Goal: Task Accomplishment & Management: Manage account settings

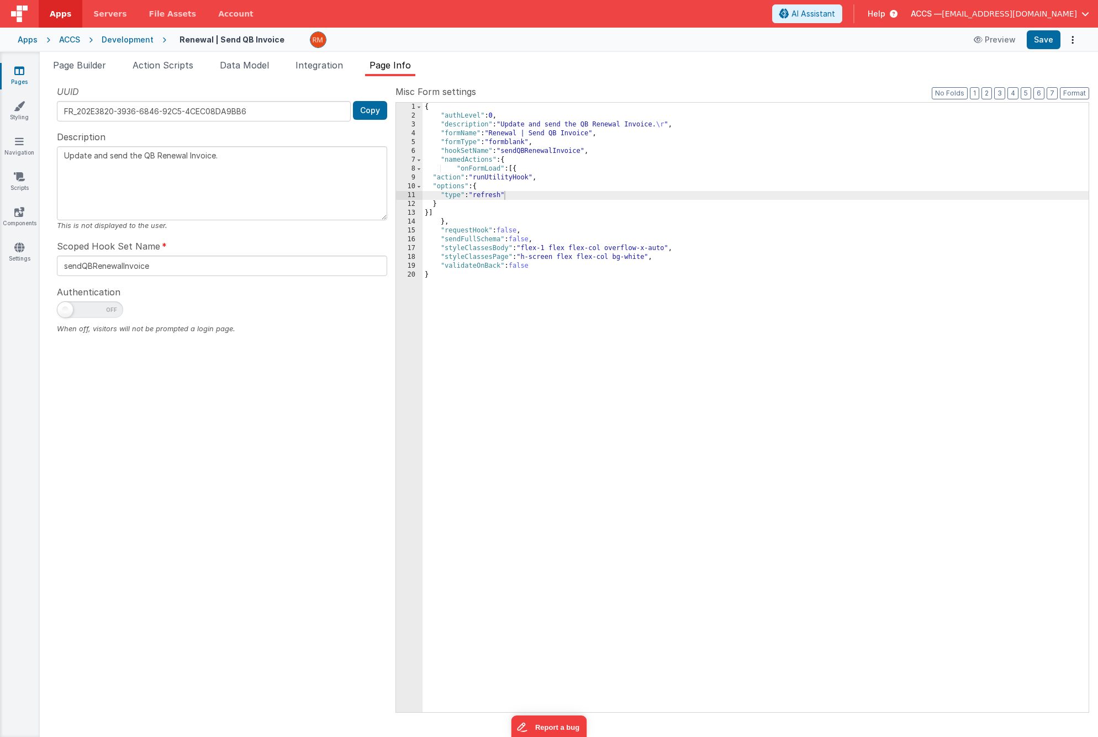
click at [22, 72] on icon at bounding box center [19, 70] width 10 height 11
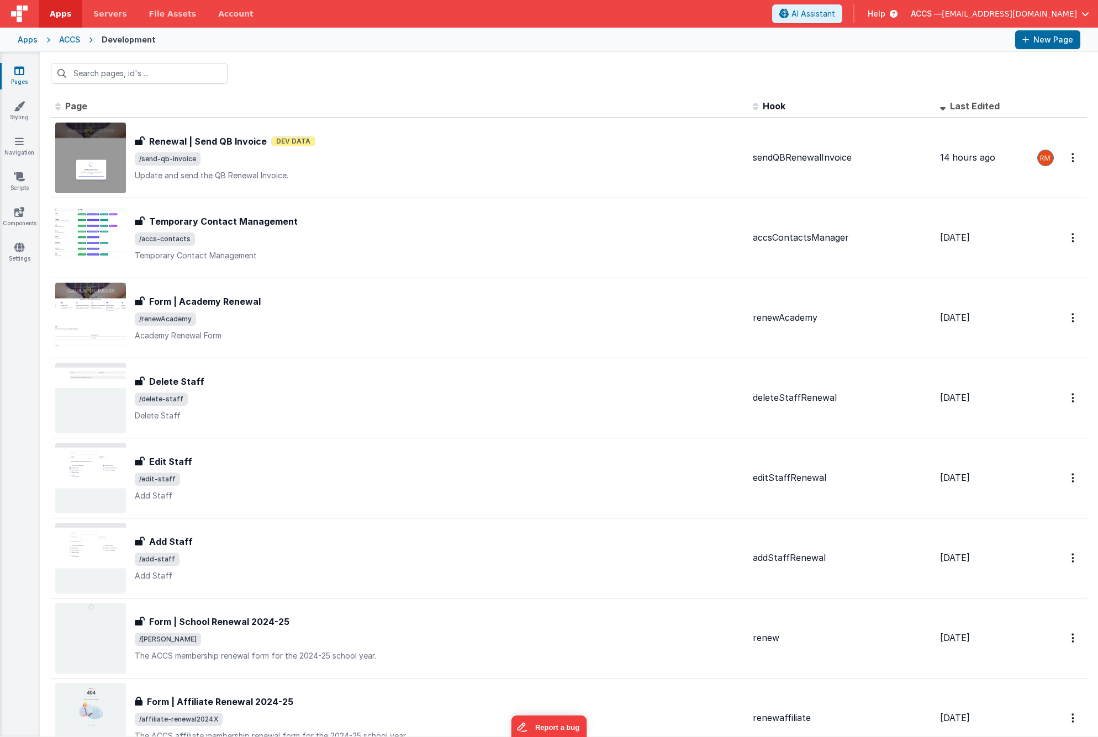
click at [61, 41] on div "ACCS" at bounding box center [69, 39] width 21 height 11
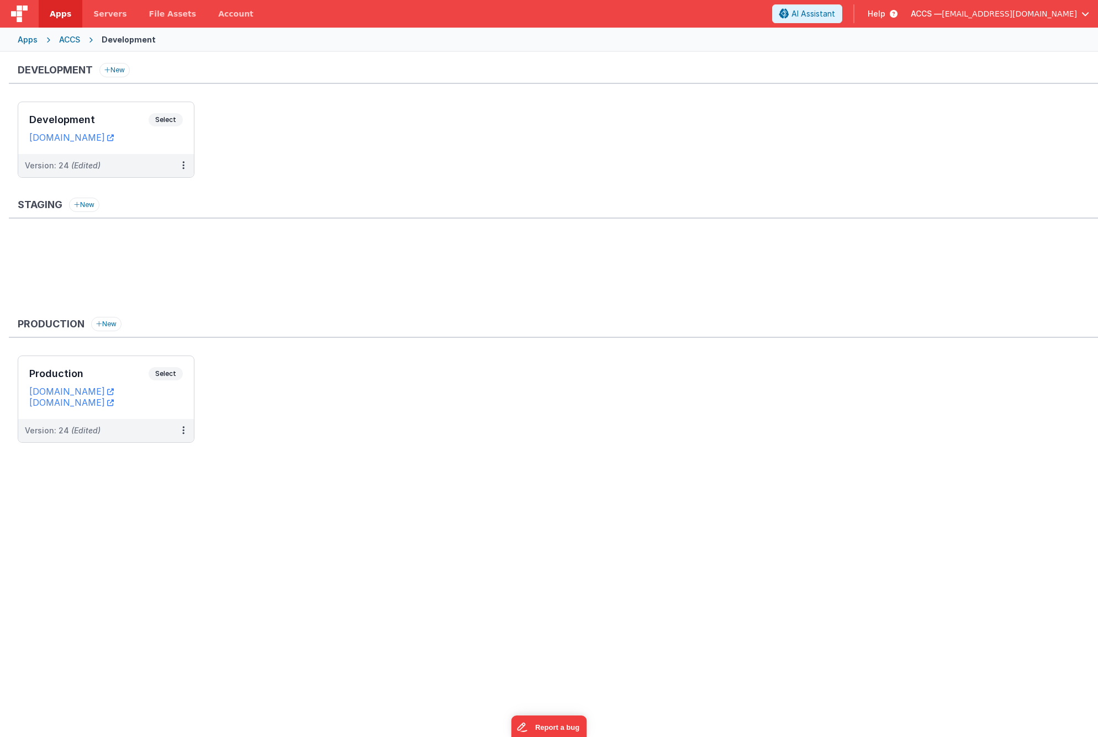
click at [67, 38] on div "ACCS" at bounding box center [69, 39] width 21 height 11
click at [28, 42] on div "Apps" at bounding box center [28, 39] width 20 height 11
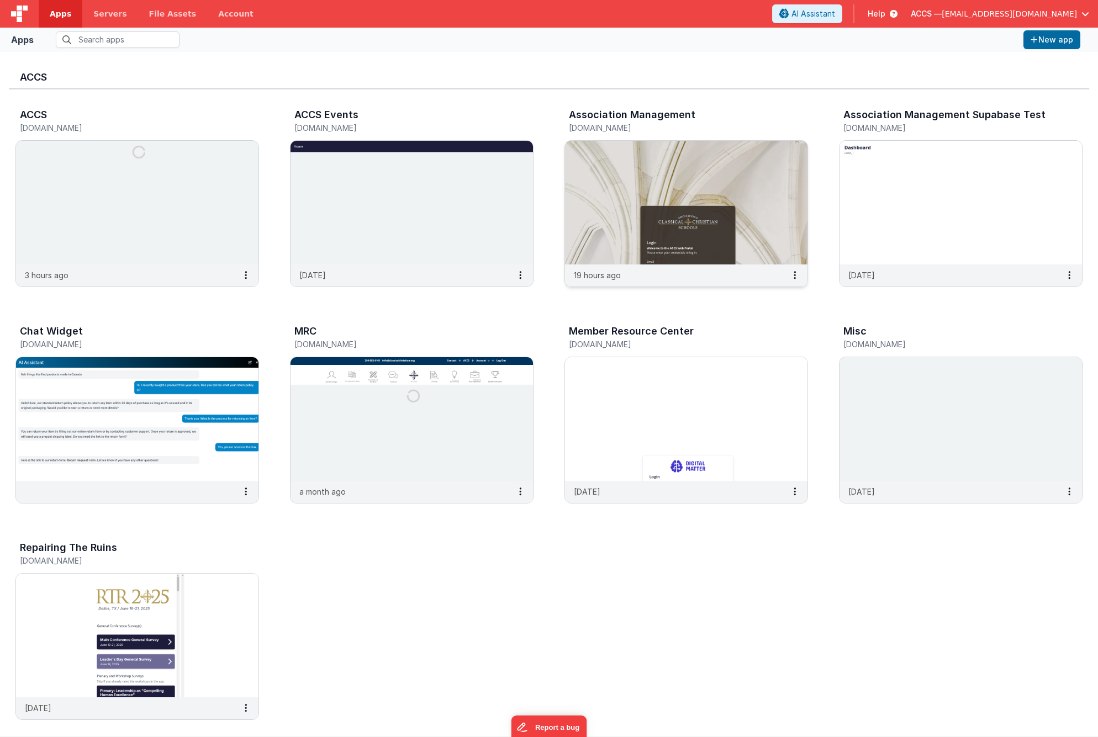
click at [649, 188] on img at bounding box center [686, 203] width 242 height 124
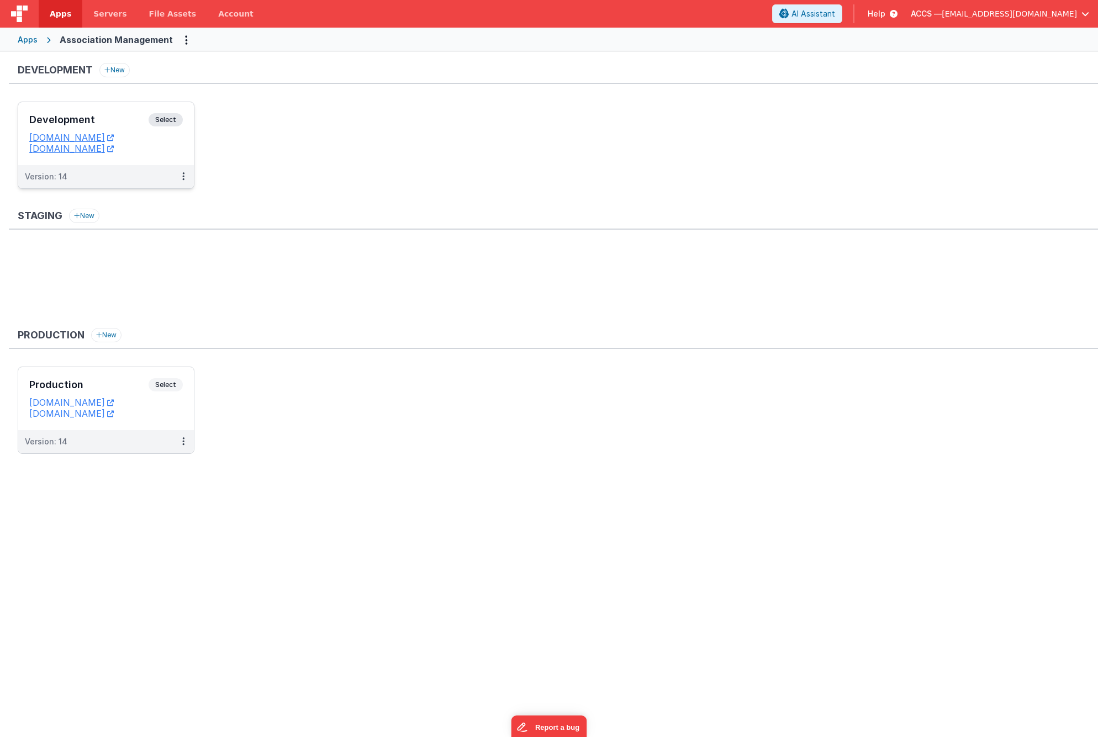
click at [134, 114] on h3 "Development" at bounding box center [88, 119] width 119 height 11
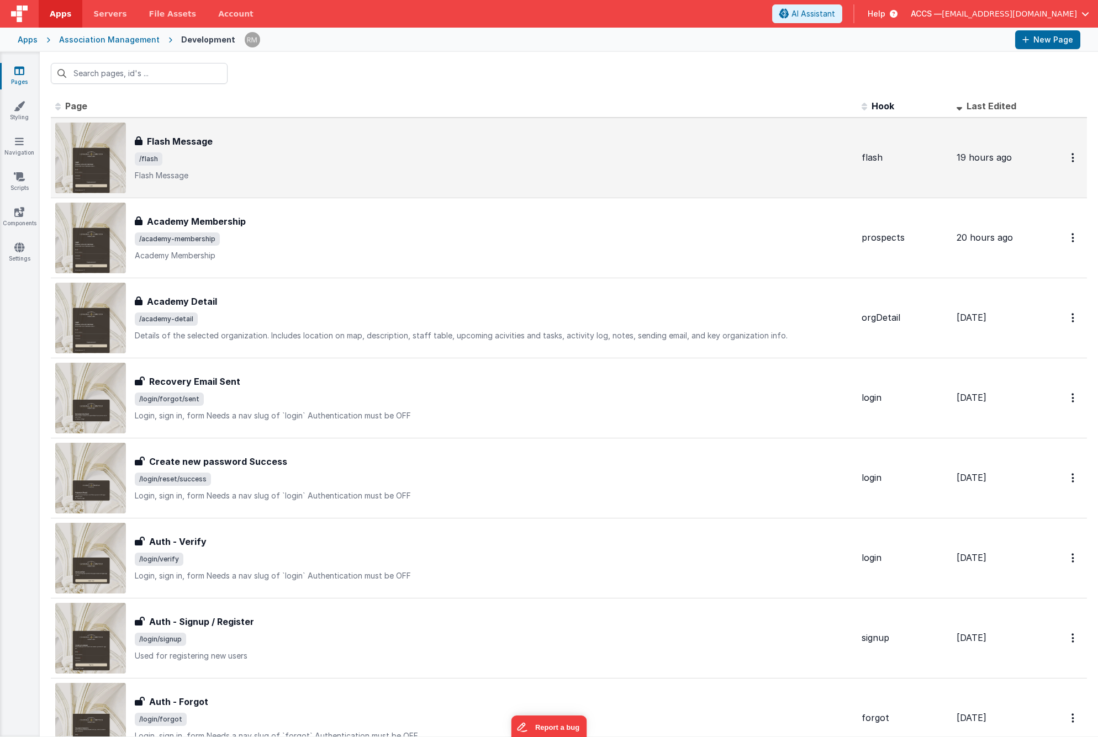
click at [335, 176] on p "Flash Message" at bounding box center [494, 175] width 718 height 11
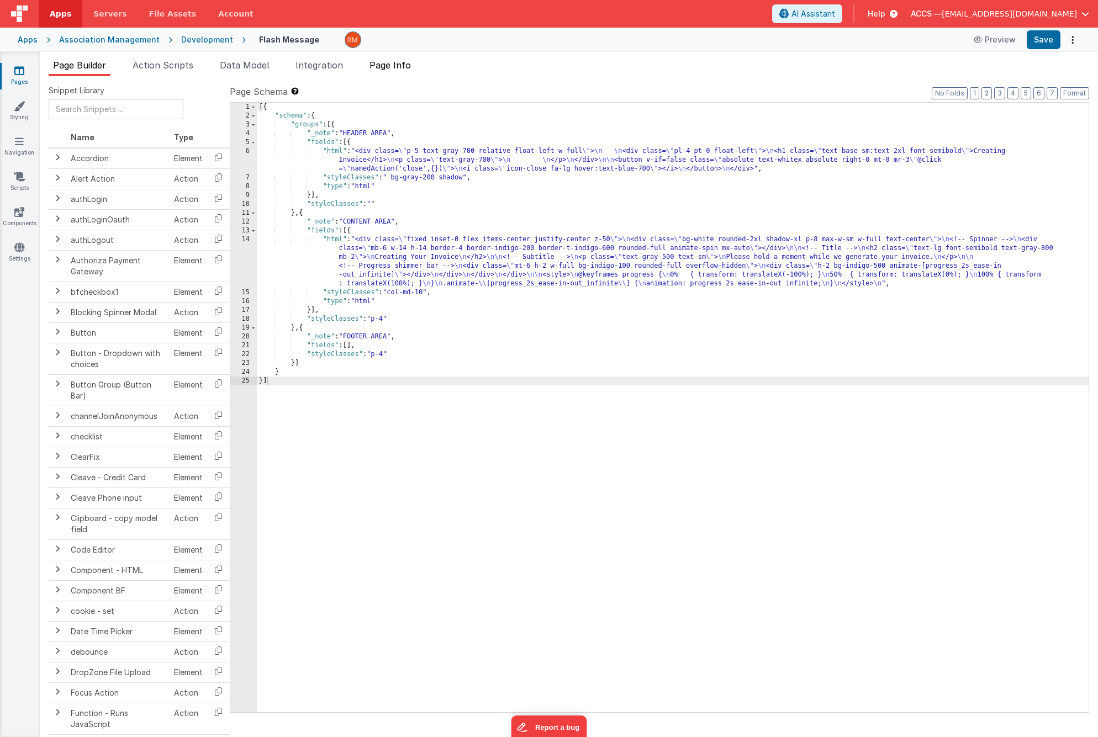
click at [404, 67] on span "Page Info" at bounding box center [389, 65] width 41 height 11
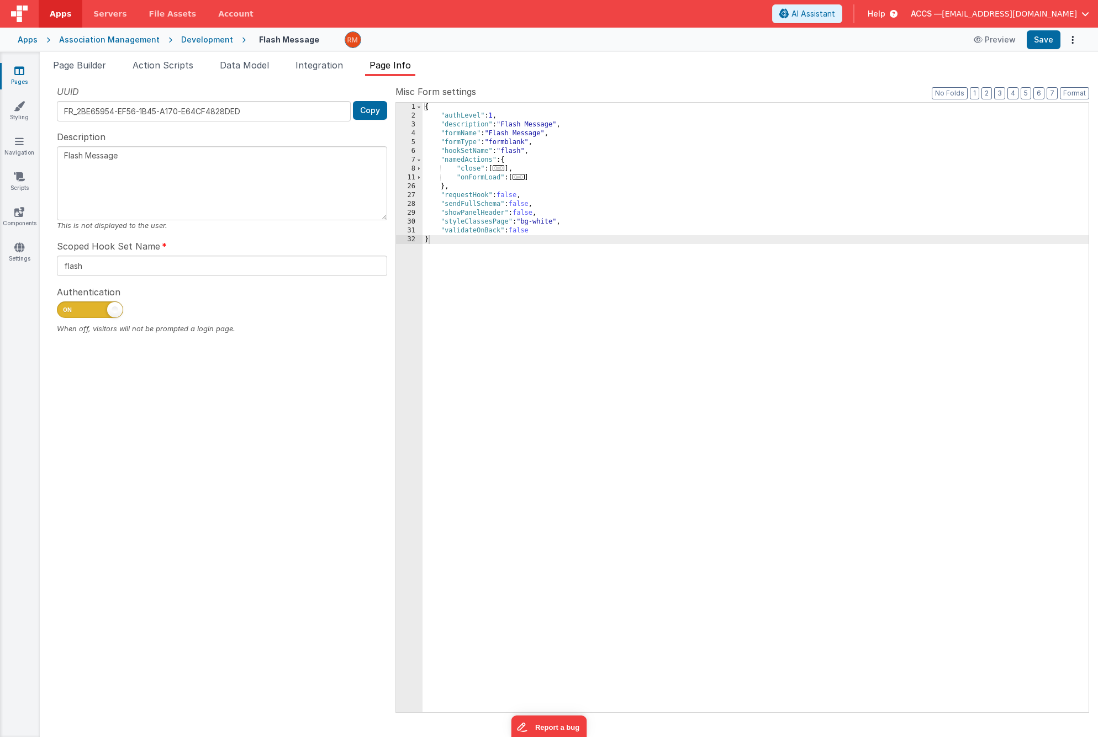
click at [522, 180] on span "..." at bounding box center [518, 177] width 12 height 6
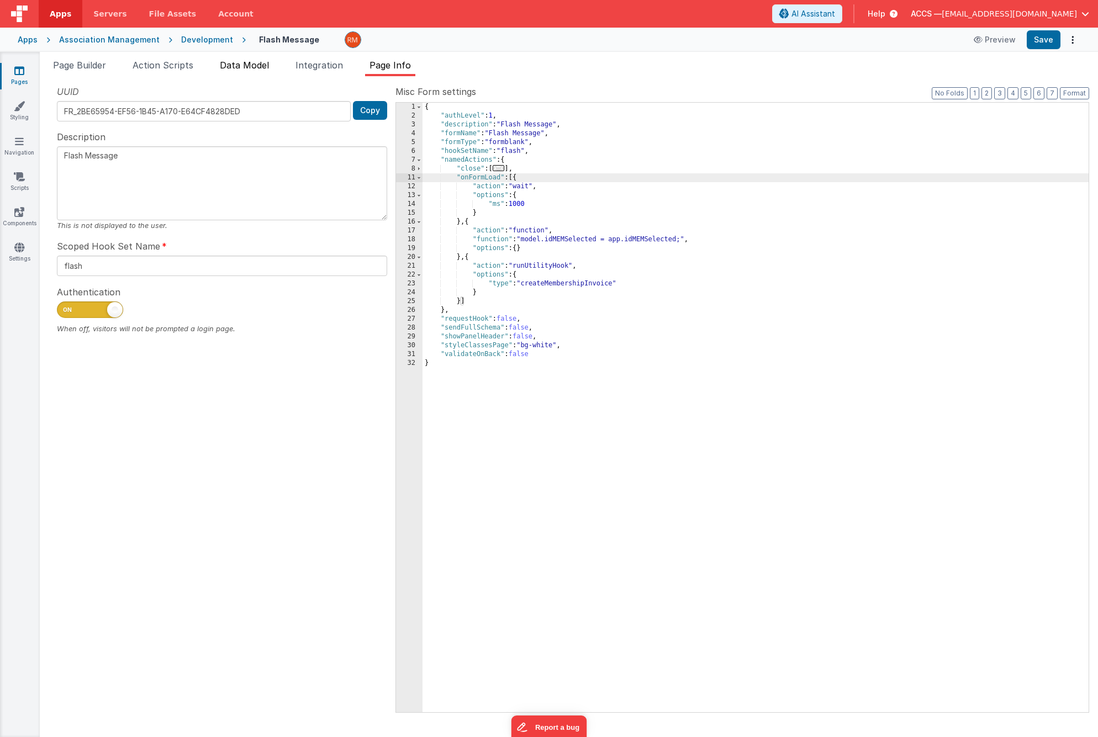
click at [263, 65] on span "Data Model" at bounding box center [244, 65] width 49 height 11
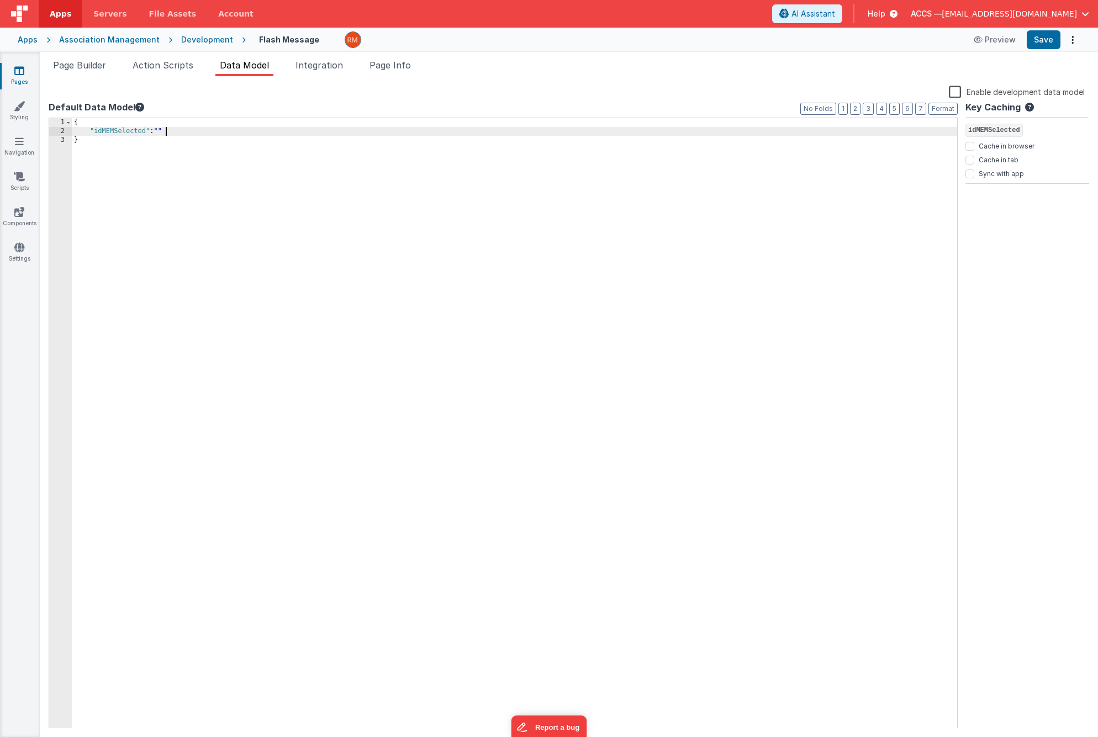
click at [188, 130] on div "{ "idMEMSelected" : "" }" at bounding box center [514, 432] width 885 height 628
click at [1039, 43] on button "Save" at bounding box center [1043, 39] width 34 height 19
click at [77, 68] on span "Page Builder" at bounding box center [79, 65] width 53 height 11
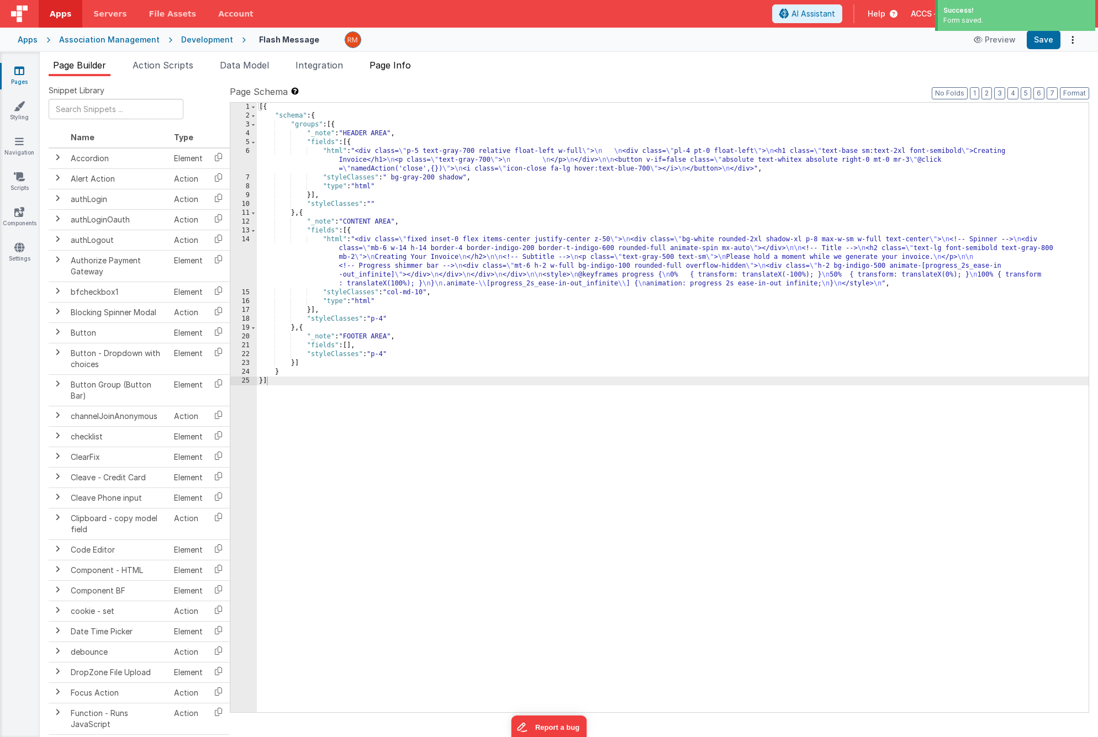
click at [391, 67] on span "Page Info" at bounding box center [389, 65] width 41 height 11
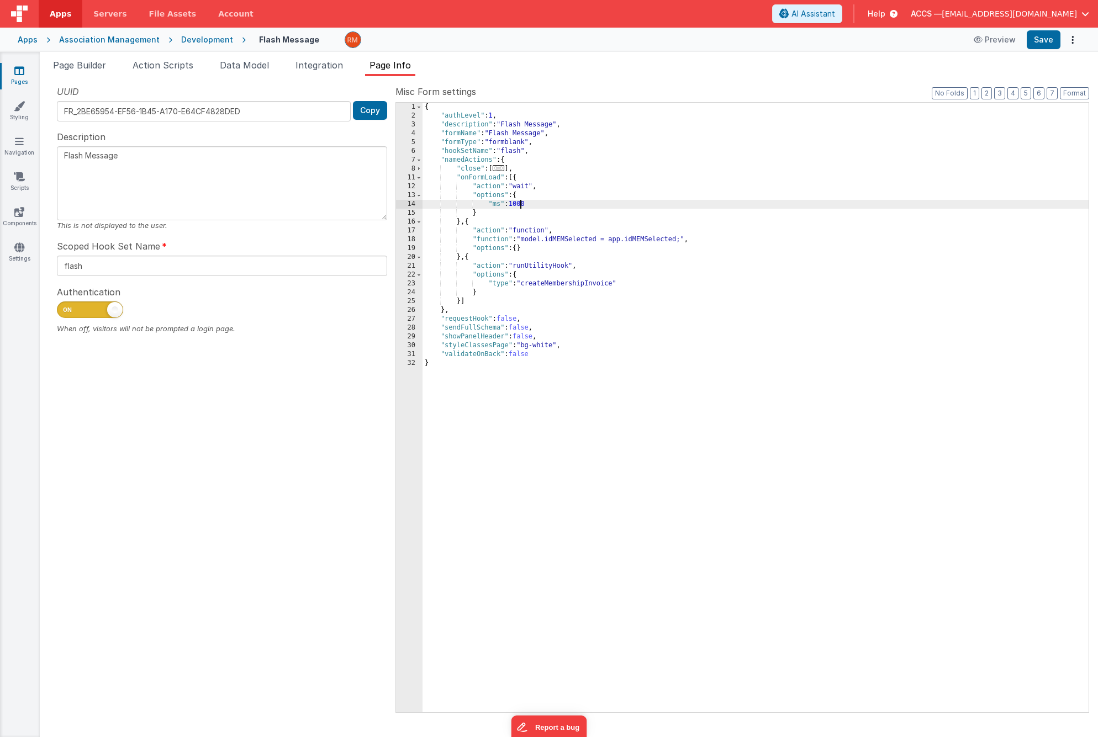
click at [520, 205] on div "{ "authLevel" : 1 , "description" : "Flash Message" , "formName" : "Flash Messa…" at bounding box center [755, 416] width 666 height 627
click at [663, 214] on div "{ "authLevel" : 1 , "description" : "Flash Message" , "formName" : "Flash Messa…" at bounding box center [755, 416] width 666 height 627
click at [1045, 41] on button "Save" at bounding box center [1043, 39] width 34 height 19
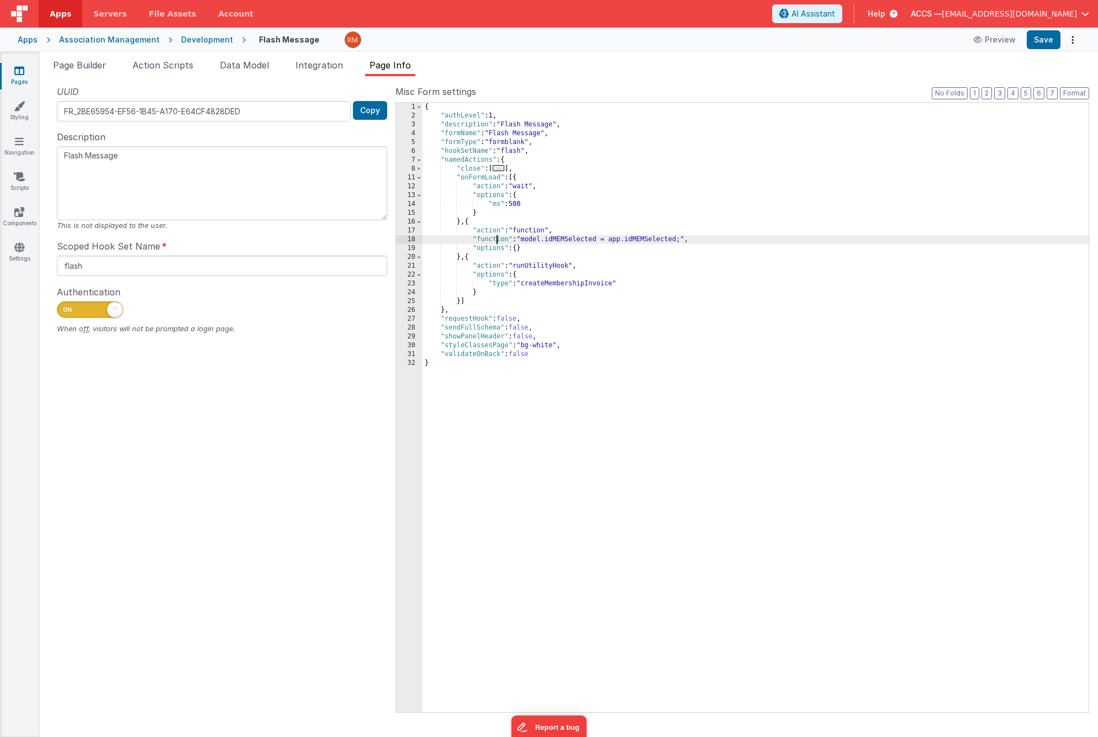
click at [496, 241] on div "{ "authLevel" : 1 , "description" : "Flash Message" , "formName" : "Flash Messa…" at bounding box center [755, 416] width 666 height 627
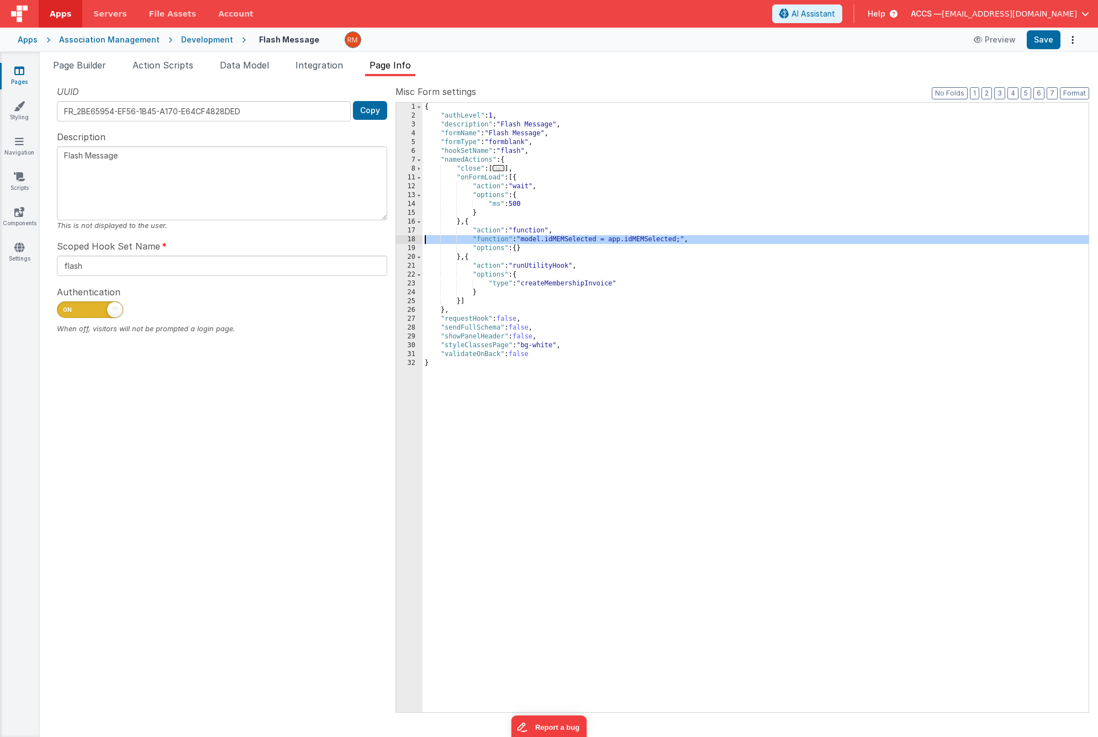
click at [413, 239] on div "18" at bounding box center [409, 239] width 27 height 9
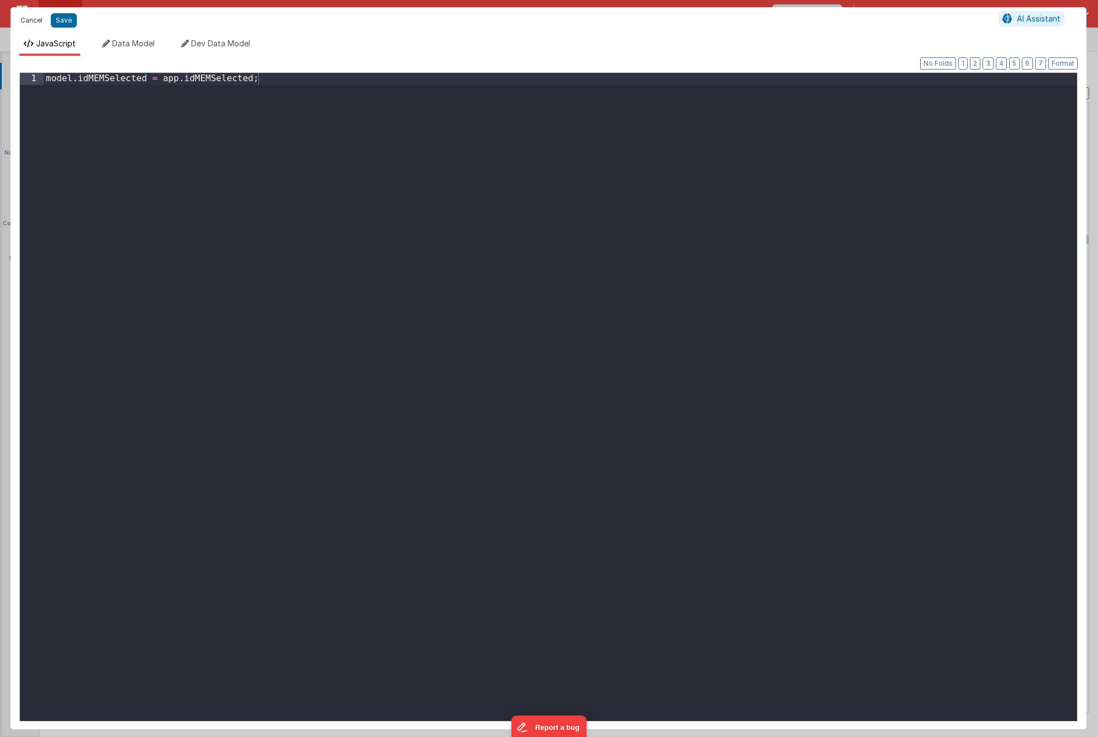
click at [36, 21] on button "Cancel" at bounding box center [31, 20] width 33 height 15
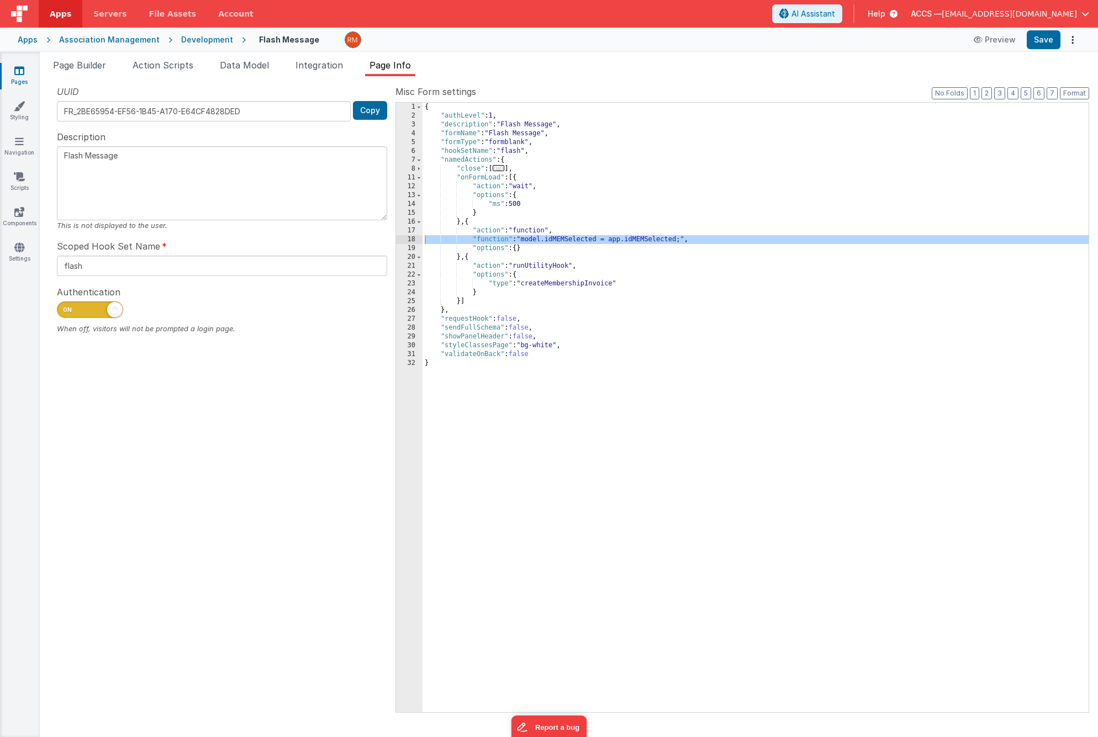
click at [412, 239] on div "18" at bounding box center [409, 239] width 27 height 9
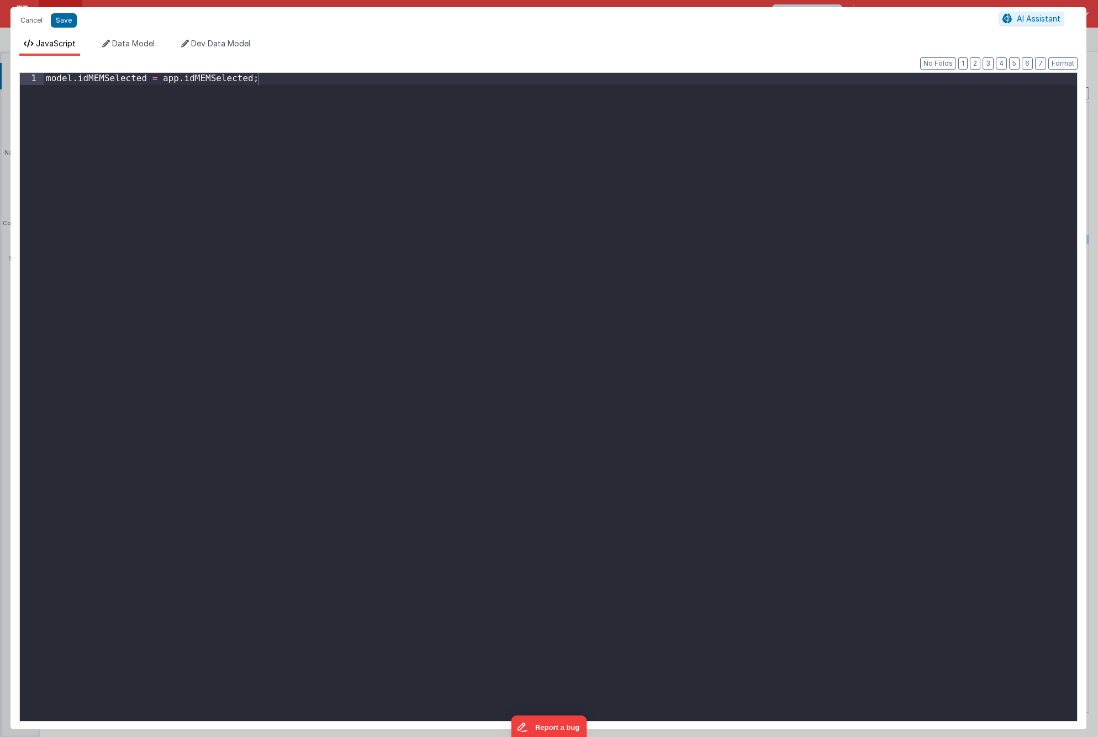
click at [283, 81] on div "model . idMEMSelected = app . idMEMSelected ;" at bounding box center [560, 409] width 1033 height 672
click at [63, 26] on button "Save" at bounding box center [64, 20] width 26 height 14
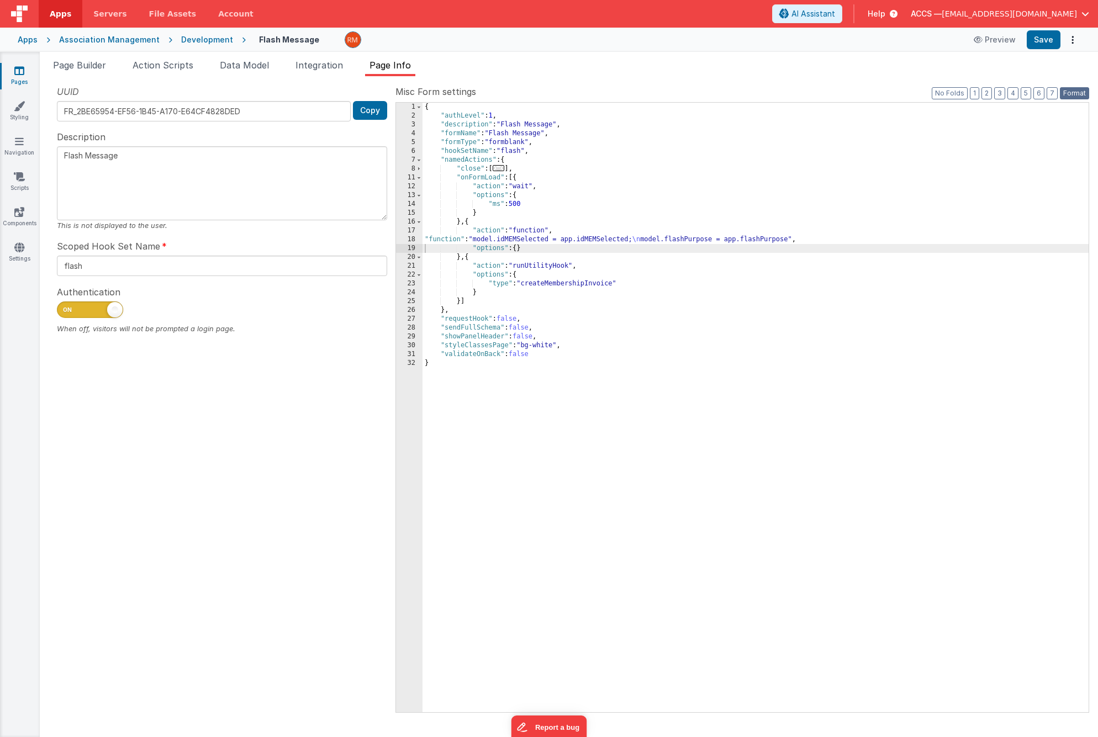
click at [1067, 95] on button "Format" at bounding box center [1074, 93] width 29 height 12
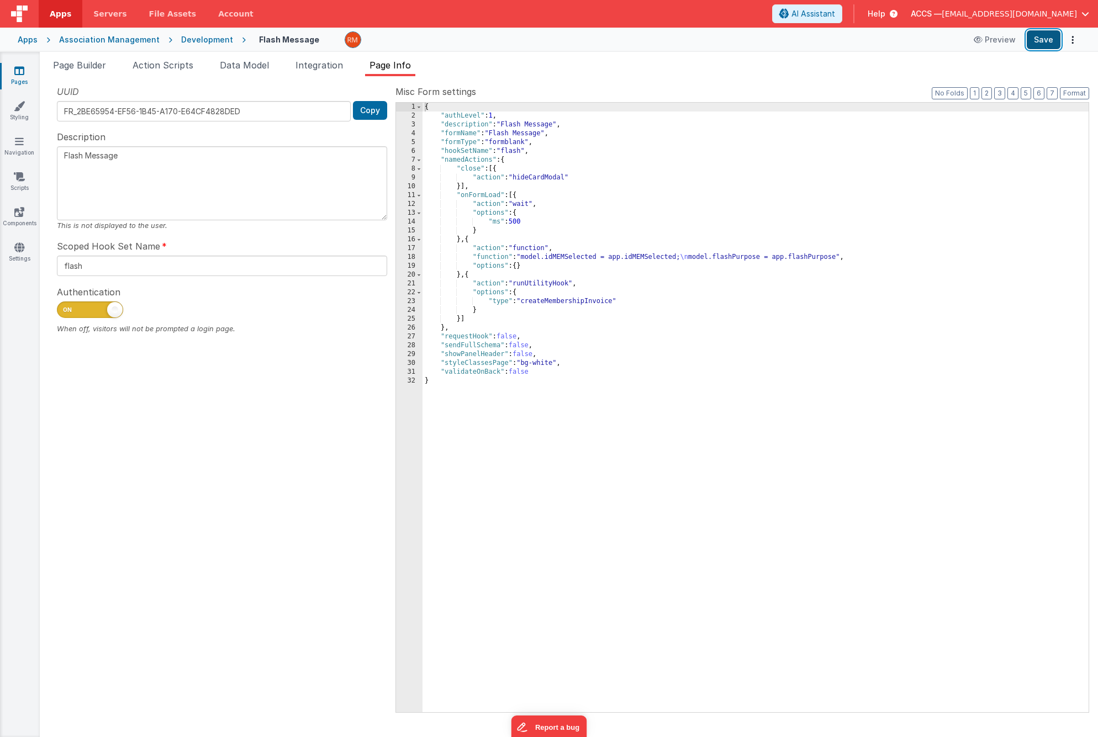
click at [1044, 41] on button "Save" at bounding box center [1043, 39] width 34 height 19
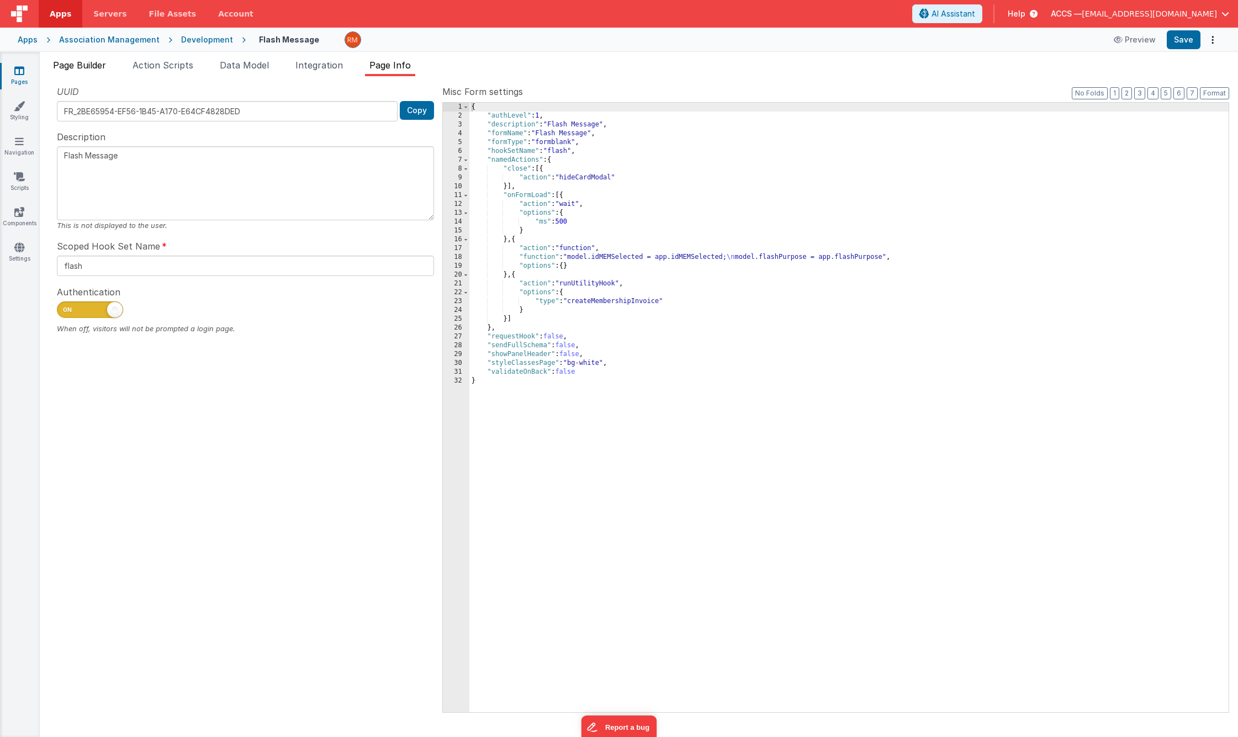
click at [71, 69] on span "Page Builder" at bounding box center [79, 65] width 53 height 11
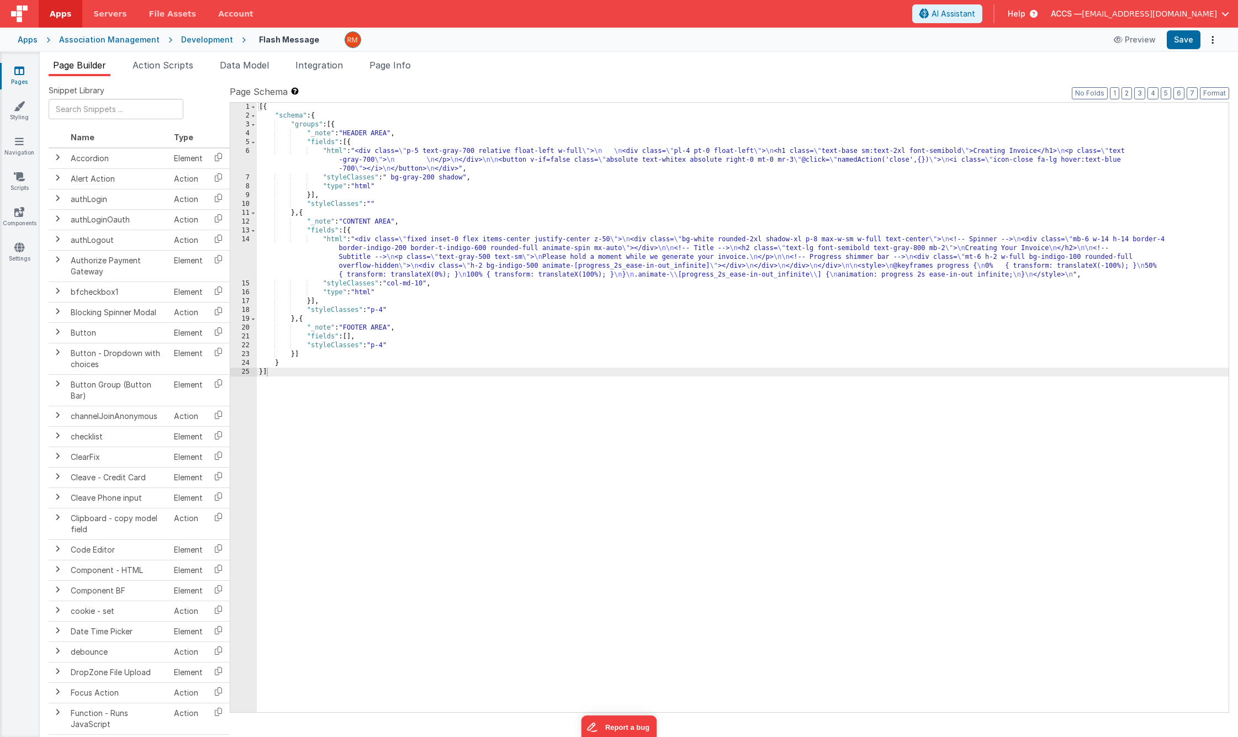
click at [23, 75] on icon at bounding box center [19, 70] width 10 height 11
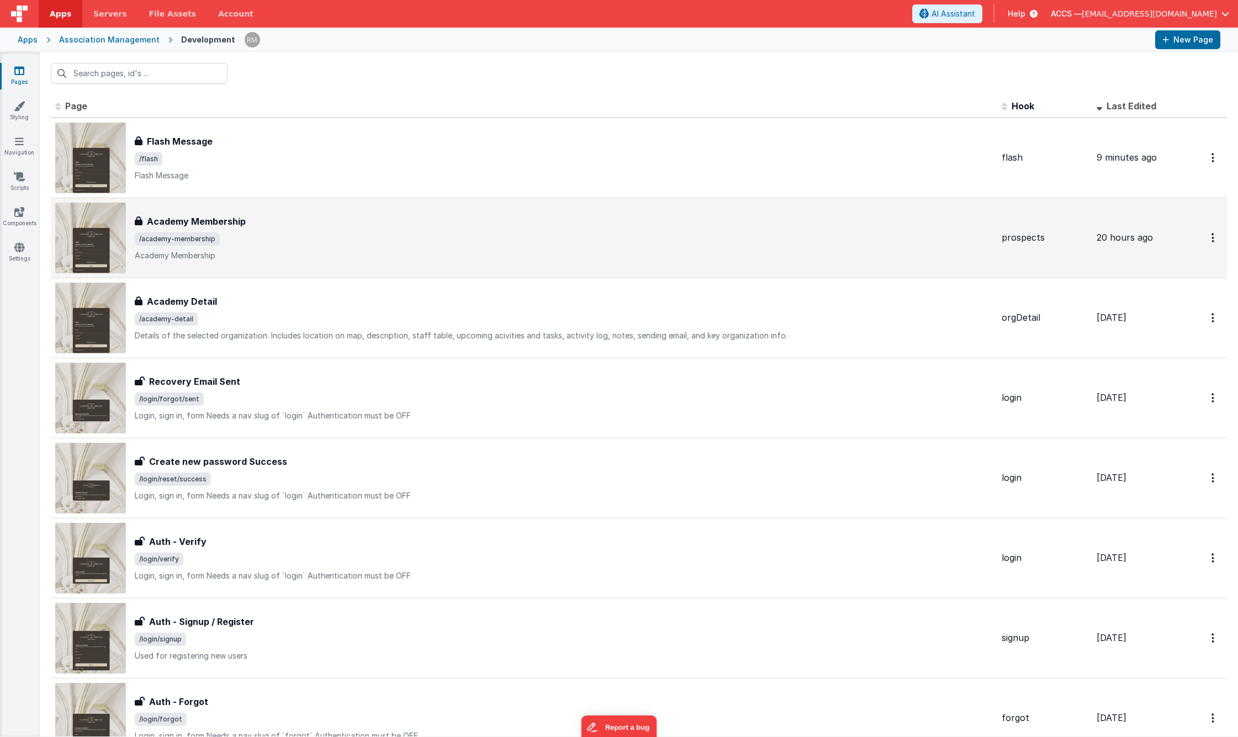
click at [296, 221] on div "Academy Membership" at bounding box center [564, 221] width 858 height 13
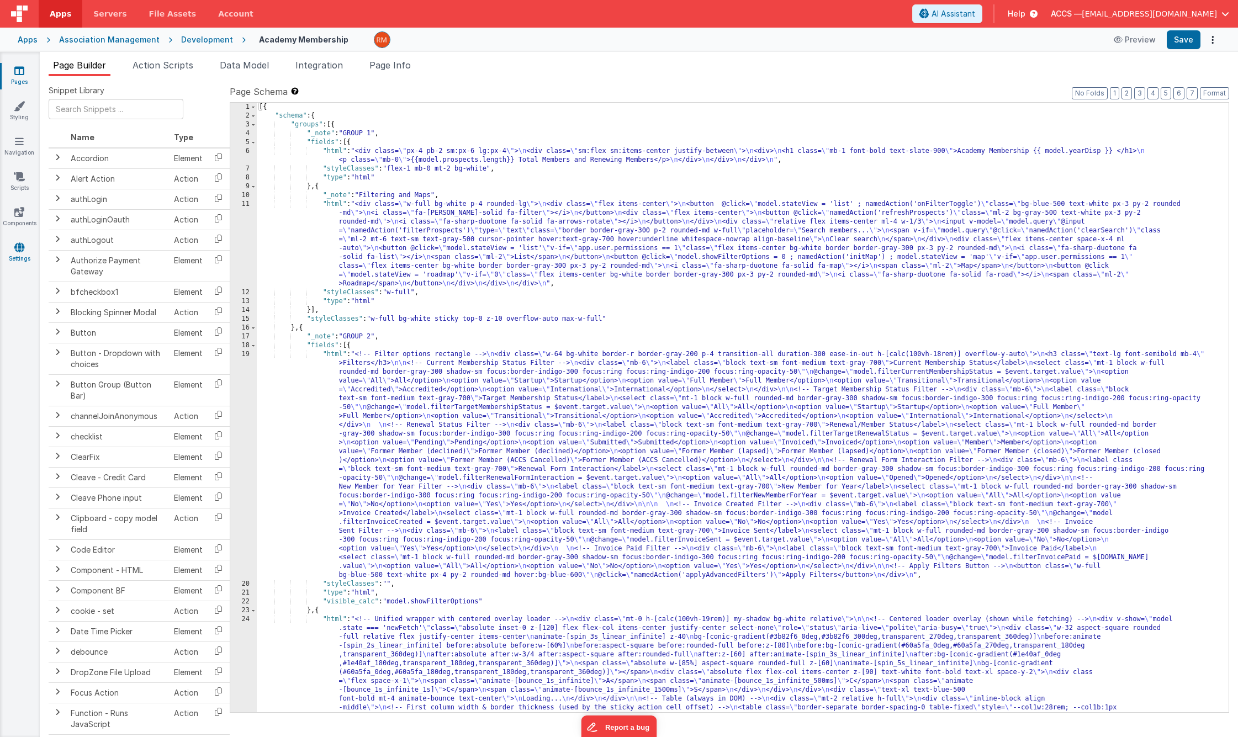
click at [15, 246] on icon at bounding box center [19, 247] width 10 height 11
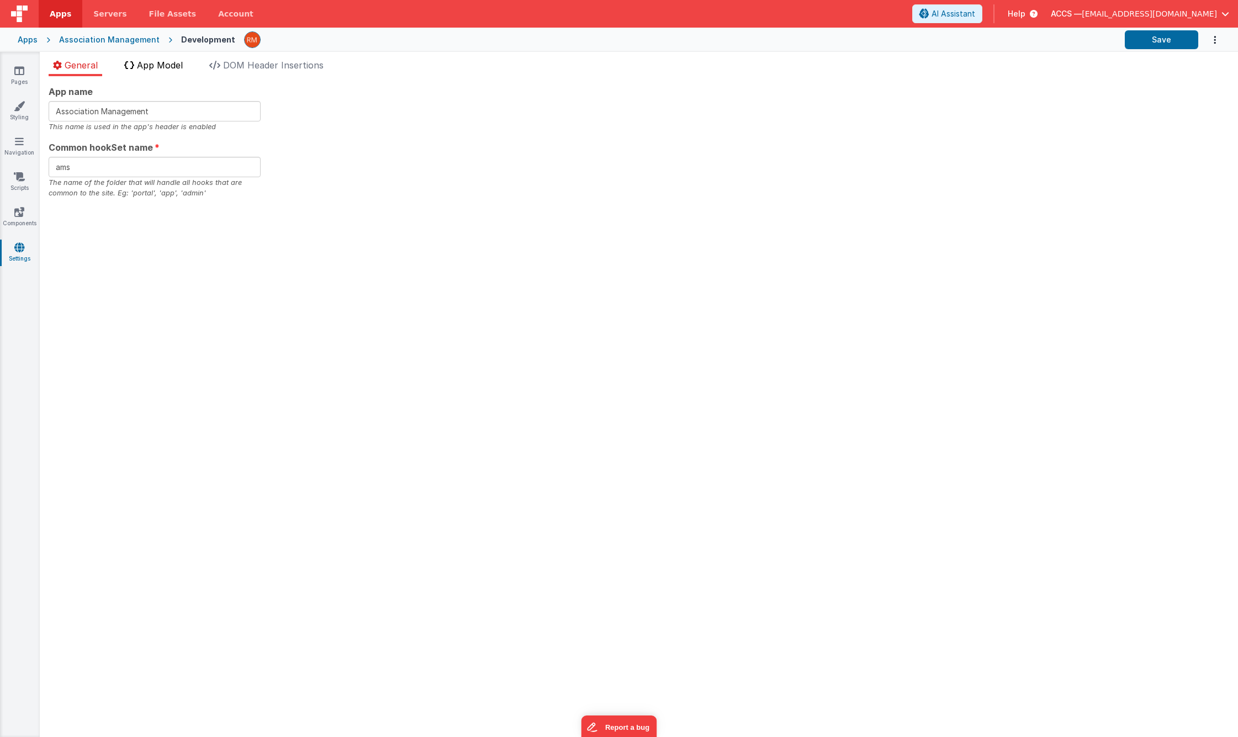
click at [173, 70] on span "App Model" at bounding box center [160, 65] width 46 height 11
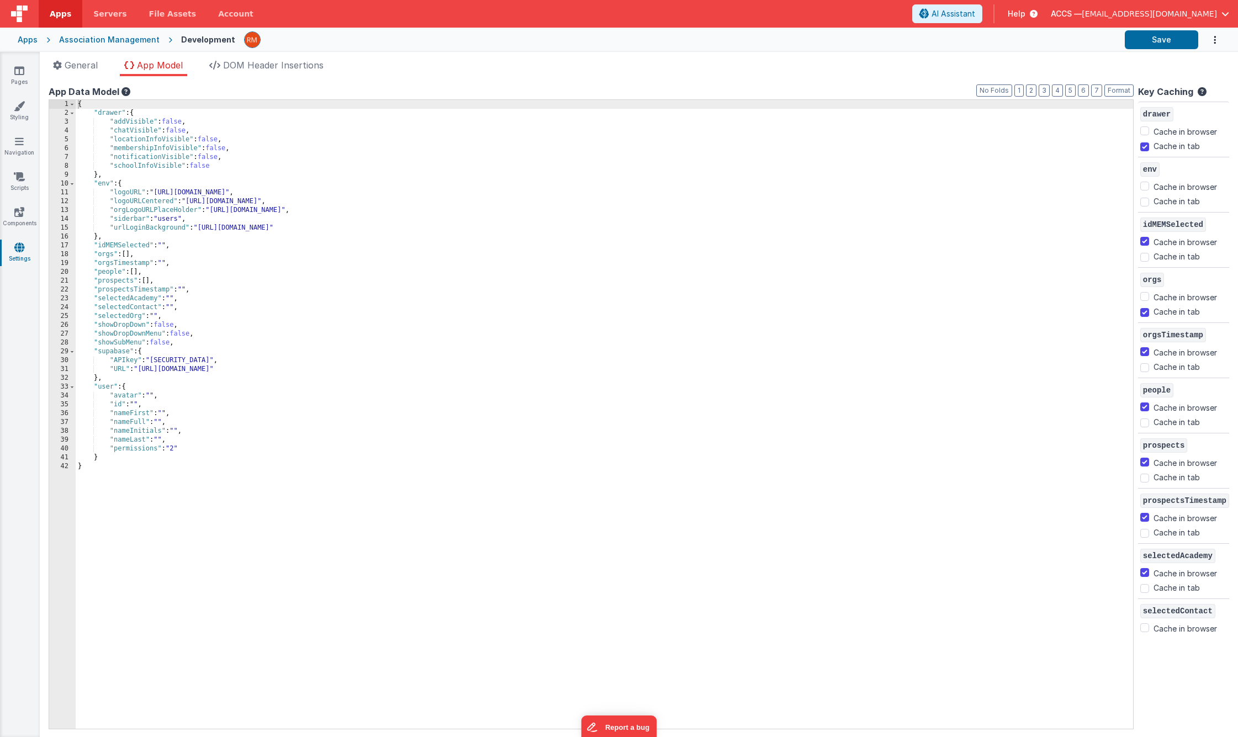
scroll to position [14, 0]
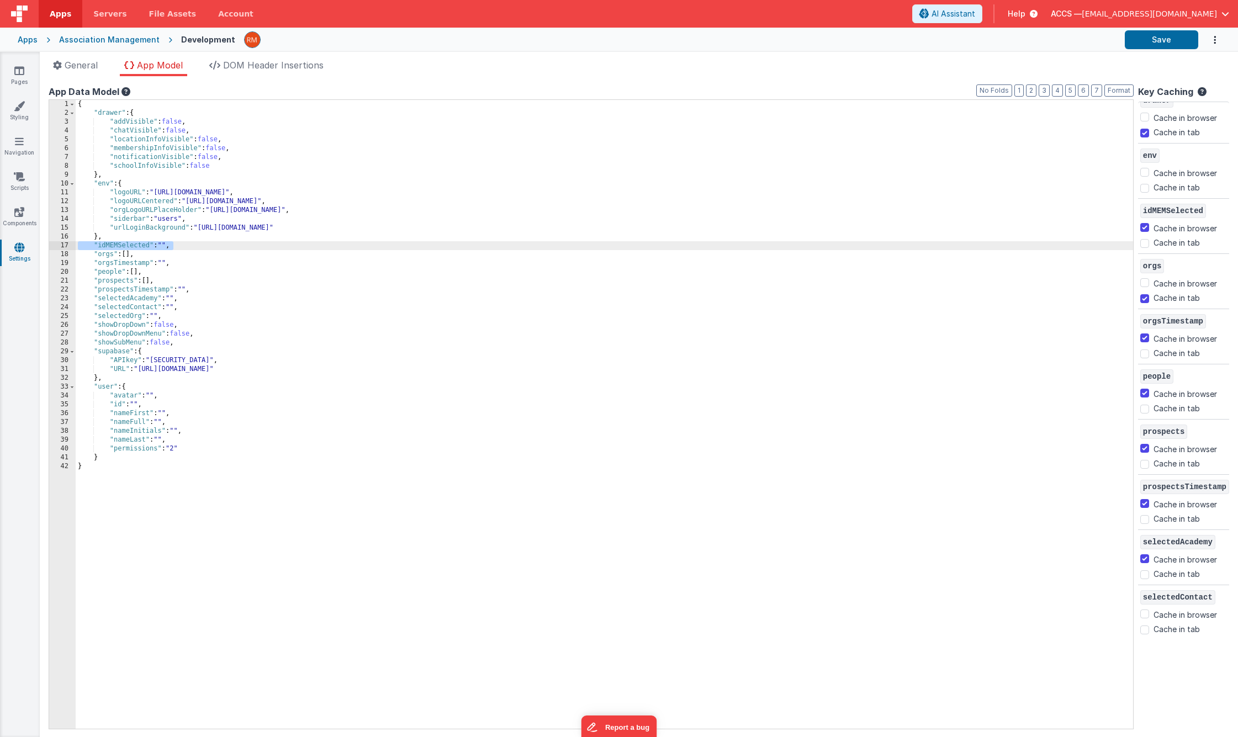
drag, startPoint x: 183, startPoint y: 246, endPoint x: 59, endPoint y: 246, distance: 123.7
click at [59, 246] on div "1 2 3 4 5 6 7 8 9 10 11 12 13 14 15 16 17 18 19 20 21 22 23 24 25 26 27 28 29 3…" at bounding box center [591, 414] width 1085 height 630
click at [196, 246] on div "{ "drawer" : { "addVisible" : false , "chatVisible" : false , "locationInfoVisi…" at bounding box center [604, 423] width 1057 height 647
checkbox input "false"
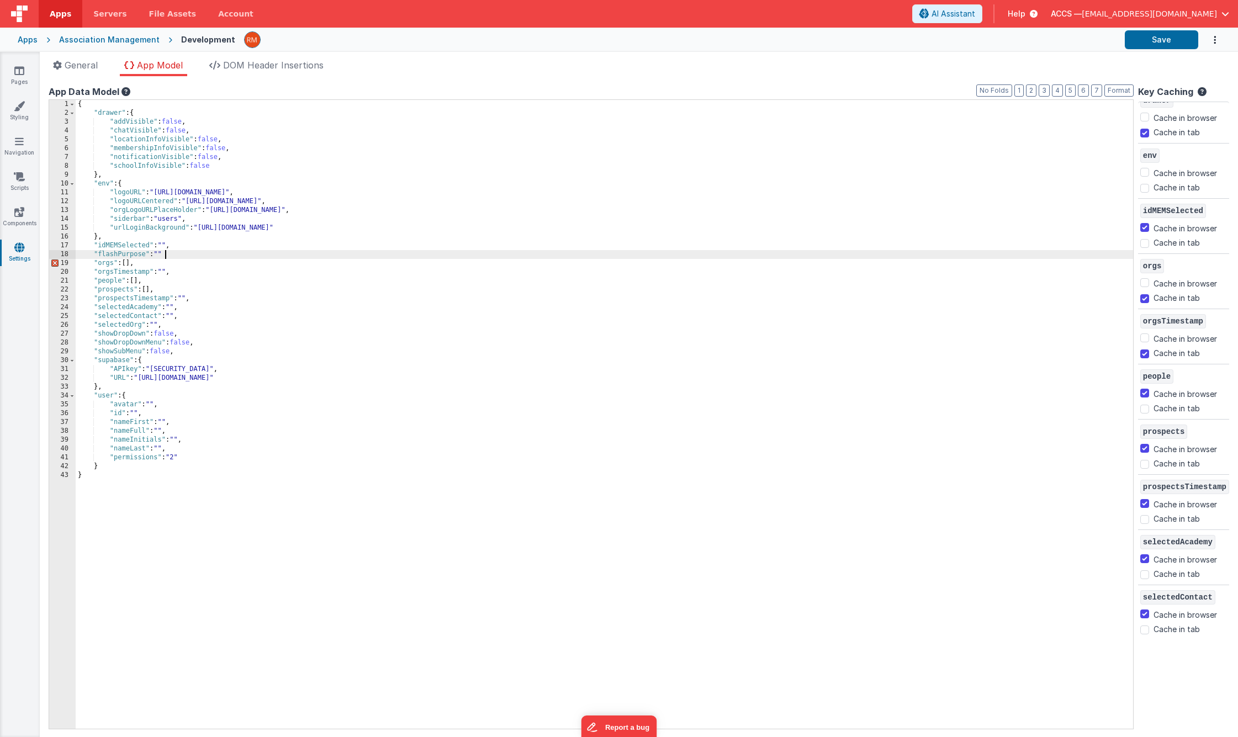
checkbox input "false"
checkbox input "true"
checkbox input "false"
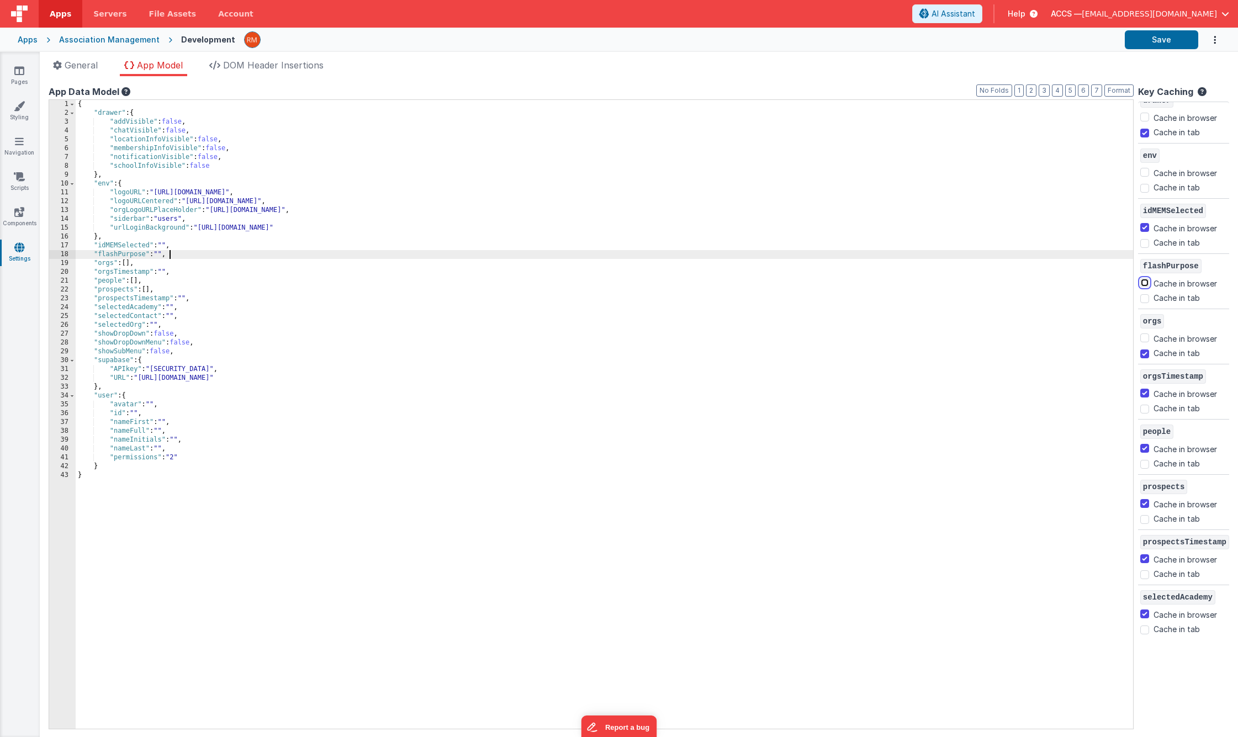
click at [1097, 282] on input "Cache in browser" at bounding box center [1144, 282] width 9 height 9
checkbox input "true"
click at [1097, 40] on button "Save" at bounding box center [1161, 39] width 73 height 19
click at [29, 73] on link "Pages" at bounding box center [19, 76] width 40 height 22
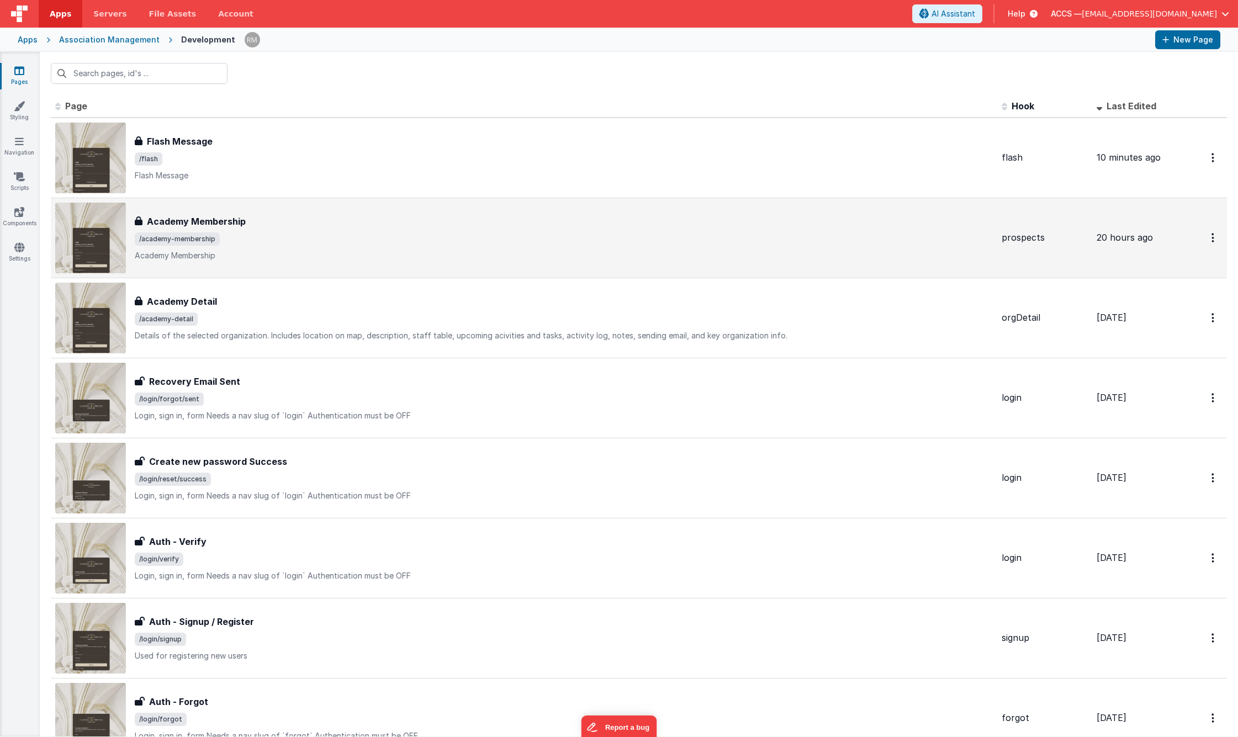
click at [239, 230] on div "Academy Membership Academy Membership /academy-membership Academy Membership" at bounding box center [564, 238] width 858 height 46
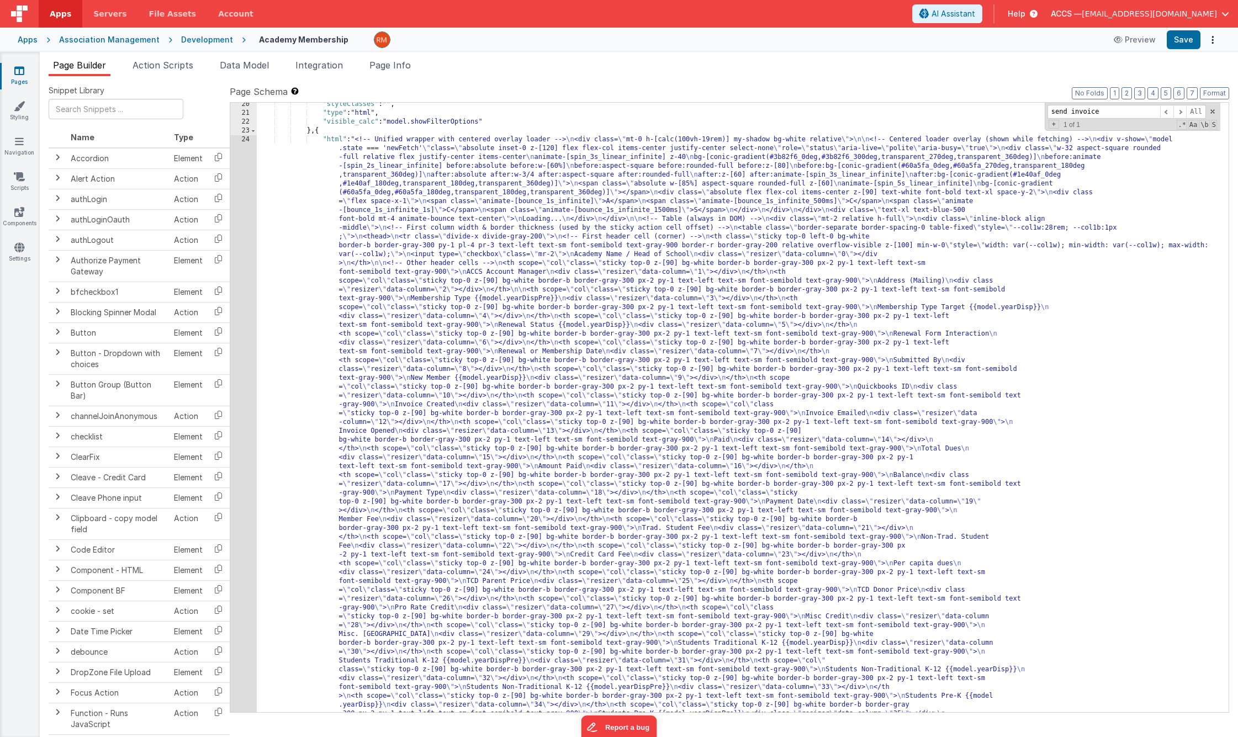
scroll to position [469, 0]
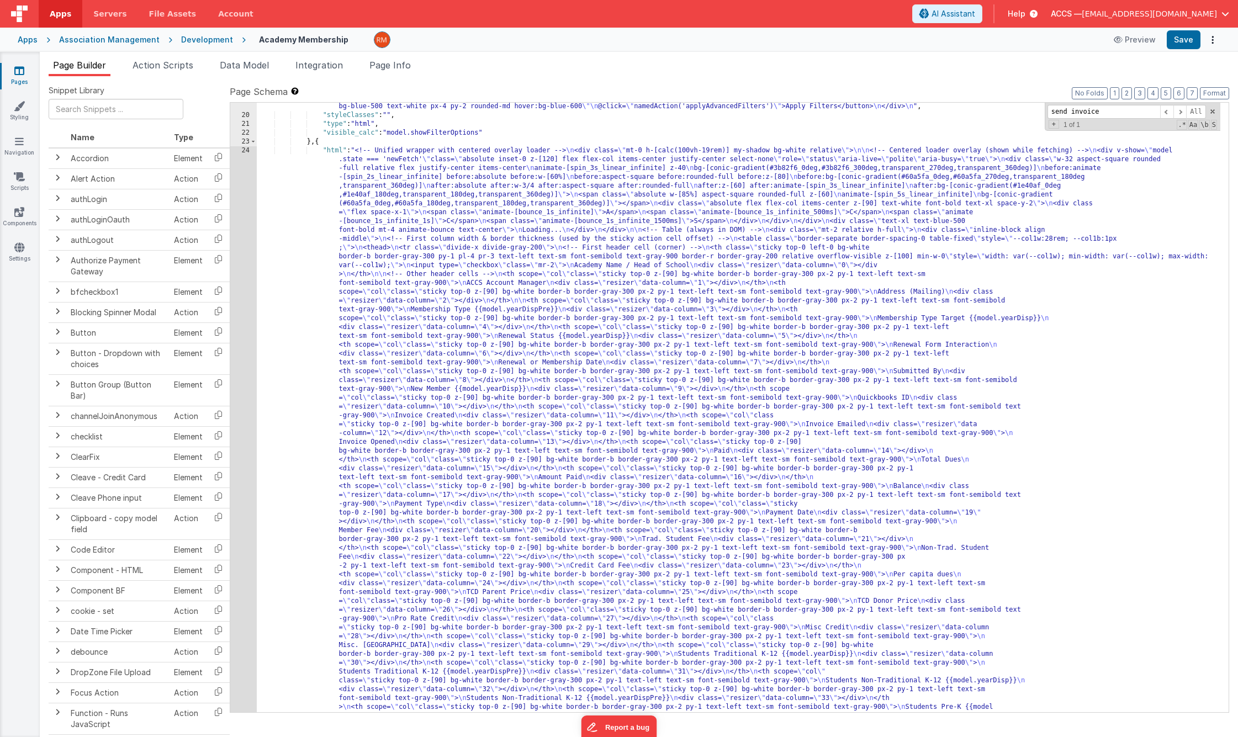
type input "send invoice"
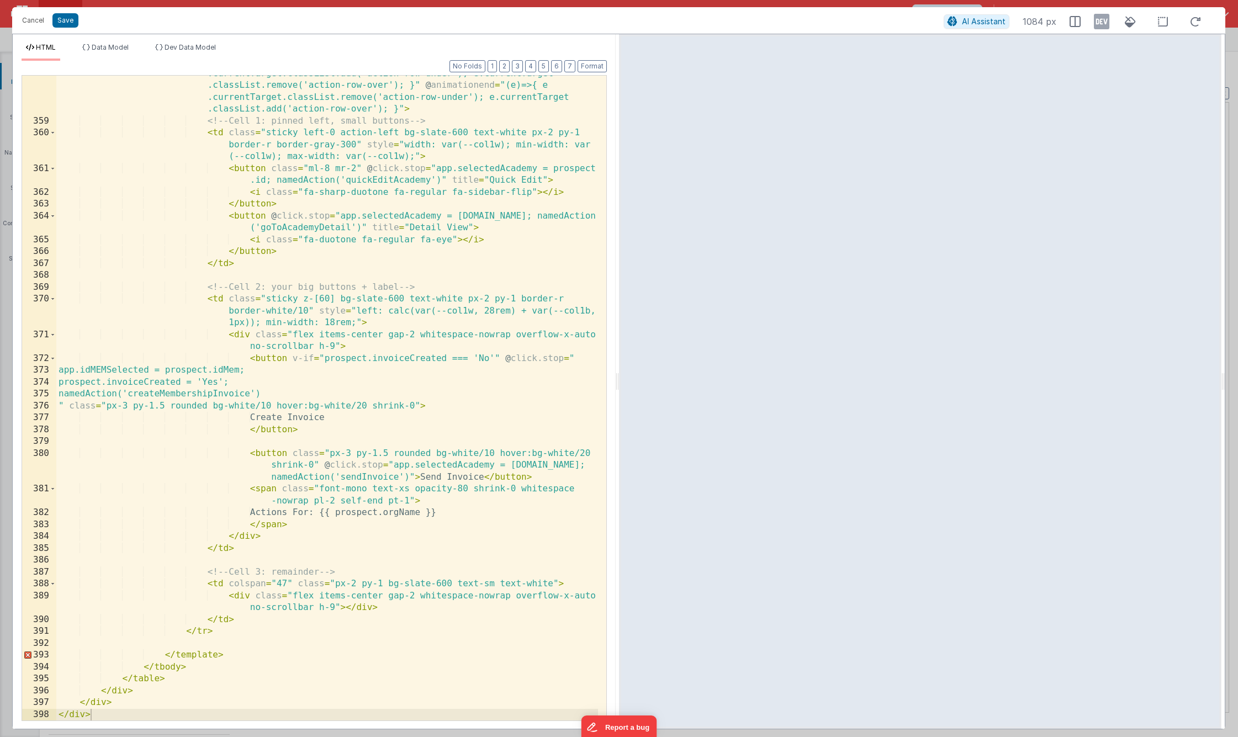
scroll to position [6145, 0]
drag, startPoint x: 393, startPoint y: 465, endPoint x: 582, endPoint y: 470, distance: 189.4
click at [582, 470] on div "< tr v-if = "model.activeProspectRow === [DOMAIN_NAME]" class = "no-hover anima…" at bounding box center [327, 408] width 542 height 728
click at [578, 467] on div "< tr v-if = "model.activeProspectRow === [DOMAIN_NAME]" class = "no-hover anima…" at bounding box center [327, 408] width 542 height 728
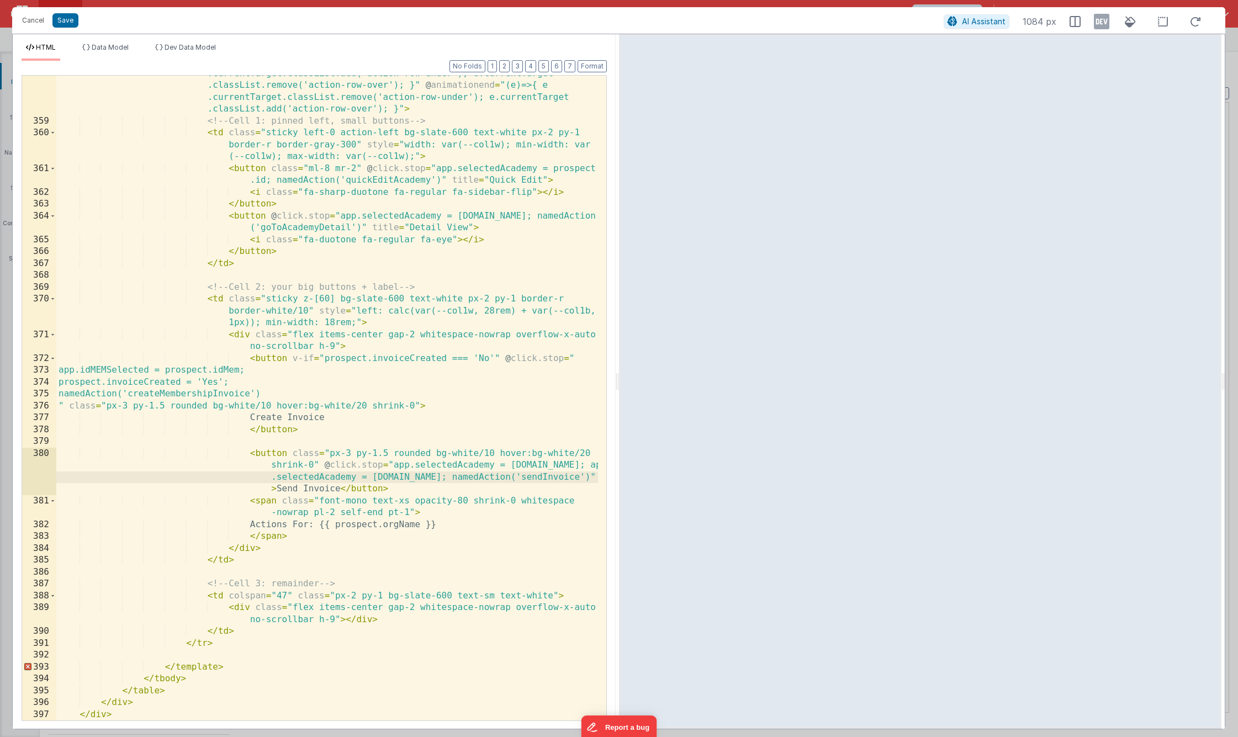
scroll to position [6145, 0]
drag, startPoint x: 355, startPoint y: 476, endPoint x: 277, endPoint y: 476, distance: 77.9
click at [277, 476] on div "< tr v-if = "model.activeProspectRow === [DOMAIN_NAME]" class = "no-hover anima…" at bounding box center [327, 408] width 542 height 728
drag, startPoint x: 414, startPoint y: 479, endPoint x: 355, endPoint y: 477, distance: 58.6
click at [355, 477] on div "< tr v-if = "model.activeProspectRow === [DOMAIN_NAME]" class = "no-hover anima…" at bounding box center [327, 408] width 542 height 728
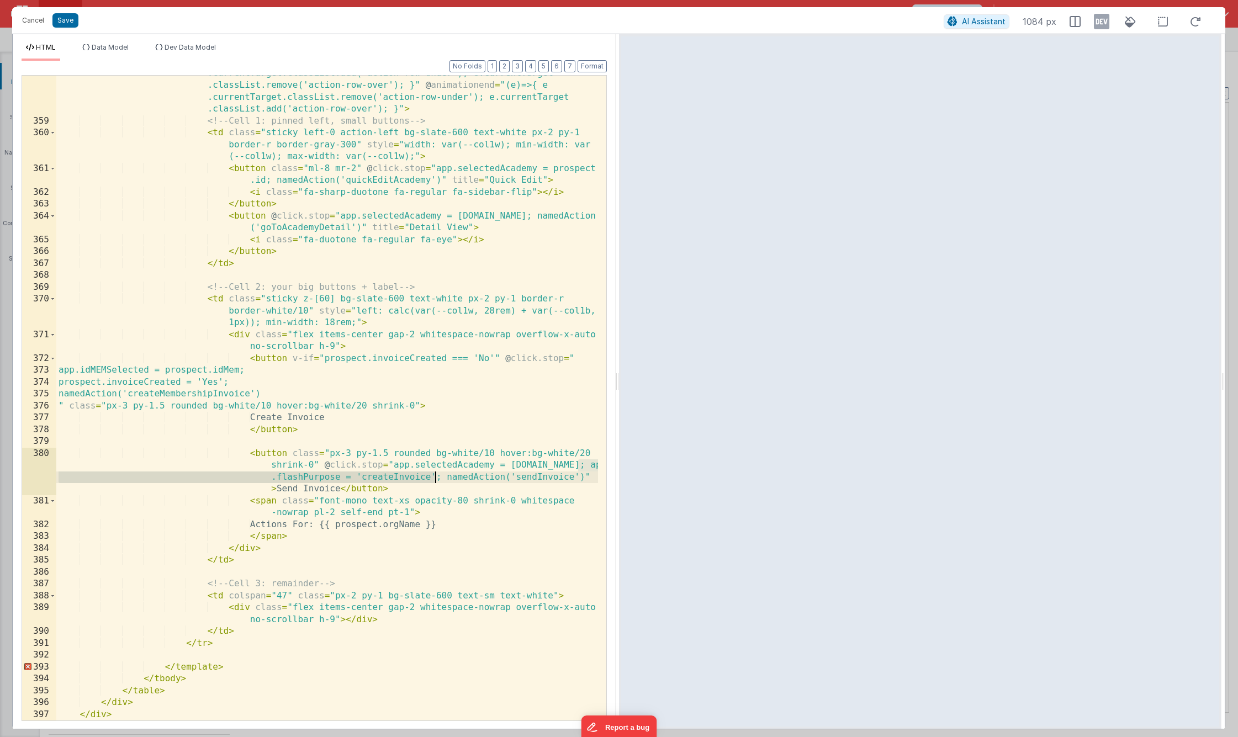
drag, startPoint x: 576, startPoint y: 466, endPoint x: 436, endPoint y: 475, distance: 140.6
click at [436, 475] on div "< tr v-if = "model.activeProspectRow === [DOMAIN_NAME]" class = "no-hover anima…" at bounding box center [327, 408] width 542 height 728
click at [393, 479] on div "< tr v-if = "model.activeProspectRow === [DOMAIN_NAME]" class = "no-hover anima…" at bounding box center [327, 408] width 542 height 728
drag, startPoint x: 425, startPoint y: 479, endPoint x: 575, endPoint y: 471, distance: 149.8
click at [575, 471] on div "< tr v-if = "model.activeProspectRow === [DOMAIN_NAME]" class = "no-hover anima…" at bounding box center [327, 408] width 542 height 728
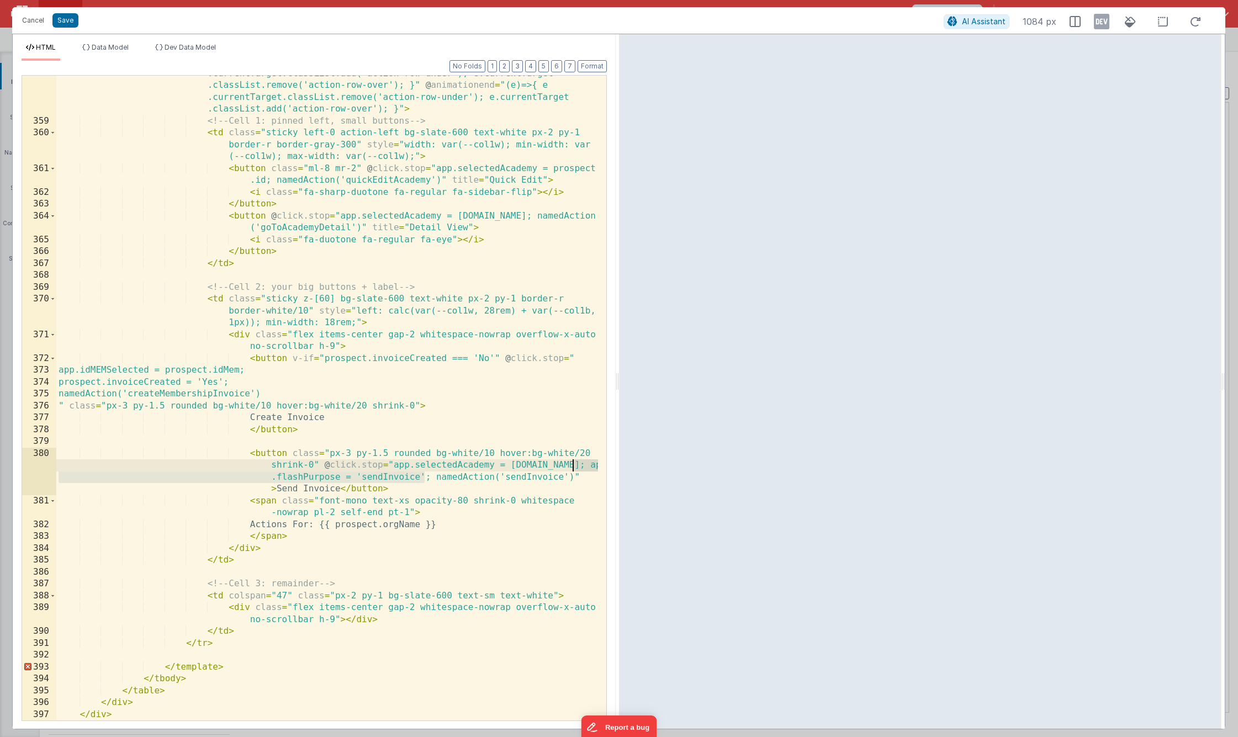
click at [267, 383] on div "< tr v-if = "model.activeProspectRow === [DOMAIN_NAME]" class = "no-hover anima…" at bounding box center [327, 408] width 542 height 728
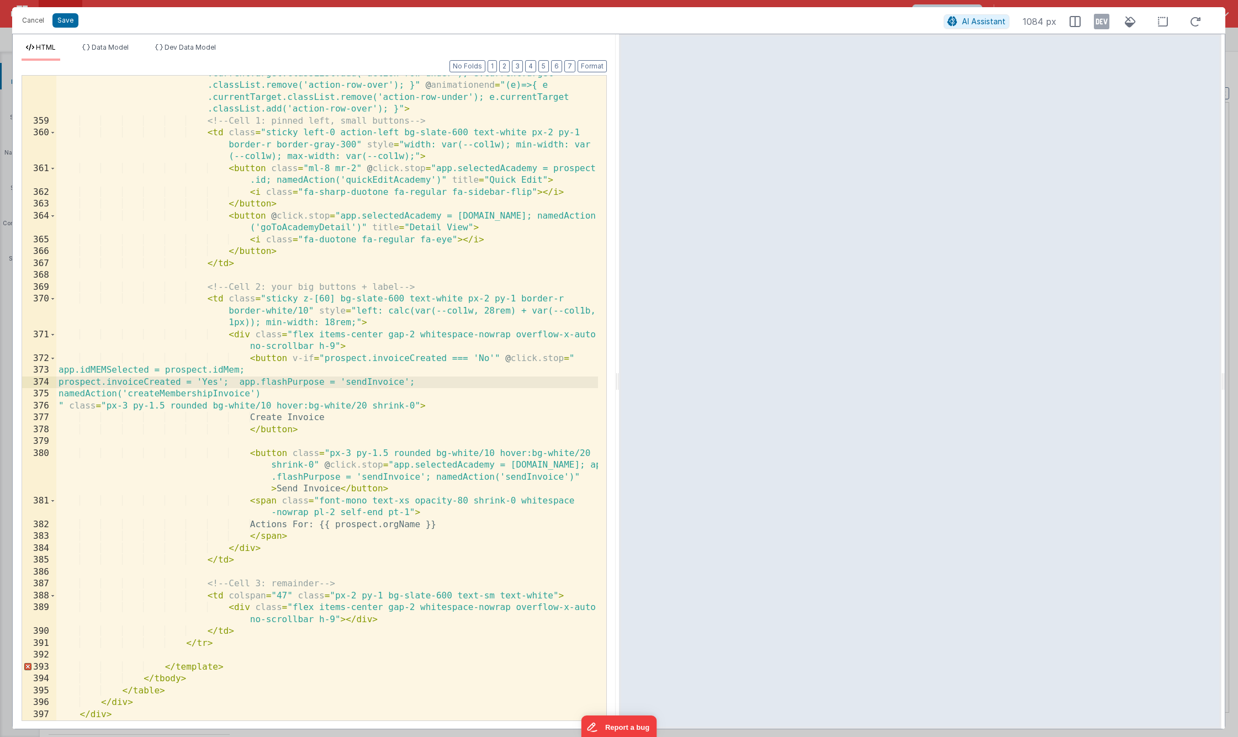
click at [386, 384] on div "< tr v-if = "model.activeProspectRow === [DOMAIN_NAME]" class = "no-hover anima…" at bounding box center [327, 408] width 542 height 728
click at [589, 65] on button "Format" at bounding box center [592, 66] width 29 height 12
click at [70, 22] on button "Save" at bounding box center [65, 20] width 26 height 14
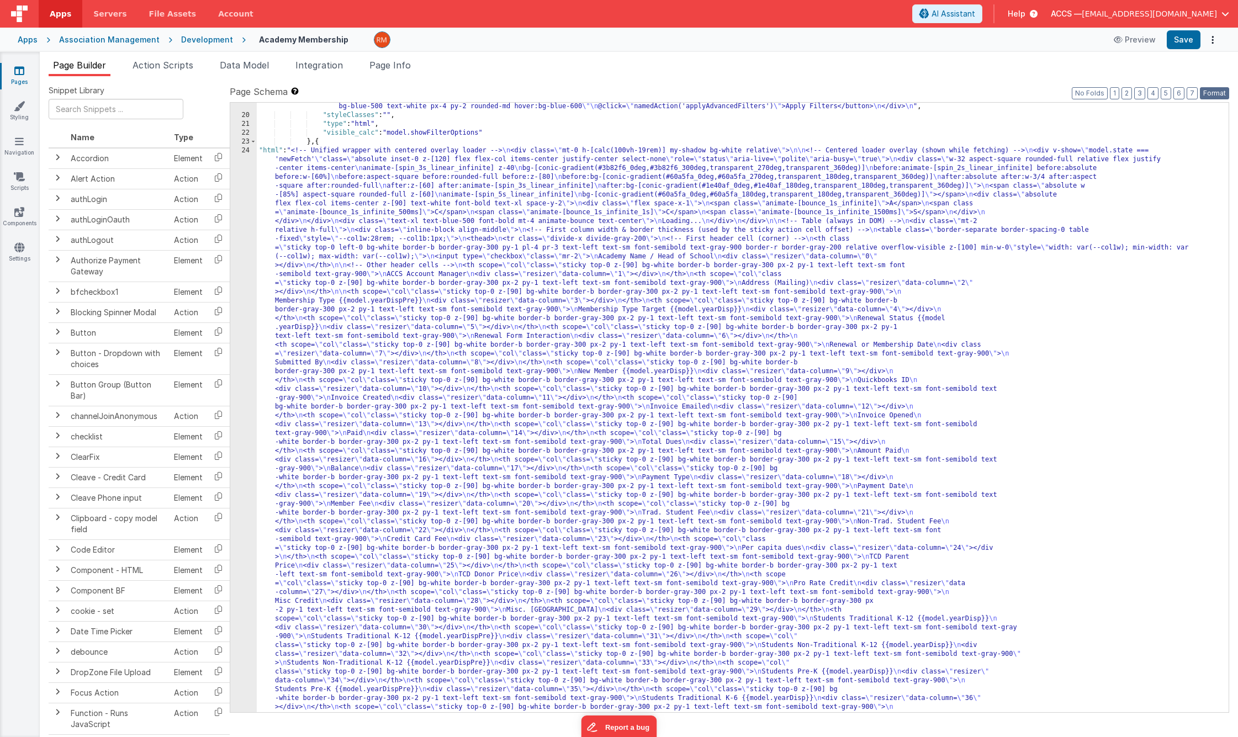
click at [1097, 91] on button "Format" at bounding box center [1214, 93] width 29 height 12
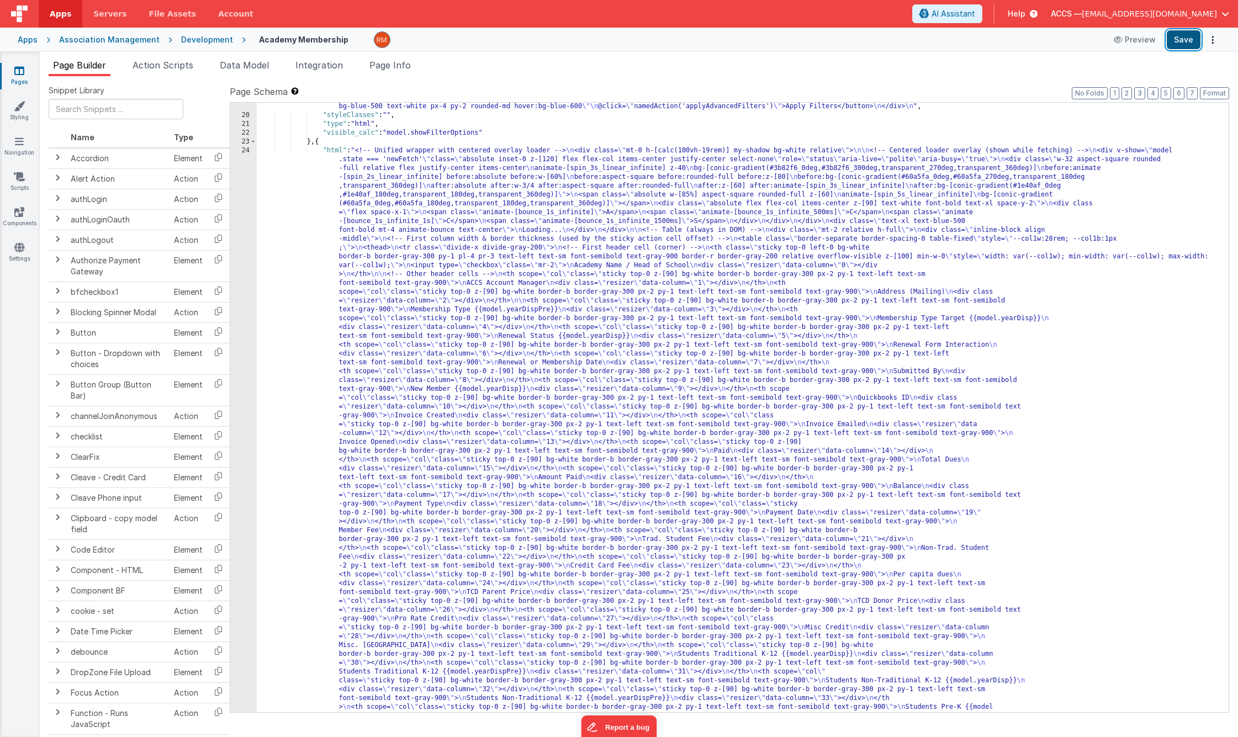
click at [1097, 42] on button "Save" at bounding box center [1184, 39] width 34 height 19
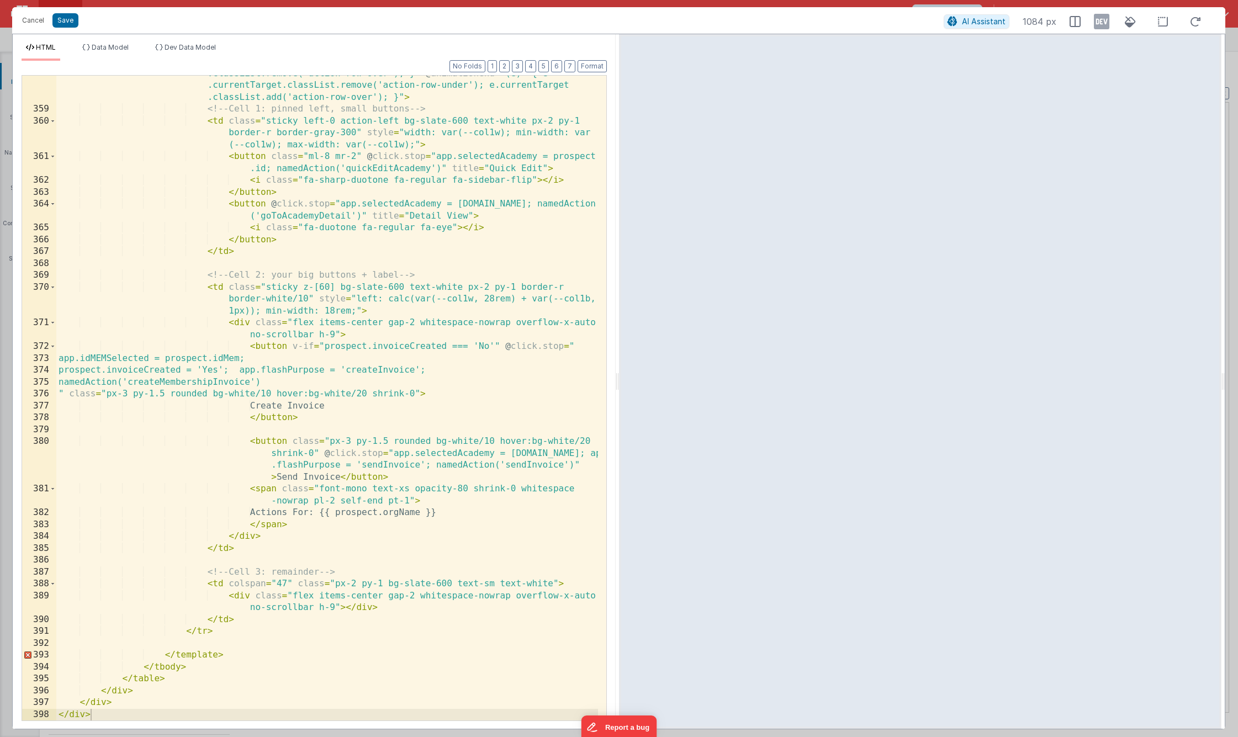
scroll to position [6157, 0]
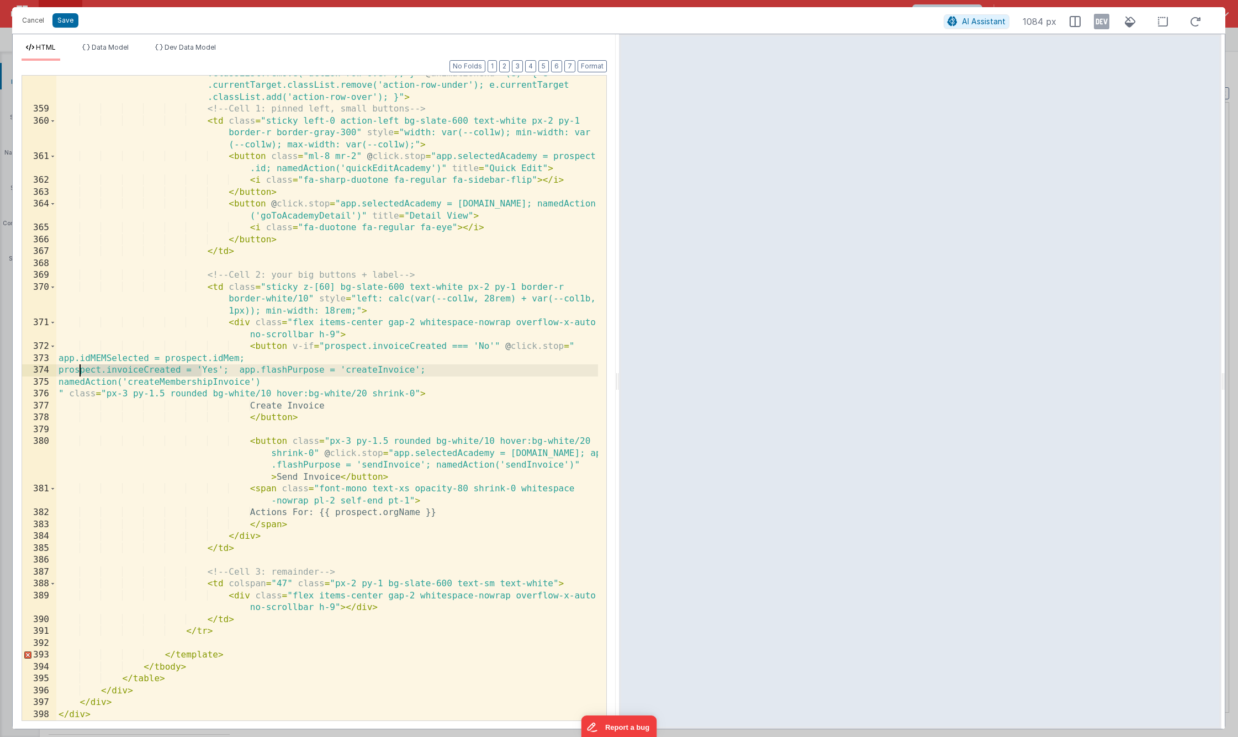
drag, startPoint x: 203, startPoint y: 371, endPoint x: 81, endPoint y: 368, distance: 122.6
click at [81, 368] on div "< tr v-if = "model.activeProspectRow === [DOMAIN_NAME]" class = "no-hover anima…" at bounding box center [327, 396] width 542 height 728
drag, startPoint x: 248, startPoint y: 370, endPoint x: 241, endPoint y: 370, distance: 7.2
click at [241, 370] on div "< tr v-if = "model.activeProspectRow === [DOMAIN_NAME]" class = "no-hover anima…" at bounding box center [327, 396] width 542 height 728
drag, startPoint x: 262, startPoint y: 359, endPoint x: 79, endPoint y: 359, distance: 183.3
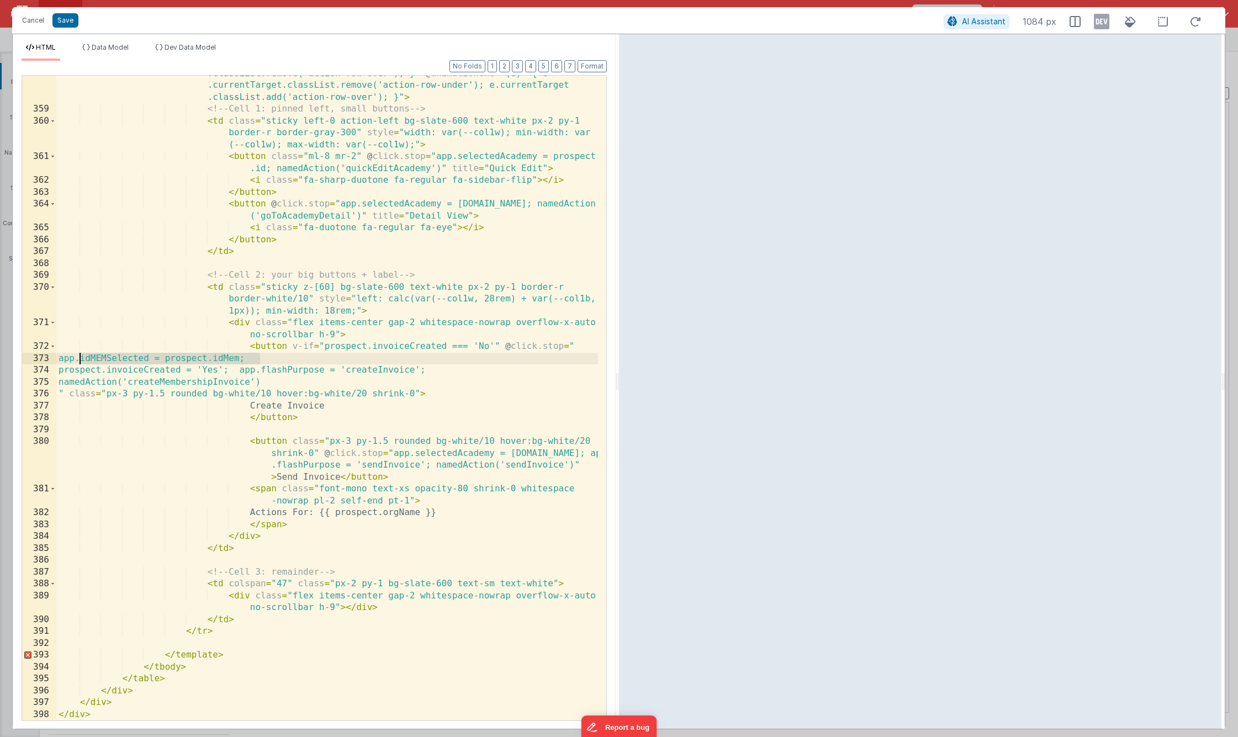
click at [79, 359] on div "< tr v-if = "model.activeProspectRow === [DOMAIN_NAME]" class = "no-hover anima…" at bounding box center [327, 396] width 542 height 728
drag, startPoint x: 568, startPoint y: 453, endPoint x: 393, endPoint y: 454, distance: 175.0
click at [393, 454] on div "< tr v-if = "model.activeProspectRow === [DOMAIN_NAME]" class = "no-hover anima…" at bounding box center [327, 396] width 542 height 728
drag, startPoint x: 248, startPoint y: 370, endPoint x: 80, endPoint y: 370, distance: 169.0
click at [80, 370] on div "< tr v-if = "model.activeProspectRow === [DOMAIN_NAME]" class = "no-hover anima…" at bounding box center [327, 396] width 542 height 728
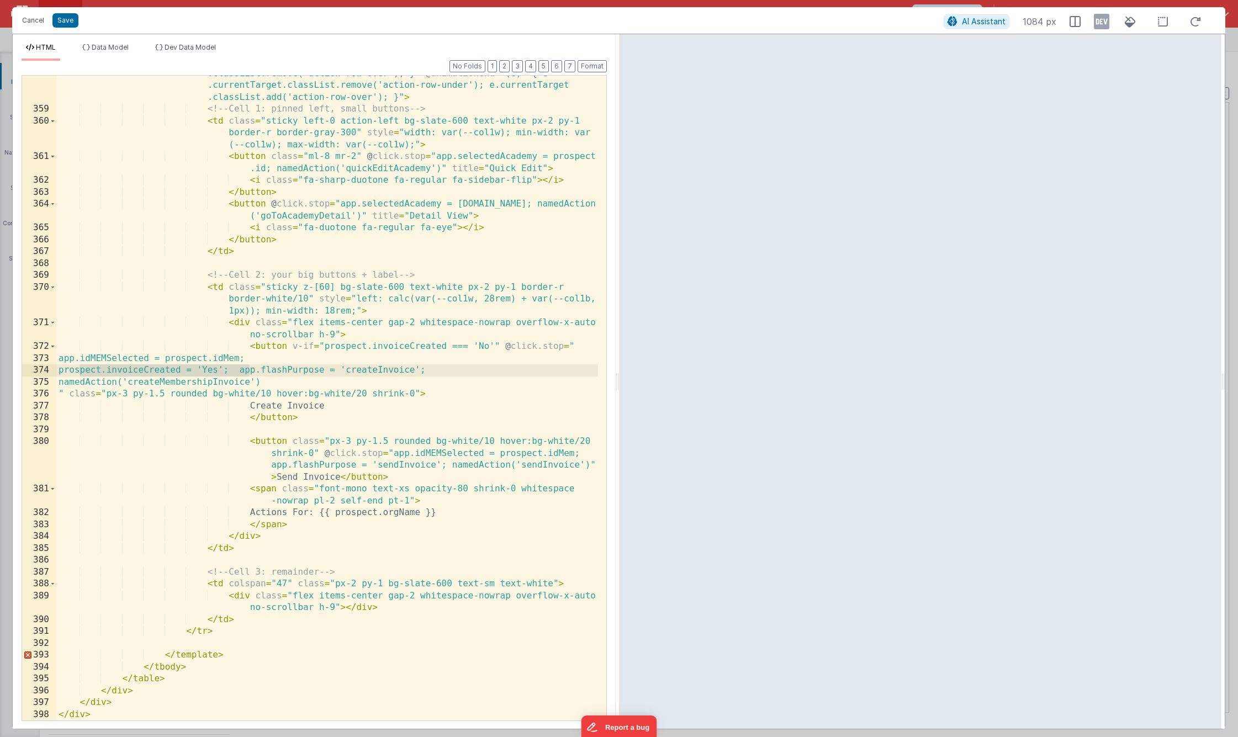
click at [446, 466] on div "< tr v-if = "model.activeProspectRow === [DOMAIN_NAME]" class = "no-hover anima…" at bounding box center [327, 396] width 542 height 728
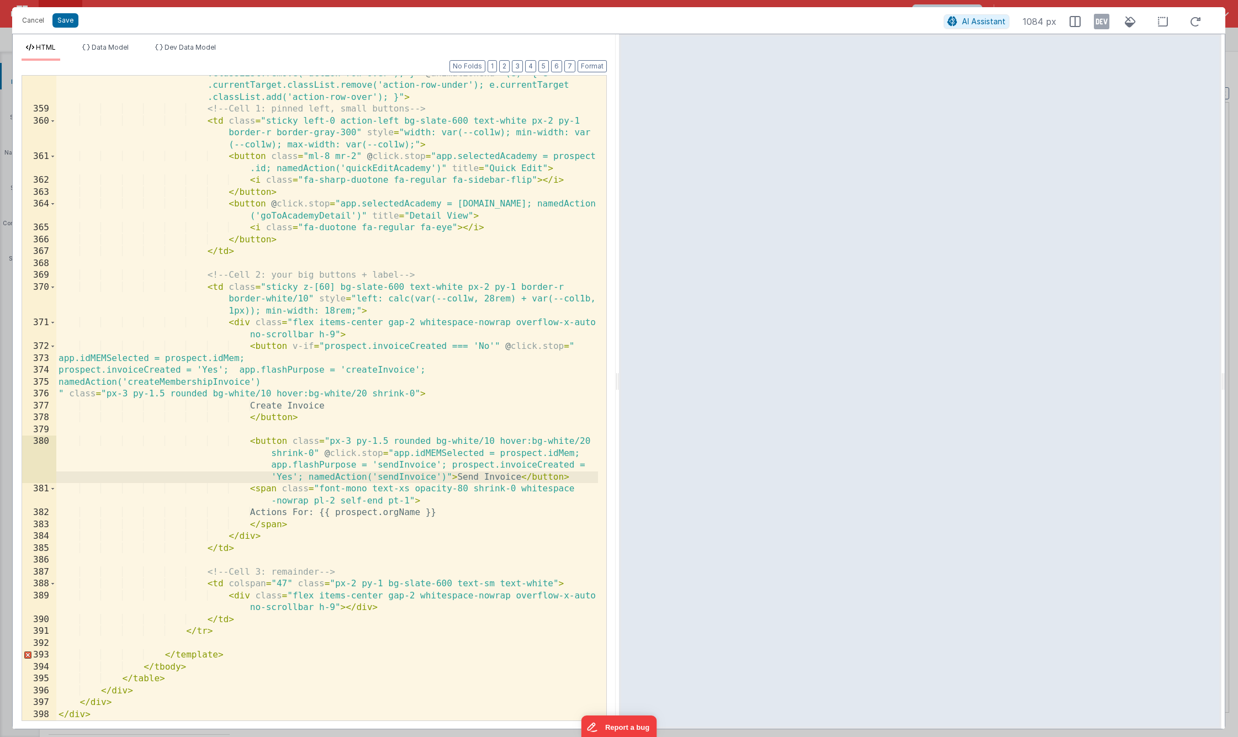
click at [571, 468] on div "< tr v-if = "model.activeProspectRow === [DOMAIN_NAME]" class = "no-hover anima…" at bounding box center [327, 396] width 542 height 728
drag, startPoint x: 574, startPoint y: 466, endPoint x: 500, endPoint y: 465, distance: 74.5
click at [500, 465] on div "< tr v-if = "model.activeProspectRow === [DOMAIN_NAME]" class = "no-hover anima…" at bounding box center [327, 396] width 542 height 728
click at [79, 373] on div "< tr v-if = "model.activeProspectRow === [DOMAIN_NAME]" class = "no-hover anima…" at bounding box center [327, 396] width 542 height 728
click at [80, 383] on div "< tr v-if = "model.activeProspectRow === [DOMAIN_NAME]" class = "no-hover anima…" at bounding box center [327, 396] width 542 height 728
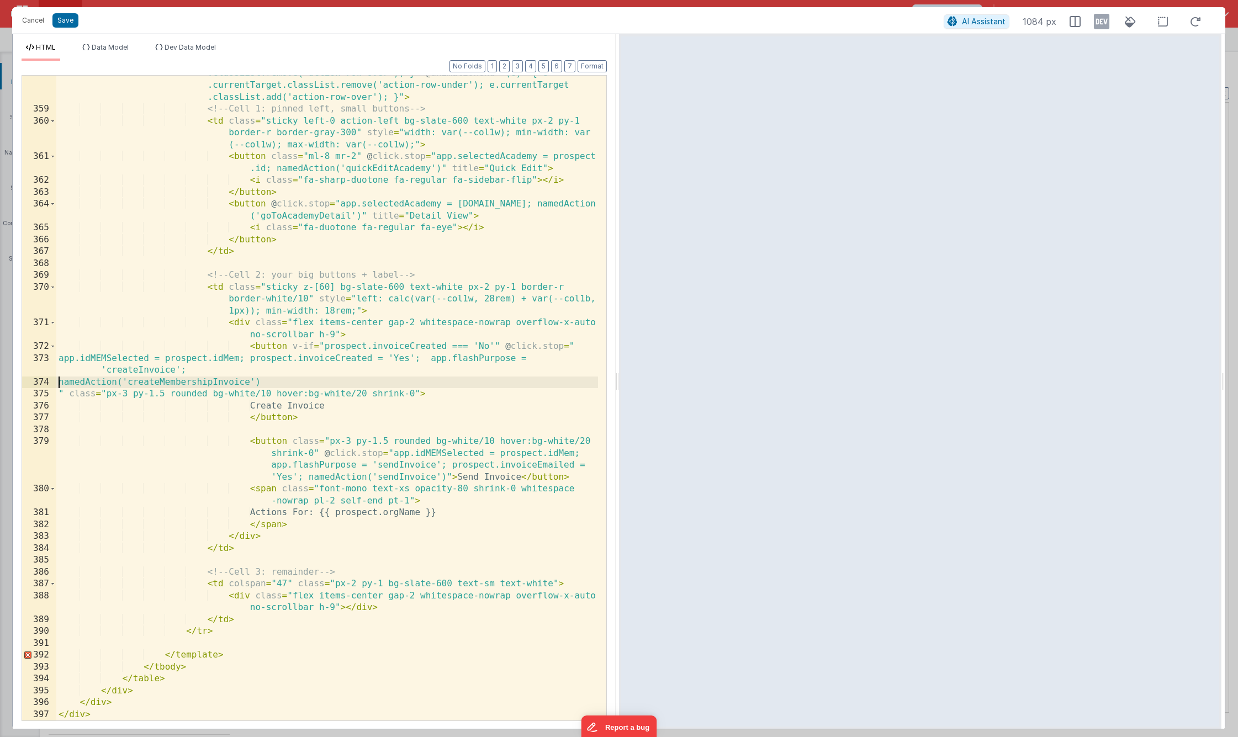
scroll to position [6145, 0]
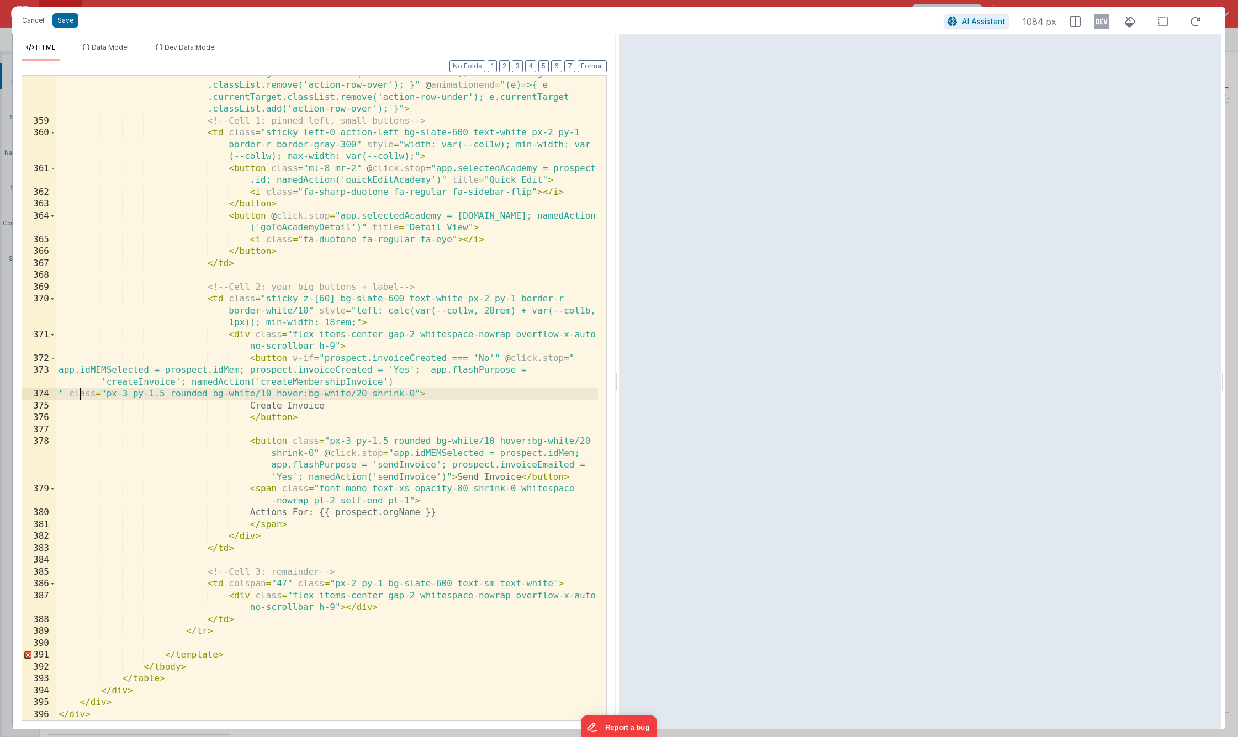
click at [78, 396] on div "< tr v-if = "model.activeProspectRow === [DOMAIN_NAME]" class = "no-hover anima…" at bounding box center [327, 408] width 542 height 728
click at [70, 394] on div "< tr v-if = "model.activeProspectRow === [DOMAIN_NAME]" class = "no-hover anima…" at bounding box center [327, 408] width 542 height 728
click at [591, 69] on button "Format" at bounding box center [592, 66] width 29 height 12
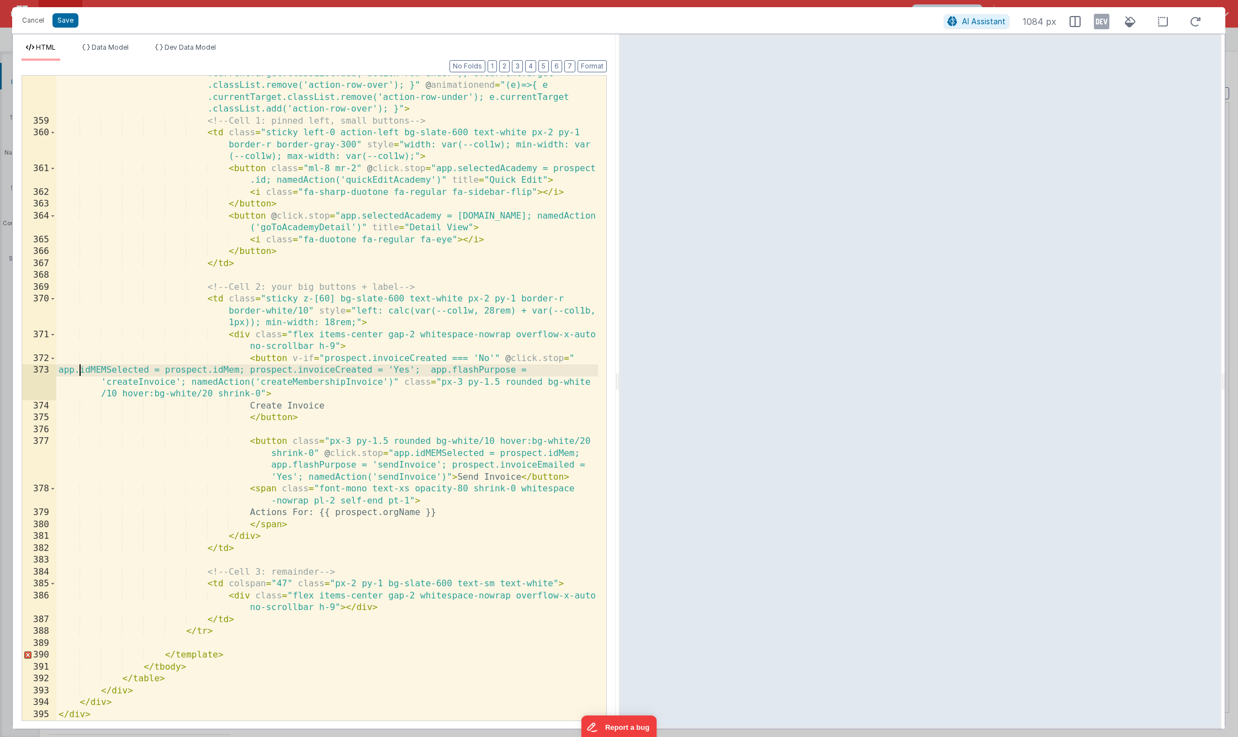
click at [80, 370] on div "< tr v-if = "model.activeProspectRow === [DOMAIN_NAME]" class = "no-hover anima…" at bounding box center [327, 408] width 542 height 728
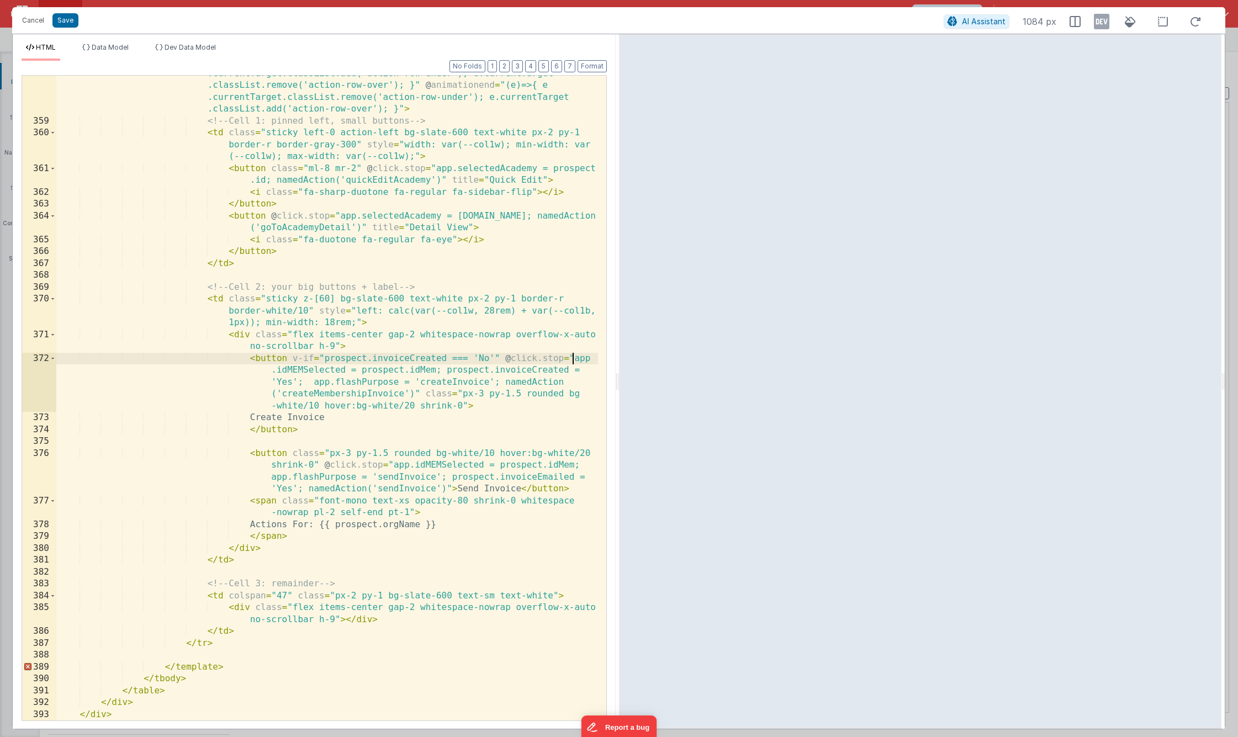
scroll to position [6145, 0]
click at [595, 67] on button "Format" at bounding box center [592, 66] width 29 height 12
click at [68, 23] on button "Save" at bounding box center [65, 20] width 26 height 14
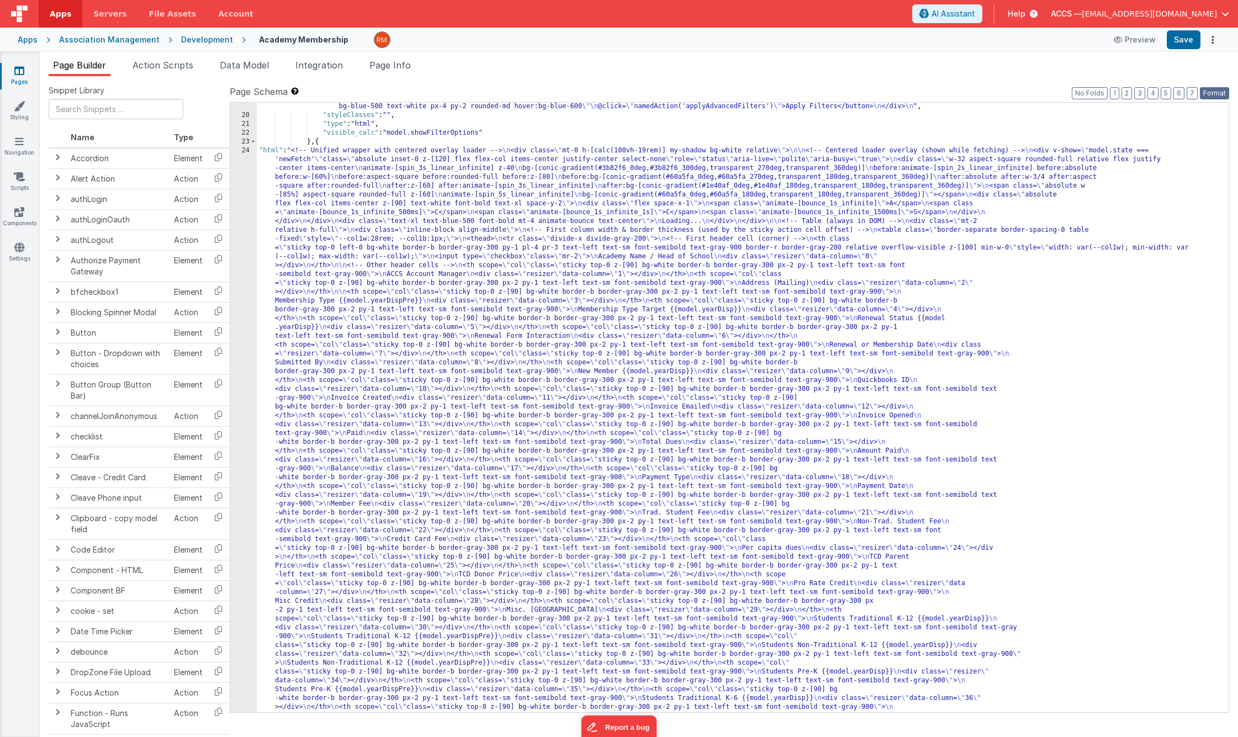
click at [1097, 94] on button "Format" at bounding box center [1214, 93] width 29 height 12
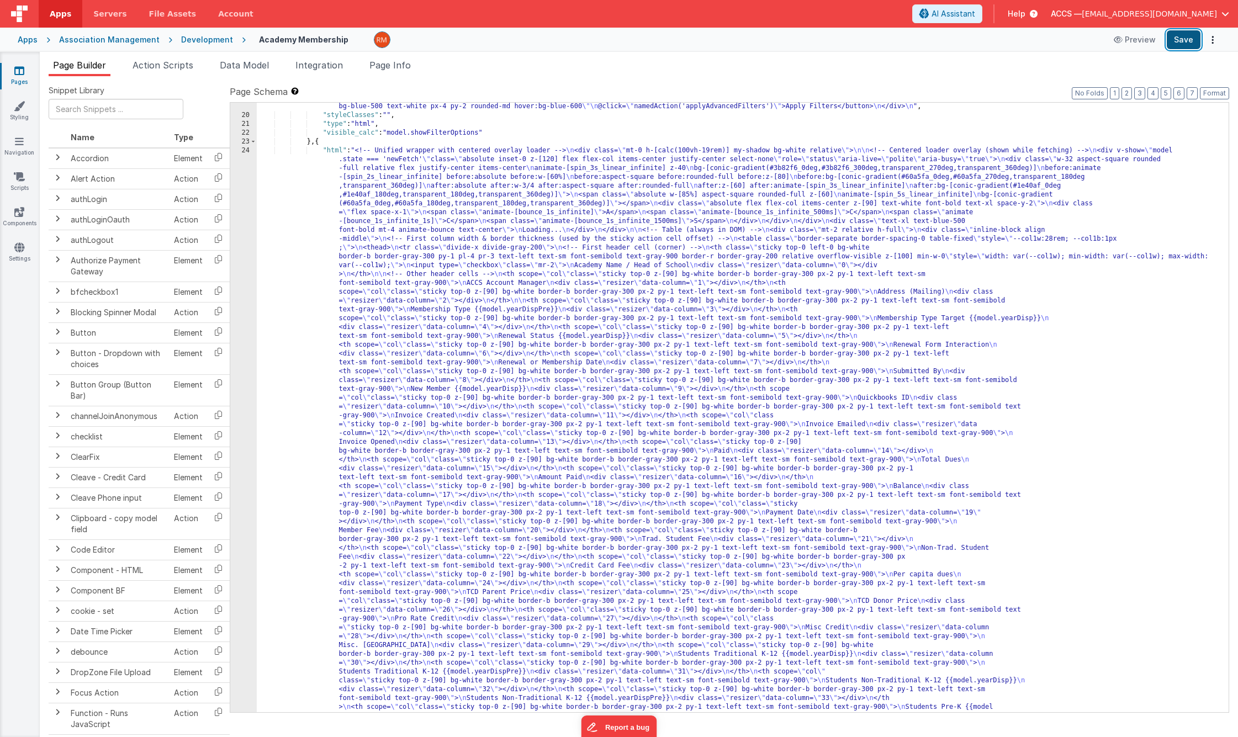
click at [1097, 45] on button "Save" at bounding box center [1184, 39] width 34 height 19
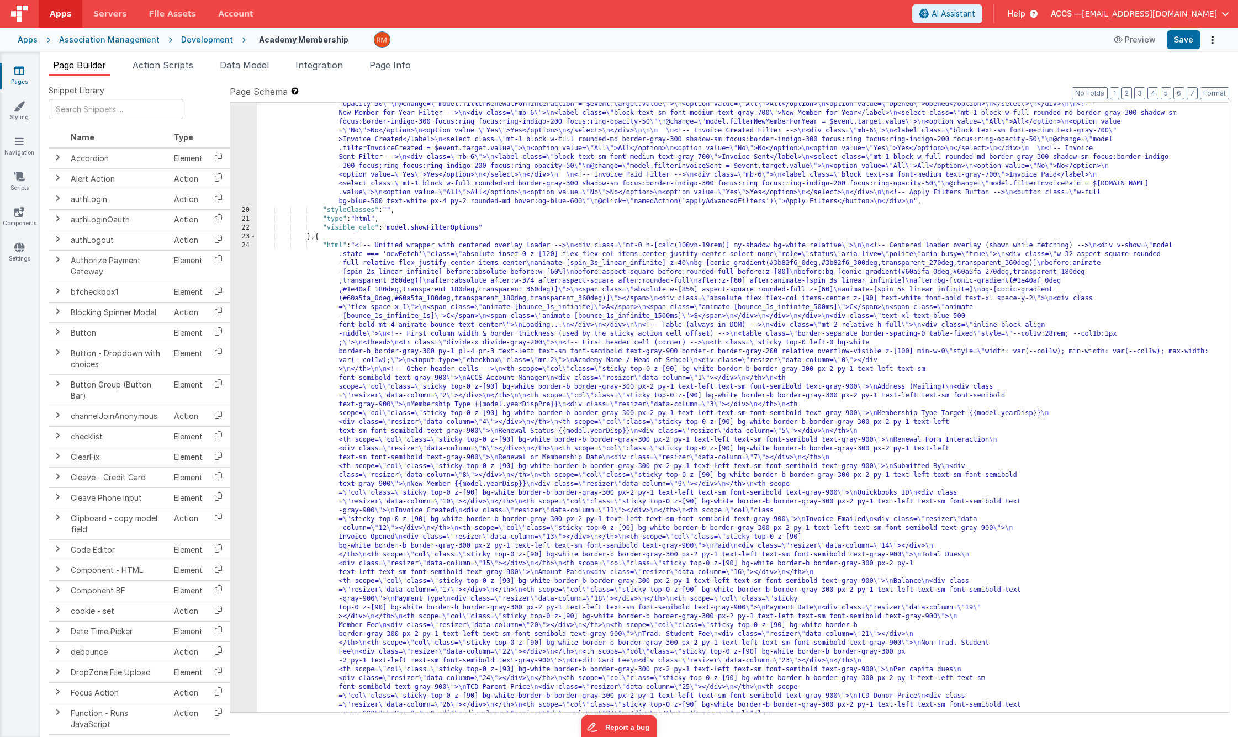
scroll to position [289, 0]
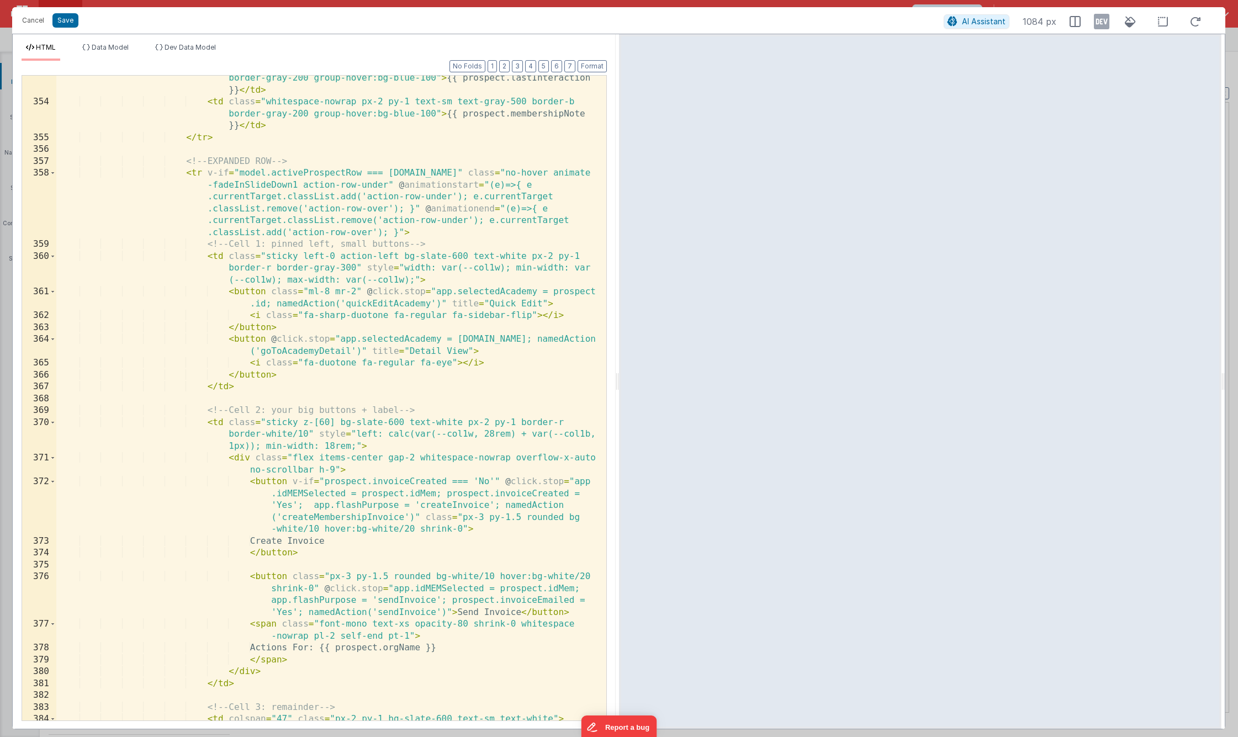
scroll to position [6157, 0]
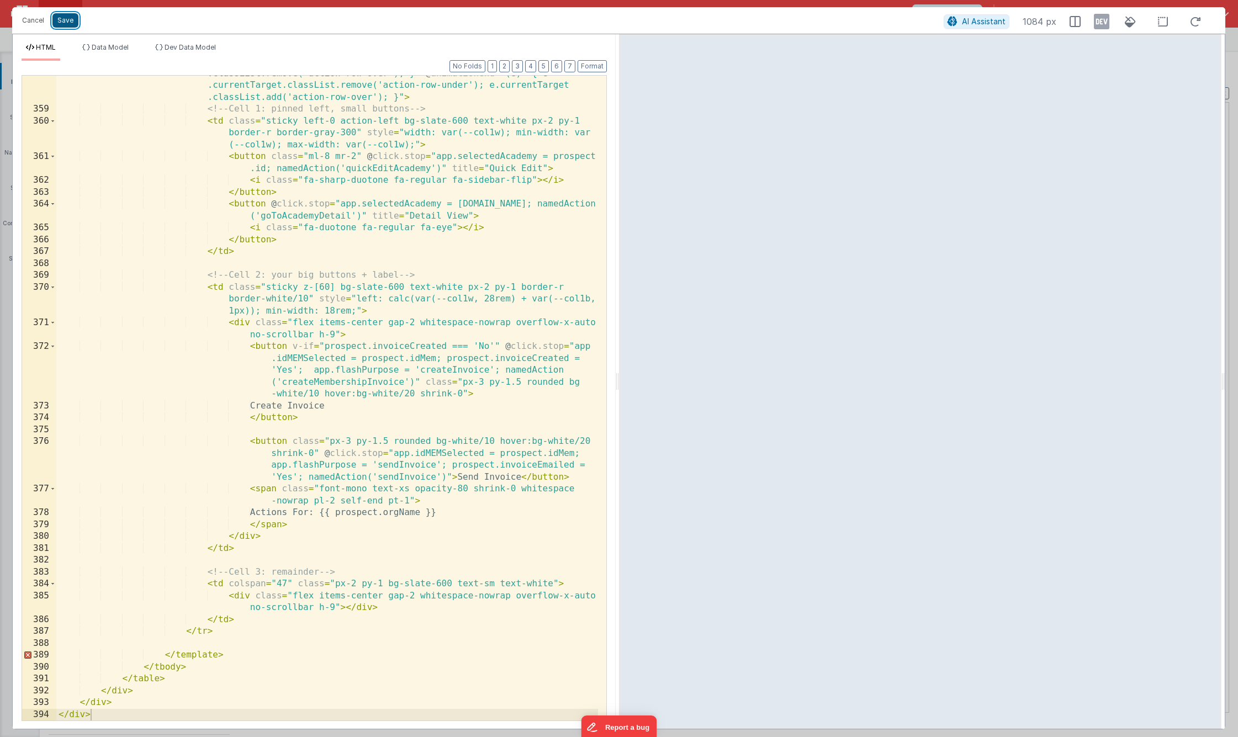
click at [60, 25] on button "Save" at bounding box center [65, 20] width 26 height 14
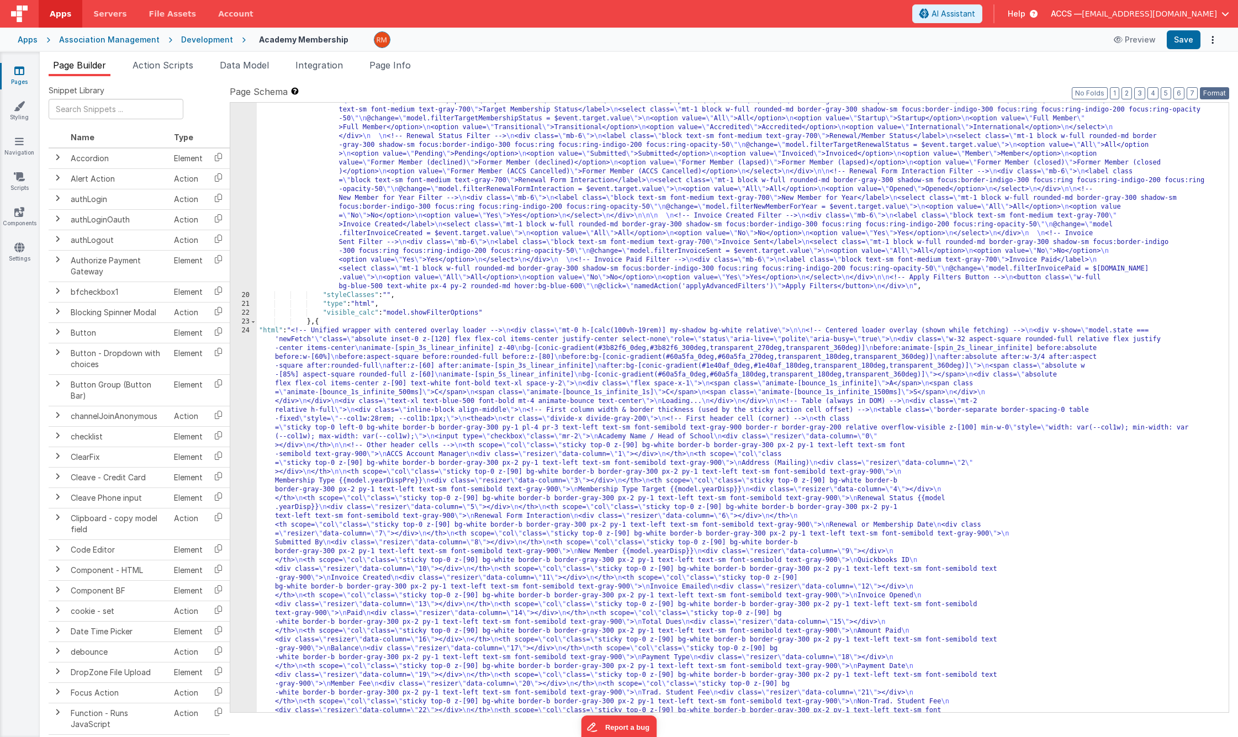
click at [1097, 90] on button "Format" at bounding box center [1214, 93] width 29 height 12
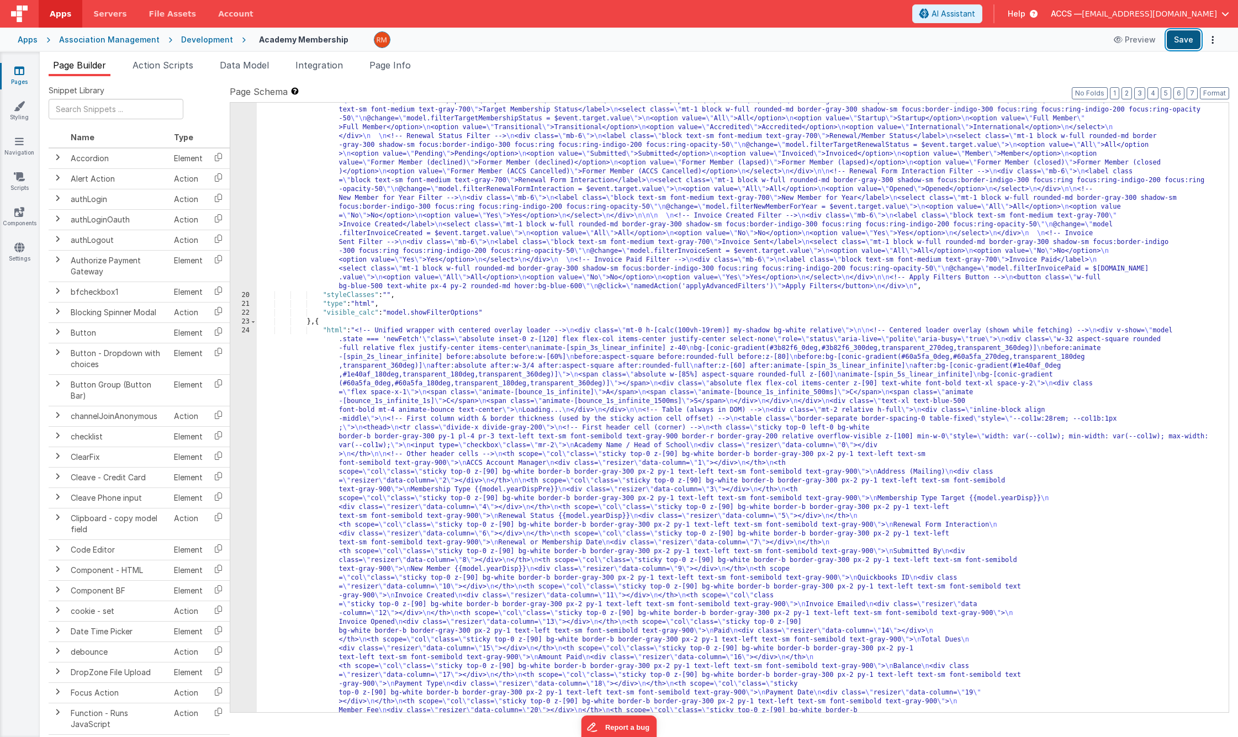
click at [1097, 36] on button "Save" at bounding box center [1184, 39] width 34 height 19
click at [30, 75] on link "Pages" at bounding box center [19, 76] width 40 height 22
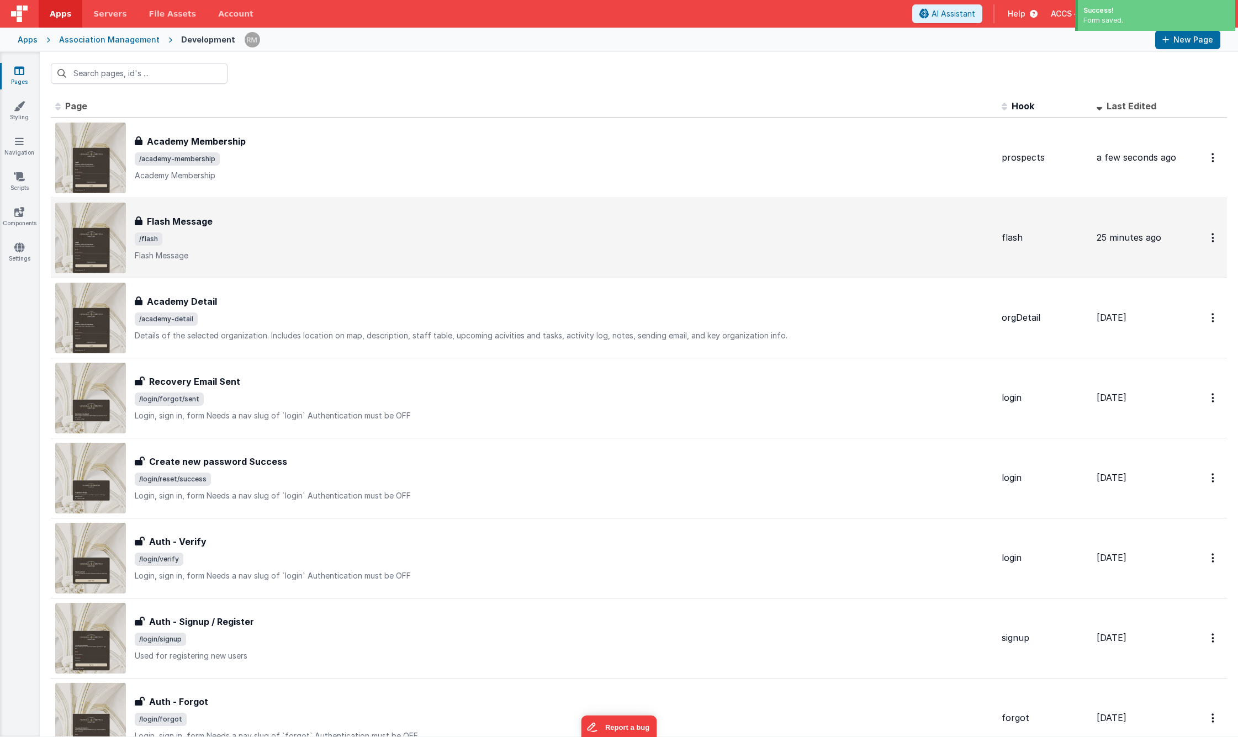
click at [293, 241] on span "/flash" at bounding box center [564, 238] width 858 height 13
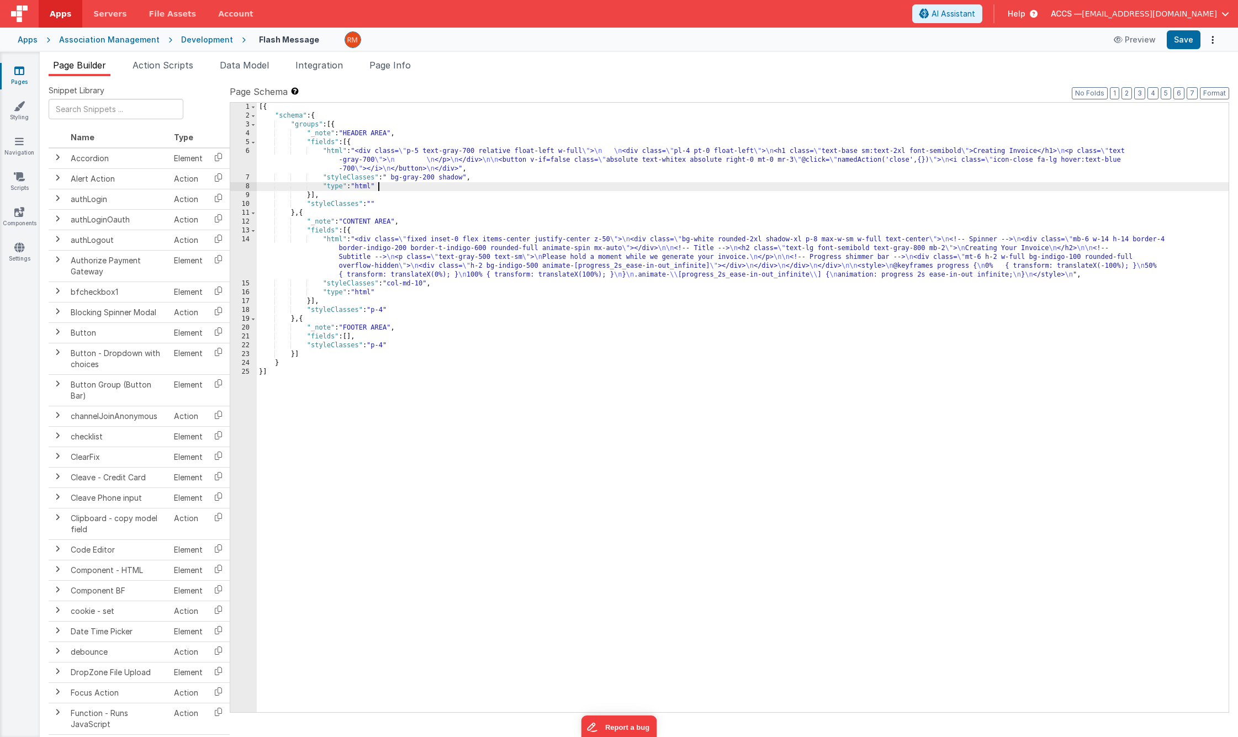
click at [436, 187] on div "[{ "schema" : { "groups" : [{ "_note" : "HEADER AREA" , "fields" : [{ "html" : …" at bounding box center [743, 416] width 972 height 627
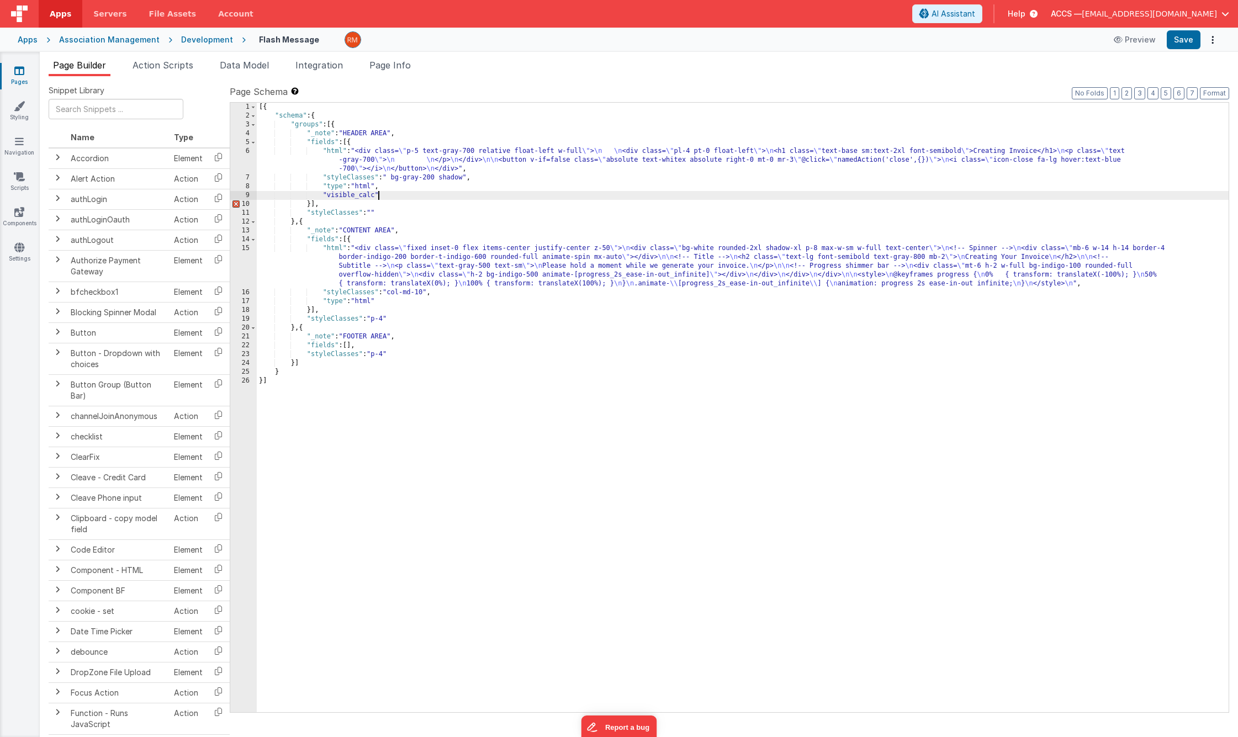
click at [401, 195] on div "[{ "schema" : { "groups" : [{ "_note" : "HEADER AREA" , "fields" : [{ "html" : …" at bounding box center [743, 416] width 972 height 627
click at [390, 194] on div "[{ "schema" : { "groups" : [{ "_note" : "HEADER AREA" , "fields" : [{ "html" : …" at bounding box center [743, 416] width 972 height 627
click at [264, 67] on span "Data Model" at bounding box center [244, 65] width 49 height 11
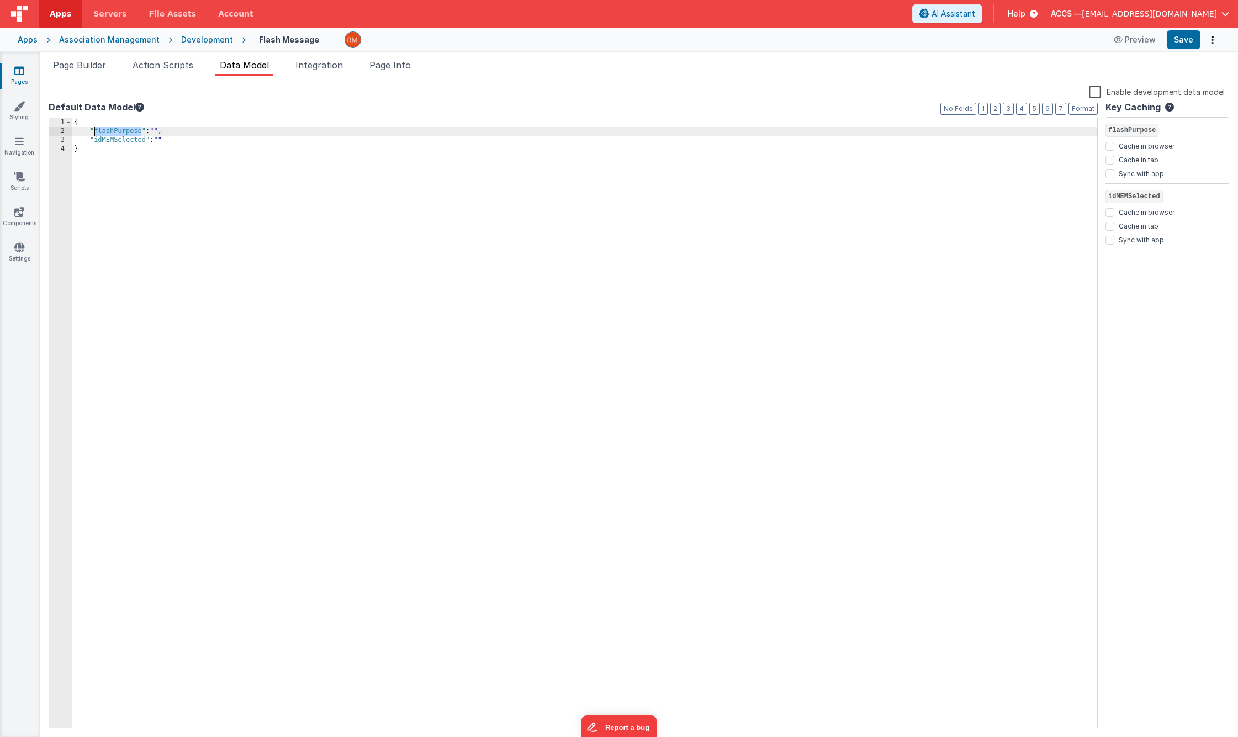
drag, startPoint x: 141, startPoint y: 132, endPoint x: 95, endPoint y: 132, distance: 45.8
click at [95, 132] on div "{ "flashPurpose" : "" , "idMEMSelected" : "" }" at bounding box center [584, 432] width 1025 height 628
click at [93, 62] on span "Page Builder" at bounding box center [79, 65] width 53 height 11
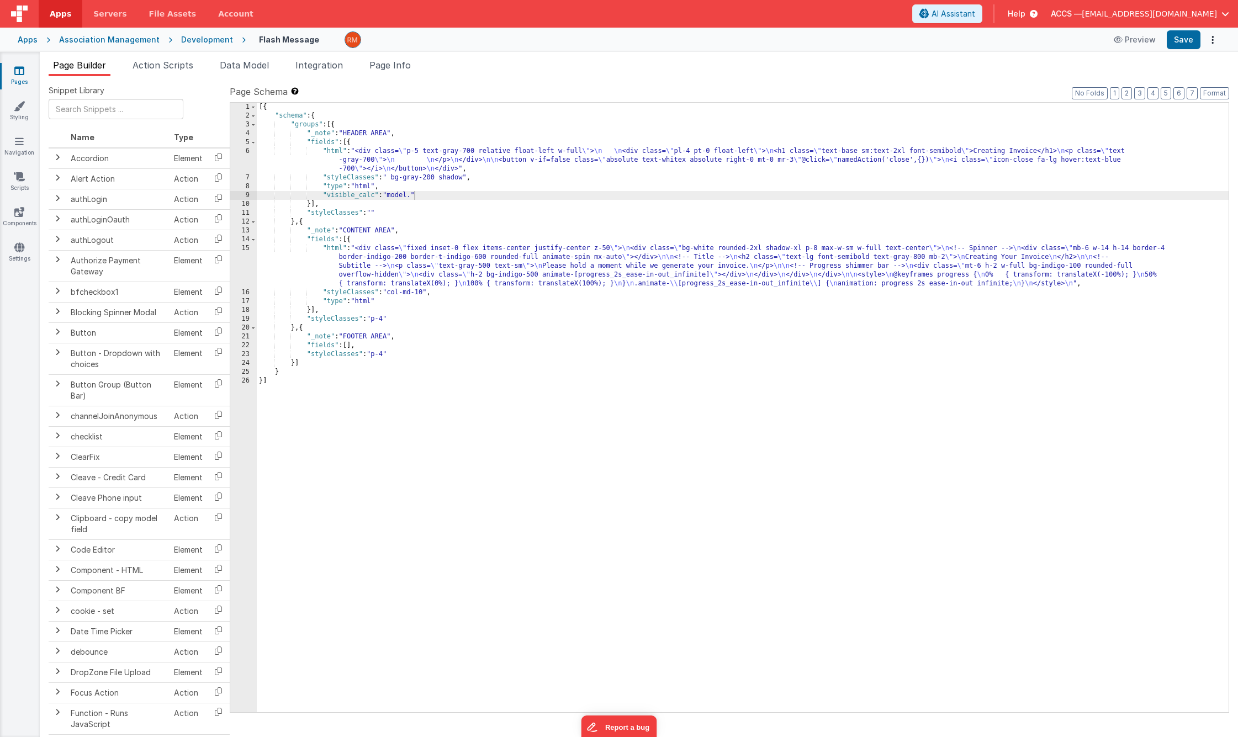
click at [414, 197] on div "[{ "schema" : { "groups" : [{ "_note" : "HEADER AREA" , "fields" : [{ "html" : …" at bounding box center [743, 416] width 972 height 627
paste textarea
drag, startPoint x: 564, startPoint y: 199, endPoint x: 246, endPoint y: 194, distance: 318.1
click at [246, 194] on div "1 2 3 4 5 6 7 8 9 10 11 12 13 14 15 16 17 18 19 20 21 22 23 24 25 26 [{ "schema…" at bounding box center [729, 407] width 999 height 611
click at [339, 151] on div "[{ "schema" : { "groups" : [{ "_note" : "HEADER AREA" , "fields" : [{ "html" : …" at bounding box center [743, 416] width 972 height 627
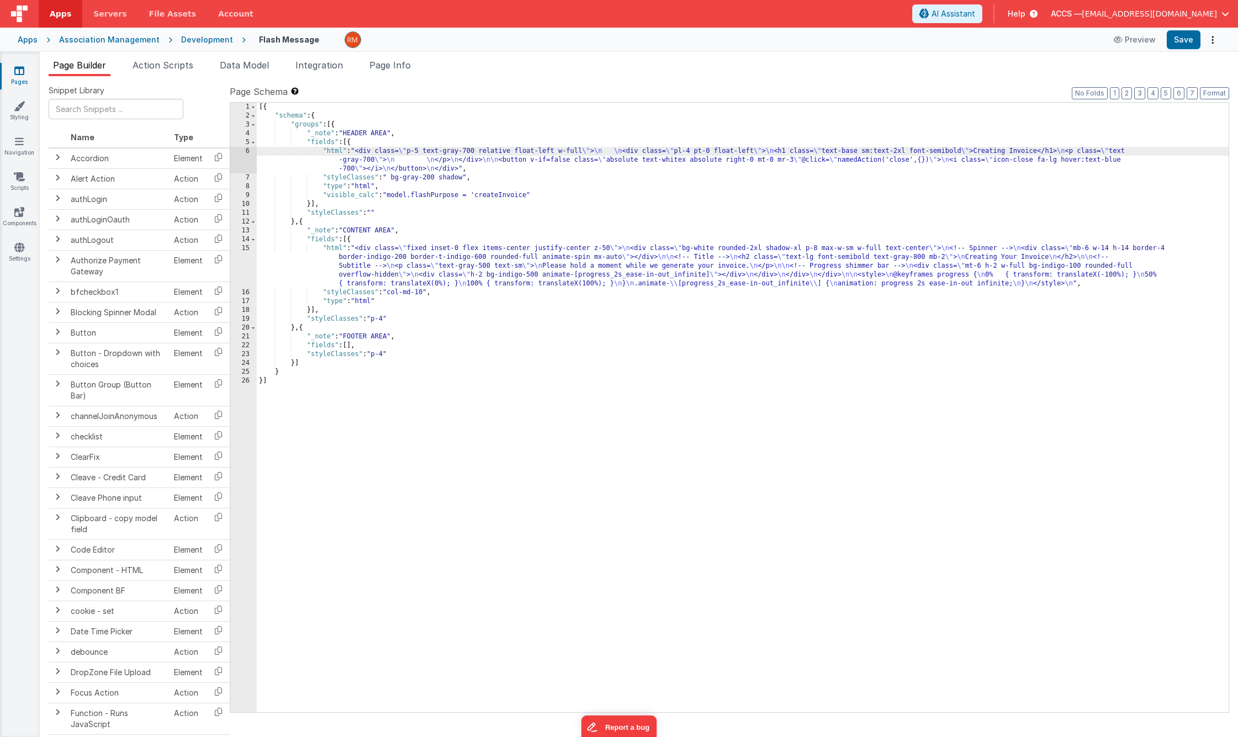
click at [250, 152] on div "6" at bounding box center [243, 160] width 27 height 27
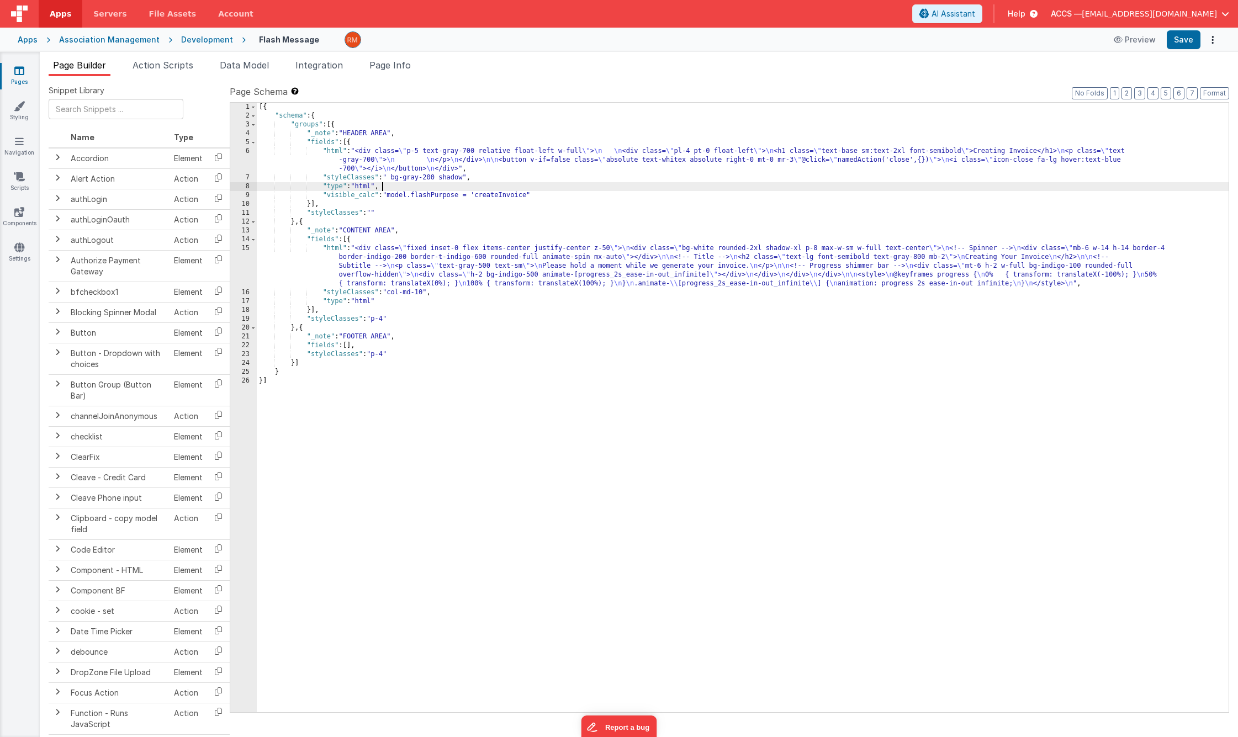
click at [497, 186] on div "[{ "schema" : { "groups" : [{ "_note" : "HEADER AREA" , "fields" : [{ "html" : …" at bounding box center [743, 416] width 972 height 627
click at [569, 194] on div "[{ "schema" : { "groups" : [{ "_note" : "HEADER AREA" , "fields" : [{ "html" : …" at bounding box center [743, 416] width 972 height 627
click at [1097, 39] on button "Save" at bounding box center [1184, 39] width 34 height 19
click at [248, 151] on div "6" at bounding box center [243, 160] width 27 height 27
click at [337, 150] on div "[{ "schema" : { "groups" : [{ "_note" : "HEADER AREA" , "fields" : [{ "html" : …" at bounding box center [743, 416] width 972 height 627
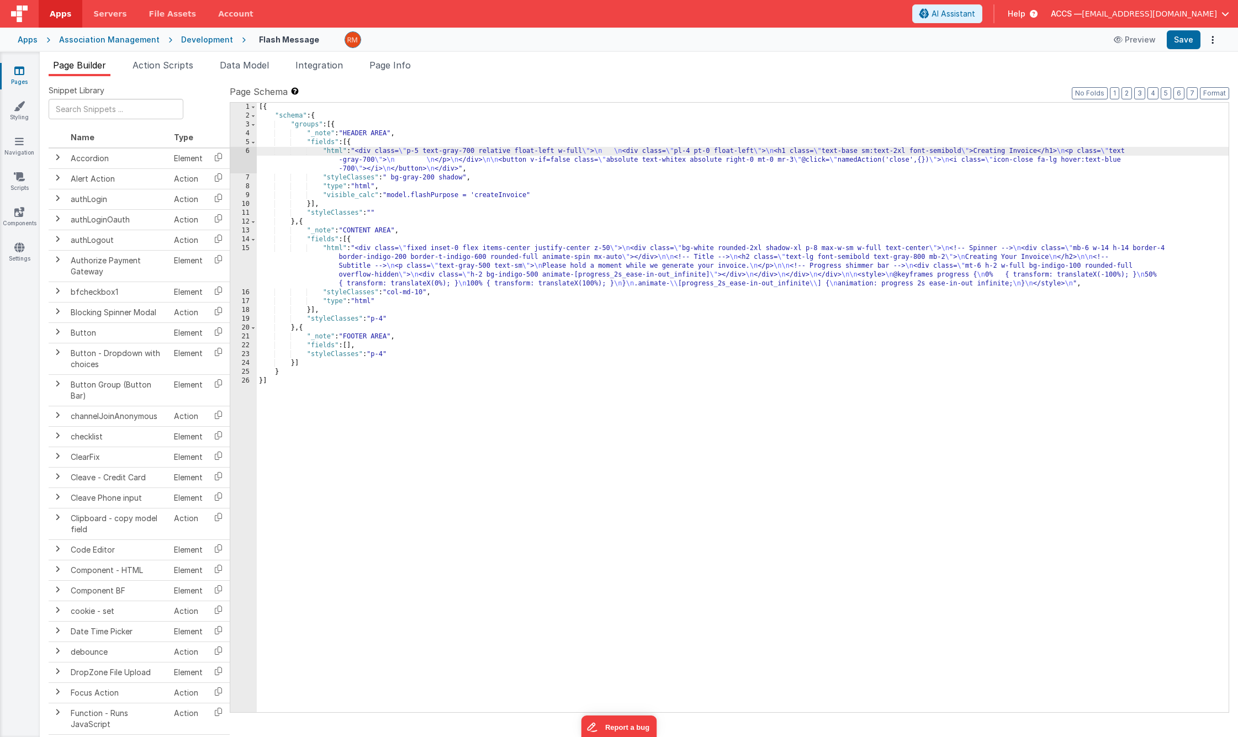
click at [251, 151] on div "6" at bounding box center [243, 160] width 27 height 27
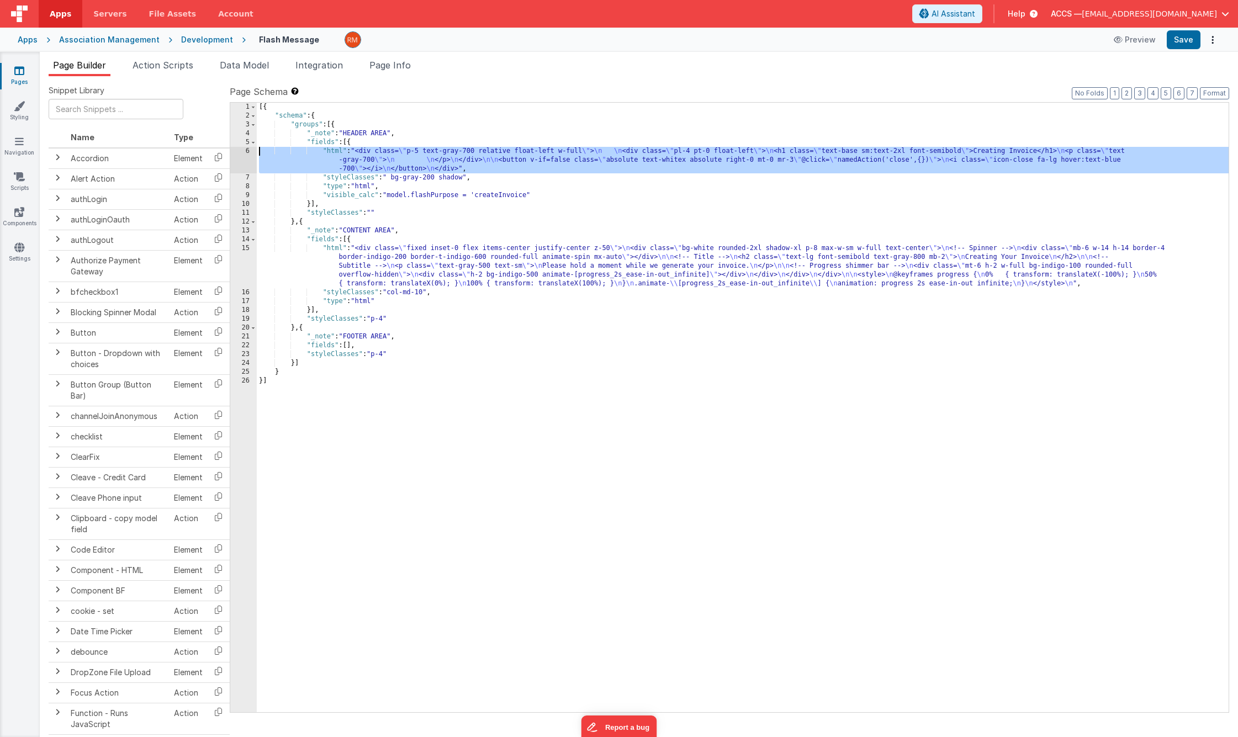
click at [245, 152] on div "6" at bounding box center [243, 160] width 27 height 27
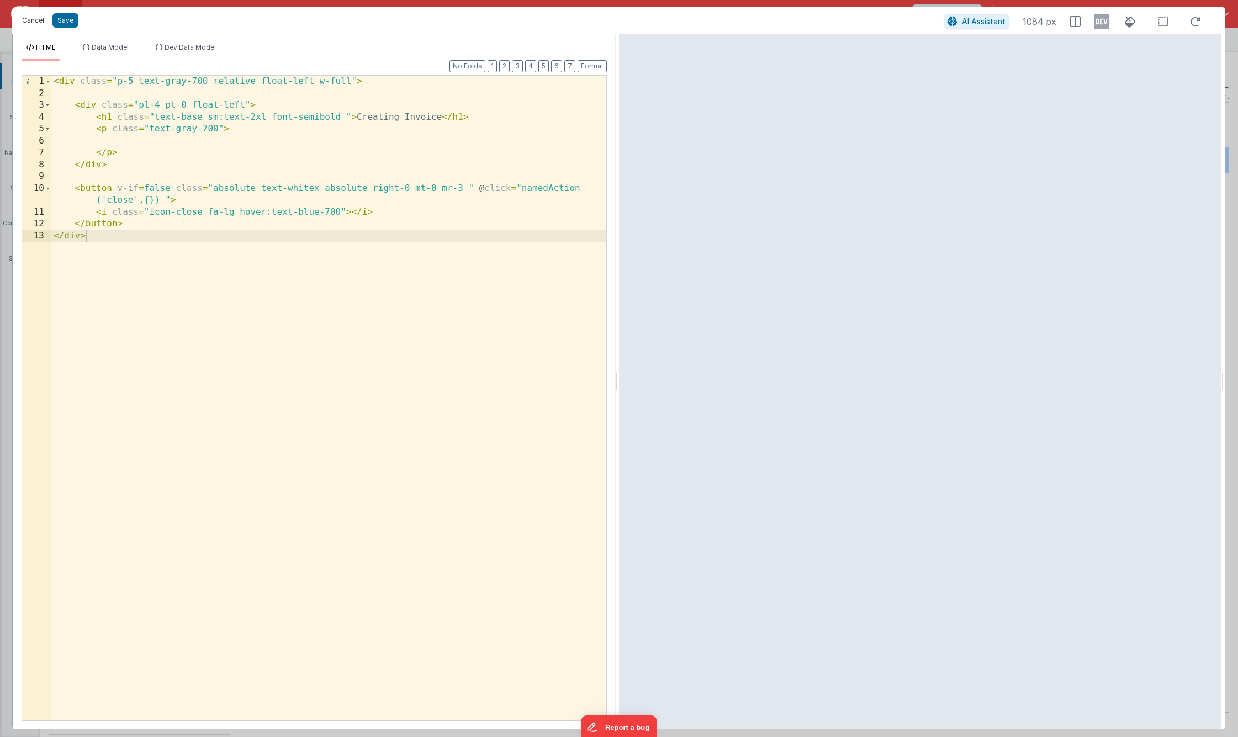
click at [44, 22] on button "Cancel" at bounding box center [33, 20] width 33 height 15
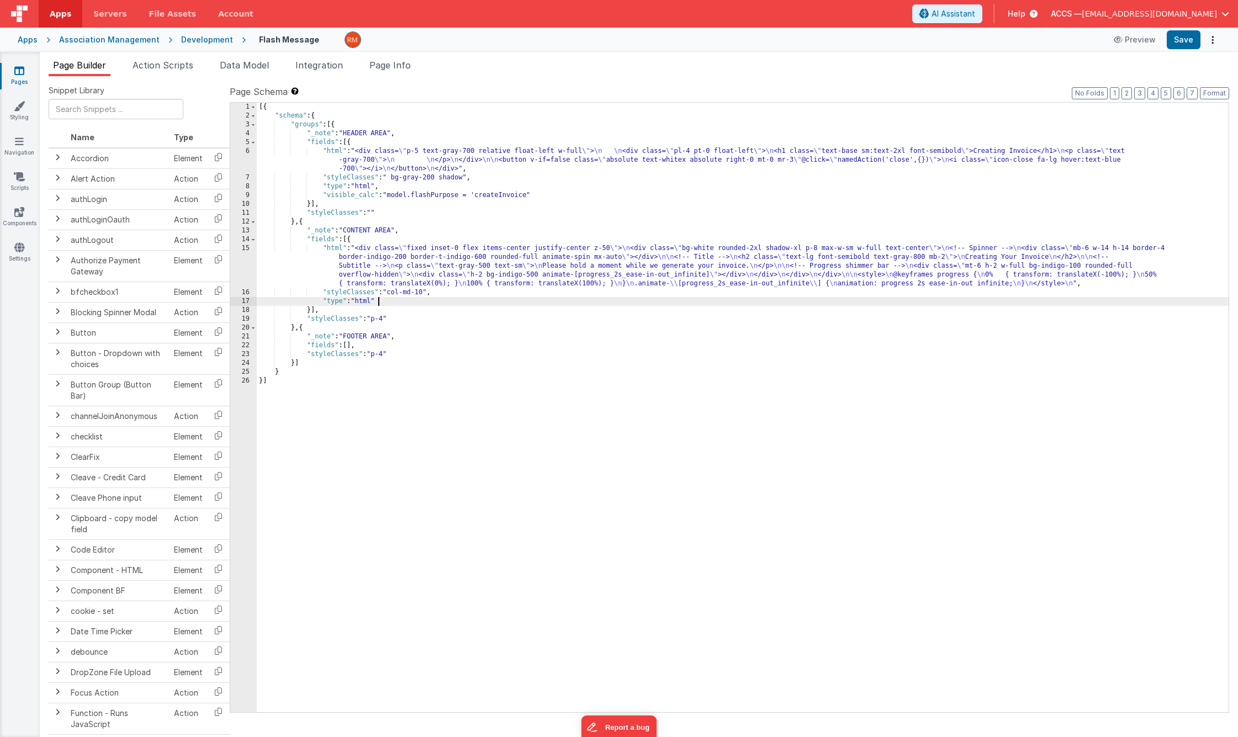
click at [378, 299] on div "[{ "schema" : { "groups" : [{ "_note" : "HEADER AREA" , "fields" : [{ "html" : …" at bounding box center [743, 416] width 972 height 627
click at [385, 310] on div "[{ "schema" : { "groups" : [{ "_note" : "HEADER AREA" , "fields" : [{ "html" : …" at bounding box center [743, 416] width 972 height 627
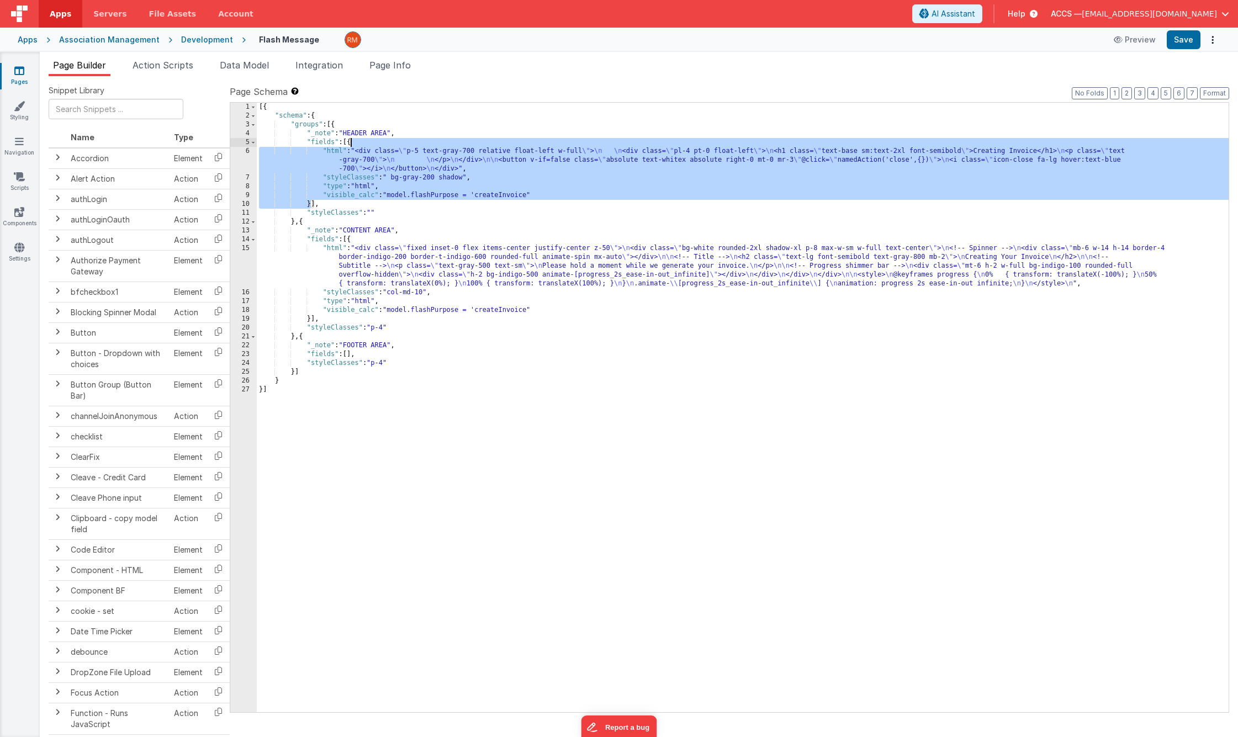
drag, startPoint x: 310, startPoint y: 205, endPoint x: 350, endPoint y: 146, distance: 72.0
click at [350, 146] on div "[{ "schema" : { "groups" : [{ "_note" : "HEADER AREA" , "fields" : [{ "html" : …" at bounding box center [743, 416] width 972 height 627
click at [310, 206] on div "[{ "schema" : { "groups" : [{ "_note" : "HEADER AREA" , "fields" : [{ "html" : …" at bounding box center [743, 416] width 972 height 627
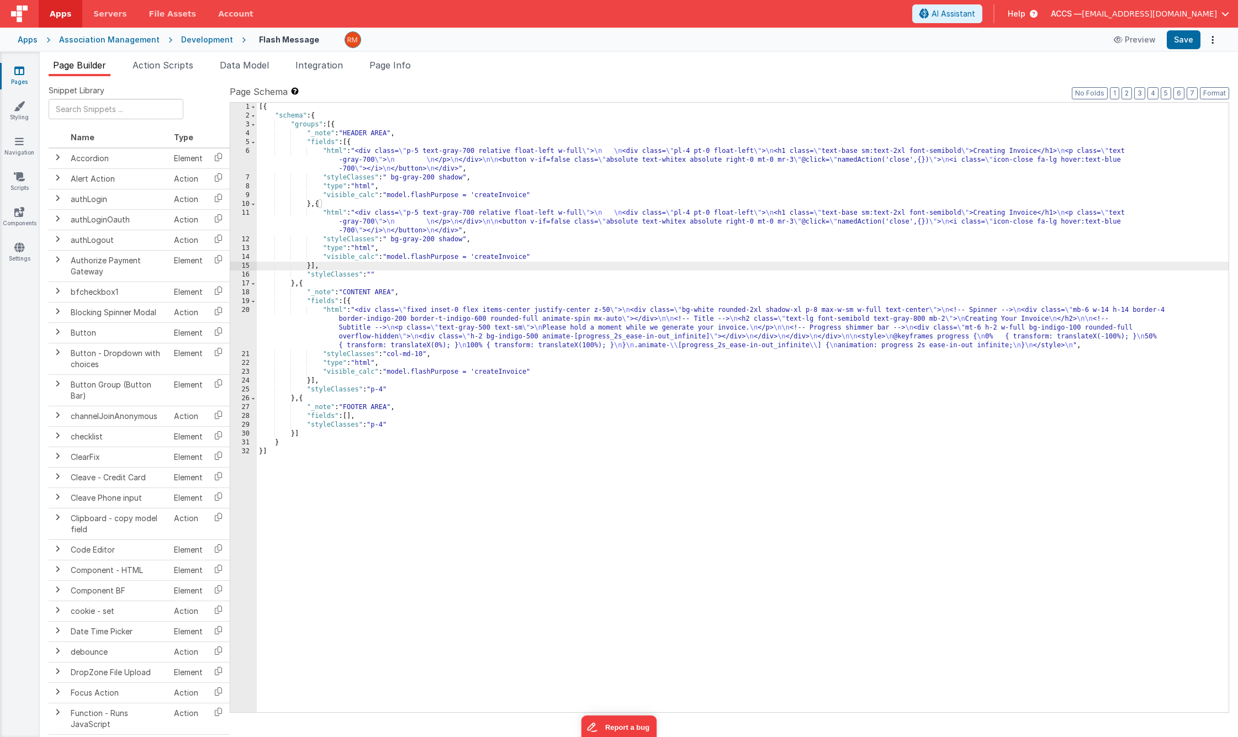
click at [501, 259] on div "[{ "schema" : { "groups" : [{ "_note" : "HEADER AREA" , "fields" : [{ "html" : …" at bounding box center [743, 416] width 972 height 627
click at [338, 215] on div "[{ "schema" : { "groups" : [{ "_note" : "HEADER AREA" , "fields" : [{ "html" : …" at bounding box center [743, 416] width 972 height 627
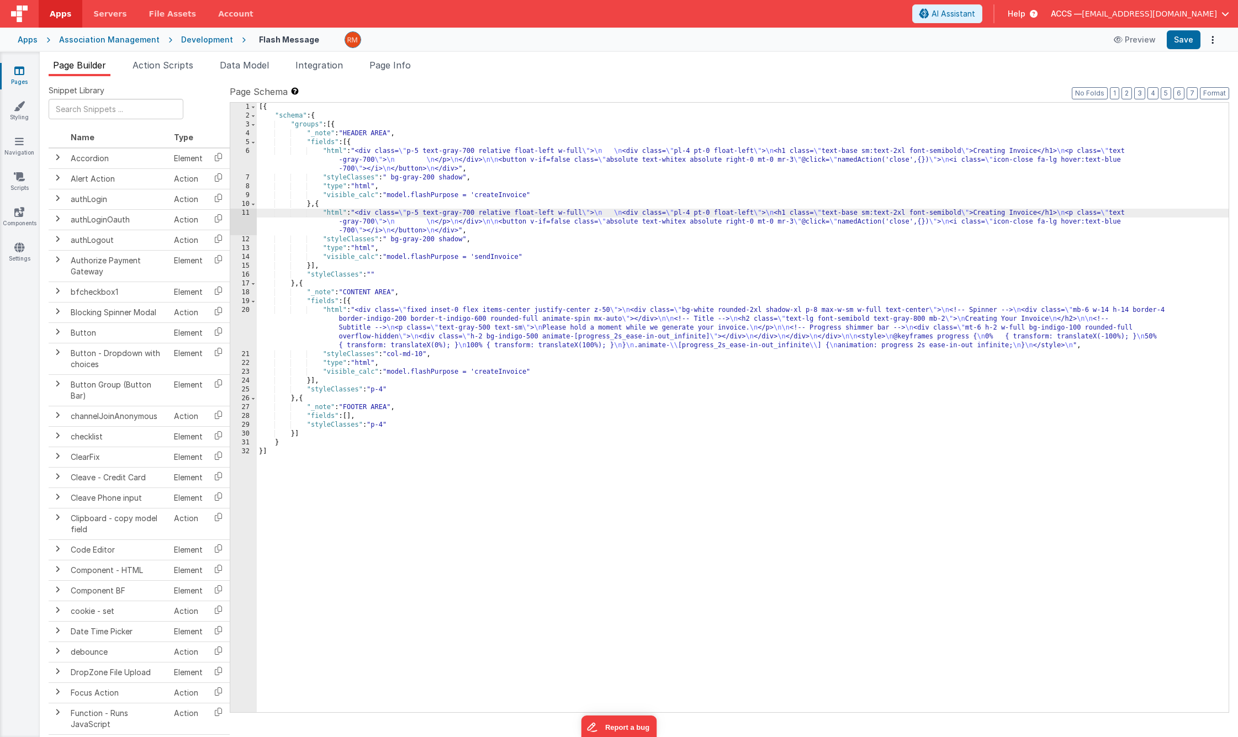
click at [242, 214] on div "11" at bounding box center [243, 222] width 27 height 27
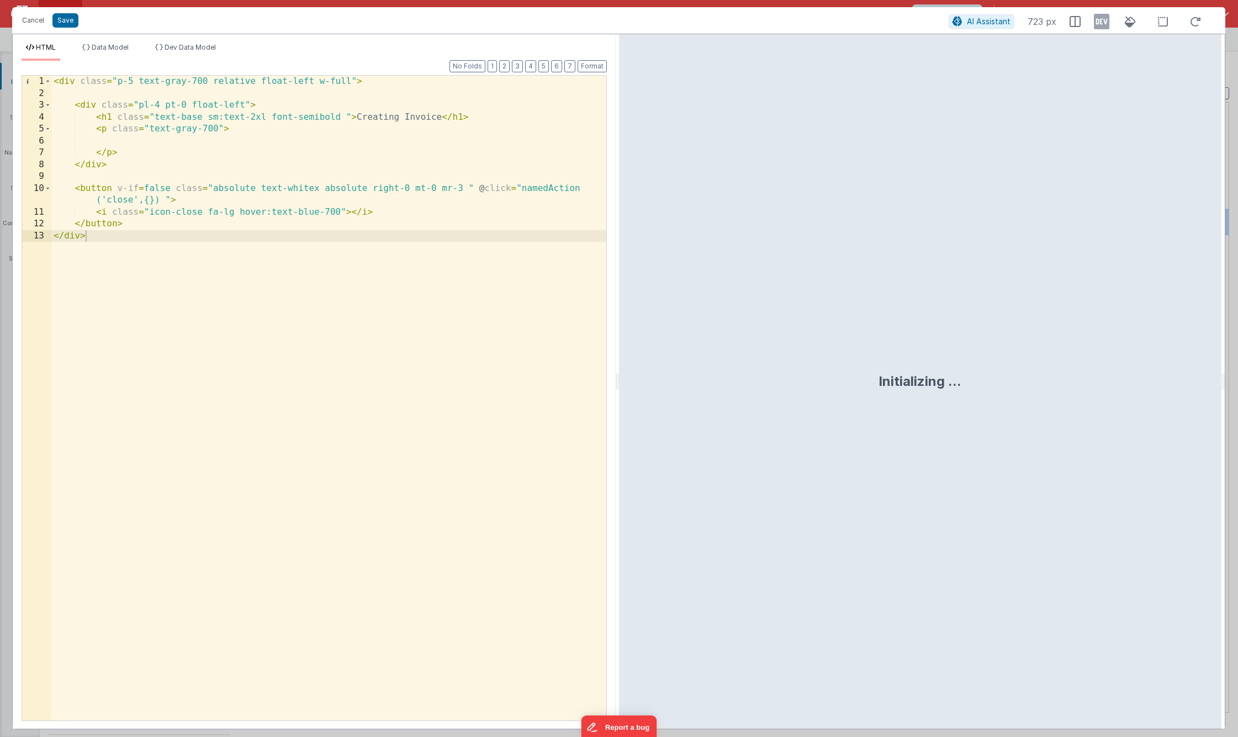
drag, startPoint x: 396, startPoint y: 120, endPoint x: 388, endPoint y: 133, distance: 15.6
click at [396, 120] on div "< div class = "p-5 text-gray-700 relative float-left w-full" > < div class = "p…" at bounding box center [328, 410] width 555 height 669
click at [68, 25] on button "Save" at bounding box center [65, 20] width 26 height 14
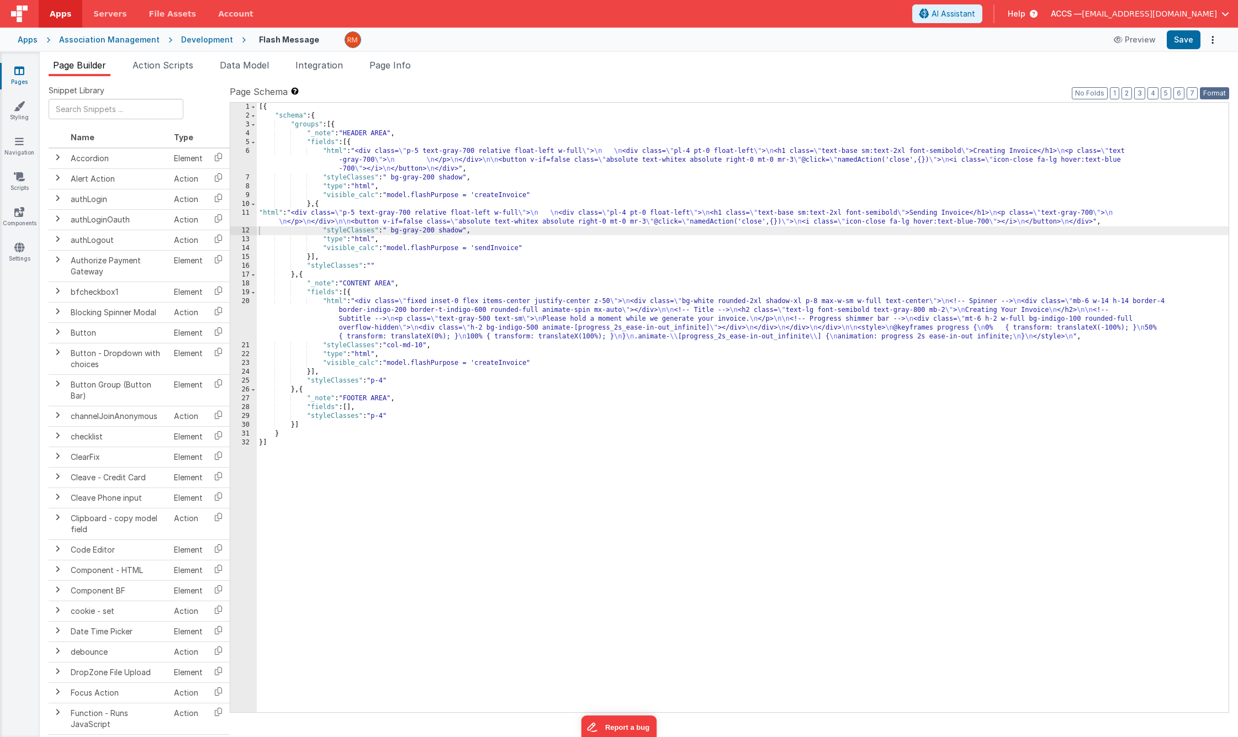
drag, startPoint x: 1212, startPoint y: 94, endPoint x: 1210, endPoint y: 89, distance: 5.9
click at [1097, 94] on button "Format" at bounding box center [1214, 93] width 29 height 12
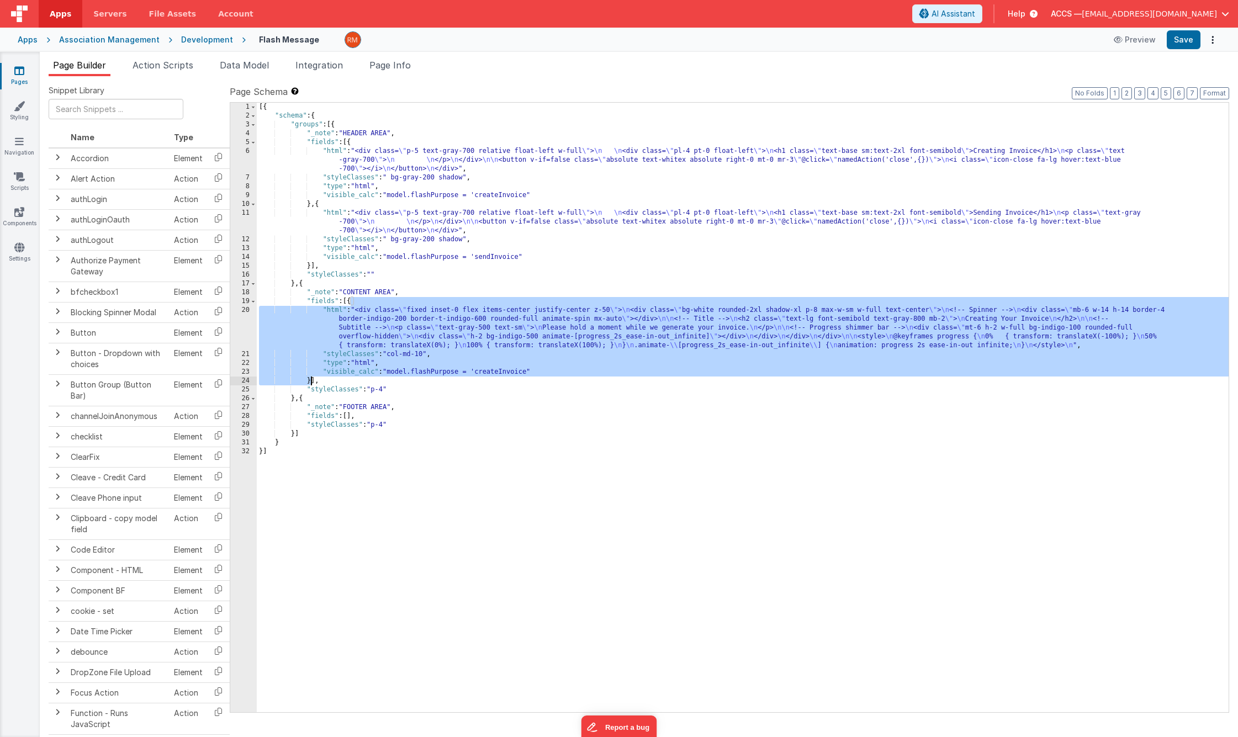
drag, startPoint x: 352, startPoint y: 304, endPoint x: 310, endPoint y: 381, distance: 88.0
click at [310, 381] on div "[{ "schema" : { "groups" : [{ "_note" : "HEADER AREA" , "fields" : [{ "html" : …" at bounding box center [743, 416] width 972 height 627
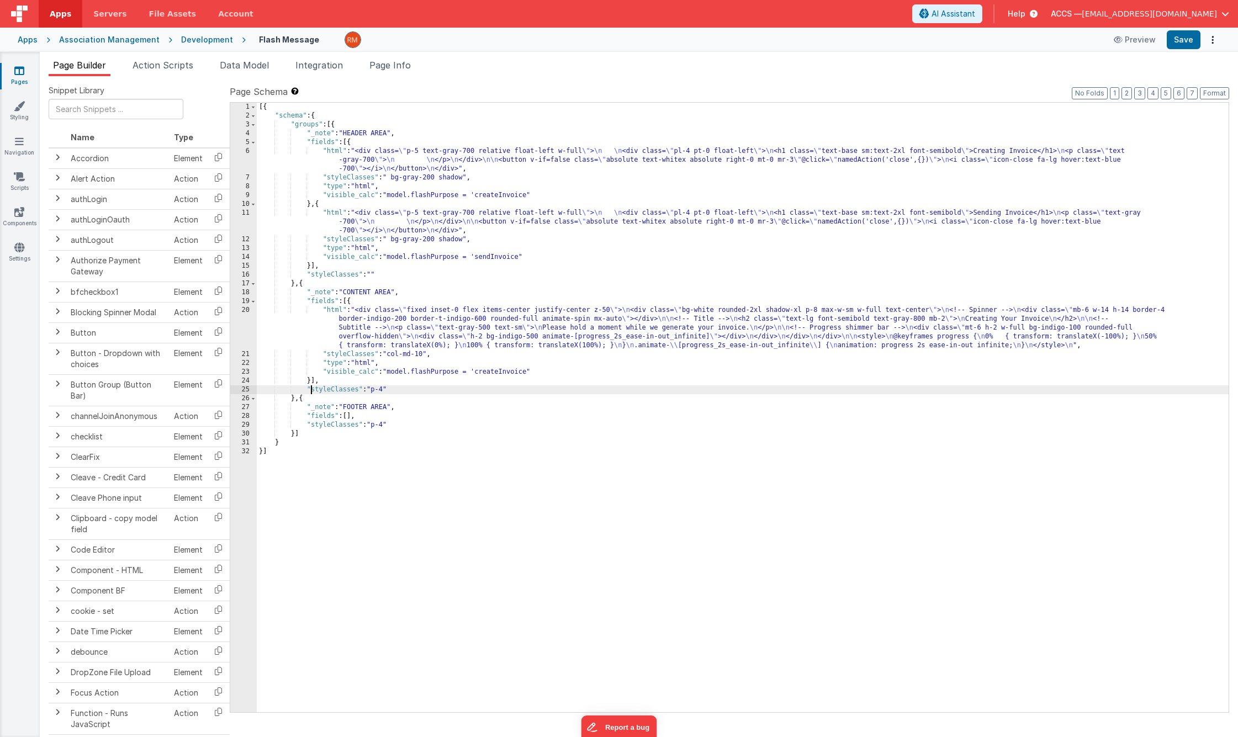
click at [312, 386] on div "[{ "schema" : { "groups" : [{ "_note" : "HEADER AREA" , "fields" : [{ "html" : …" at bounding box center [743, 416] width 972 height 627
click at [311, 383] on div "[{ "schema" : { "groups" : [{ "_note" : "HEADER AREA" , "fields" : [{ "html" : …" at bounding box center [743, 416] width 972 height 627
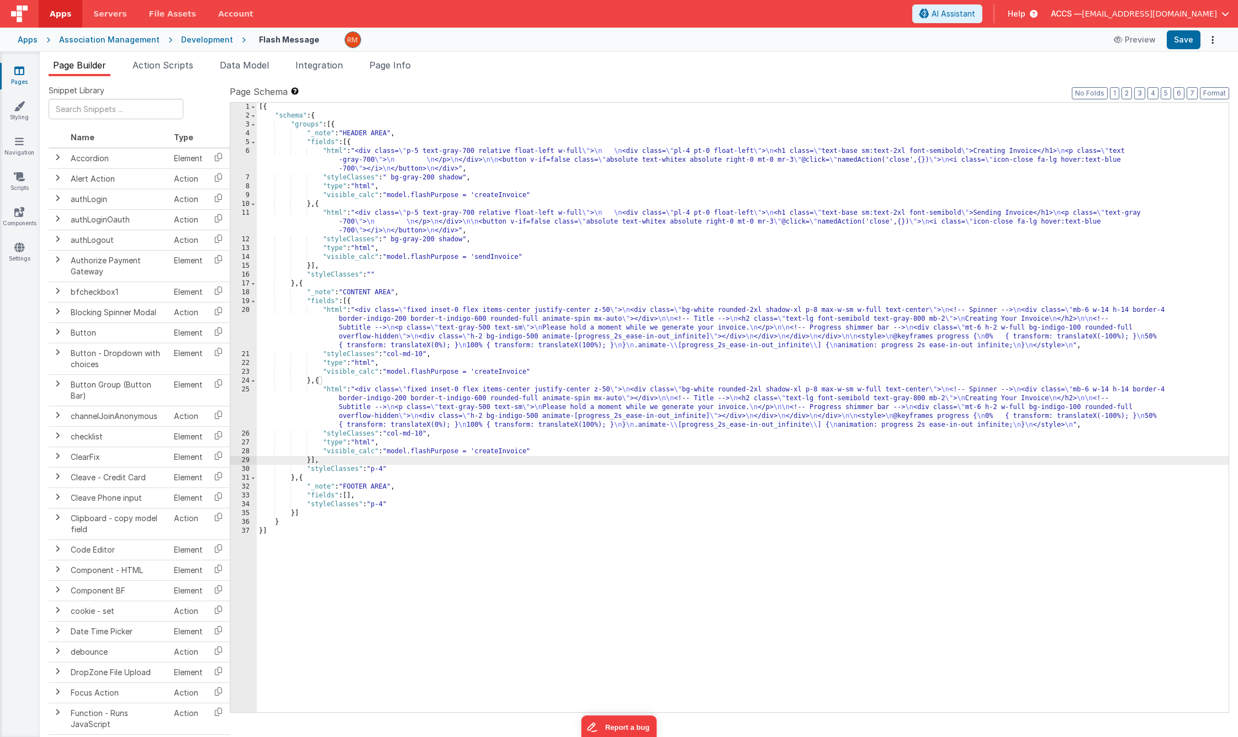
click at [338, 390] on div "[{ "schema" : { "groups" : [{ "_note" : "HEADER AREA" , "fields" : [{ "html" : …" at bounding box center [743, 416] width 972 height 627
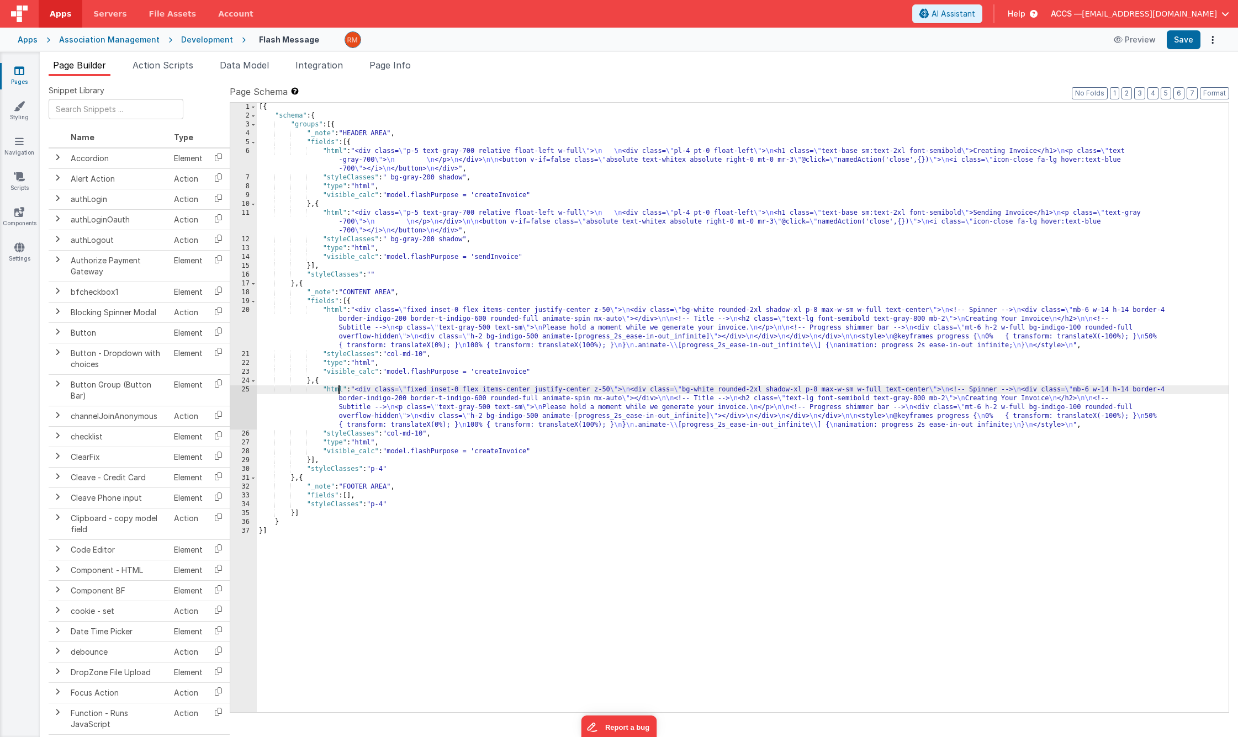
click at [241, 389] on div "25" at bounding box center [243, 407] width 27 height 44
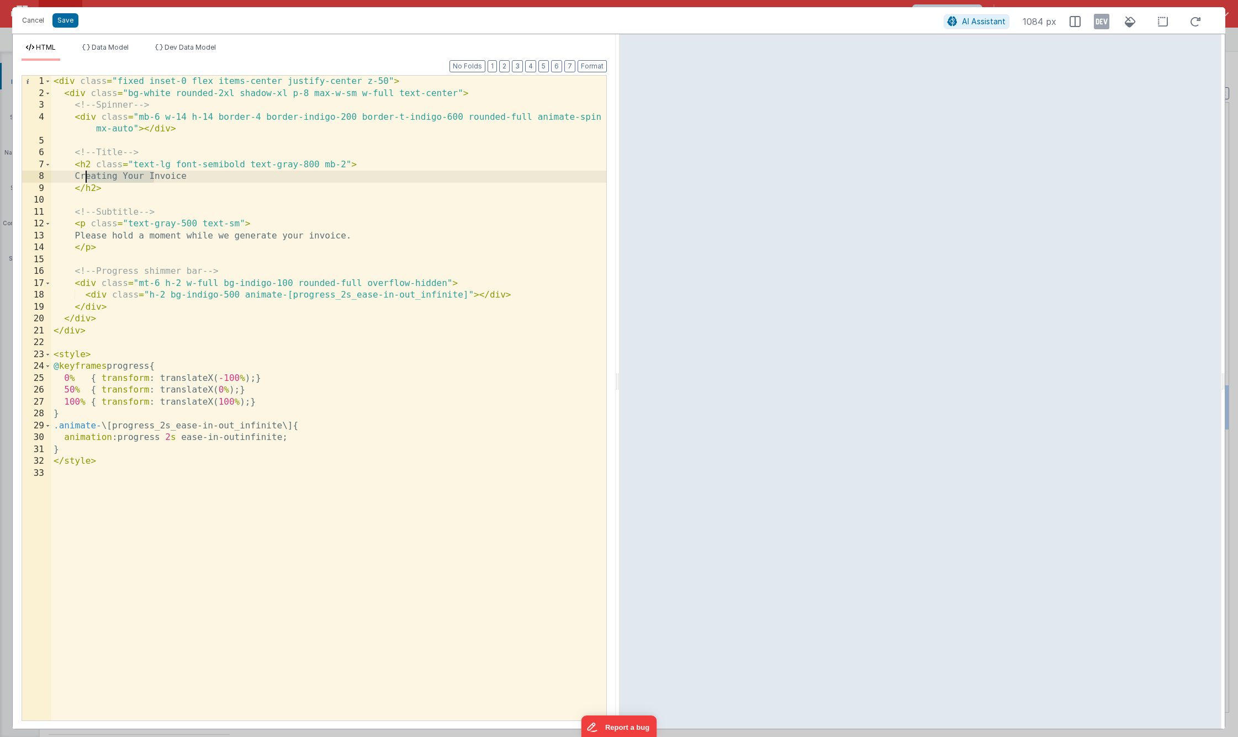
drag, startPoint x: 153, startPoint y: 178, endPoint x: 84, endPoint y: 174, distance: 69.1
click at [84, 174] on div "< div class = "fixed inset-0 flex items-center justify-center z-50" > < div cla…" at bounding box center [328, 410] width 555 height 669
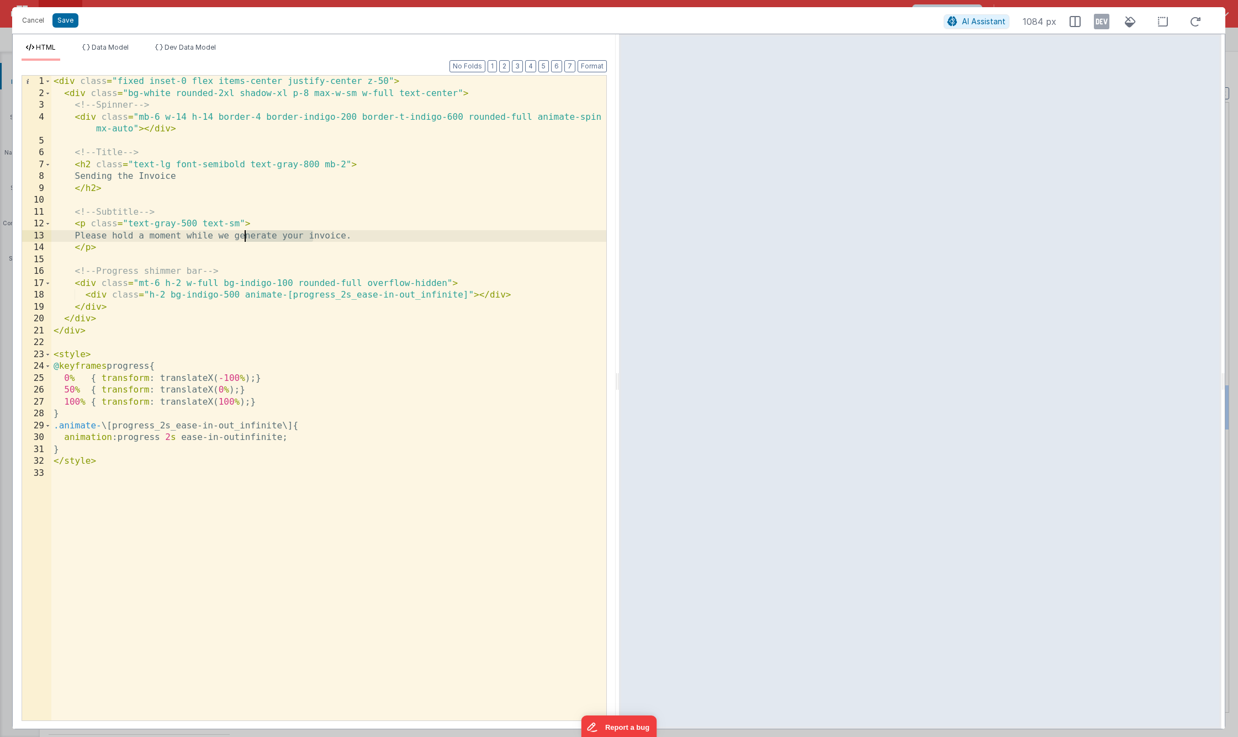
drag, startPoint x: 313, startPoint y: 236, endPoint x: 244, endPoint y: 238, distance: 68.5
click at [244, 238] on div "< div class = "fixed inset-0 flex items-center justify-center z-50" > < div cla…" at bounding box center [328, 410] width 555 height 669
click at [69, 23] on button "Save" at bounding box center [65, 20] width 26 height 14
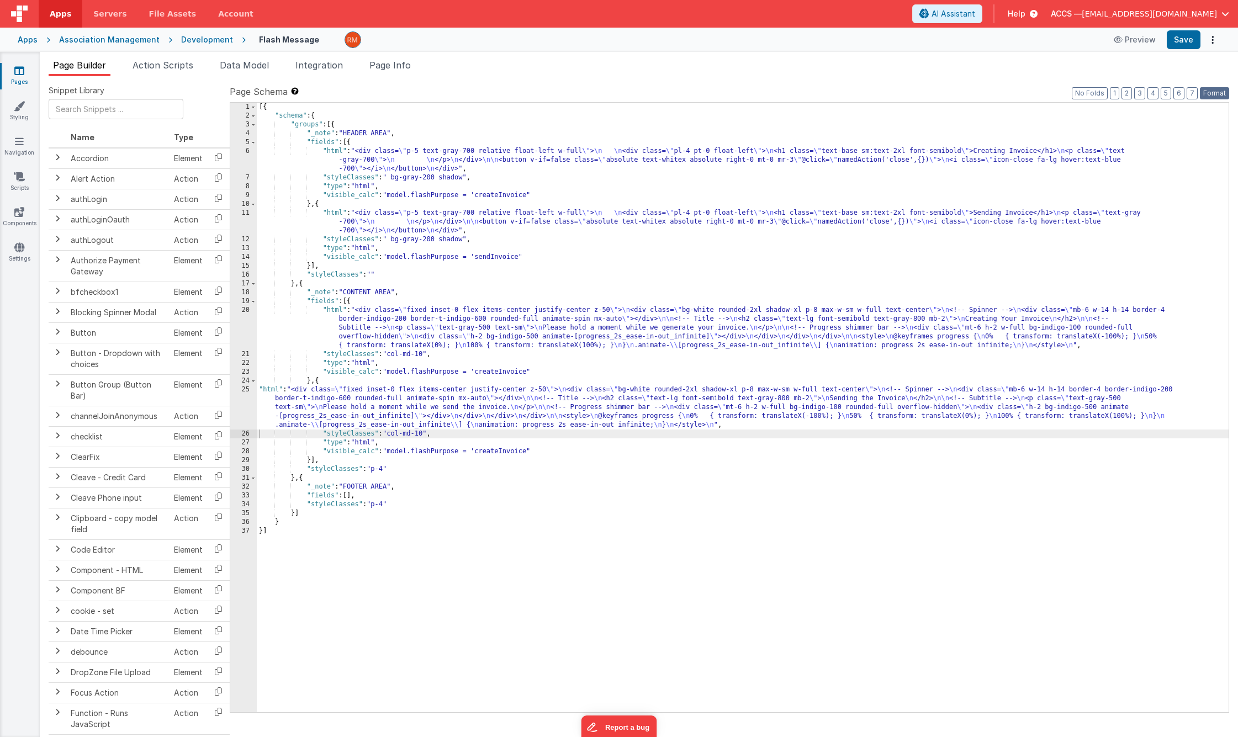
click at [1097, 94] on button "Format" at bounding box center [1214, 93] width 29 height 12
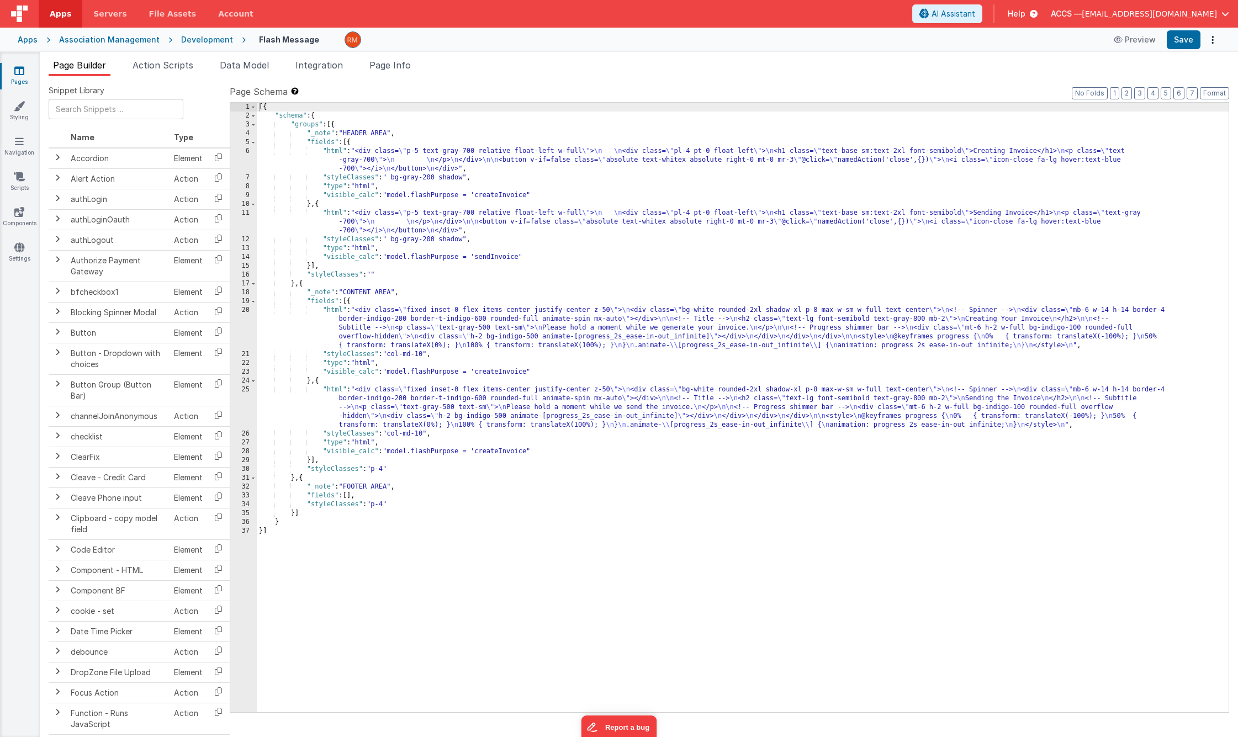
click at [500, 451] on div "[{ "schema" : { "groups" : [{ "_note" : "HEADER AREA" , "fields" : [{ "html" : …" at bounding box center [743, 416] width 972 height 627
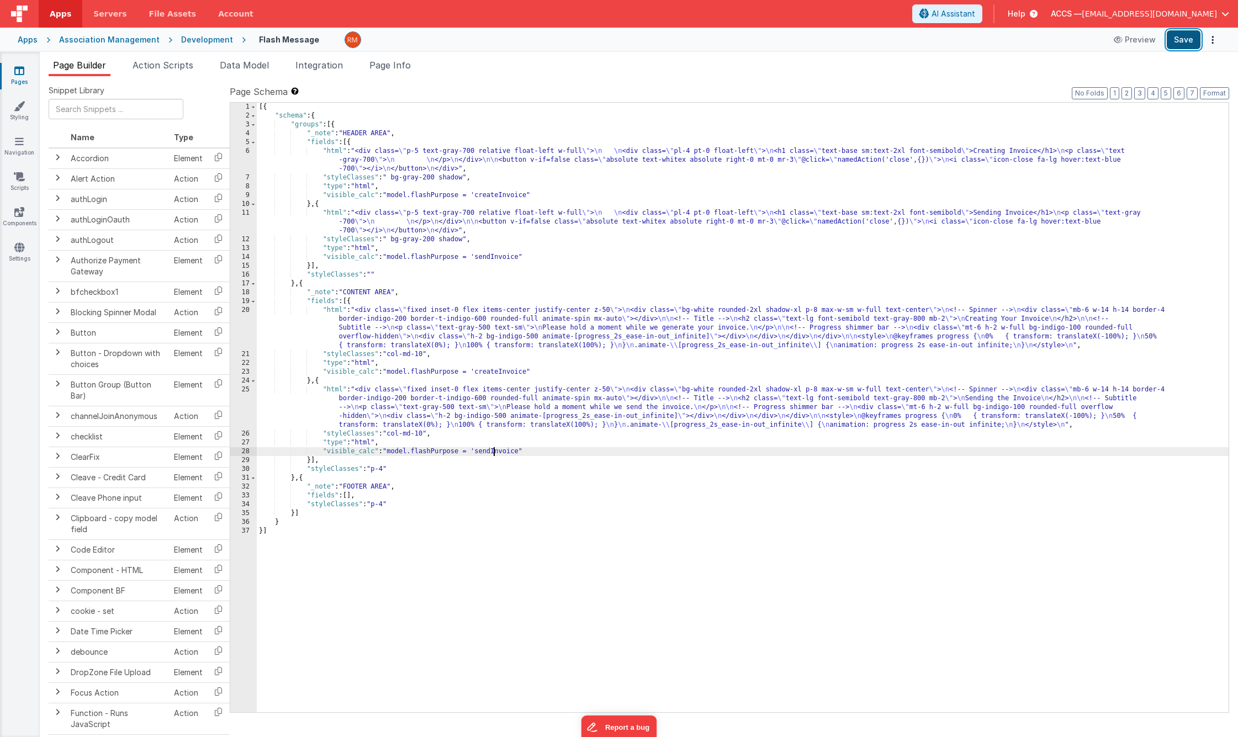
click at [1097, 42] on button "Save" at bounding box center [1184, 39] width 34 height 19
click at [400, 68] on span "Page Info" at bounding box center [389, 65] width 41 height 11
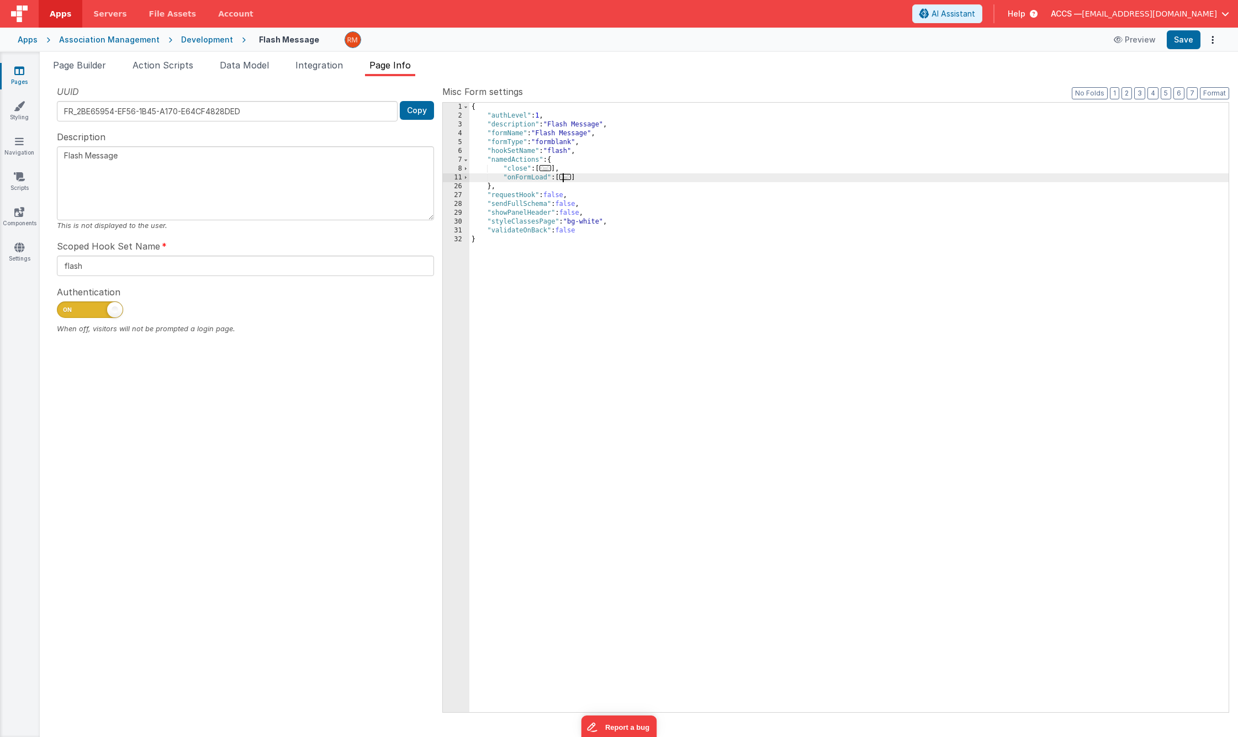
click at [566, 179] on span "..." at bounding box center [565, 177] width 12 height 6
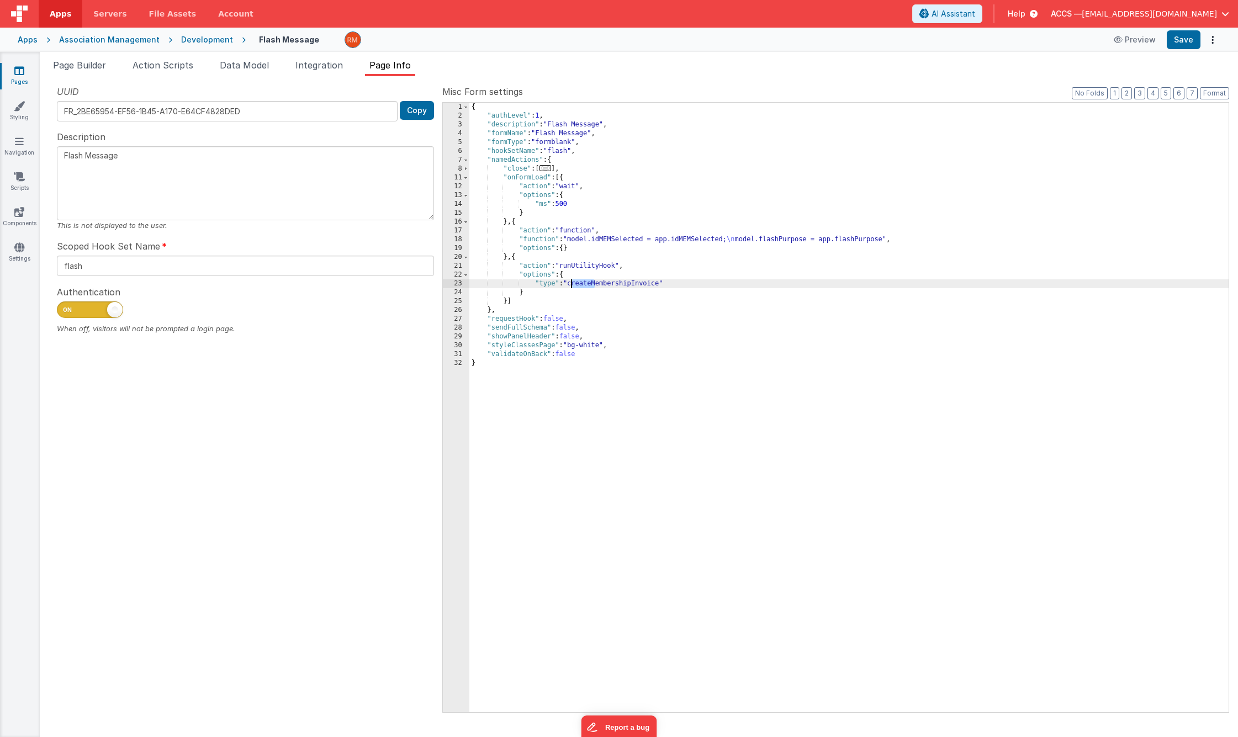
drag, startPoint x: 595, startPoint y: 284, endPoint x: 571, endPoint y: 283, distance: 23.8
click at [571, 283] on div "{ "authLevel" : 1 , "description" : "Flash Message" , "formName" : "Flash Messa…" at bounding box center [848, 416] width 759 height 627
click at [1097, 44] on button "Save" at bounding box center [1184, 39] width 34 height 19
click at [692, 322] on div "{ "authLevel" : 1 , "description" : "Flash Message" , "formName" : "Flash Messa…" at bounding box center [848, 416] width 759 height 627
click at [1097, 44] on button "Save" at bounding box center [1184, 39] width 34 height 19
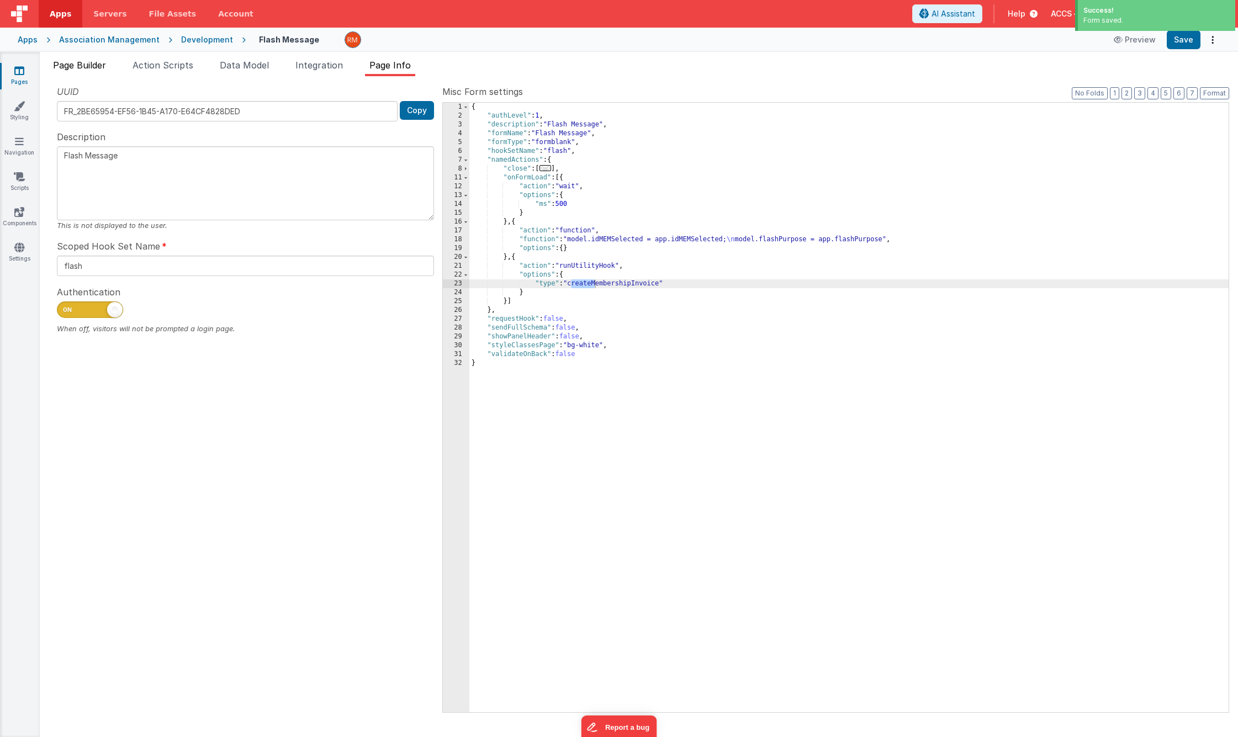
click at [93, 68] on span "Page Builder" at bounding box center [79, 65] width 53 height 11
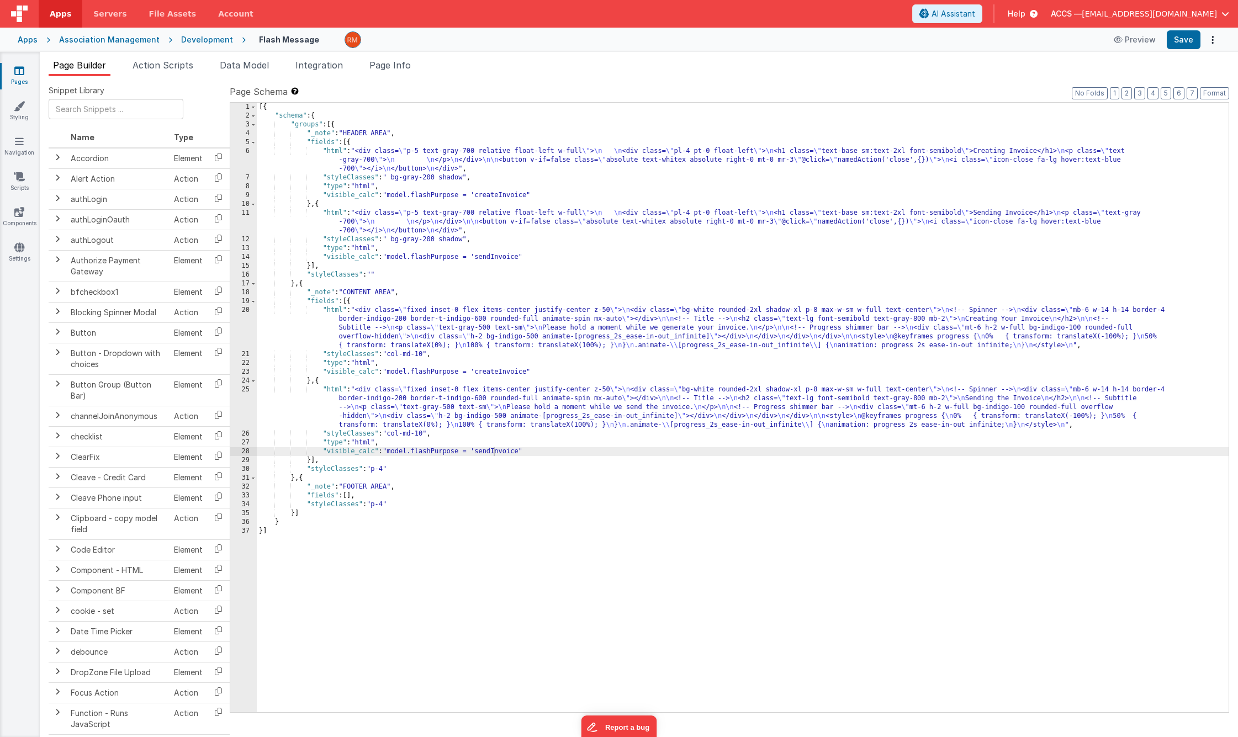
click at [23, 75] on icon at bounding box center [19, 70] width 10 height 11
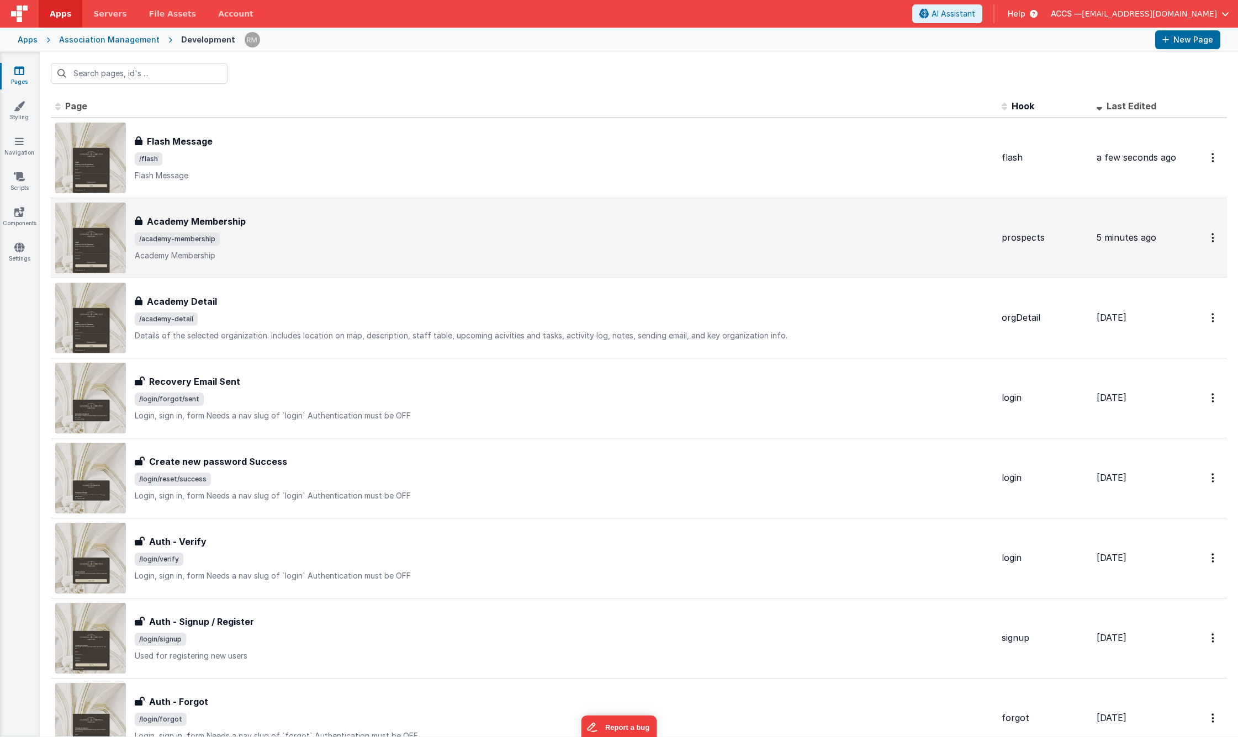
click at [321, 256] on p "Academy Membership" at bounding box center [564, 255] width 858 height 11
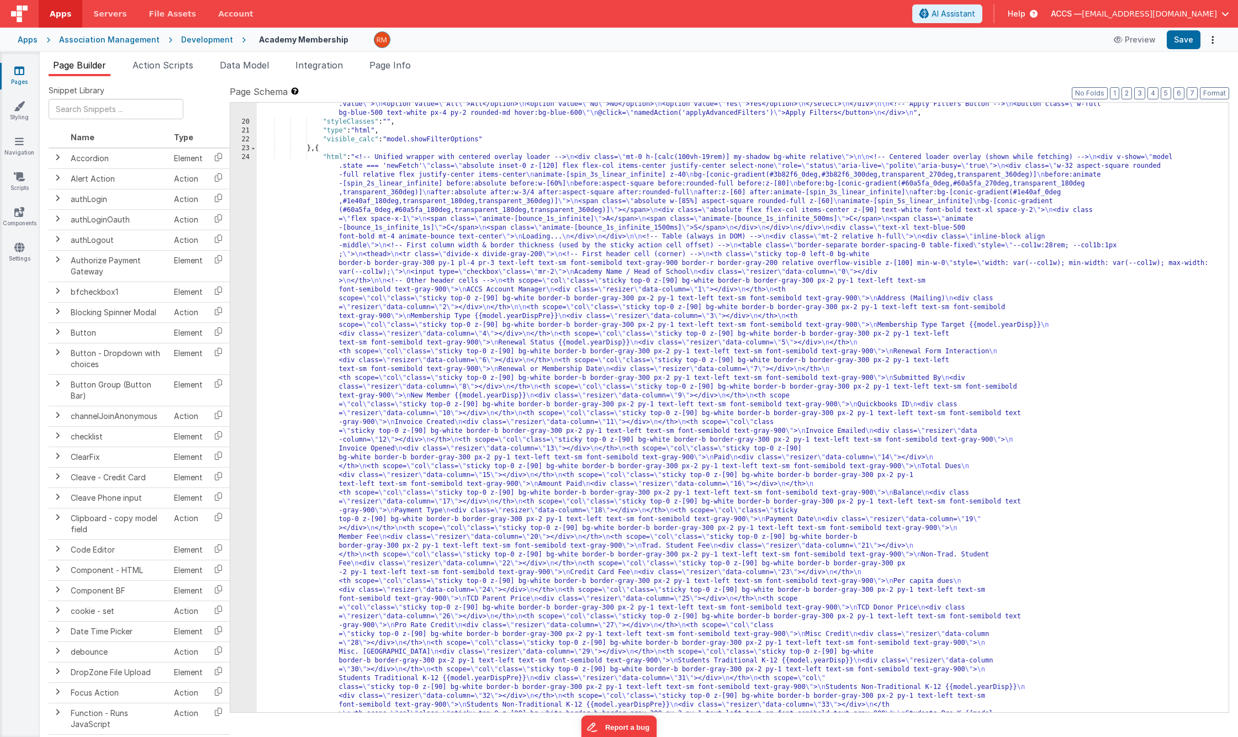
scroll to position [394, 0]
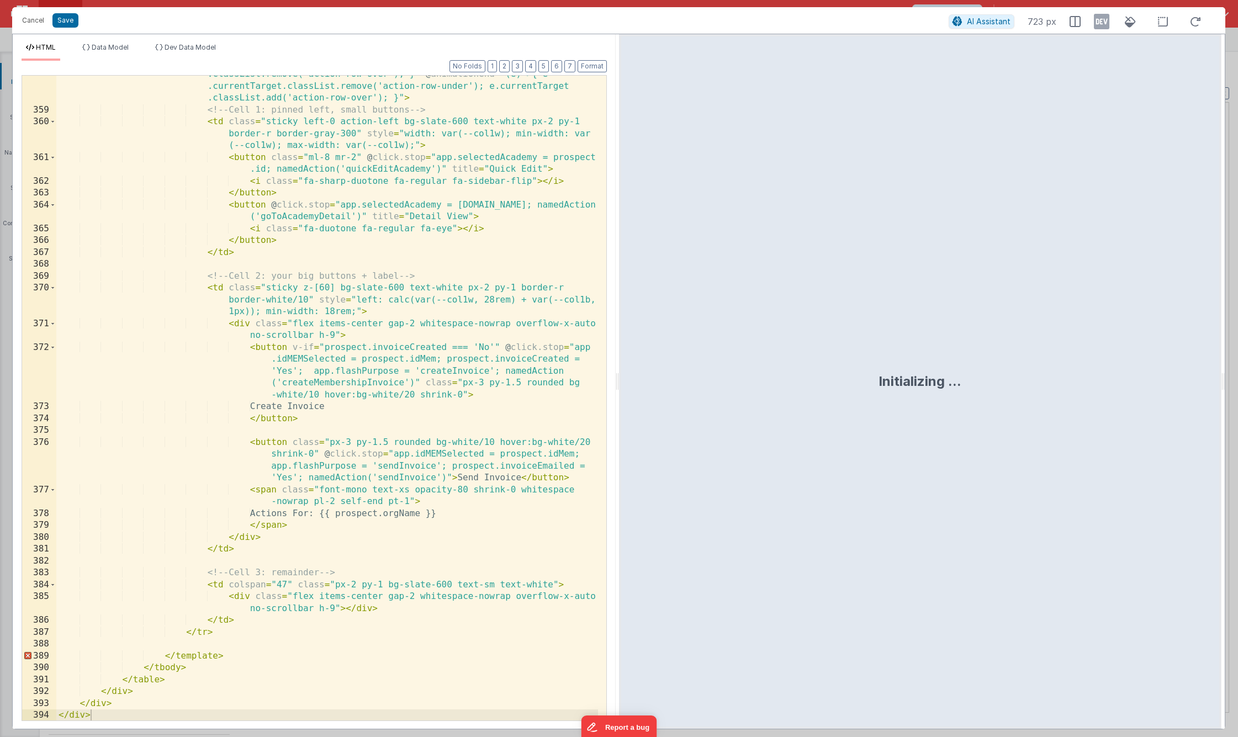
scroll to position [6157, 0]
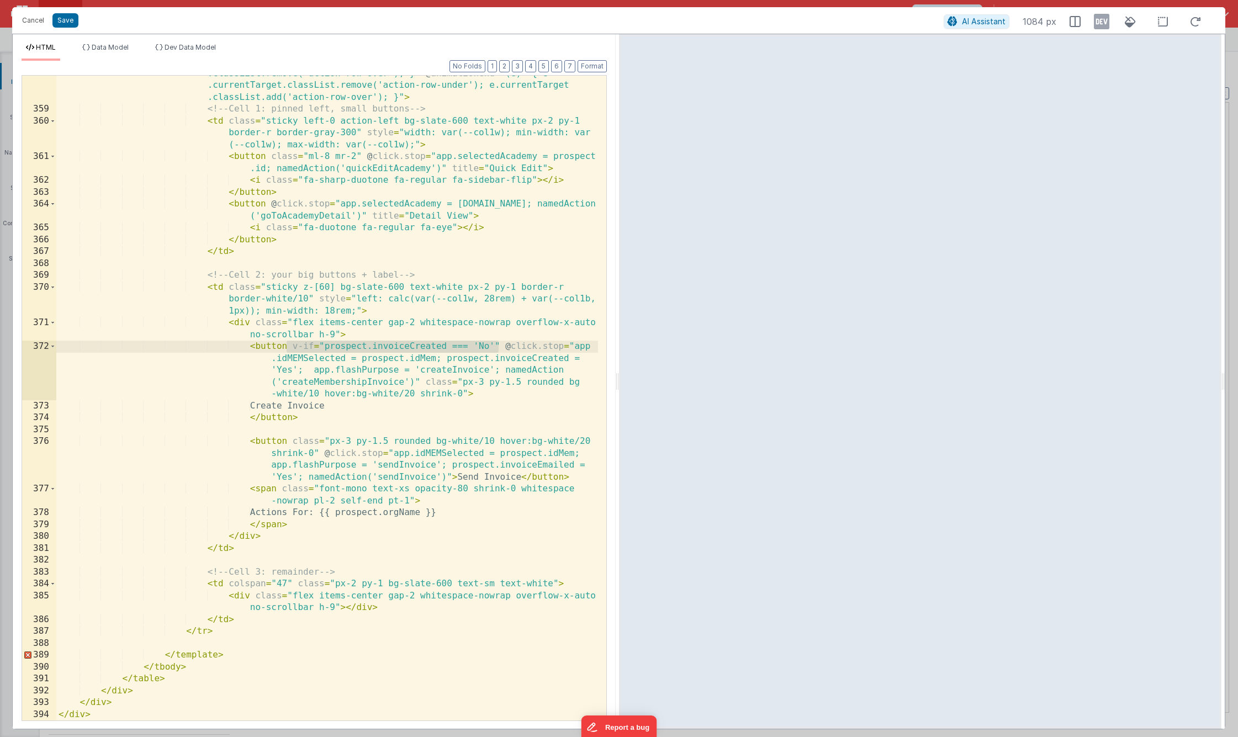
drag, startPoint x: 288, startPoint y: 348, endPoint x: 497, endPoint y: 352, distance: 208.7
click at [497, 352] on div "< tr v-if = "model.activeProspectRow === [DOMAIN_NAME]" class = "no-hover anima…" at bounding box center [327, 396] width 542 height 728
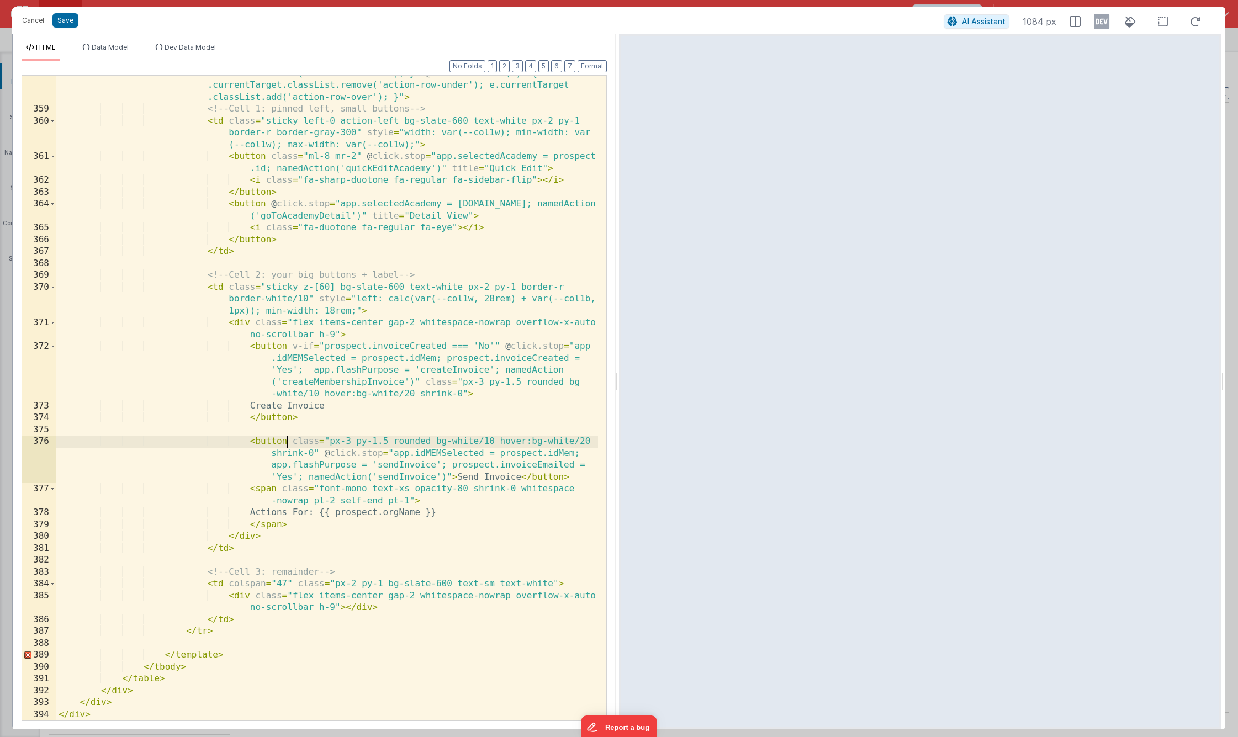
click at [289, 443] on div "< tr v-if = "model.activeProspectRow === [DOMAIN_NAME]" class = "no-hover anima…" at bounding box center [327, 396] width 542 height 728
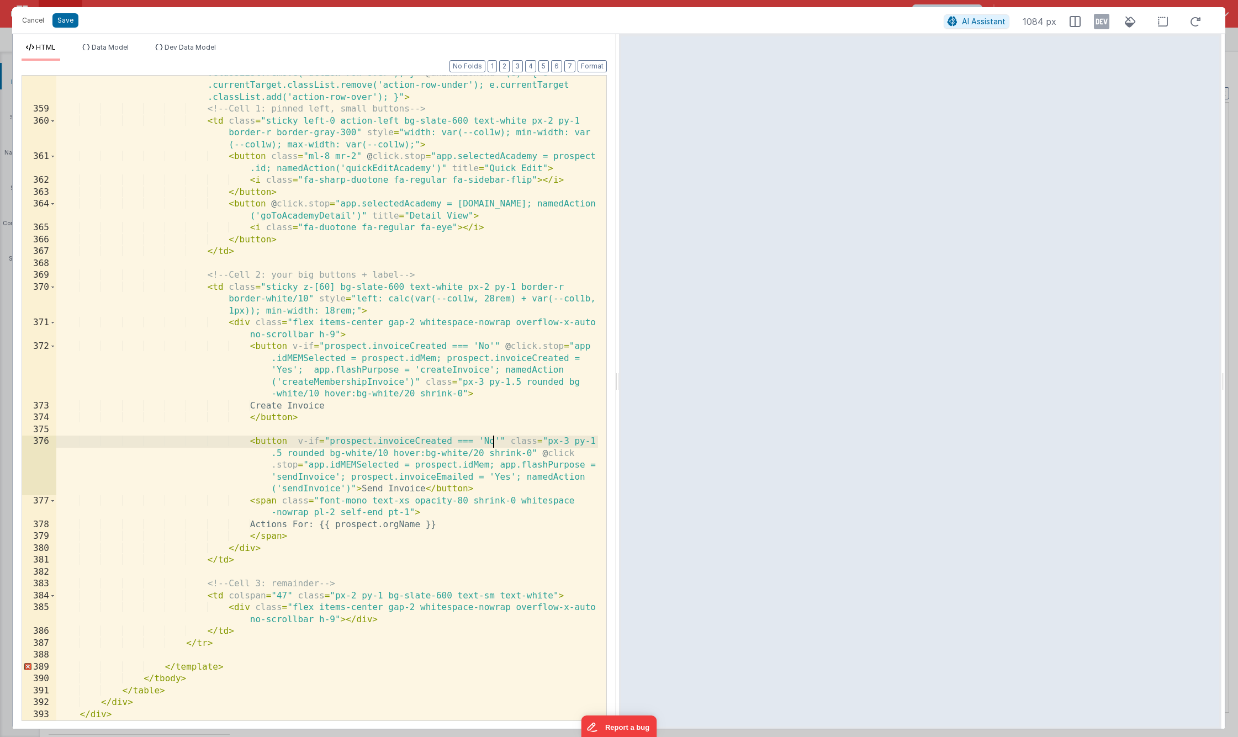
click at [495, 442] on div "< tr v-if = "model.activeProspectRow === [DOMAIN_NAME]" class = "no-hover anima…" at bounding box center [327, 396] width 542 height 728
drag, startPoint x: 509, startPoint y: 443, endPoint x: 497, endPoint y: 444, distance: 11.6
click at [497, 444] on div "< tr v-if = "model.activeProspectRow === [DOMAIN_NAME]" class = "no-hover anima…" at bounding box center [327, 396] width 542 height 728
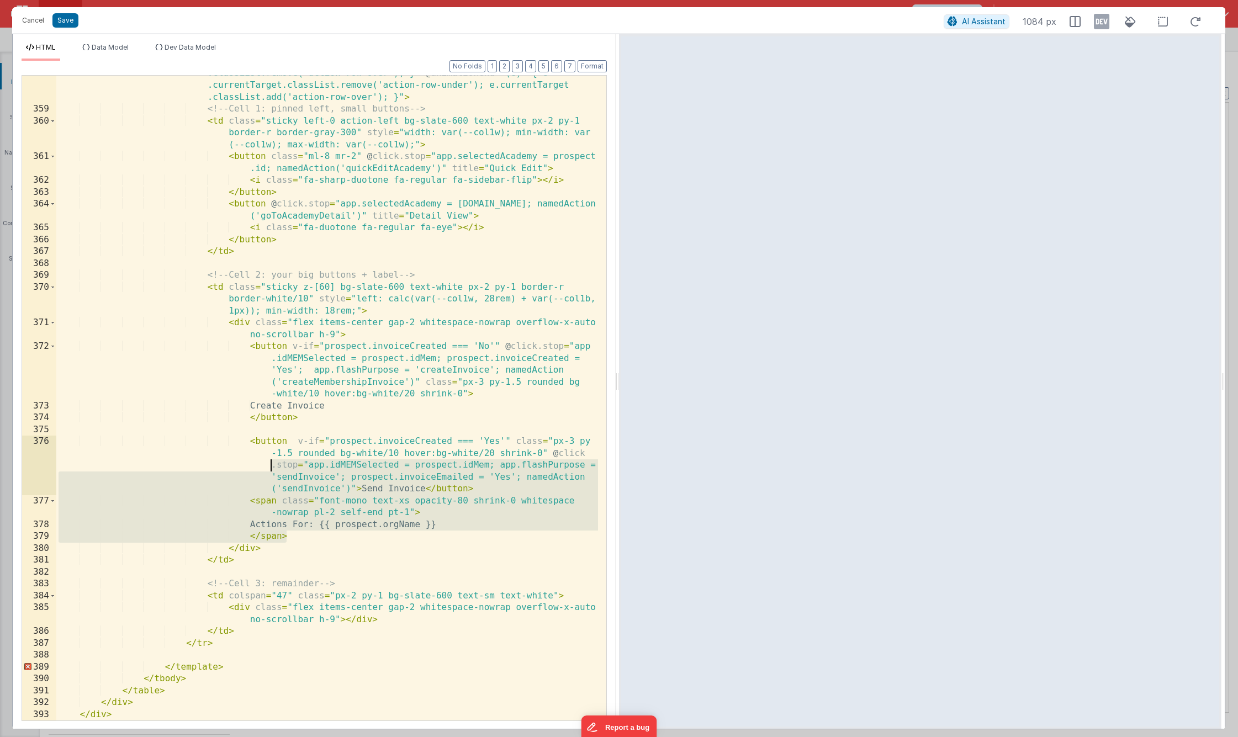
drag, startPoint x: 302, startPoint y: 534, endPoint x: 182, endPoint y: 461, distance: 140.5
click at [182, 461] on div "< tr v-if = "model.activeProspectRow === [DOMAIN_NAME]" class = "no-hover anima…" at bounding box center [327, 396] width 542 height 728
click at [317, 541] on div "< tr v-if = "model.activeProspectRow === [DOMAIN_NAME]" class = "no-hover anima…" at bounding box center [327, 396] width 542 height 728
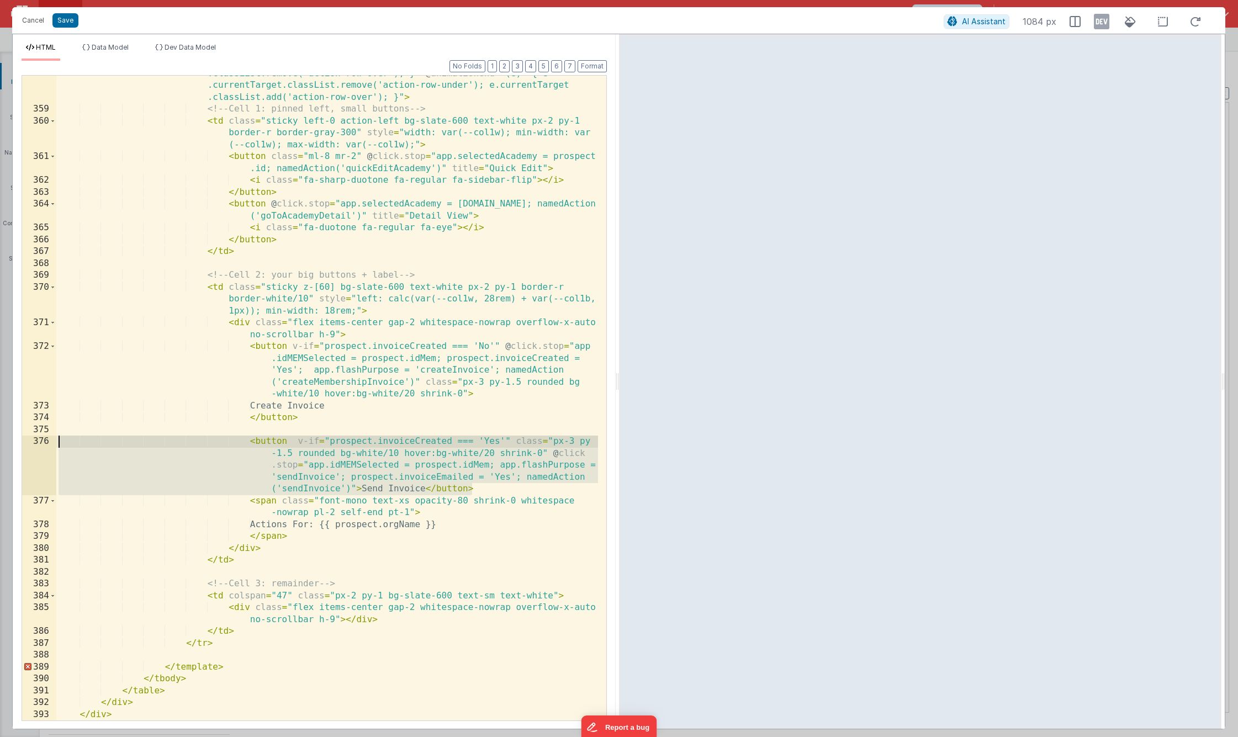
drag, startPoint x: 442, startPoint y: 488, endPoint x: 29, endPoint y: 446, distance: 415.2
click at [29, 446] on div "358 359 360 361 362 363 364 365 366 367 368 369 370 371 372 373 374 375 376 377…" at bounding box center [314, 398] width 585 height 646
click at [504, 441] on div "< tr v-if = "model.activeProspectRow === [DOMAIN_NAME]" class = "no-hover anima…" at bounding box center [327, 396] width 542 height 728
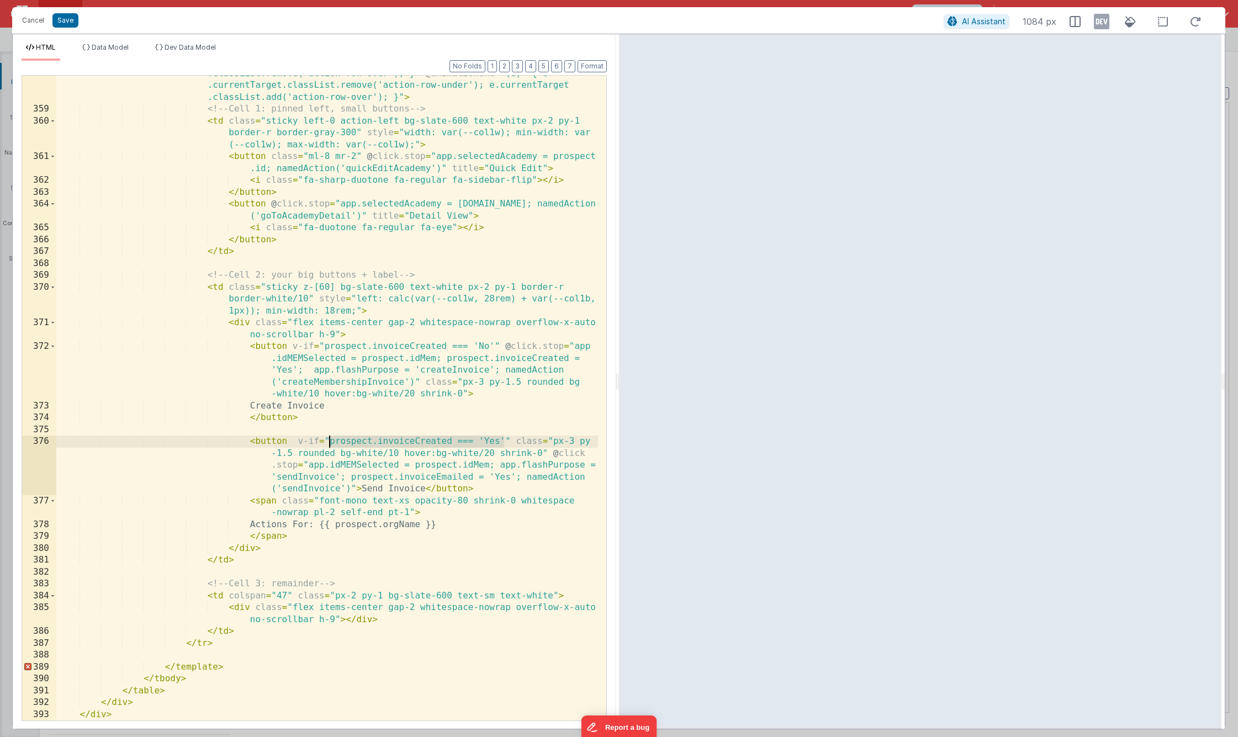
drag, startPoint x: 504, startPoint y: 441, endPoint x: 328, endPoint y: 445, distance: 176.2
click at [328, 445] on div "< tr v-if = "model.activeProspectRow === [DOMAIN_NAME]" class = "no-hover anima…" at bounding box center [327, 396] width 542 height 728
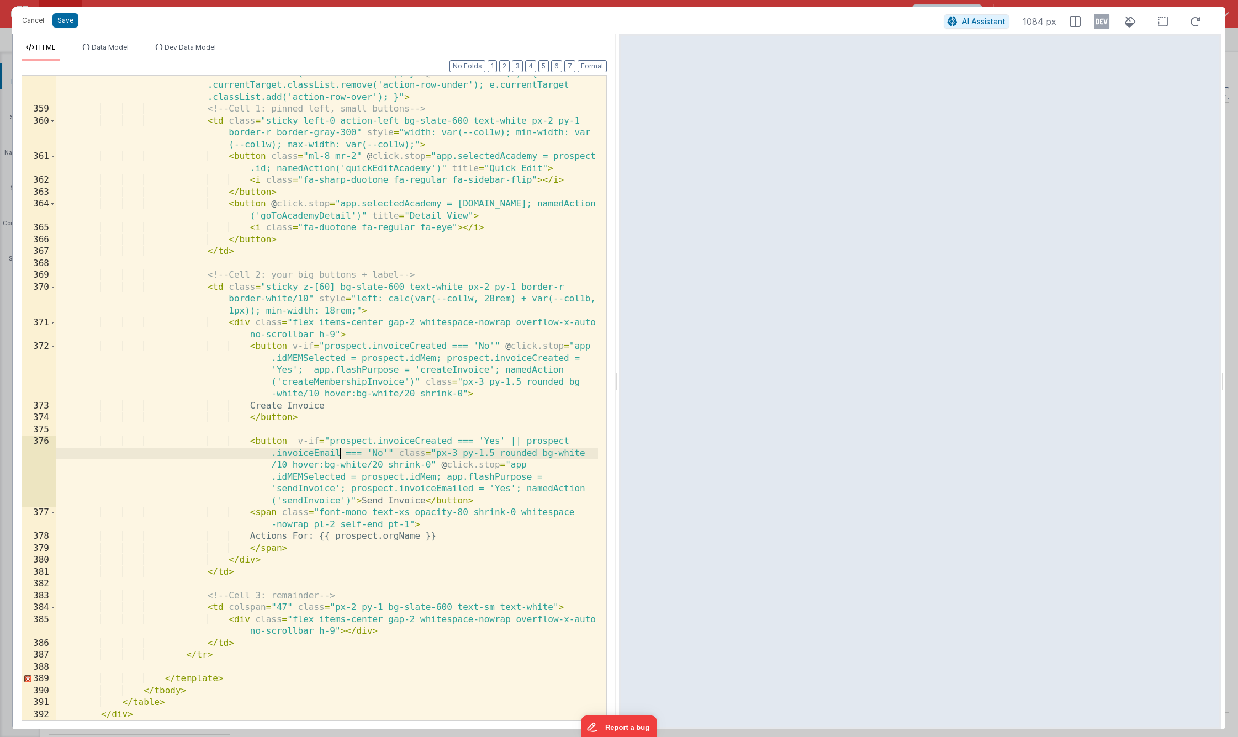
click at [338, 453] on div "< tr v-if = "model.activeProspectRow === [DOMAIN_NAME]" class = "no-hover anima…" at bounding box center [327, 396] width 542 height 728
click at [70, 25] on button "Save" at bounding box center [65, 20] width 26 height 14
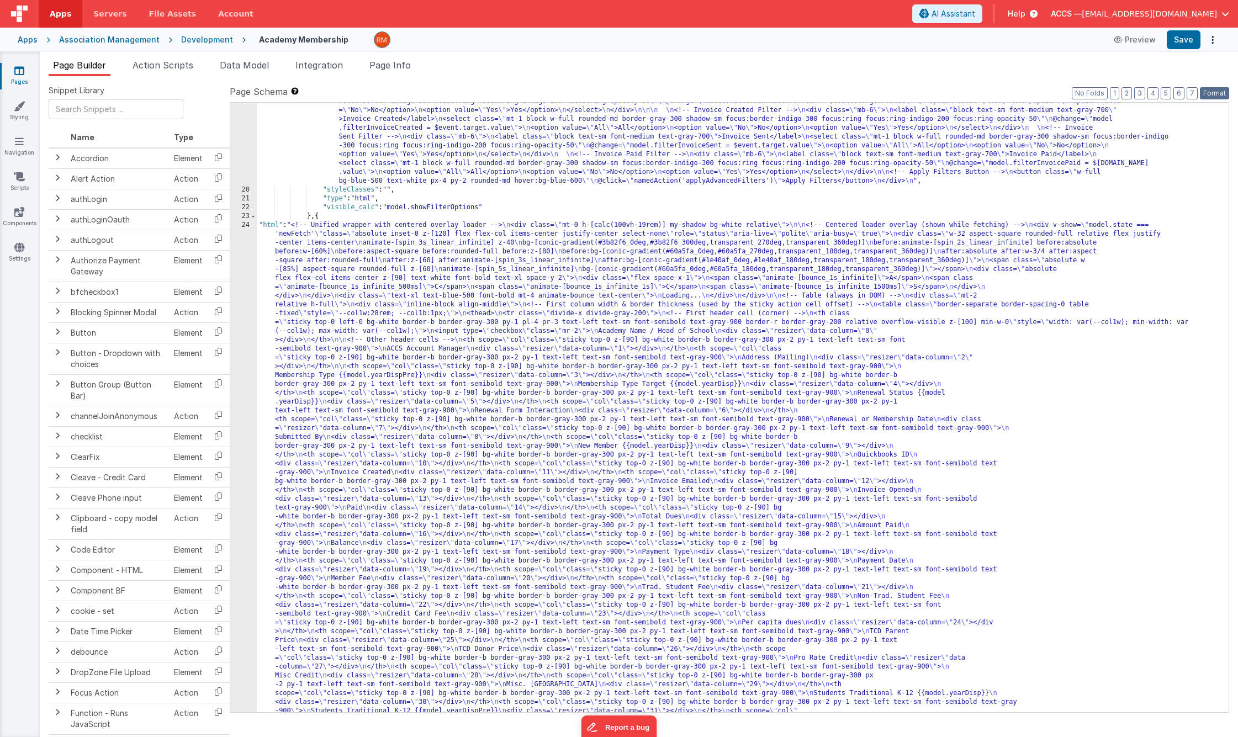
click at [1097, 94] on button "Format" at bounding box center [1214, 93] width 29 height 12
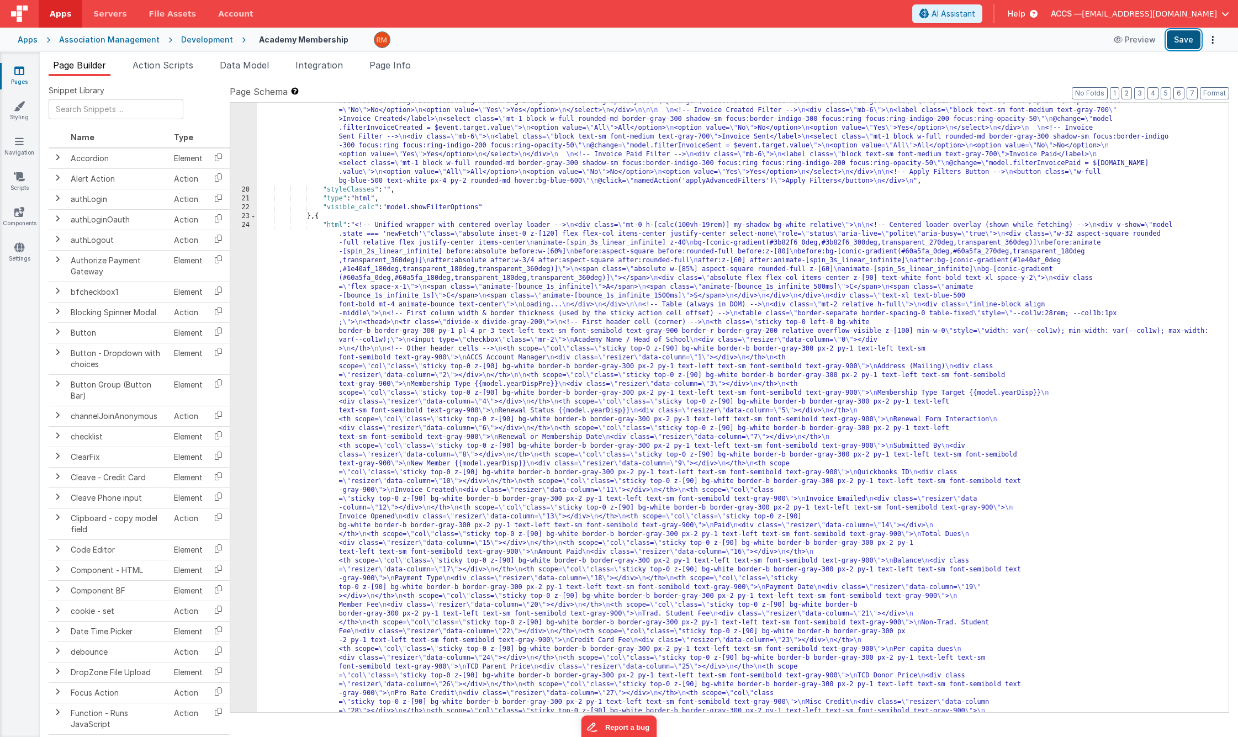
click at [1097, 41] on button "Save" at bounding box center [1184, 39] width 34 height 19
click at [404, 66] on span "Page Info" at bounding box center [389, 65] width 41 height 11
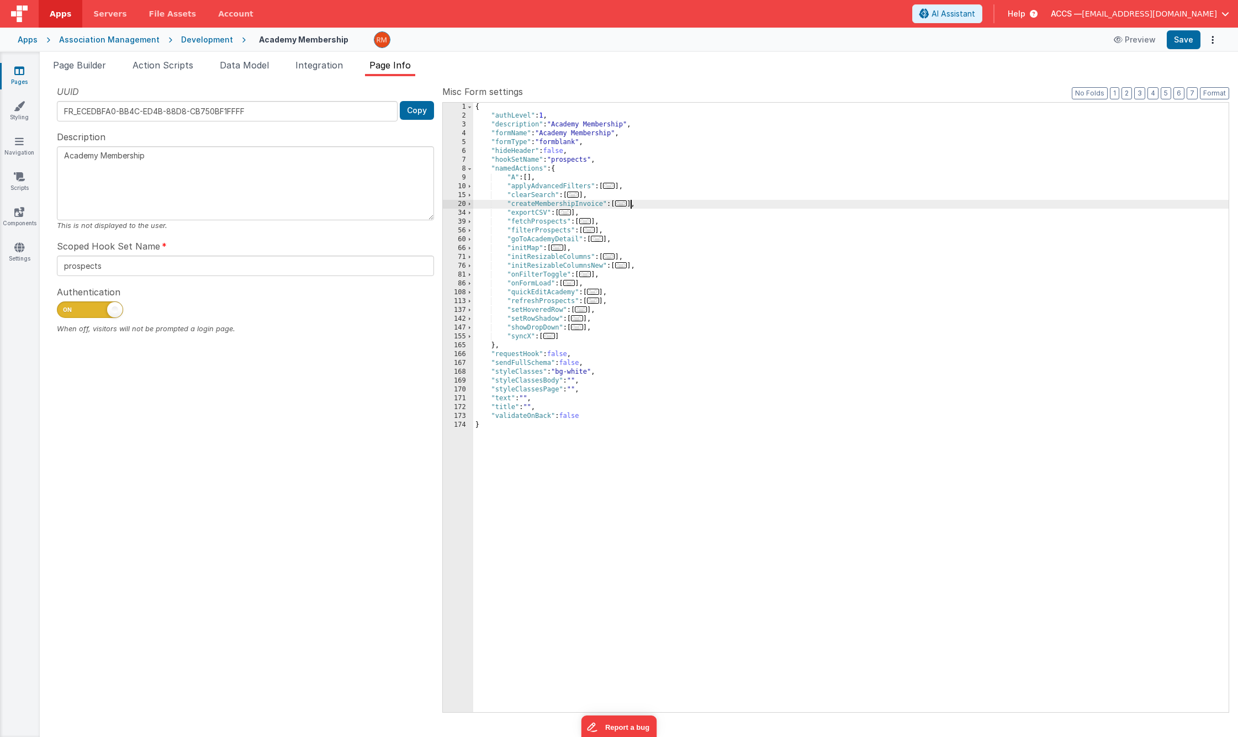
click at [627, 206] on span "..." at bounding box center [621, 203] width 12 height 6
click at [624, 205] on span "..." at bounding box center [621, 203] width 12 height 6
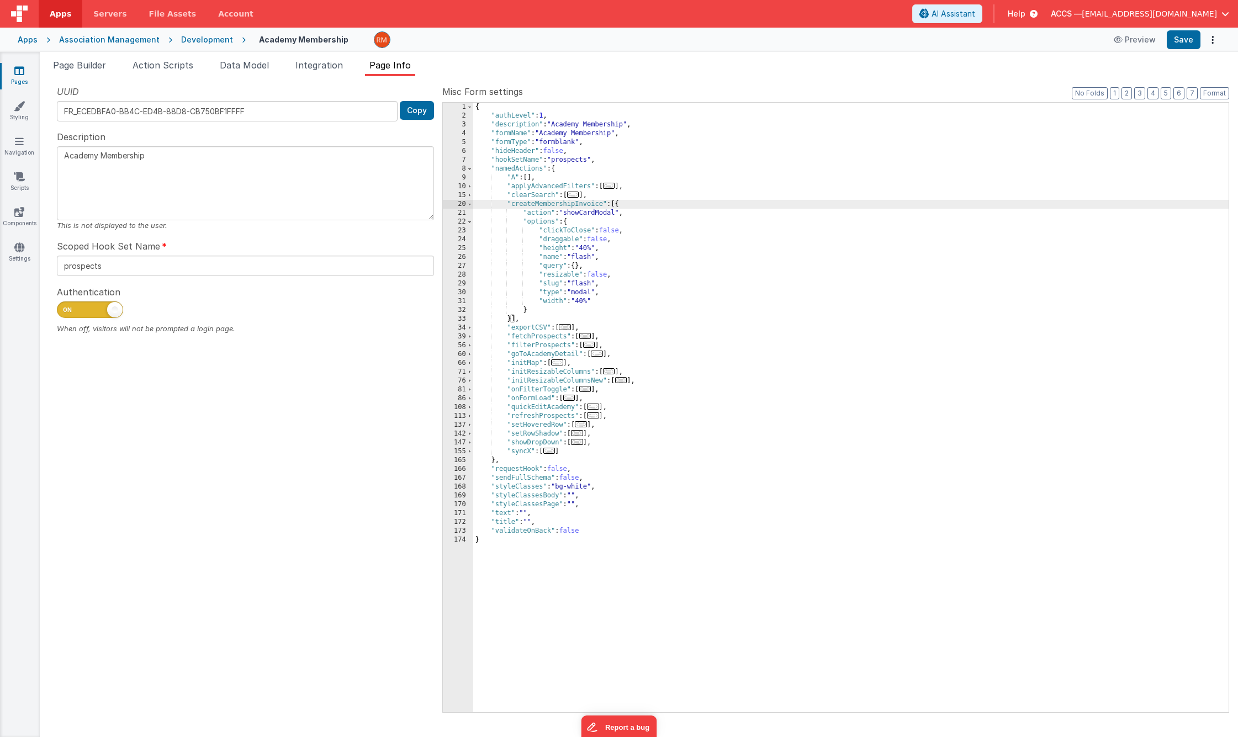
click at [566, 329] on span "..." at bounding box center [565, 327] width 12 height 6
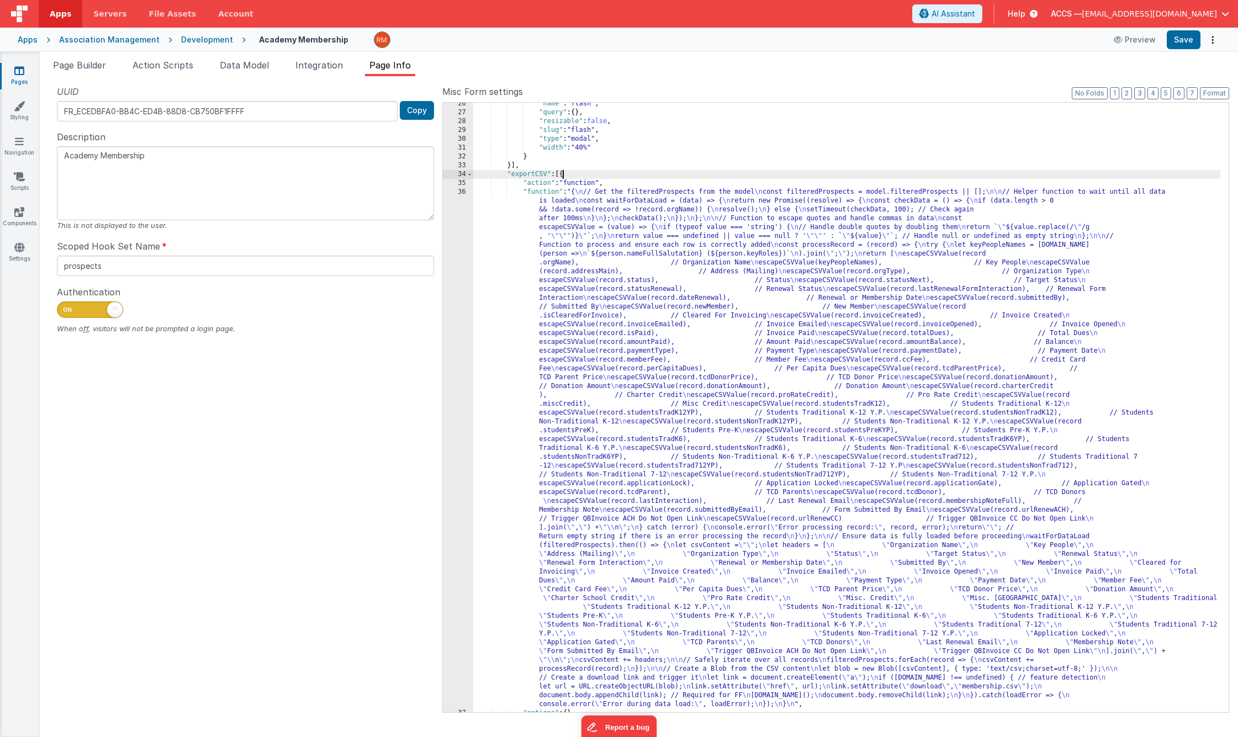
scroll to position [0, 0]
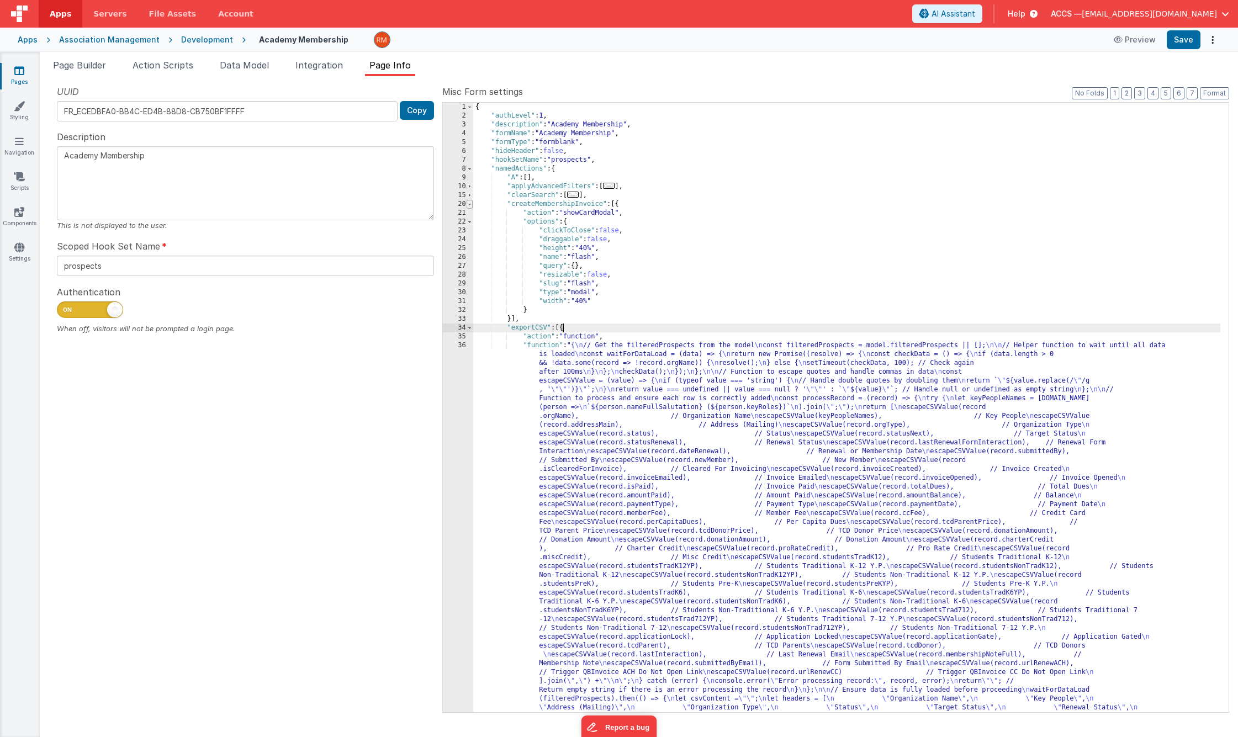
click at [471, 205] on span at bounding box center [470, 204] width 6 height 9
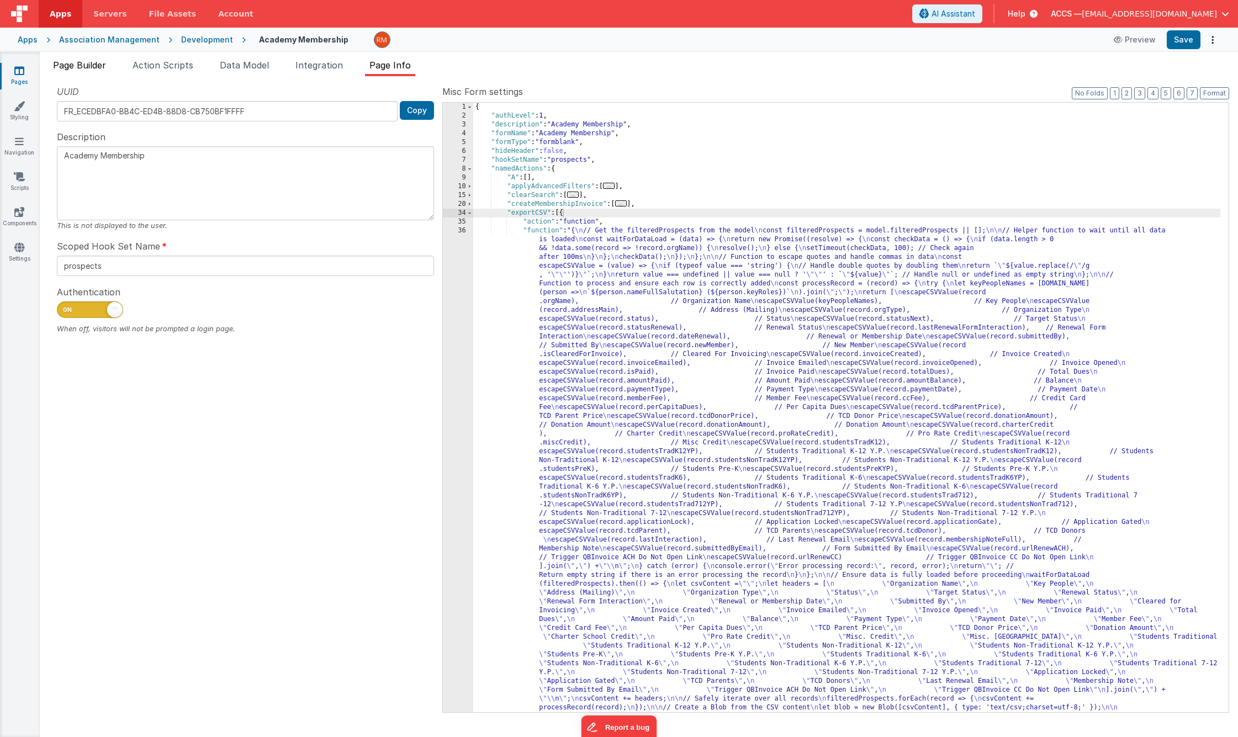
click at [87, 67] on span "Page Builder" at bounding box center [79, 65] width 53 height 11
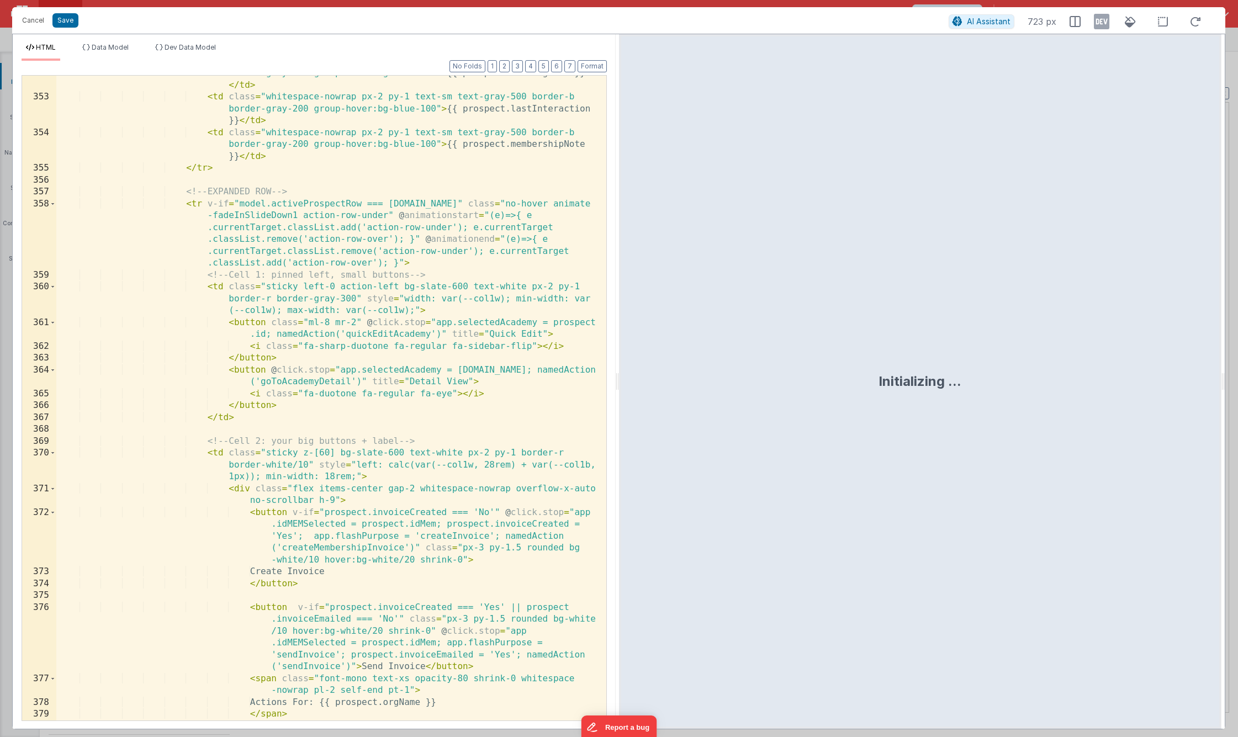
scroll to position [6181, 0]
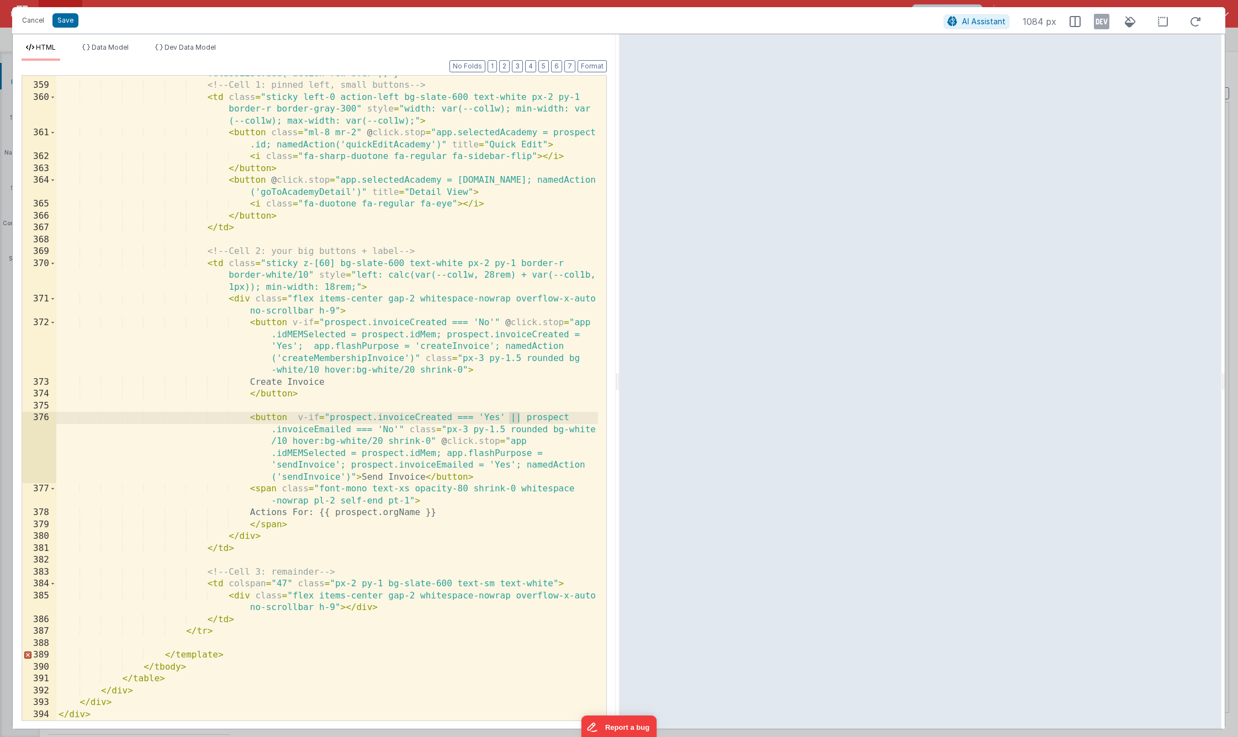
drag, startPoint x: 516, startPoint y: 417, endPoint x: 509, endPoint y: 417, distance: 7.2
click at [509, 417] on div "< tr v-if = "model.activeProspectRow === [DOMAIN_NAME]" class = "no-hover anima…" at bounding box center [327, 372] width 542 height 728
click at [62, 25] on button "Save" at bounding box center [65, 20] width 26 height 14
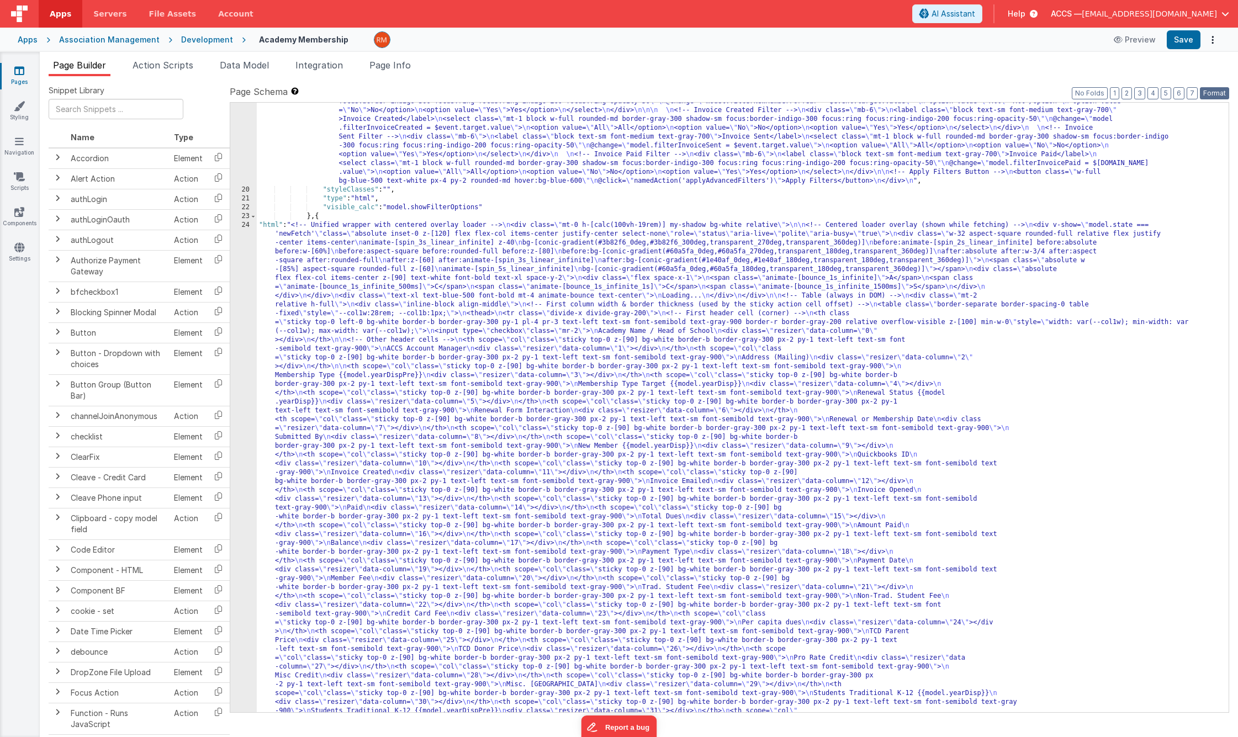
click at [1097, 91] on button "Format" at bounding box center [1214, 93] width 29 height 12
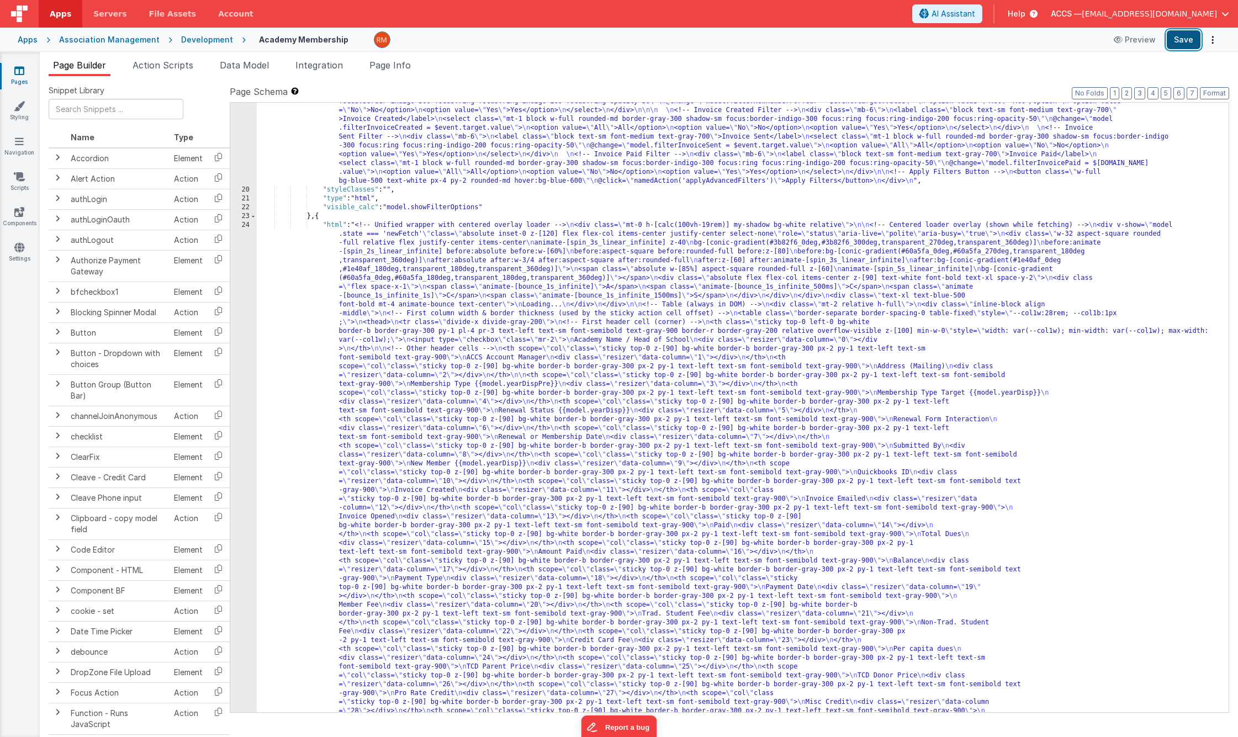
click at [1097, 39] on button "Save" at bounding box center [1184, 39] width 34 height 19
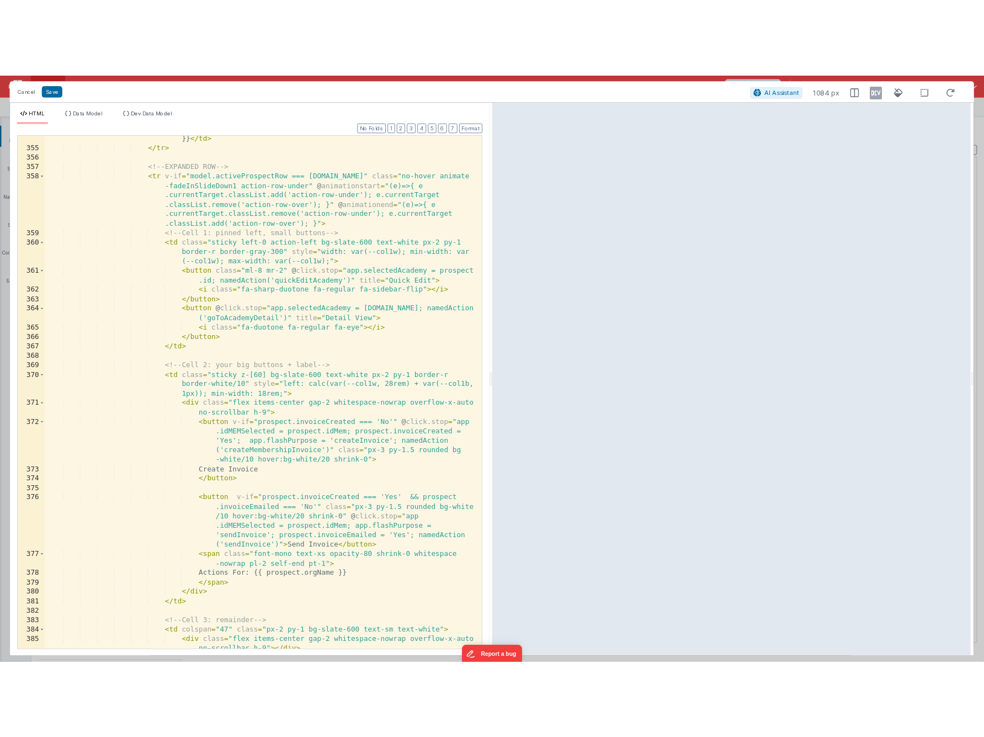
scroll to position [5988, 0]
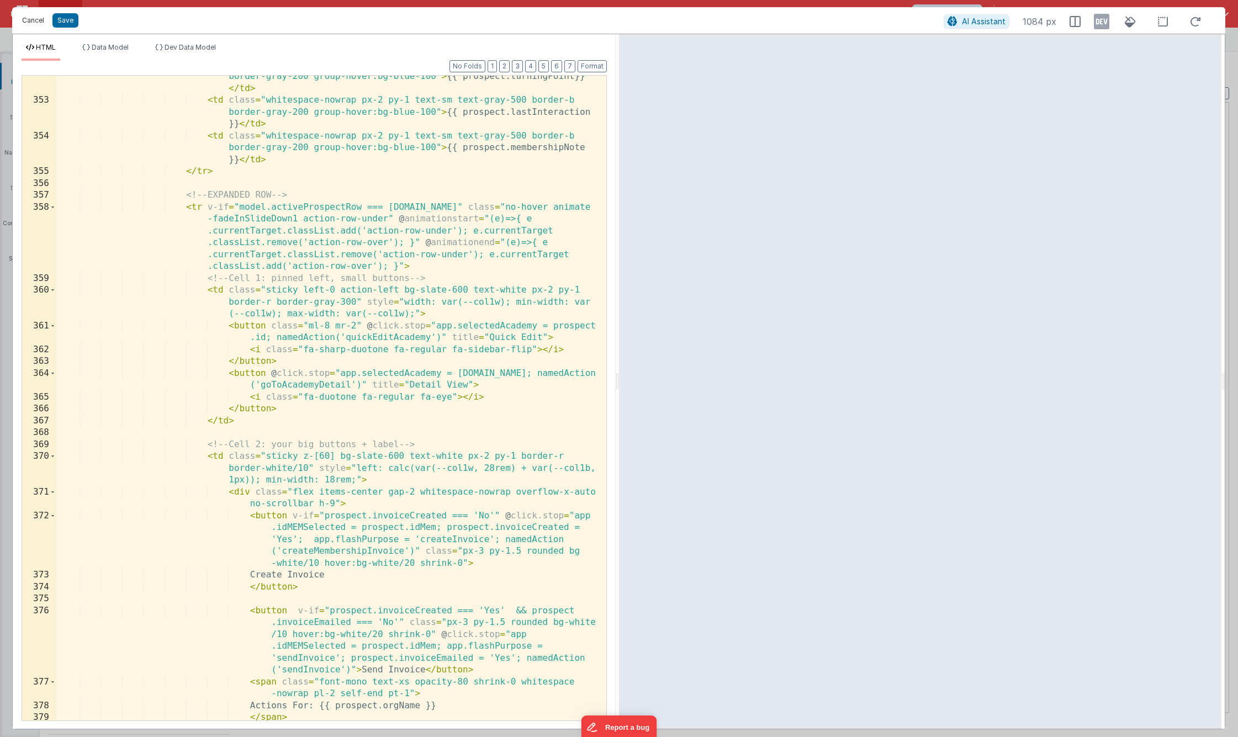
click at [40, 25] on button "Cancel" at bounding box center [33, 20] width 33 height 15
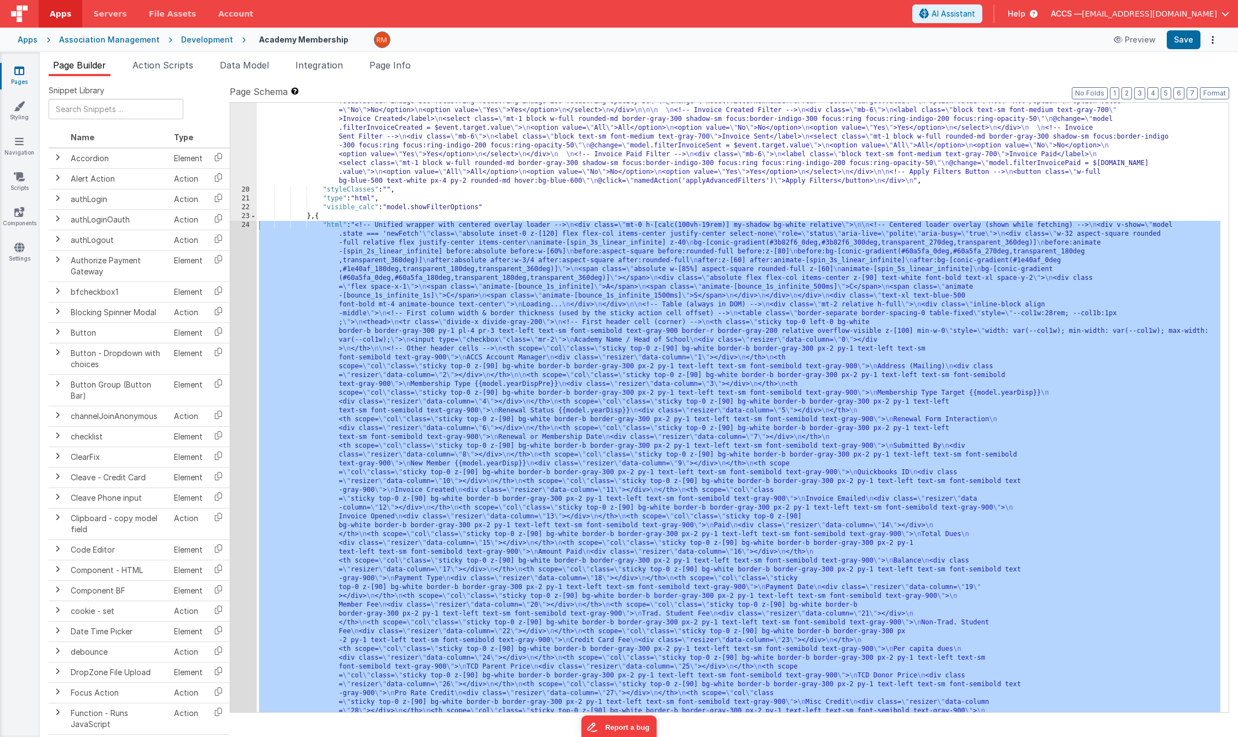
click at [17, 73] on icon at bounding box center [19, 70] width 10 height 11
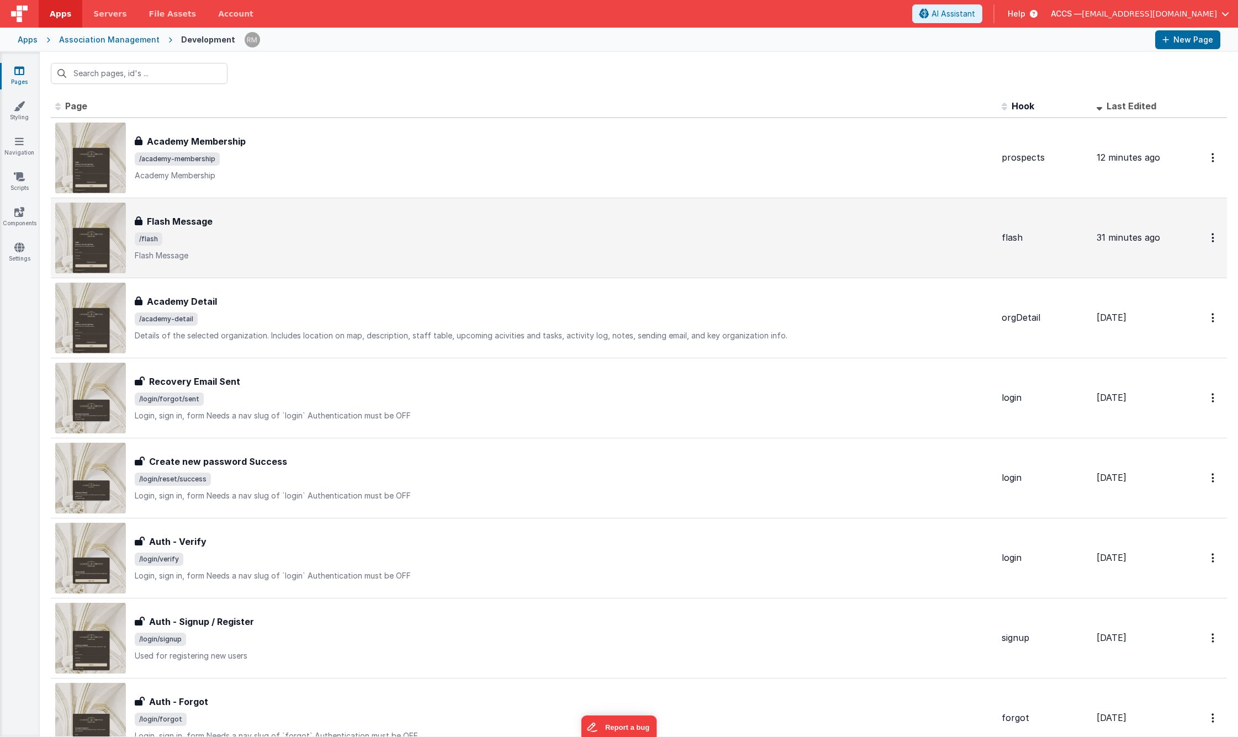
click at [231, 233] on span "/flash" at bounding box center [564, 238] width 858 height 13
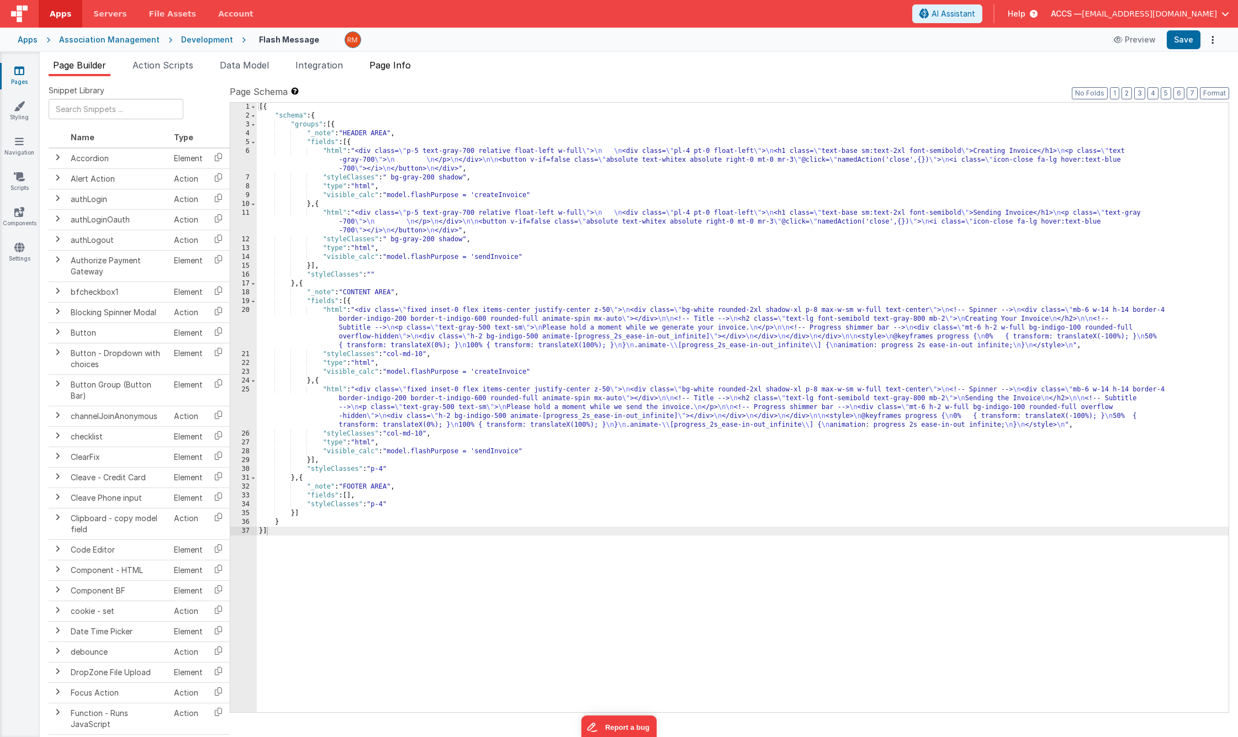
click at [395, 72] on li "Page Info" at bounding box center [390, 68] width 50 height 18
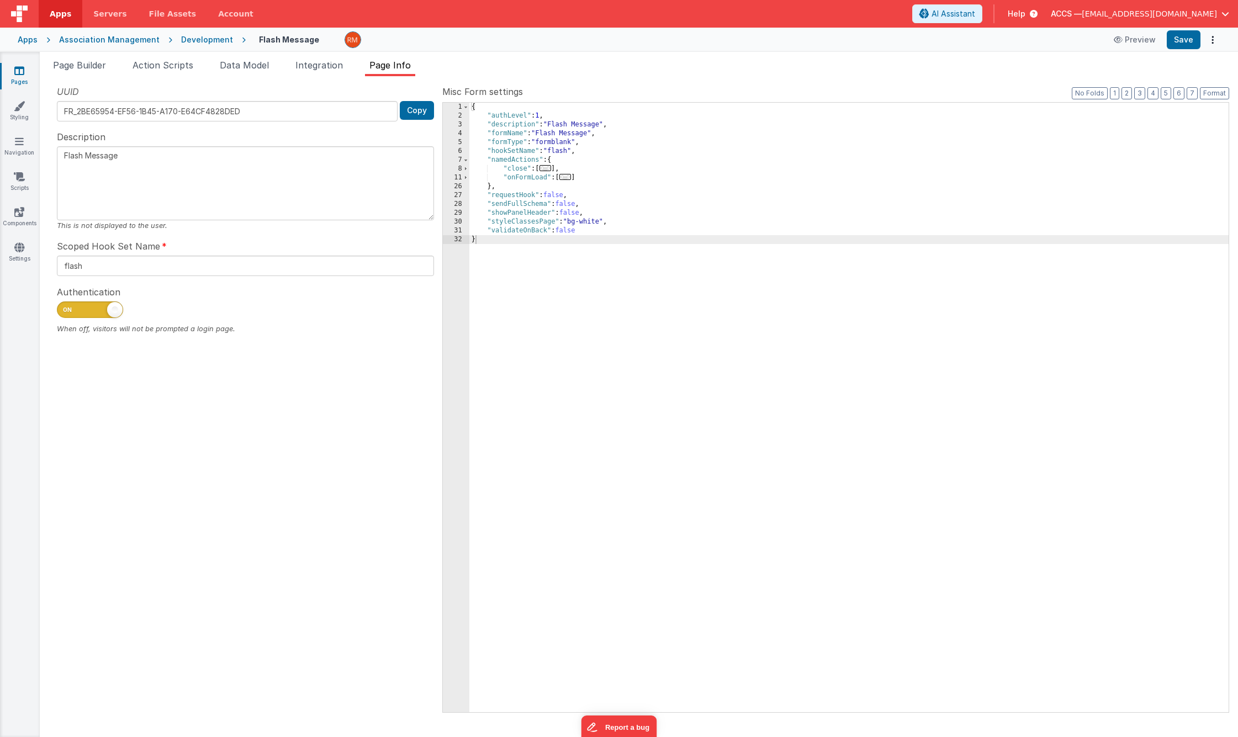
click at [565, 178] on span "..." at bounding box center [565, 177] width 12 height 6
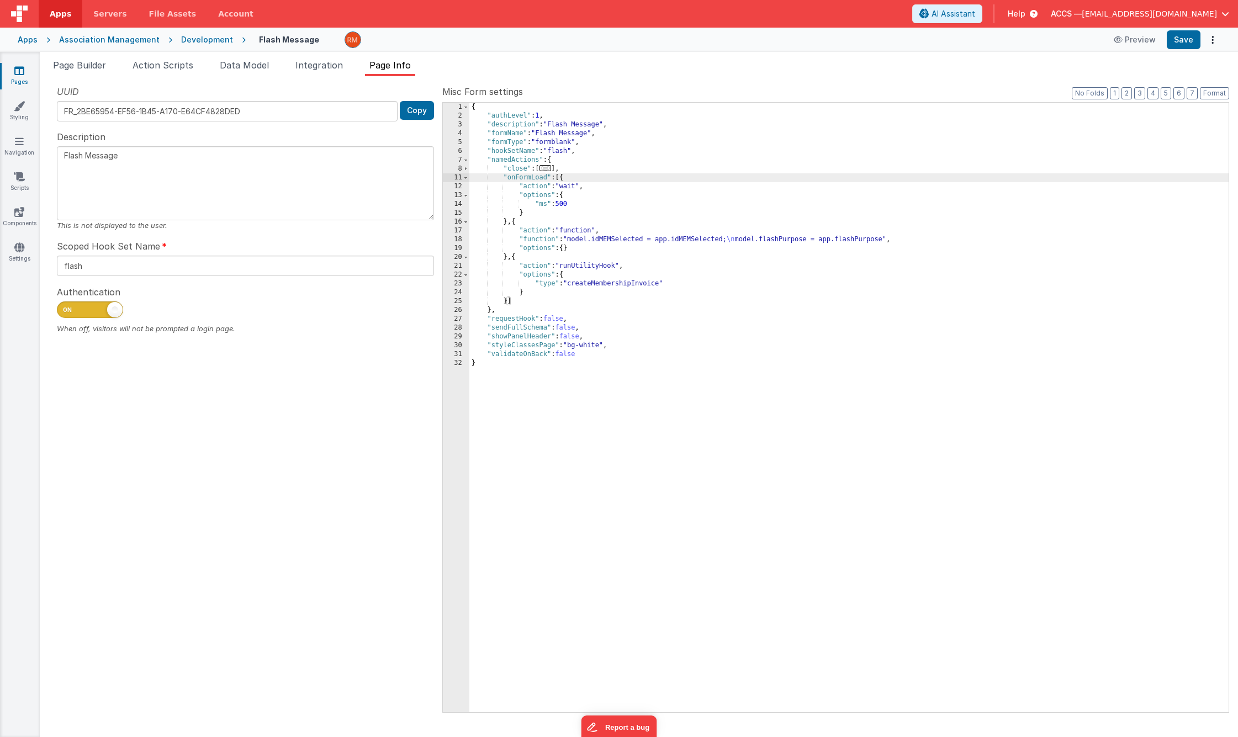
click at [594, 284] on div "{ "authLevel" : 1 , "description" : "Flash Message" , "formName" : "Flash Messa…" at bounding box center [848, 416] width 759 height 627
click at [1097, 39] on button "Save" at bounding box center [1184, 39] width 34 height 19
click at [542, 239] on div "{ "authLevel" : 1 , "description" : "Flash Message" , "formName" : "Flash Messa…" at bounding box center [848, 416] width 759 height 627
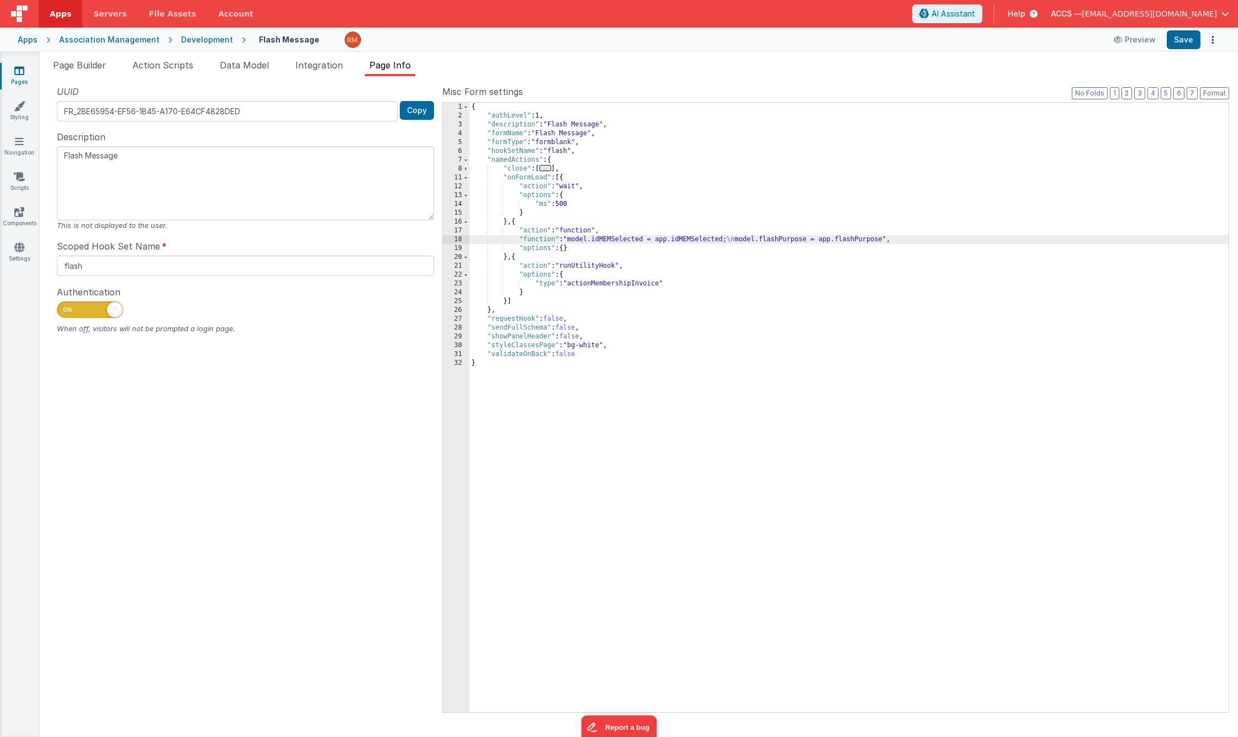
click at [456, 240] on div "18" at bounding box center [456, 239] width 27 height 9
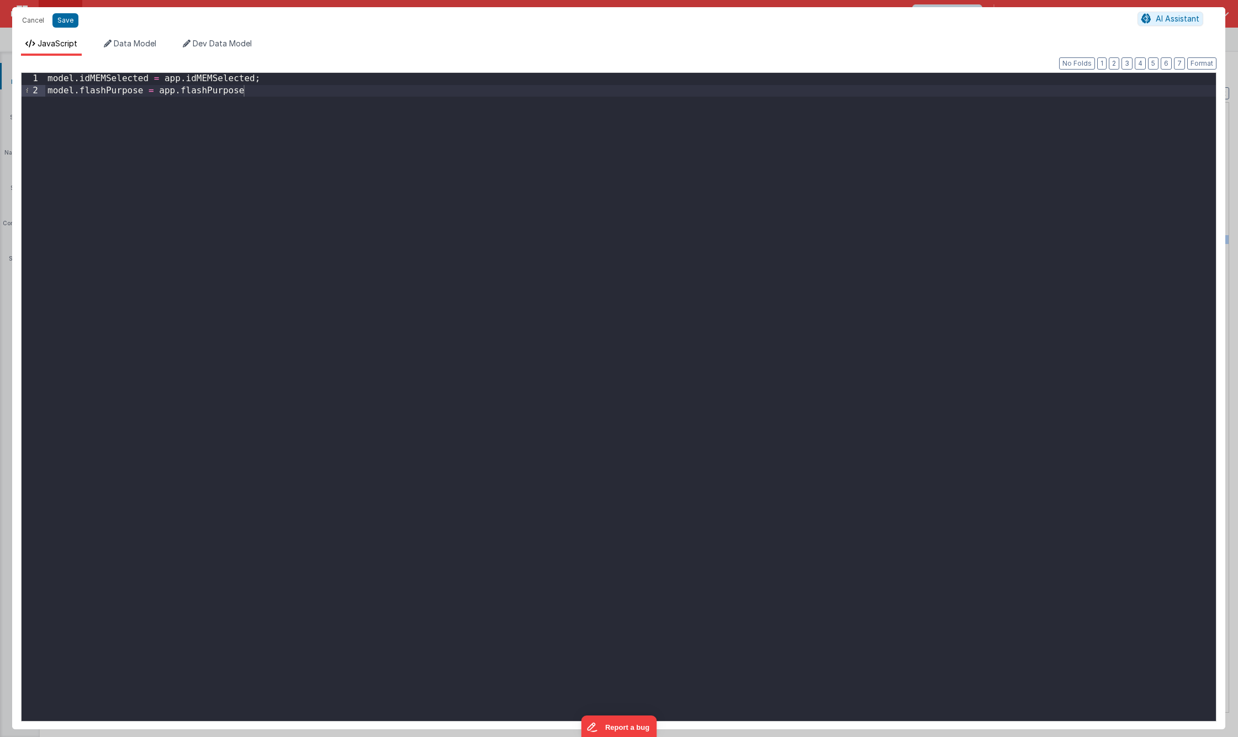
click at [345, 155] on div "model . idMEMSelected = app . idMEMSelected ; model . flashPurpose = app . flas…" at bounding box center [630, 409] width 1171 height 672
click at [67, 24] on button "Save" at bounding box center [65, 20] width 26 height 14
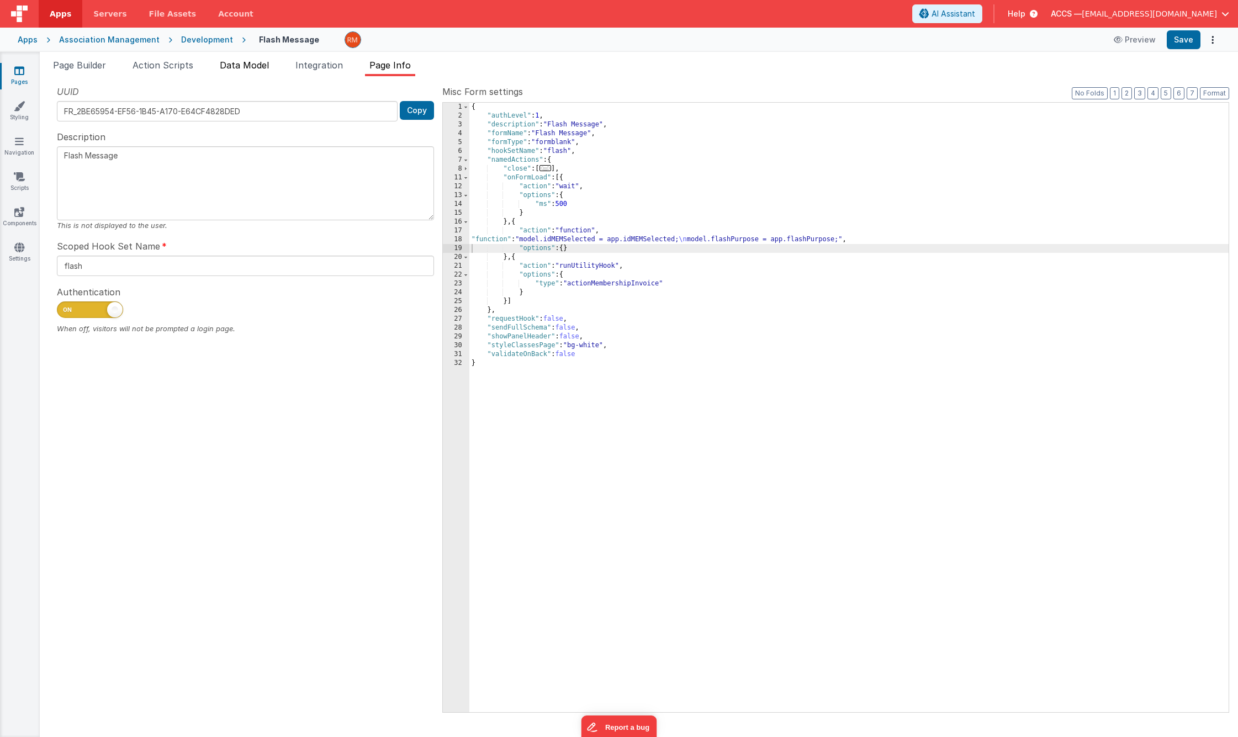
click at [241, 67] on span "Data Model" at bounding box center [244, 65] width 49 height 11
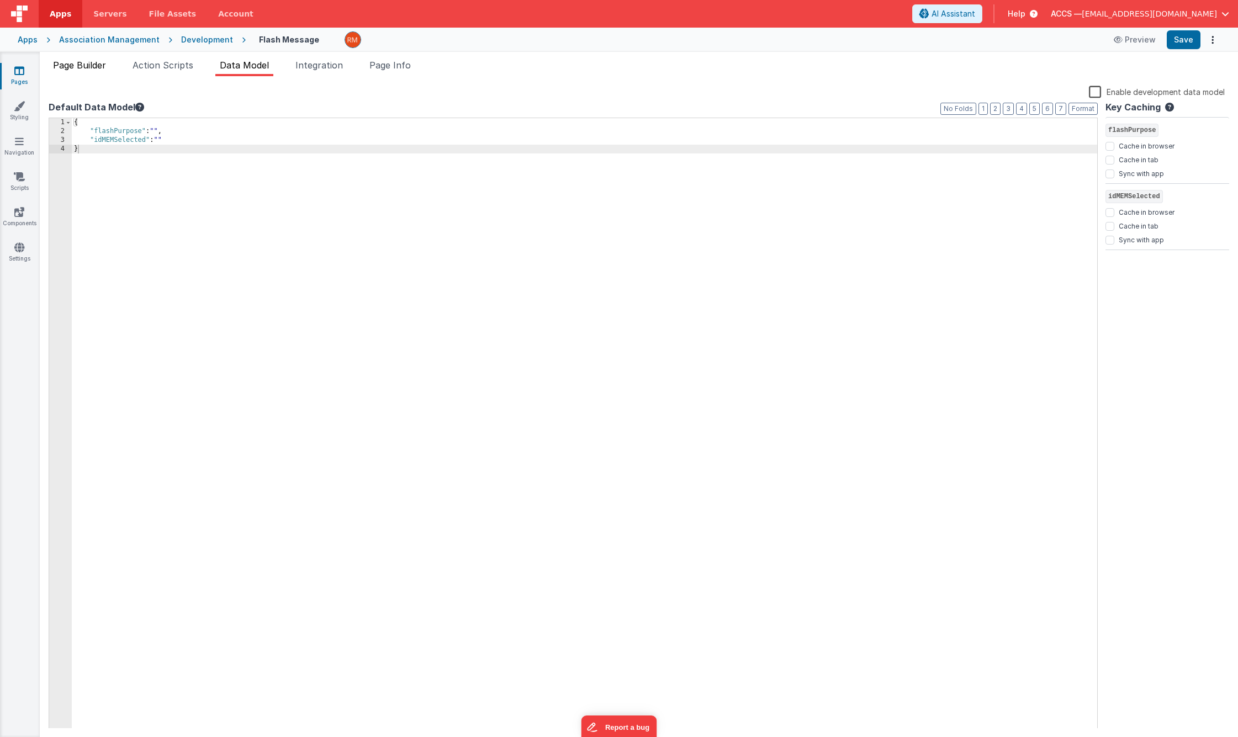
click at [92, 72] on li "Page Builder" at bounding box center [80, 68] width 62 height 18
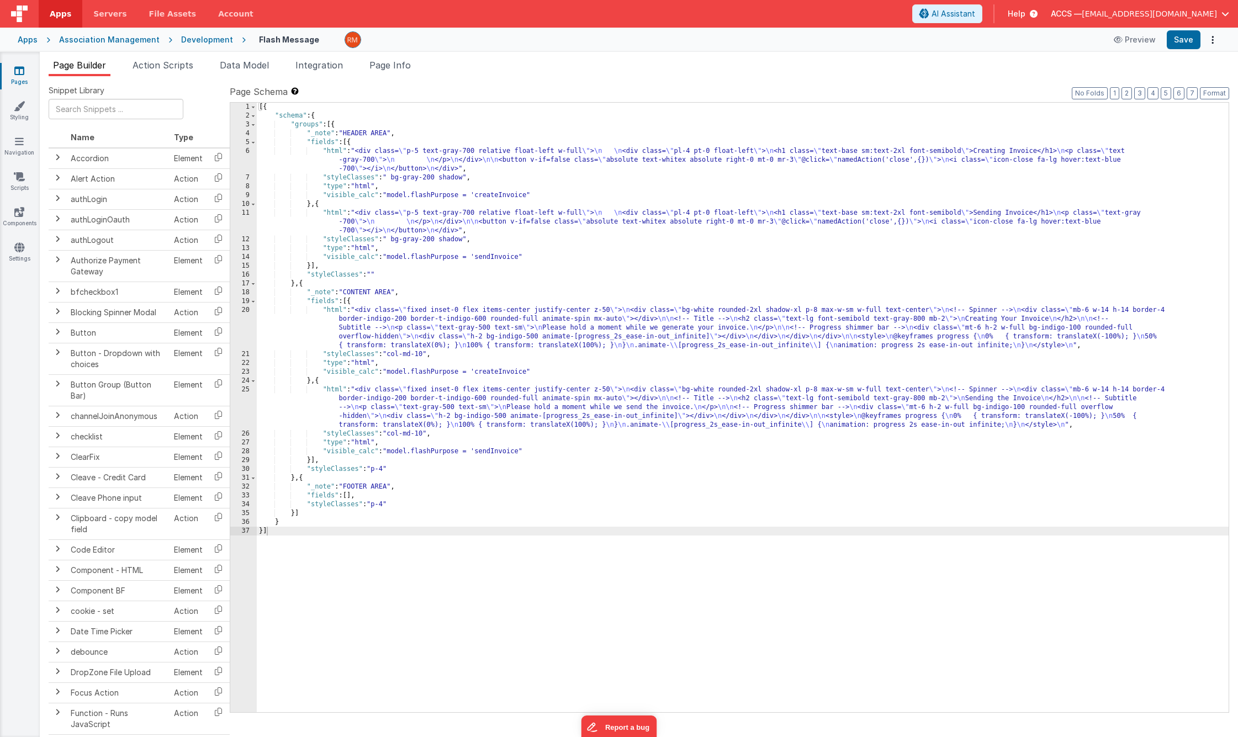
click at [528, 197] on div "[{ "schema" : { "groups" : [{ "_note" : "HEADER AREA" , "fields" : [{ "html" : …" at bounding box center [743, 416] width 972 height 627
click at [520, 257] on div "[{ "schema" : { "groups" : [{ "_note" : "HEADER AREA" , "fields" : [{ "html" : …" at bounding box center [743, 416] width 972 height 627
click at [528, 373] on div "[{ "schema" : { "groups" : [{ "_note" : "HEADER AREA" , "fields" : [{ "html" : …" at bounding box center [743, 416] width 972 height 627
click at [522, 452] on div "[{ "schema" : { "groups" : [{ "_note" : "HEADER AREA" , "fields" : [{ "html" : …" at bounding box center [743, 416] width 972 height 627
click at [1097, 37] on button "Save" at bounding box center [1184, 39] width 34 height 19
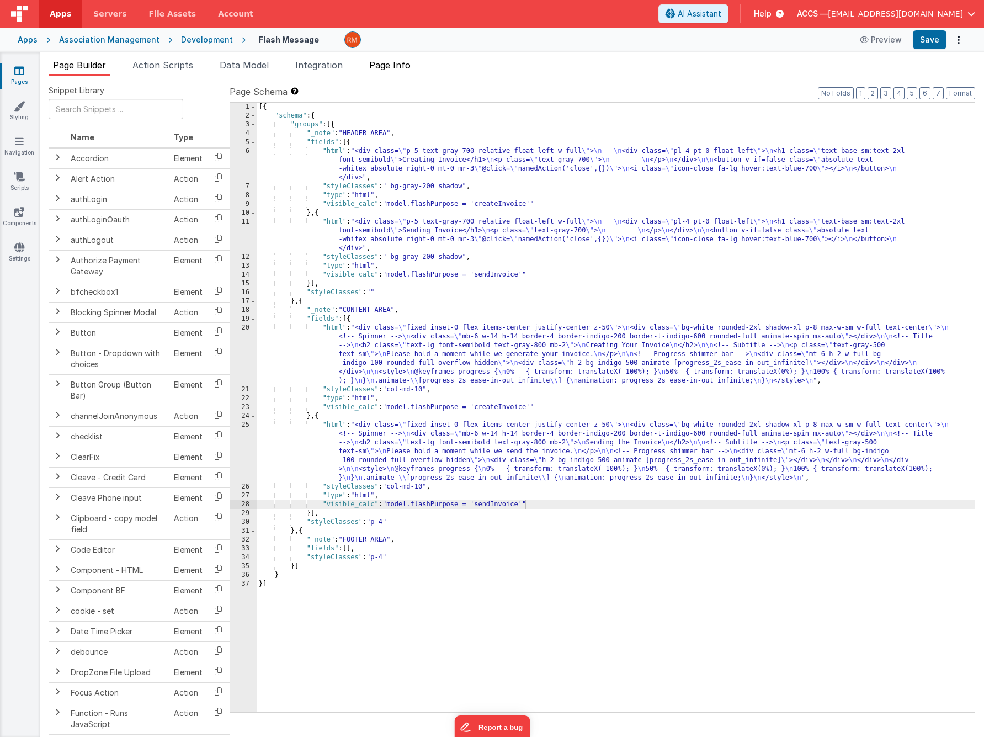
click at [379, 68] on span "Page Info" at bounding box center [389, 65] width 41 height 11
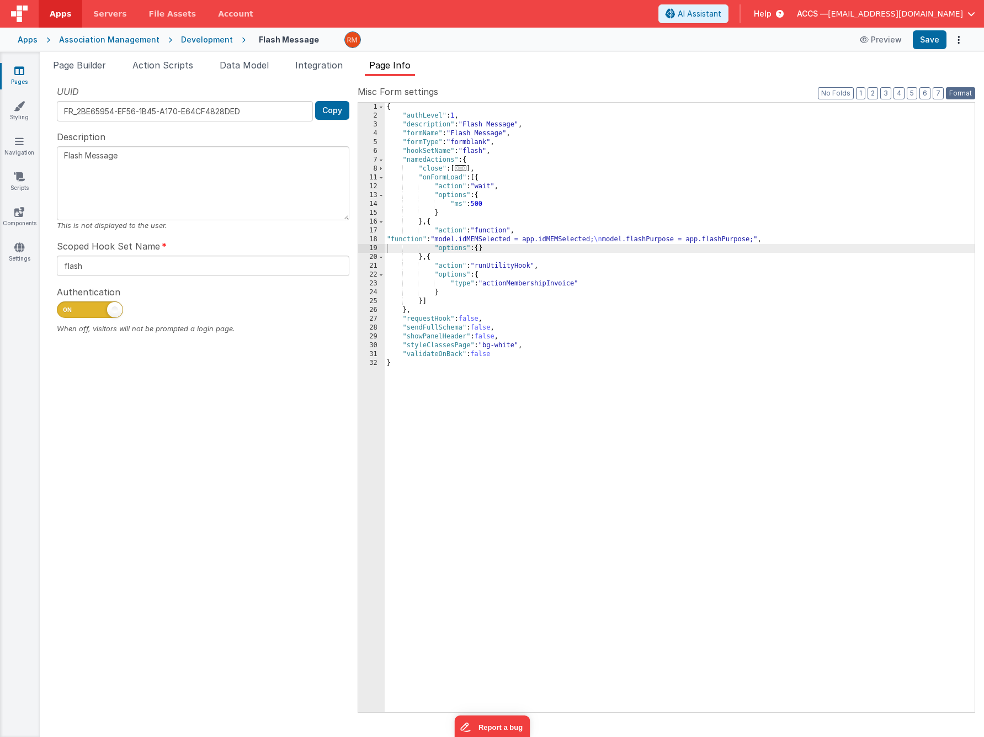
click at [960, 93] on button "Format" at bounding box center [960, 93] width 29 height 12
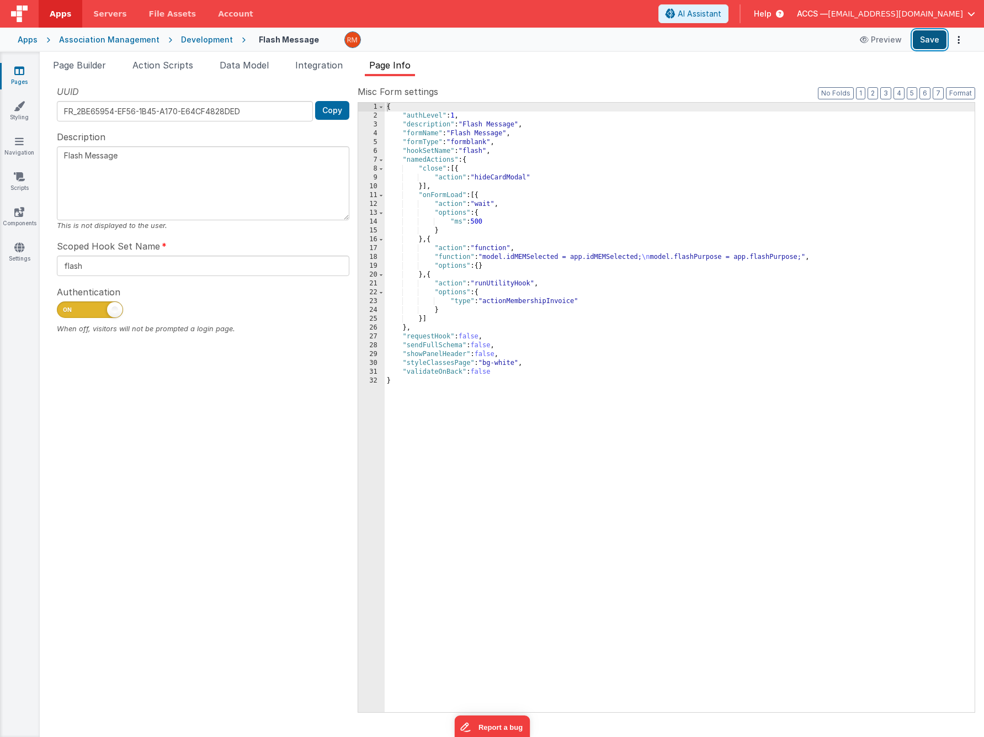
click at [925, 44] on button "Save" at bounding box center [930, 39] width 34 height 19
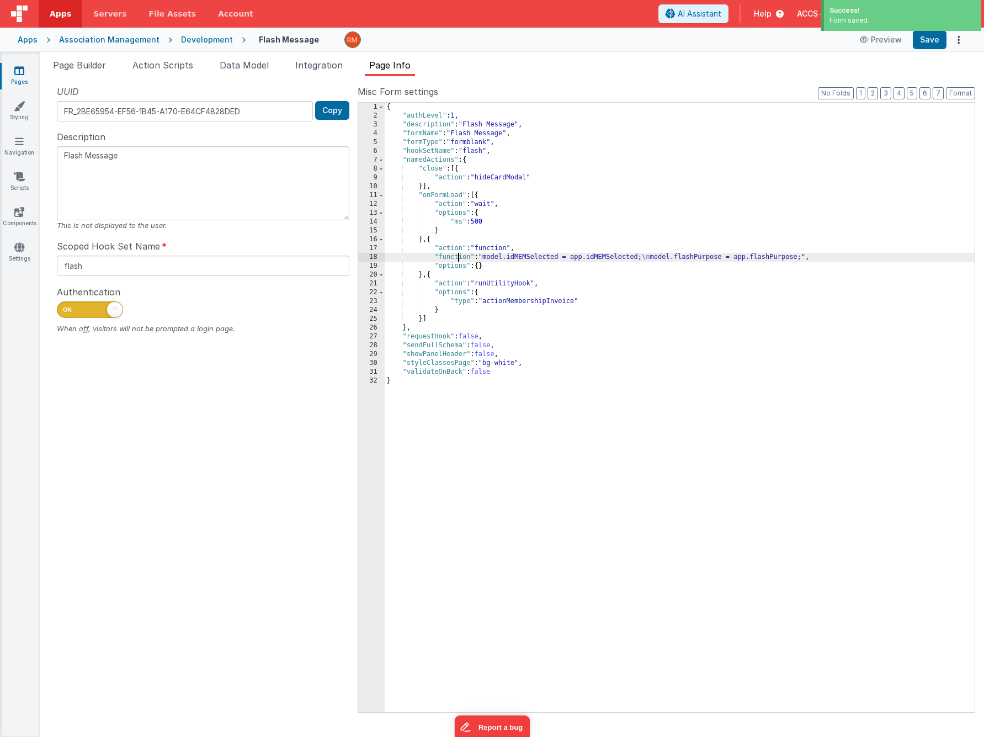
click at [457, 258] on div "{ "authLevel" : 1 , "description" : "Flash Message" , "formName" : "Flash Messa…" at bounding box center [680, 416] width 590 height 627
click at [375, 257] on div "18" at bounding box center [371, 257] width 27 height 9
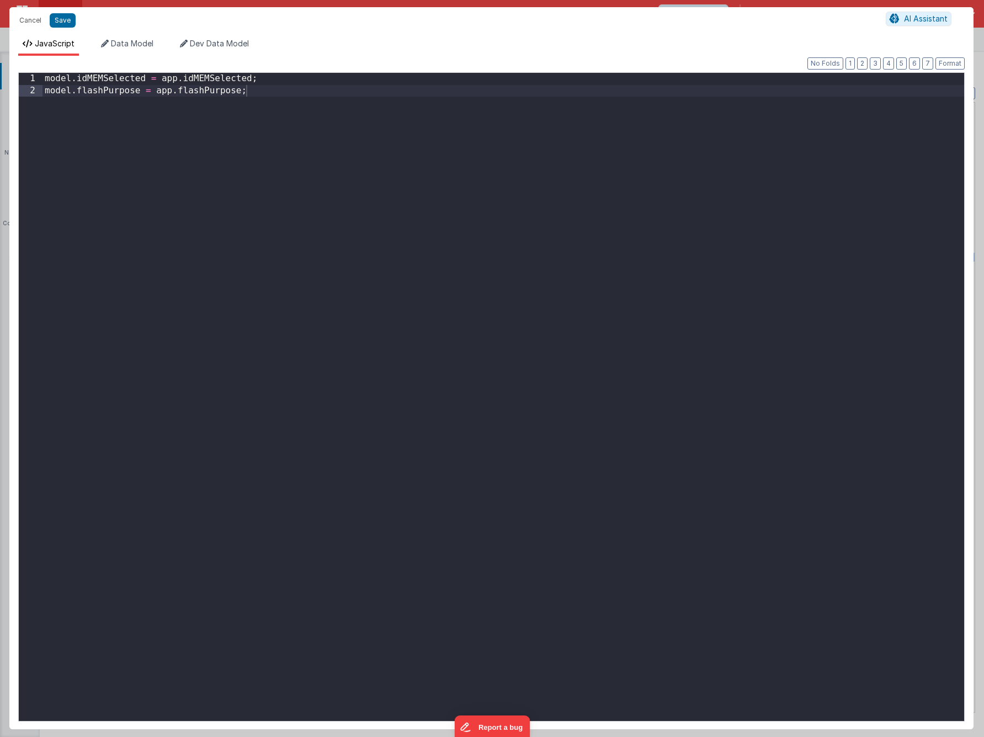
click at [70, 28] on div "Cancel Save" at bounding box center [450, 20] width 872 height 15
click at [68, 23] on button "Save" at bounding box center [63, 20] width 26 height 14
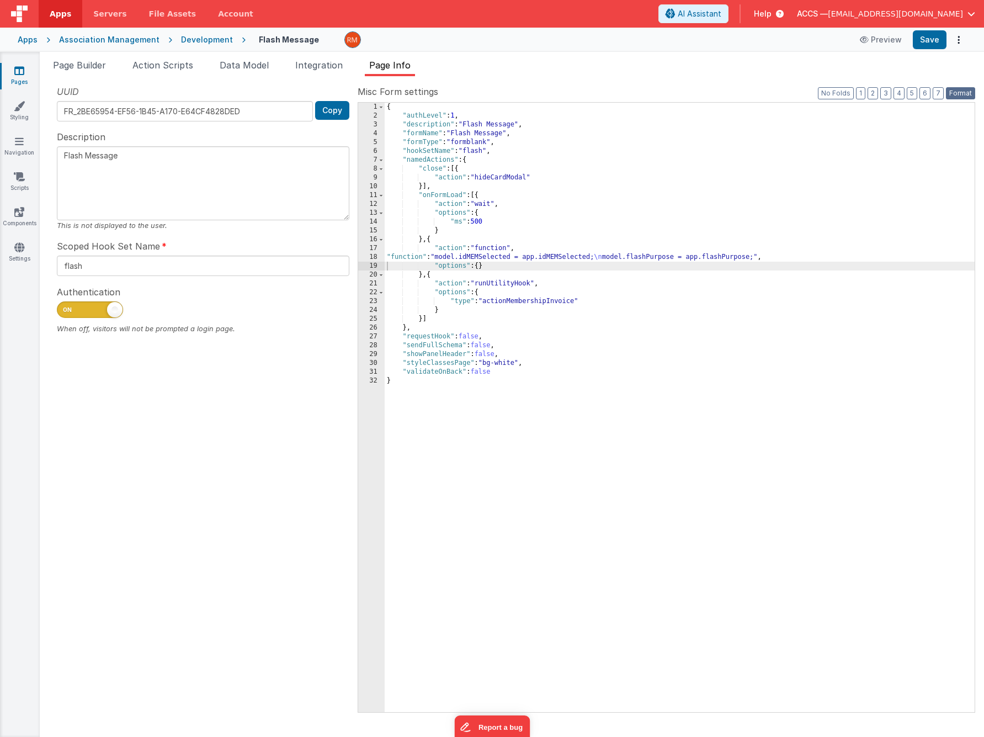
click at [956, 95] on button "Format" at bounding box center [960, 93] width 29 height 12
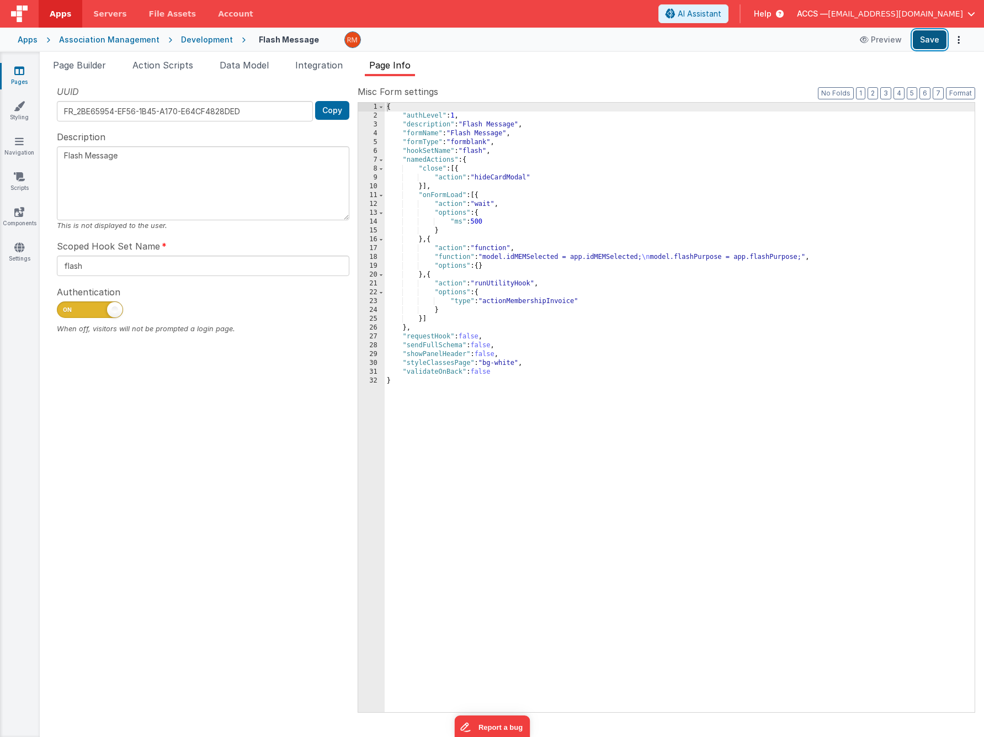
click at [929, 41] on button "Save" at bounding box center [930, 39] width 34 height 19
click at [77, 70] on span "Page Builder" at bounding box center [79, 65] width 53 height 11
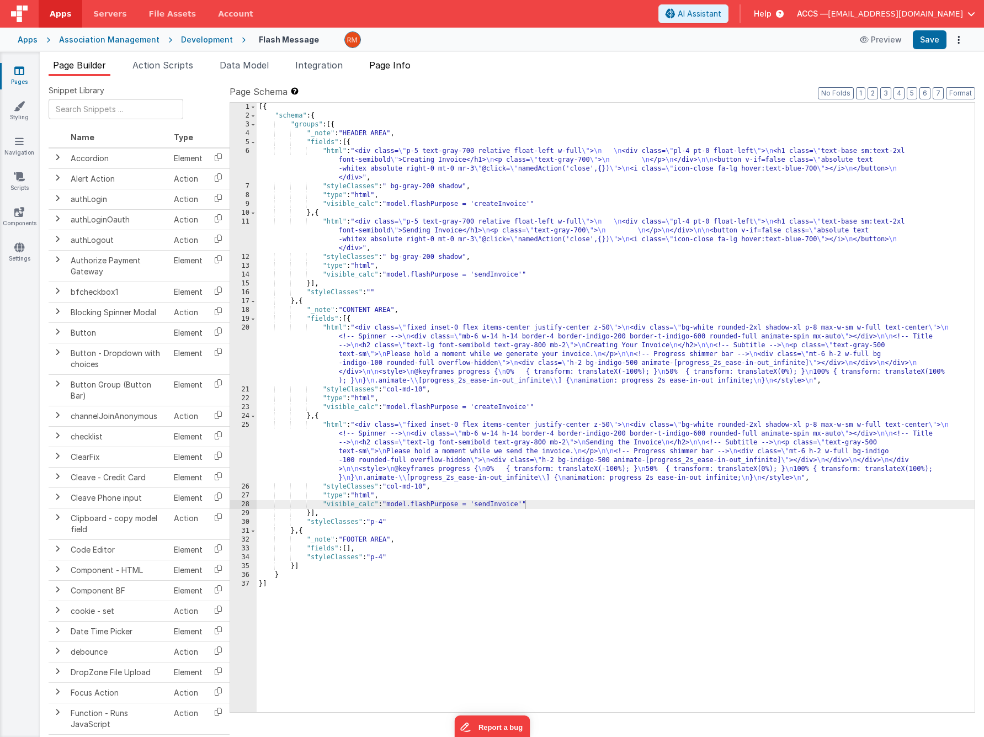
click at [373, 66] on span "Page Info" at bounding box center [389, 65] width 41 height 11
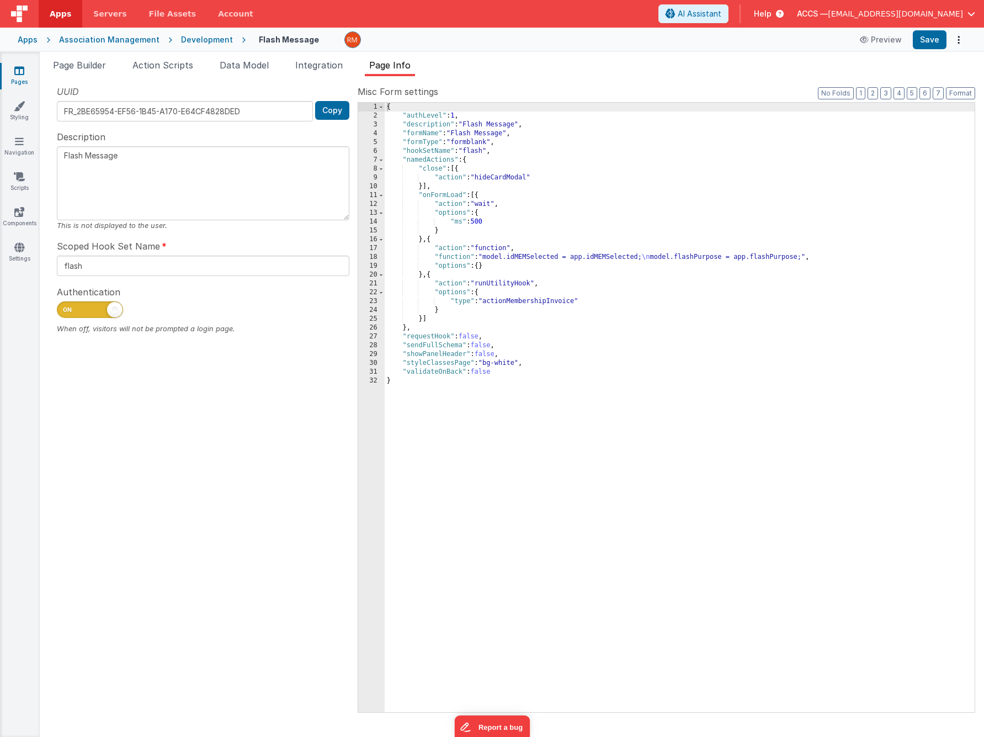
click at [22, 68] on icon at bounding box center [19, 70] width 10 height 11
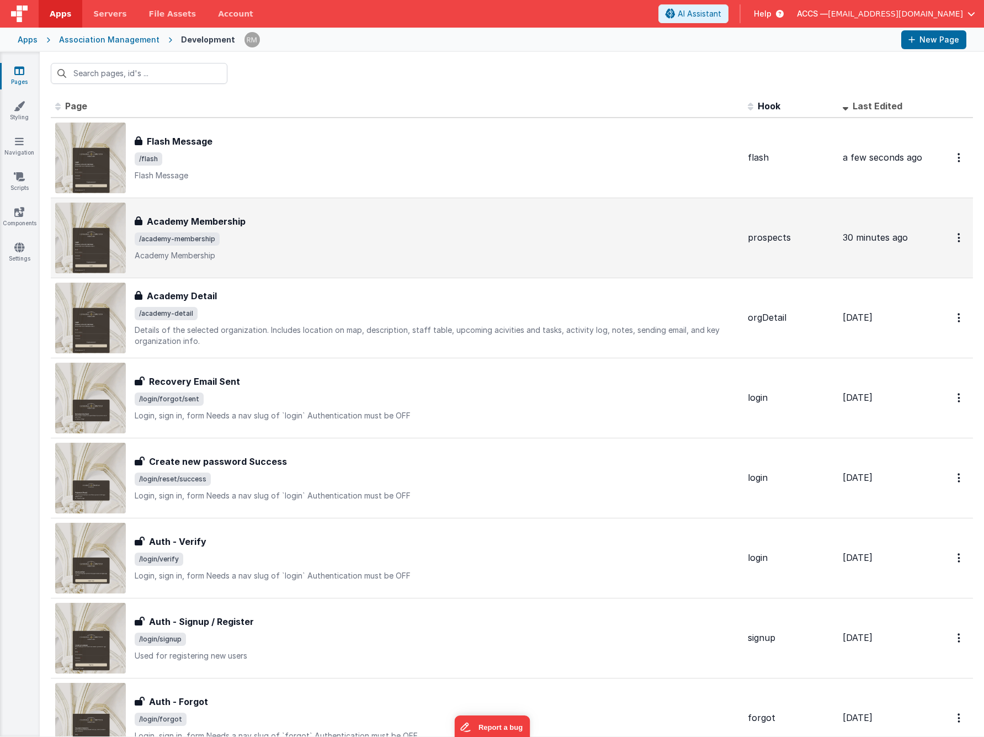
click at [262, 241] on span "/academy-membership" at bounding box center [437, 238] width 605 height 13
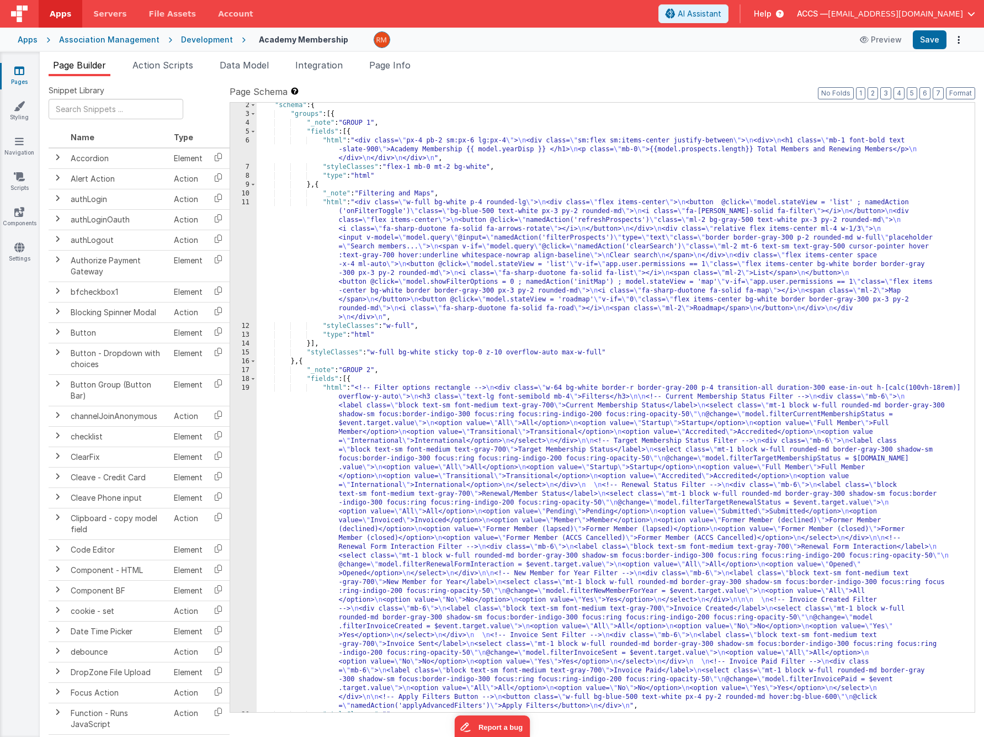
scroll to position [32, 0]
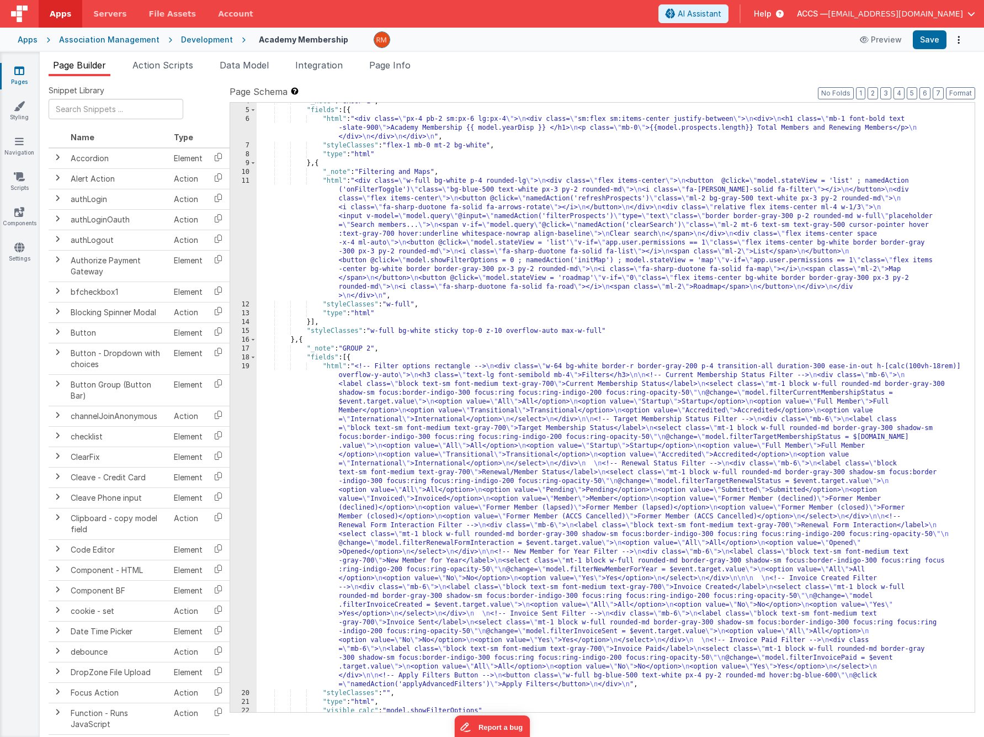
click at [334, 365] on div ""_note" : "GROUP 1" , "fields" : [{ "html" : "<div class= \" px-4 pb-2 sm:px-6 …" at bounding box center [612, 410] width 710 height 627
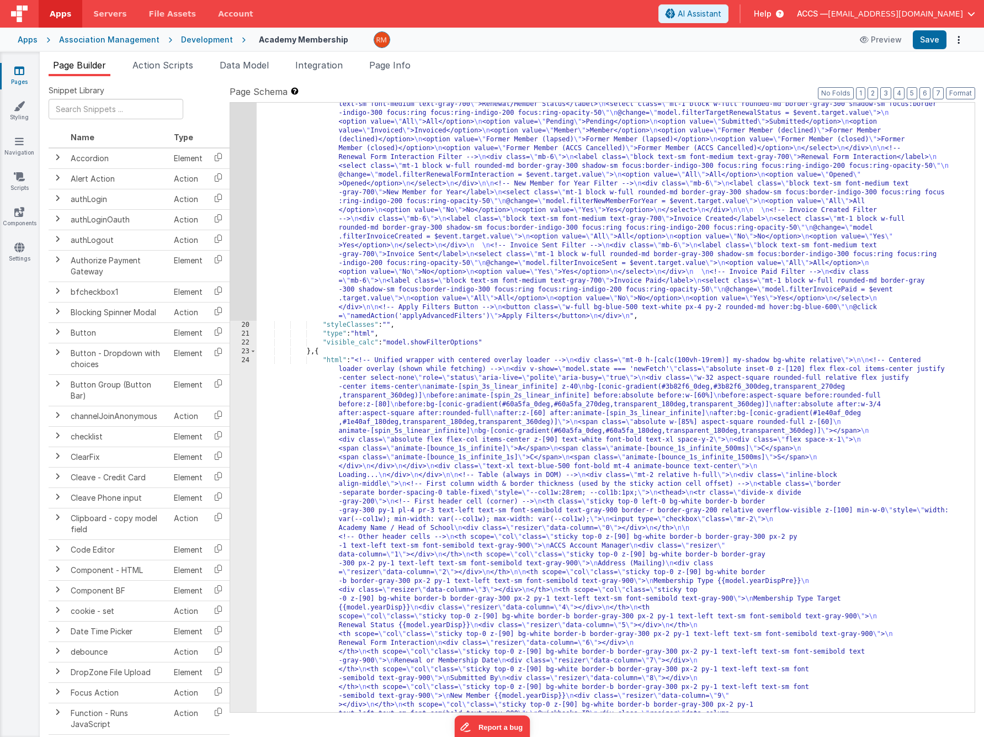
scroll to position [400, 0]
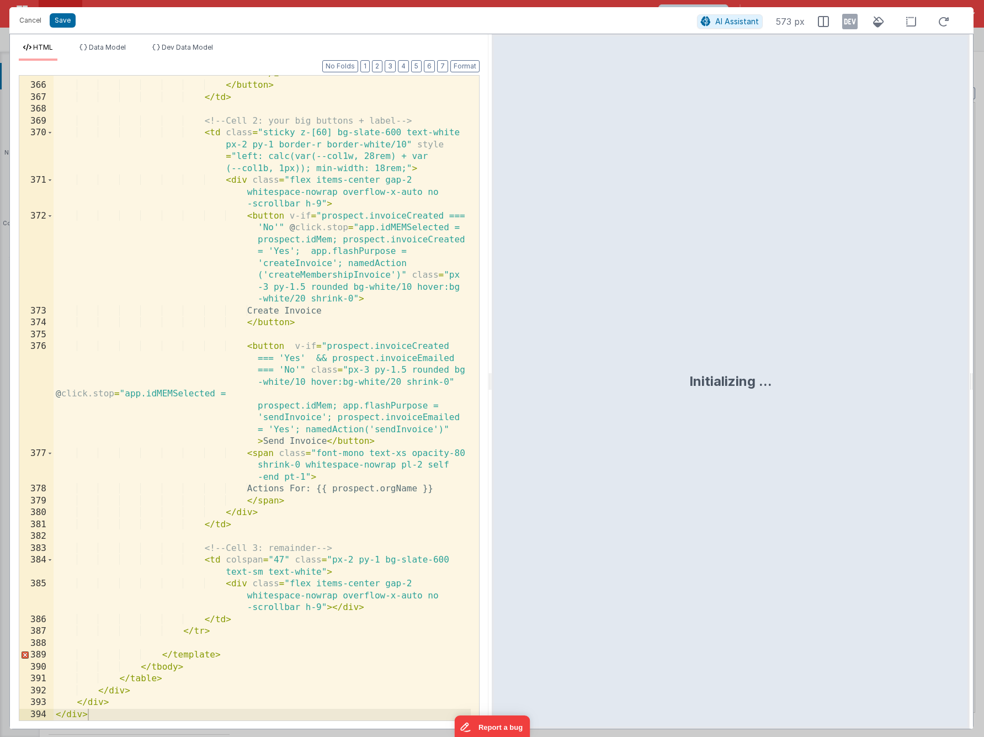
scroll to position [8032, 0]
click at [71, 24] on button "Save" at bounding box center [63, 20] width 26 height 14
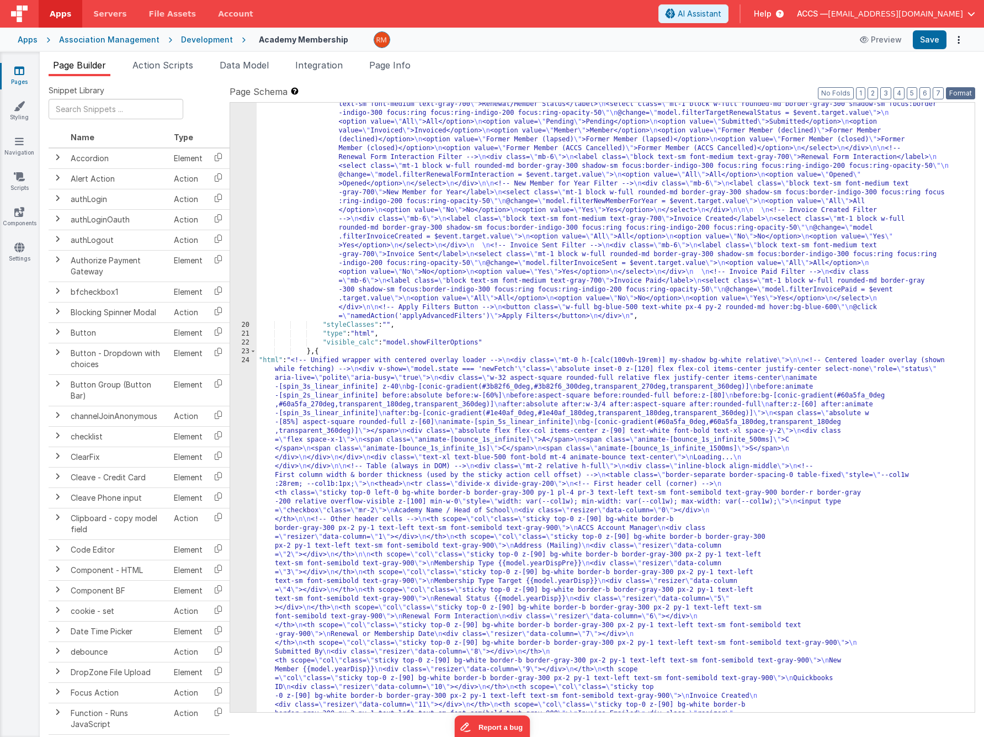
click at [958, 90] on button "Format" at bounding box center [960, 93] width 29 height 12
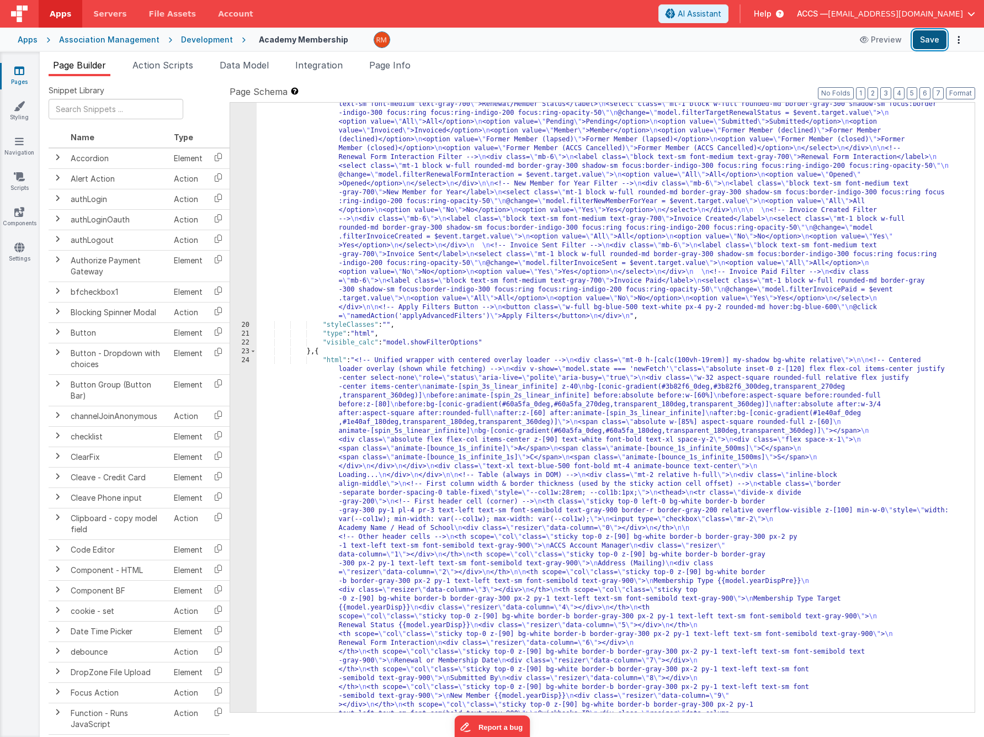
click at [927, 42] on button "Save" at bounding box center [930, 39] width 34 height 19
click at [411, 65] on span "Page Info" at bounding box center [389, 65] width 41 height 11
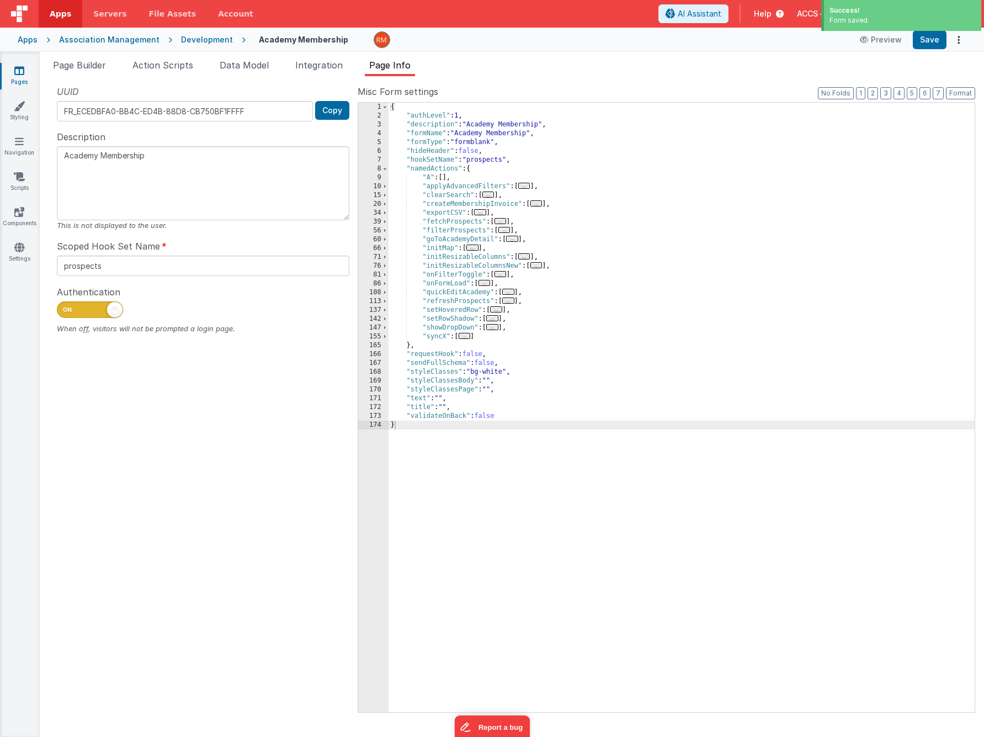
click at [541, 206] on span "..." at bounding box center [537, 203] width 12 height 6
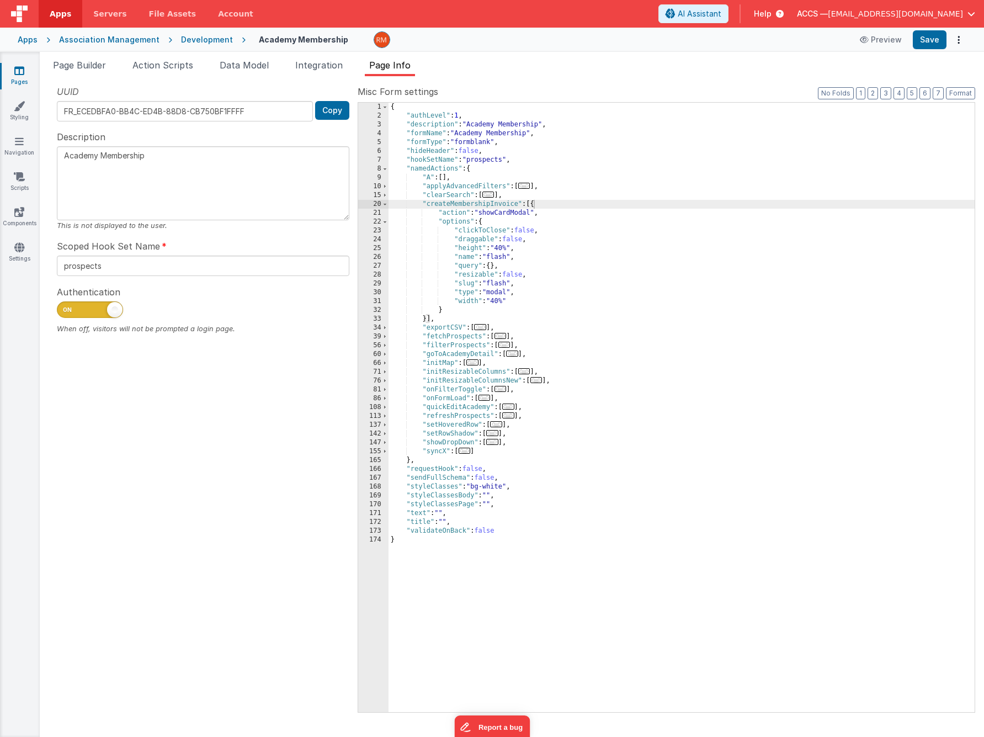
click at [30, 78] on link "Pages" at bounding box center [19, 76] width 40 height 22
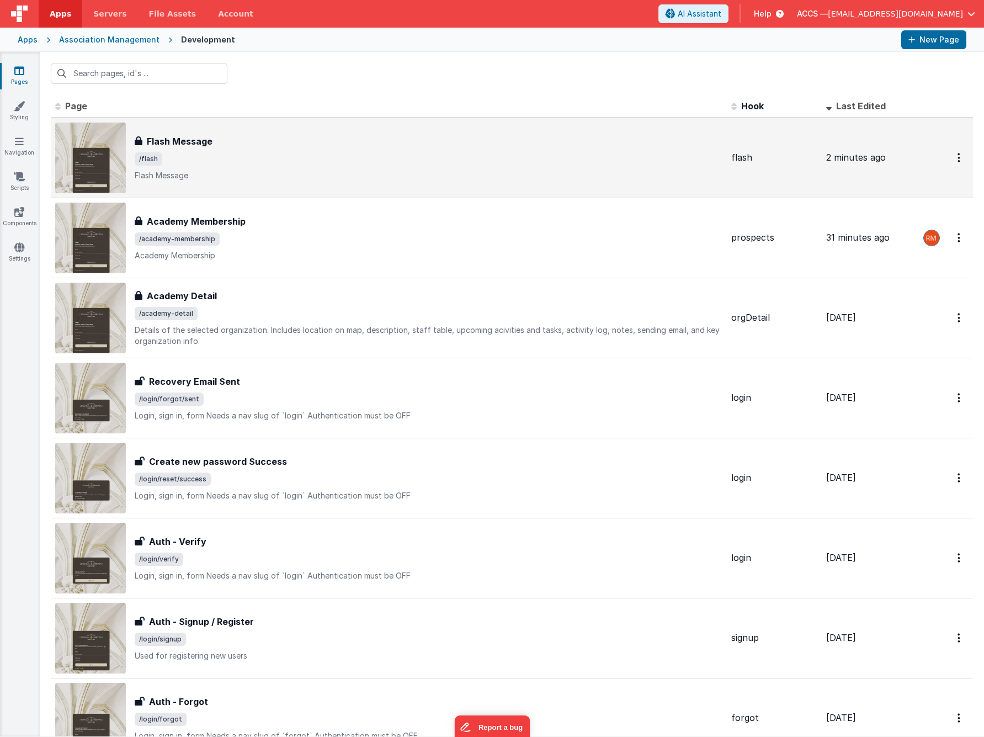
click at [225, 171] on p "Flash Message" at bounding box center [429, 175] width 588 height 11
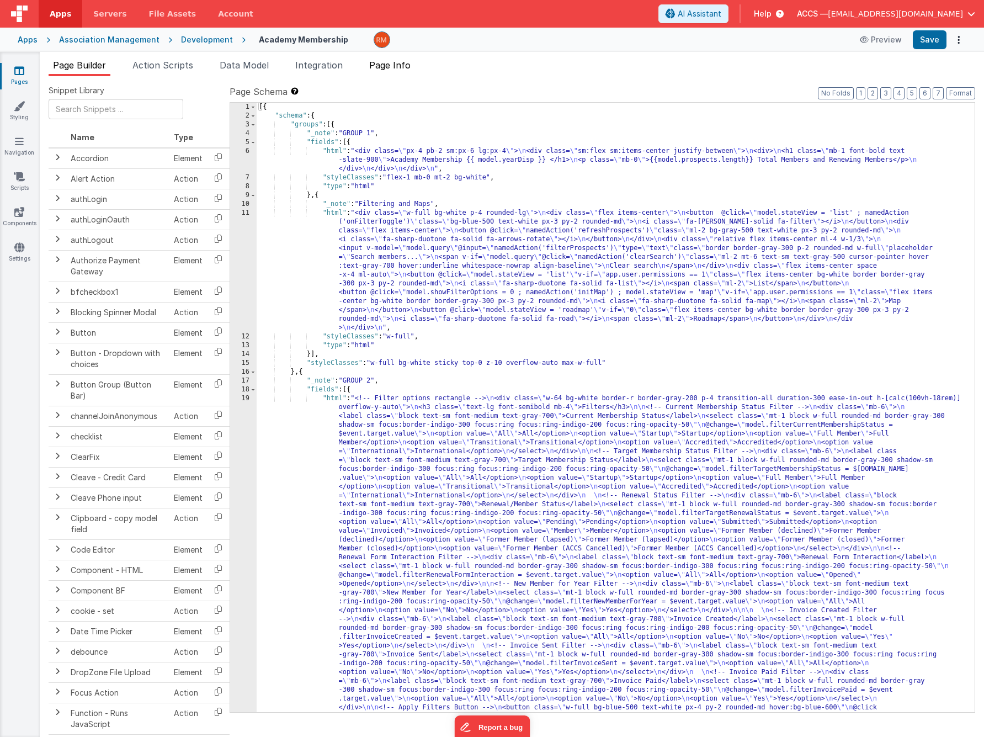
click at [388, 68] on span "Page Info" at bounding box center [389, 65] width 41 height 11
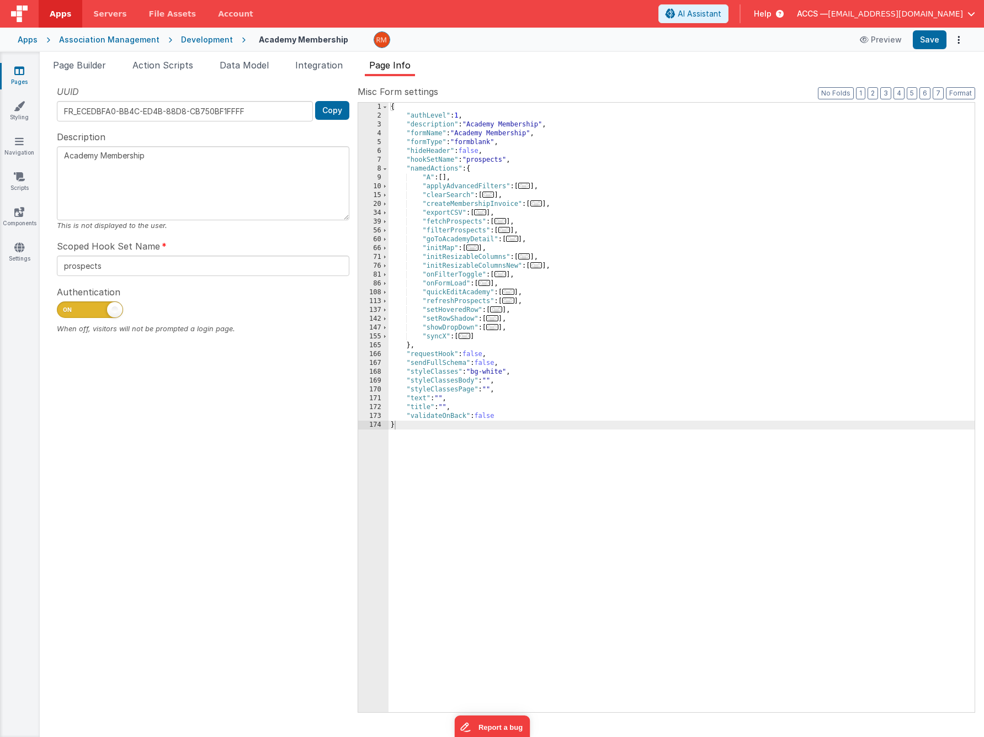
click at [28, 63] on div "Pages Styling Navigation Scripts Components Settings" at bounding box center [20, 394] width 40 height 685
click at [19, 77] on link "Pages" at bounding box center [19, 76] width 40 height 22
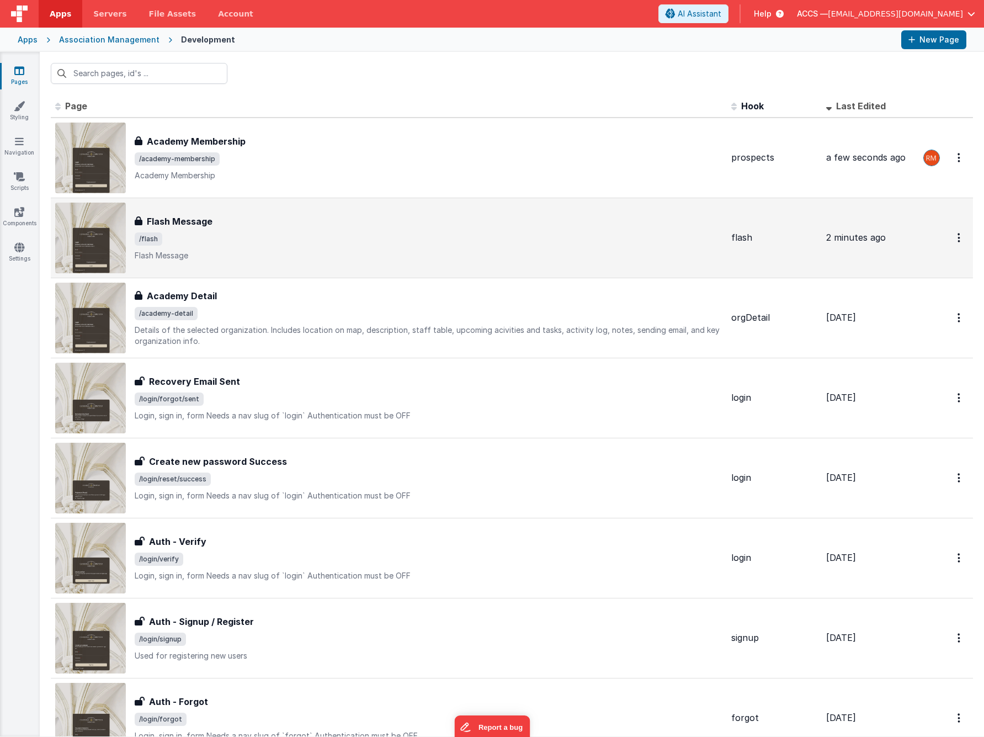
click at [261, 233] on span "/flash" at bounding box center [429, 238] width 588 height 13
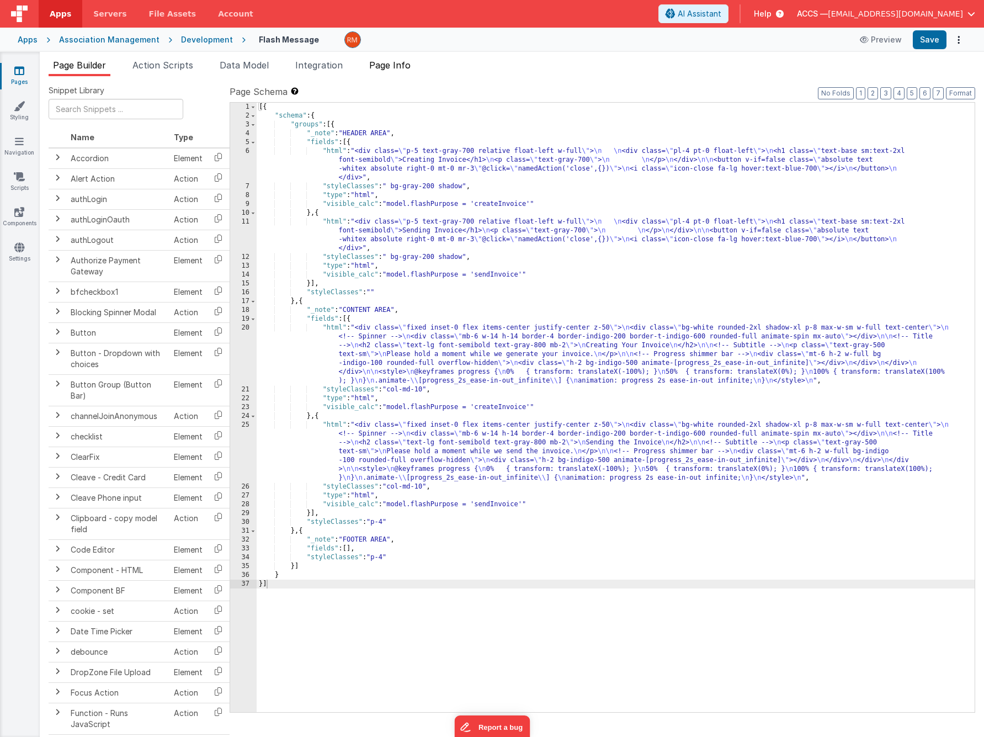
click at [389, 67] on span "Page Info" at bounding box center [389, 65] width 41 height 11
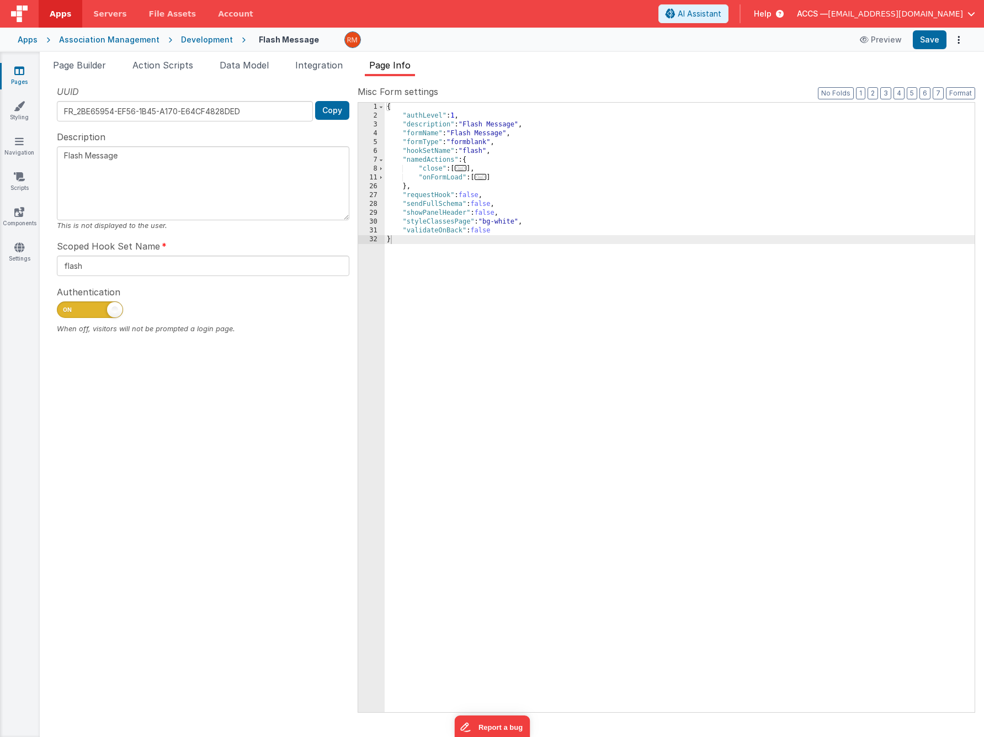
click at [483, 176] on span "..." at bounding box center [481, 177] width 12 height 6
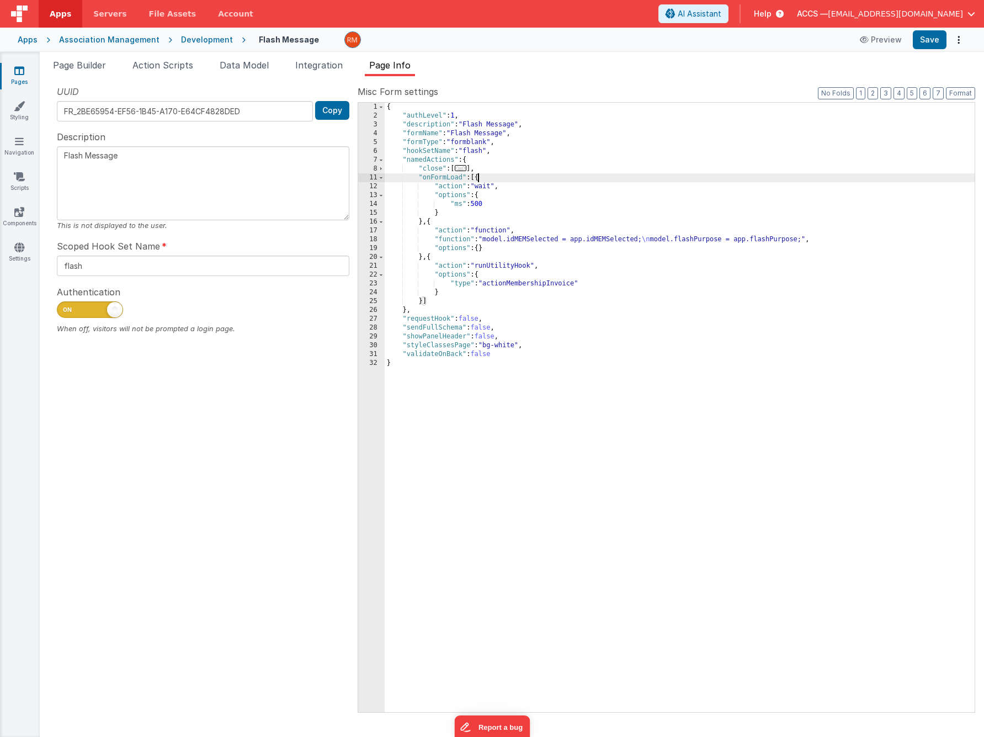
click at [458, 241] on div "{ "authLevel" : 1 , "description" : "Flash Message" , "formName" : "Flash Messa…" at bounding box center [680, 416] width 590 height 627
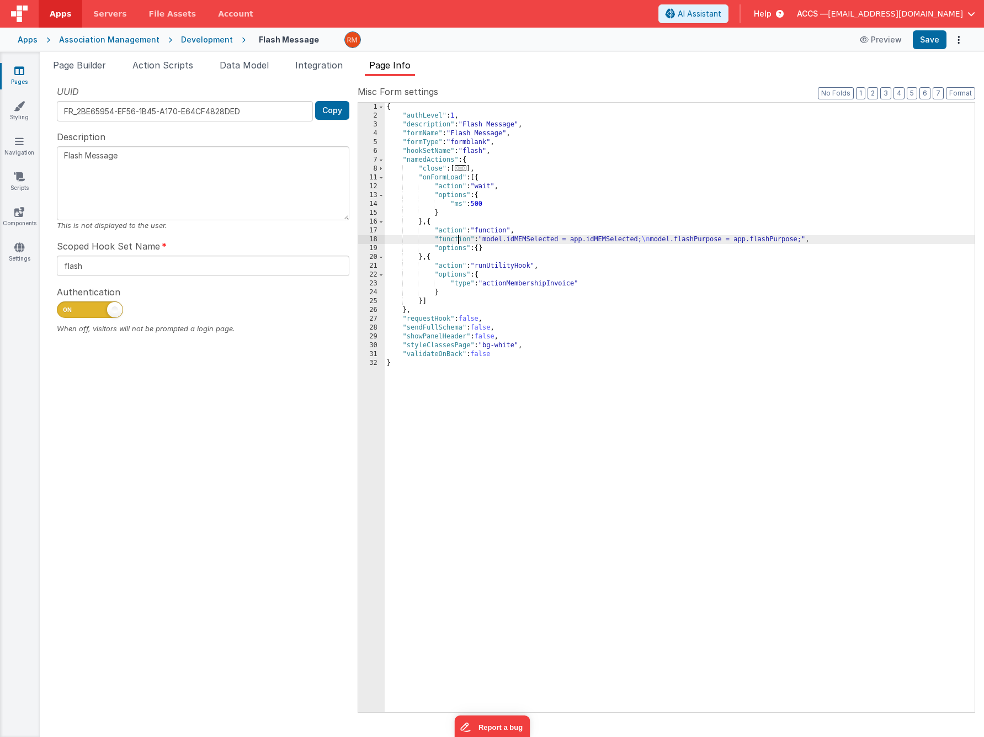
click at [377, 238] on div "18" at bounding box center [371, 239] width 27 height 9
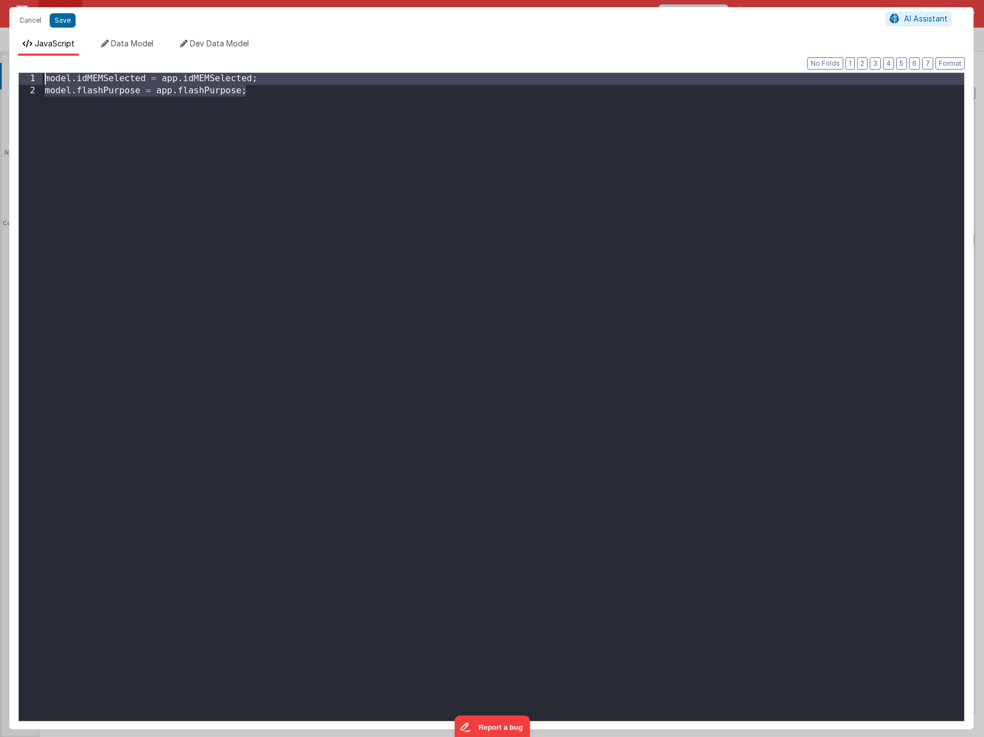
drag, startPoint x: 313, startPoint y: 96, endPoint x: -18, endPoint y: 65, distance: 332.2
click at [0, 65] on html "Cancel Save AI Assistant JavaScript Data Model Dev Data Model Format 7 6 5 4 3 …" at bounding box center [492, 368] width 984 height 737
click at [35, 22] on button "Cancel" at bounding box center [30, 20] width 33 height 15
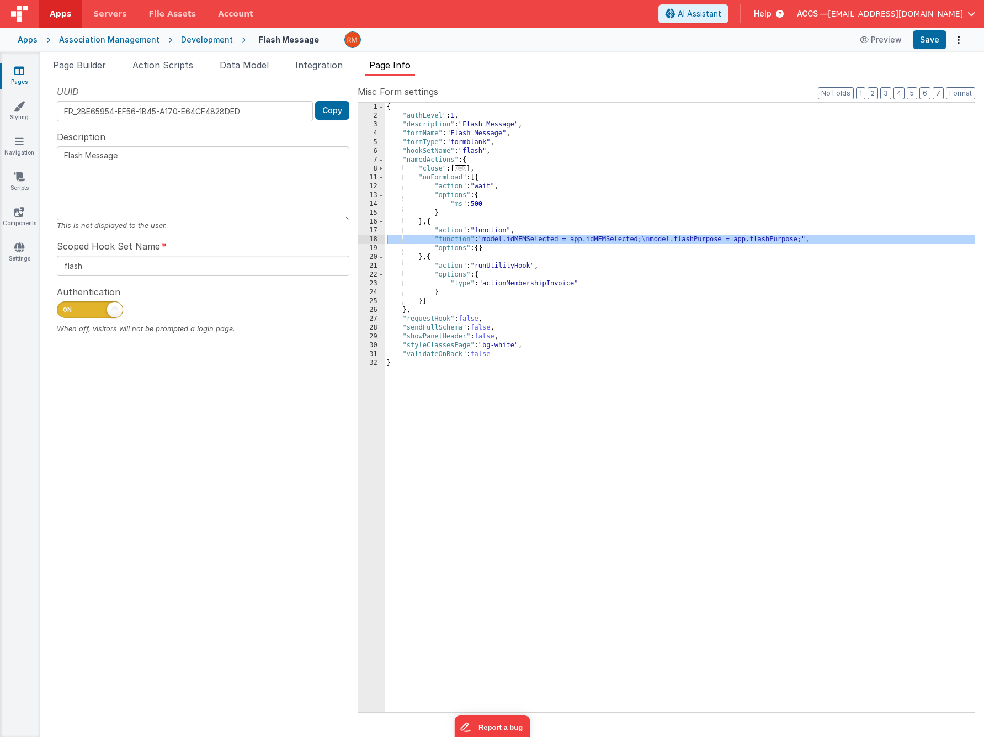
click at [23, 70] on icon at bounding box center [19, 70] width 10 height 11
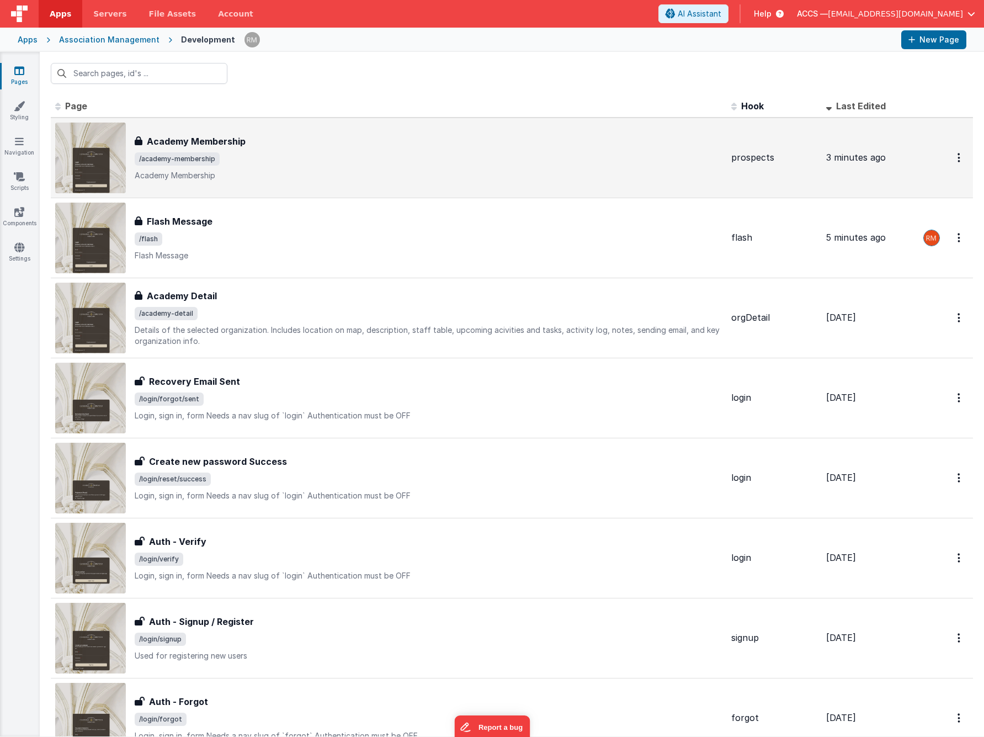
click at [277, 151] on div "Academy Membership Academy Membership /academy-membership Academy Membership" at bounding box center [429, 158] width 588 height 46
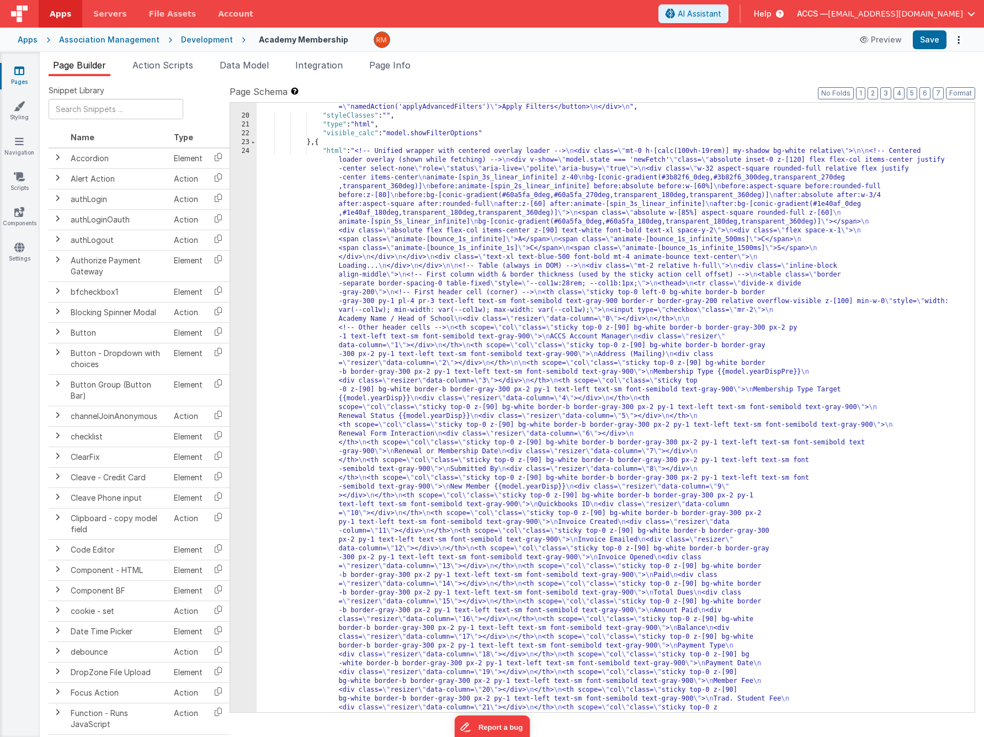
scroll to position [610, 0]
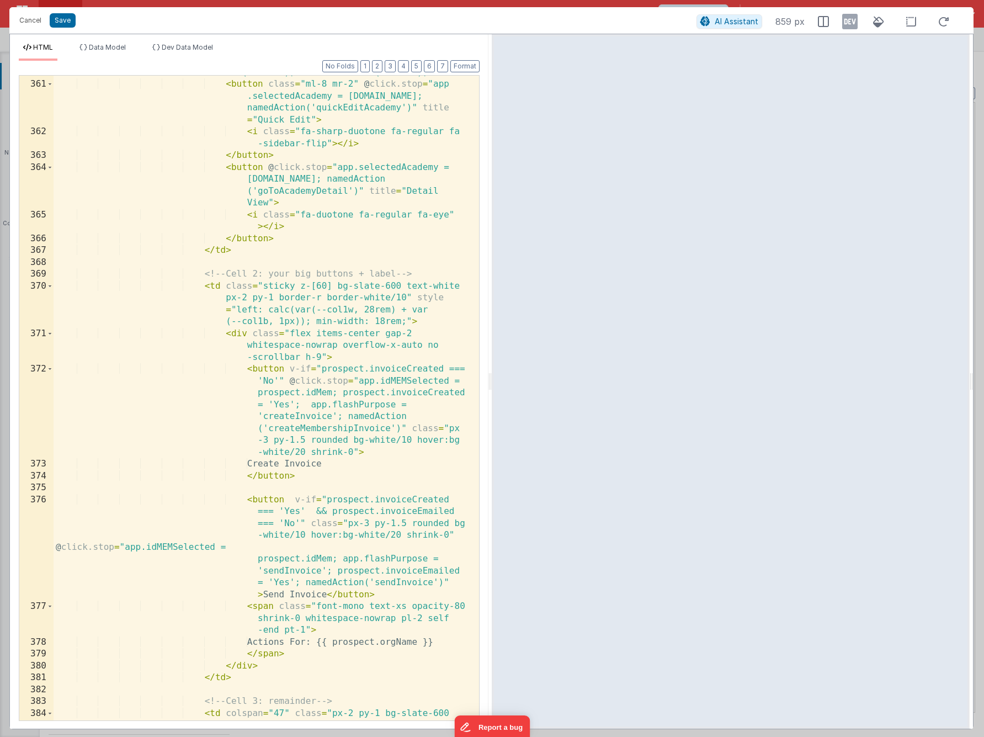
scroll to position [7879, 0]
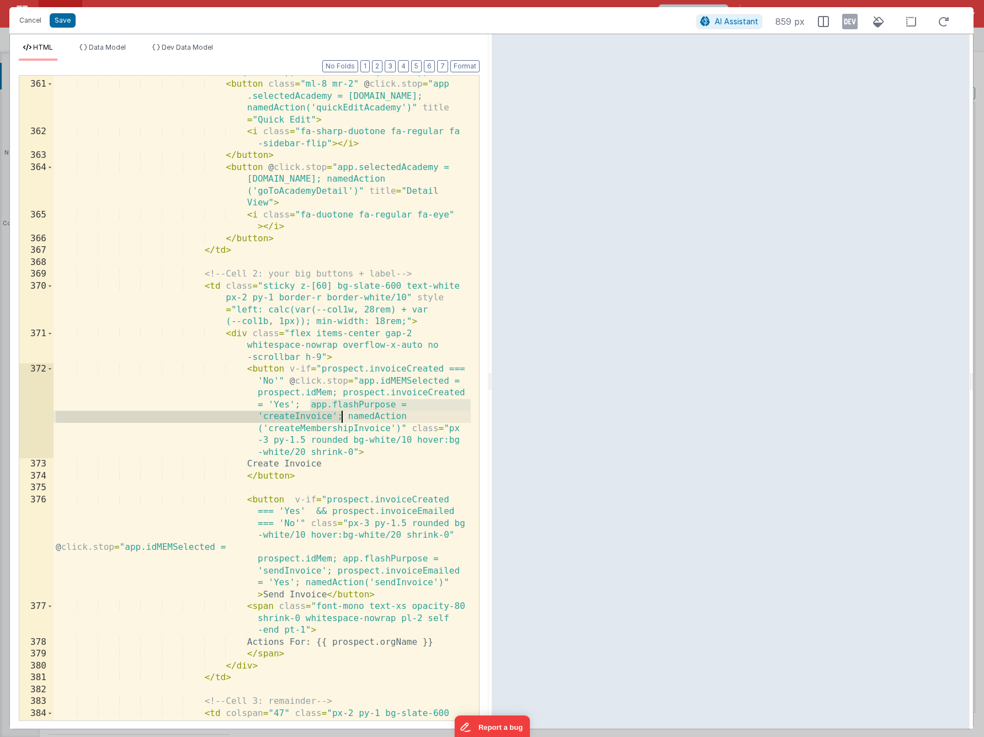
drag, startPoint x: 308, startPoint y: 403, endPoint x: 343, endPoint y: 416, distance: 37.7
click at [343, 416] on div "< td class = "sticky left-0 action-left bg-slate-600 text-white px-2 py-1 borde…" at bounding box center [262, 389] width 417 height 716
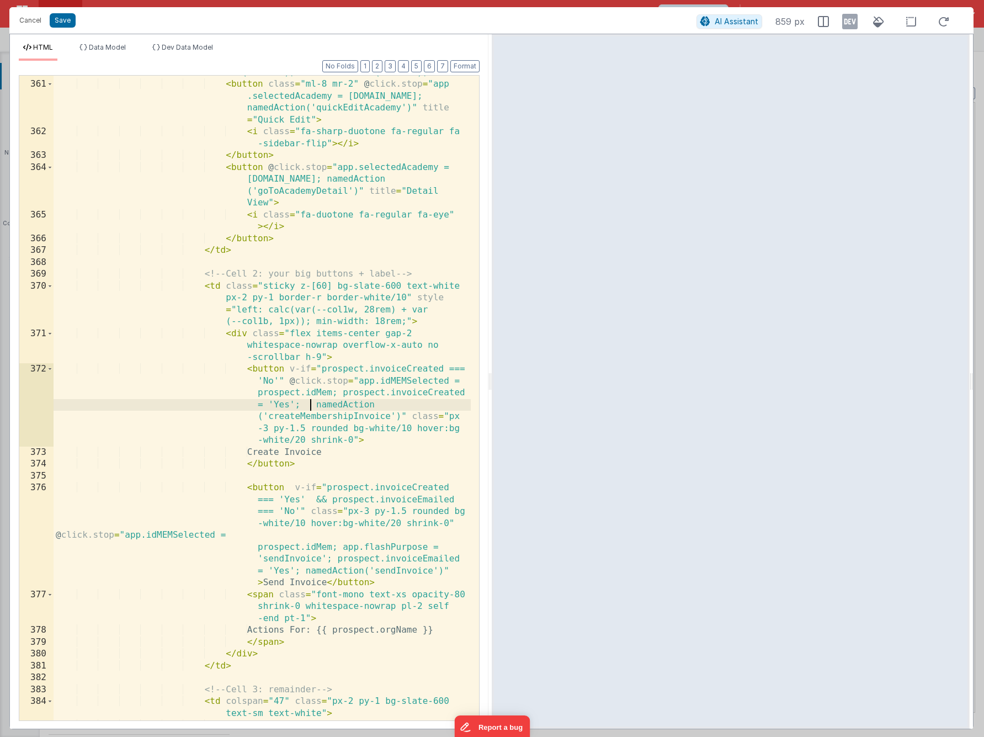
click at [338, 394] on div "< td class = "sticky left-0 action-left bg-slate-600 text-white px-2 py-1 borde…" at bounding box center [262, 395] width 417 height 728
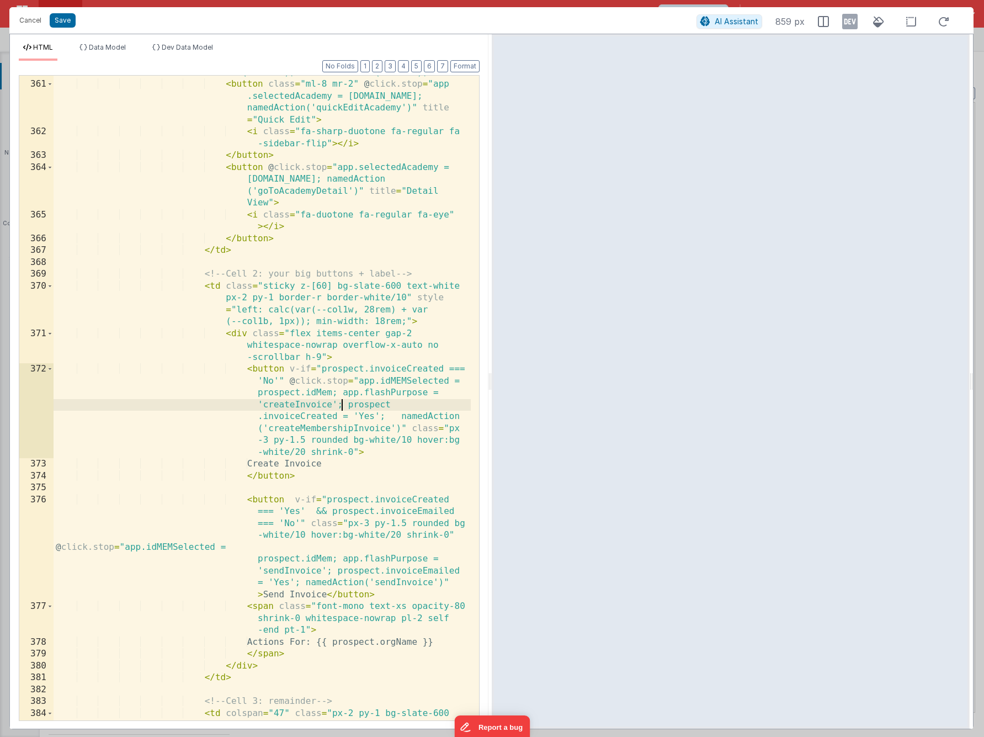
click at [399, 414] on div "< td class = "sticky left-0 action-left bg-slate-600 text-white px-2 py-1 borde…" at bounding box center [262, 389] width 417 height 716
click at [67, 24] on button "Save" at bounding box center [63, 20] width 26 height 14
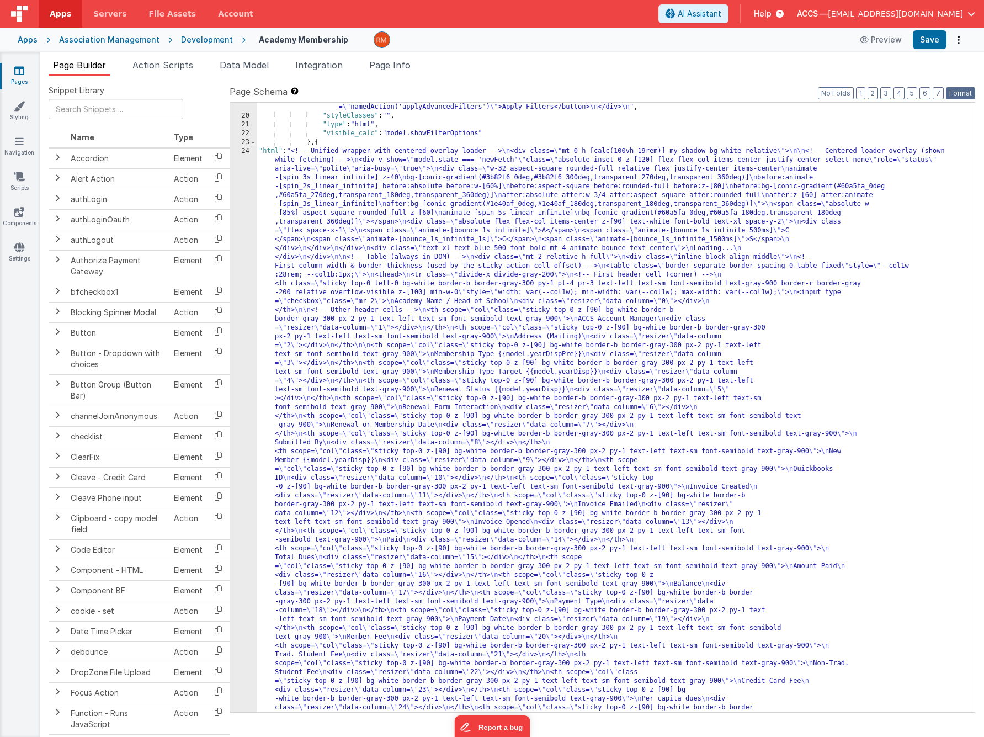
click at [956, 93] on button "Format" at bounding box center [960, 93] width 29 height 12
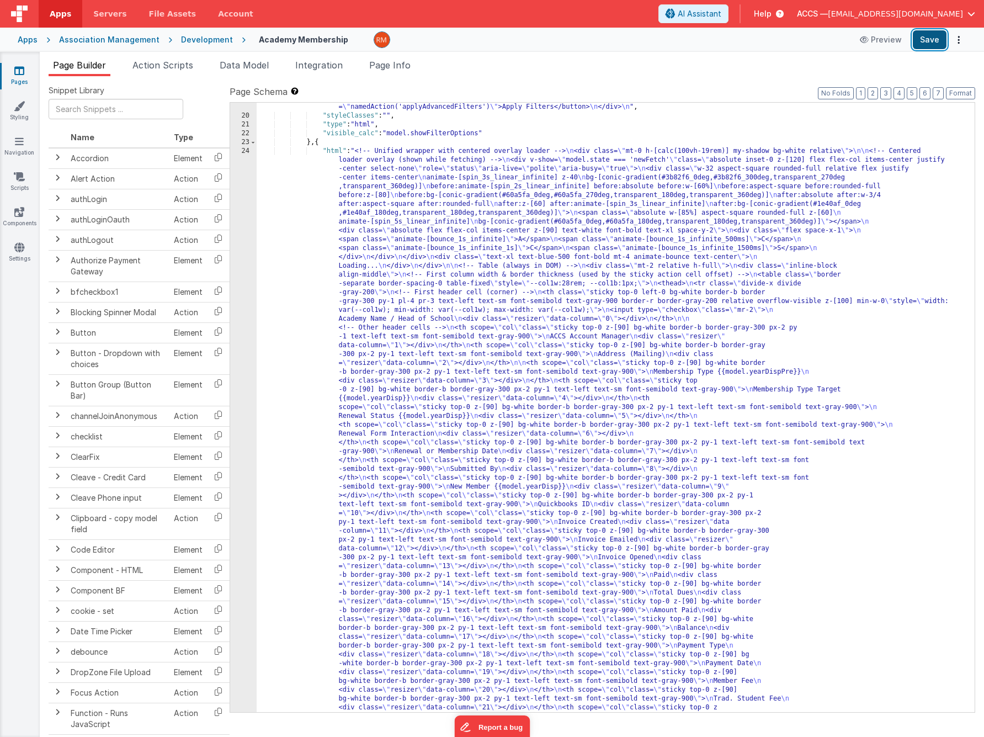
click at [930, 44] on button "Save" at bounding box center [930, 39] width 34 height 19
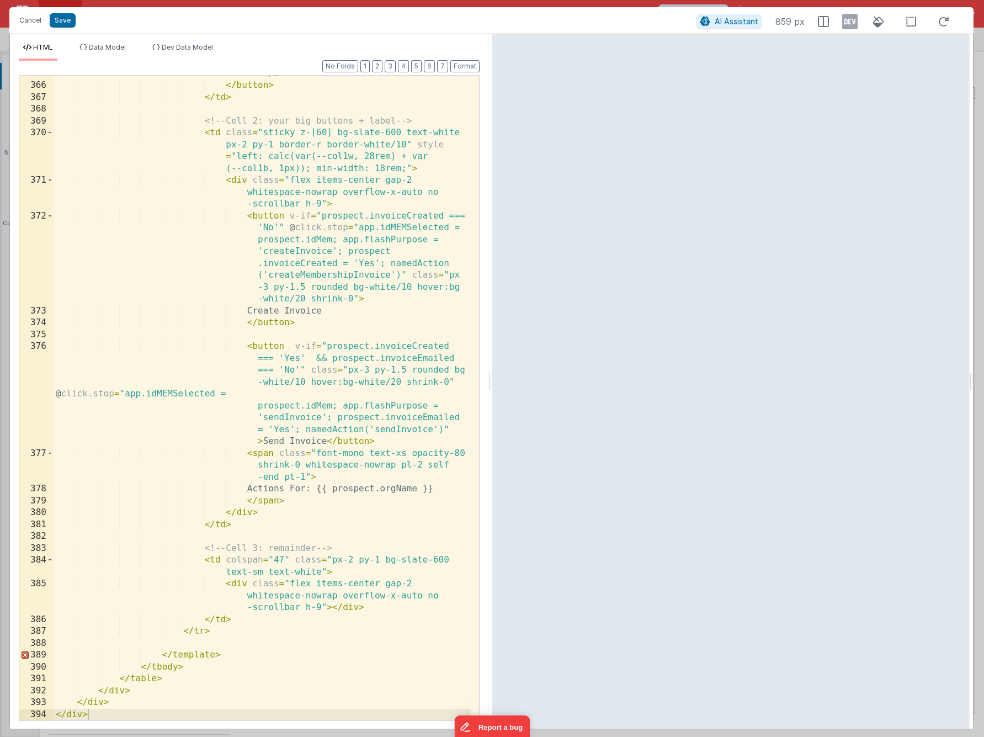
scroll to position [8032, 0]
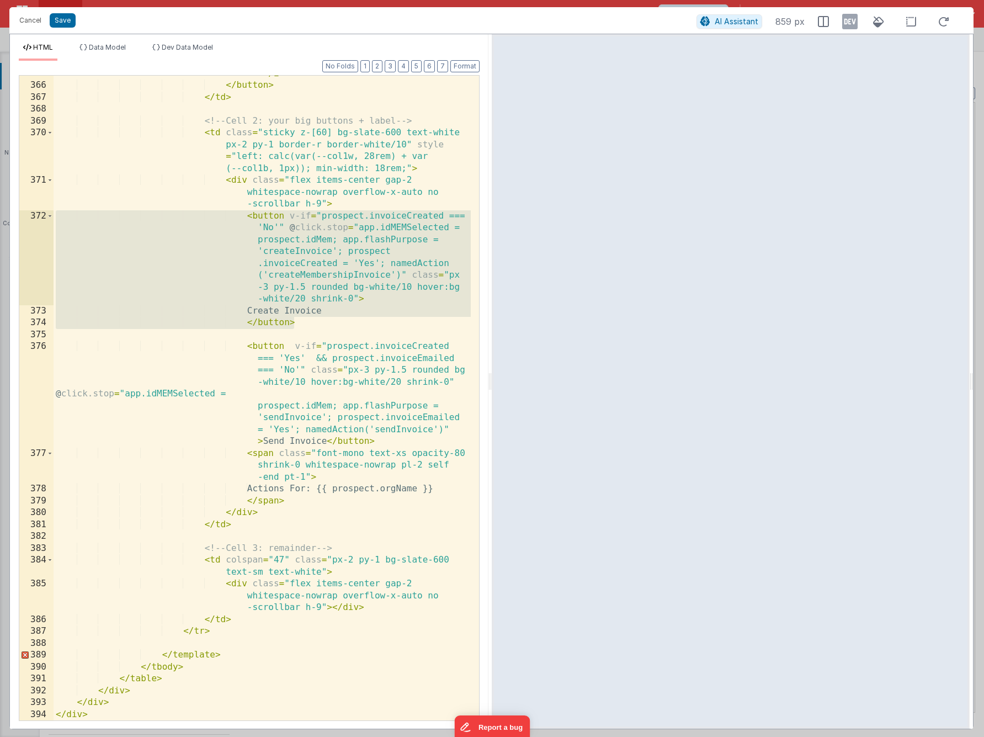
drag, startPoint x: 332, startPoint y: 321, endPoint x: -16, endPoint y: 213, distance: 364.3
click at [0, 213] on html "Cancel Save AI Assistant 859 px HTML Data Model Dev Data Model Format 7 6 5 4 3…" at bounding box center [492, 368] width 984 height 737
click at [38, 24] on button "Cancel" at bounding box center [30, 20] width 33 height 15
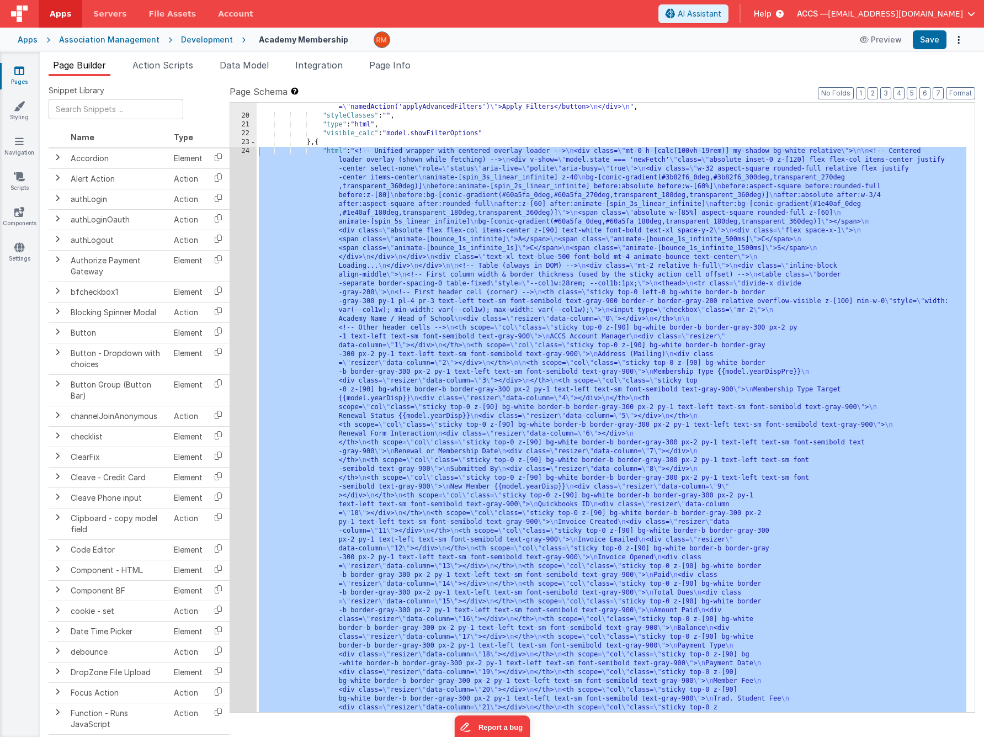
click at [28, 79] on link "Pages" at bounding box center [19, 76] width 40 height 22
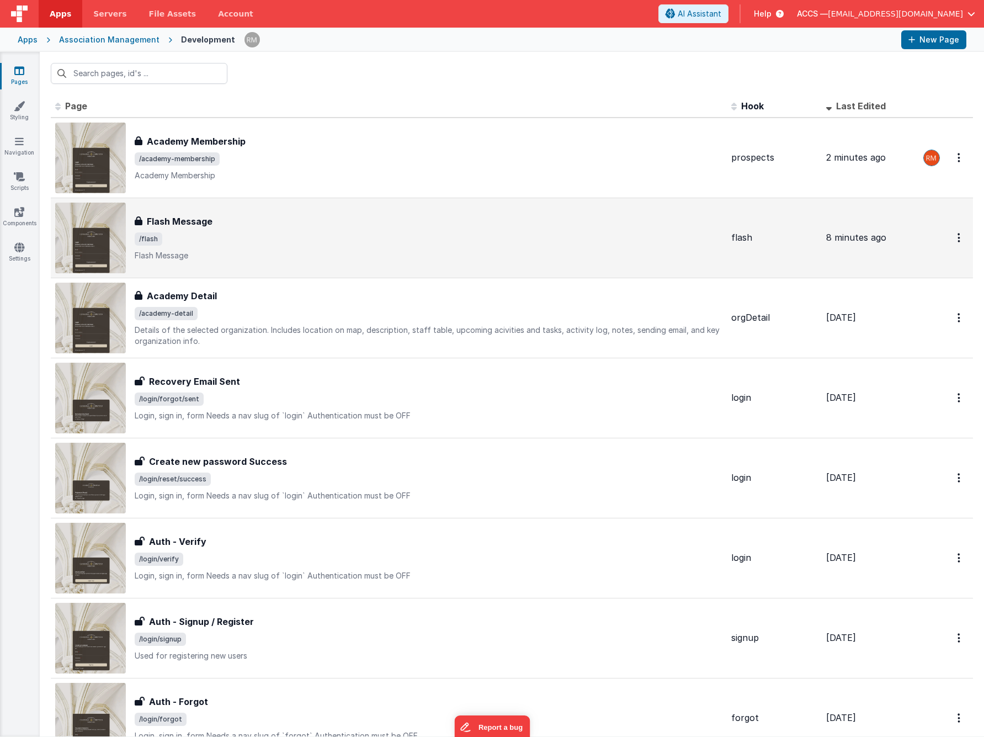
click at [211, 255] on p "Flash Message" at bounding box center [429, 255] width 588 height 11
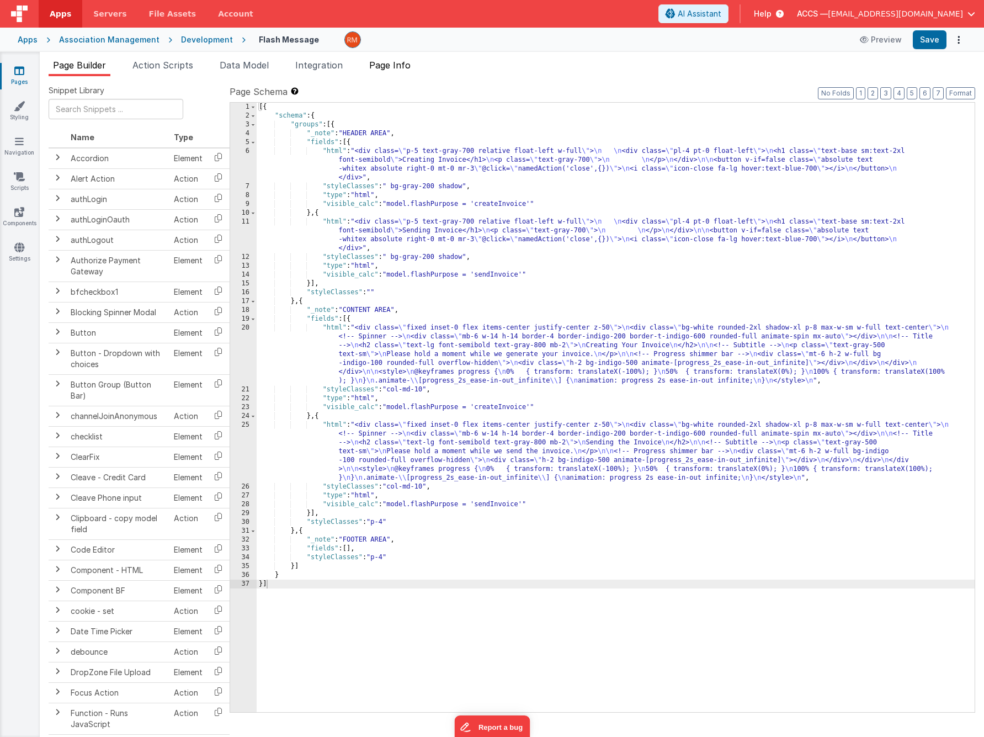
click at [403, 74] on li "Page Info" at bounding box center [390, 68] width 50 height 18
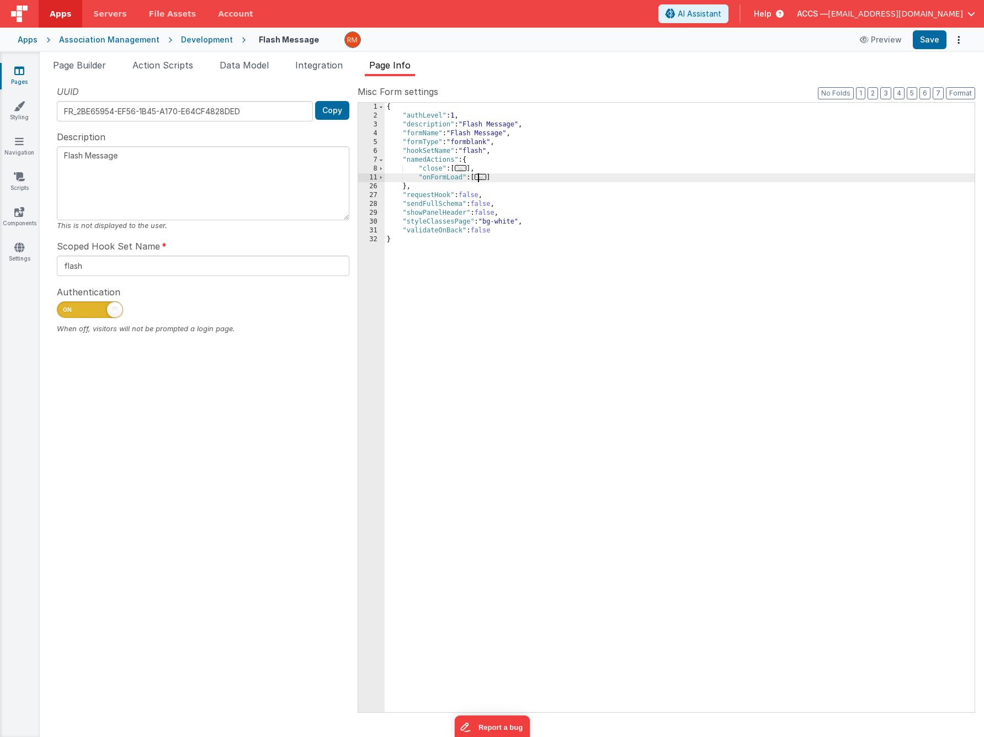
click at [480, 178] on span "..." at bounding box center [481, 177] width 12 height 6
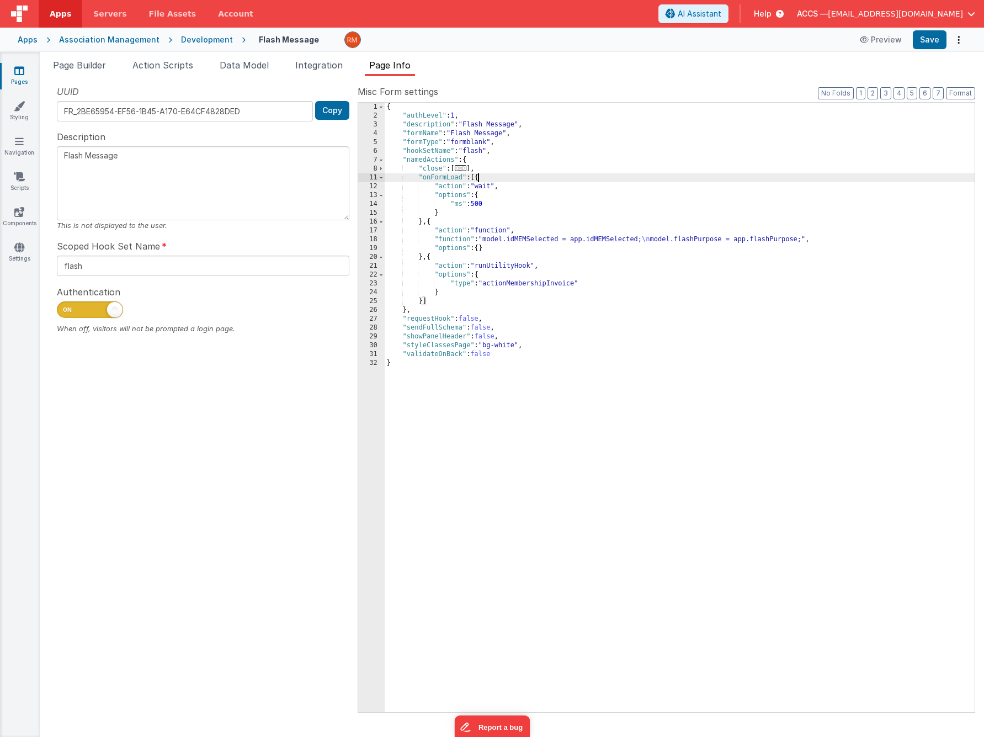
click at [479, 204] on div "{ "authLevel" : 1 , "description" : "Flash Message" , "formName" : "Flash Messa…" at bounding box center [680, 416] width 590 height 627
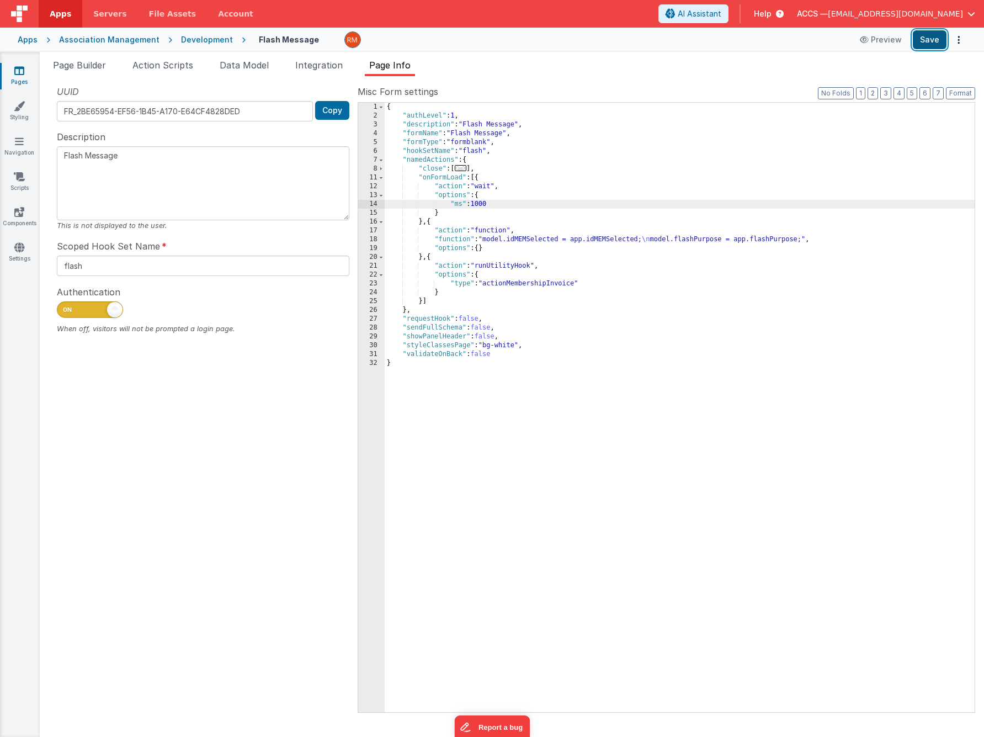
click at [922, 43] on button "Save" at bounding box center [930, 39] width 34 height 19
click at [65, 69] on span "Page Builder" at bounding box center [79, 65] width 53 height 11
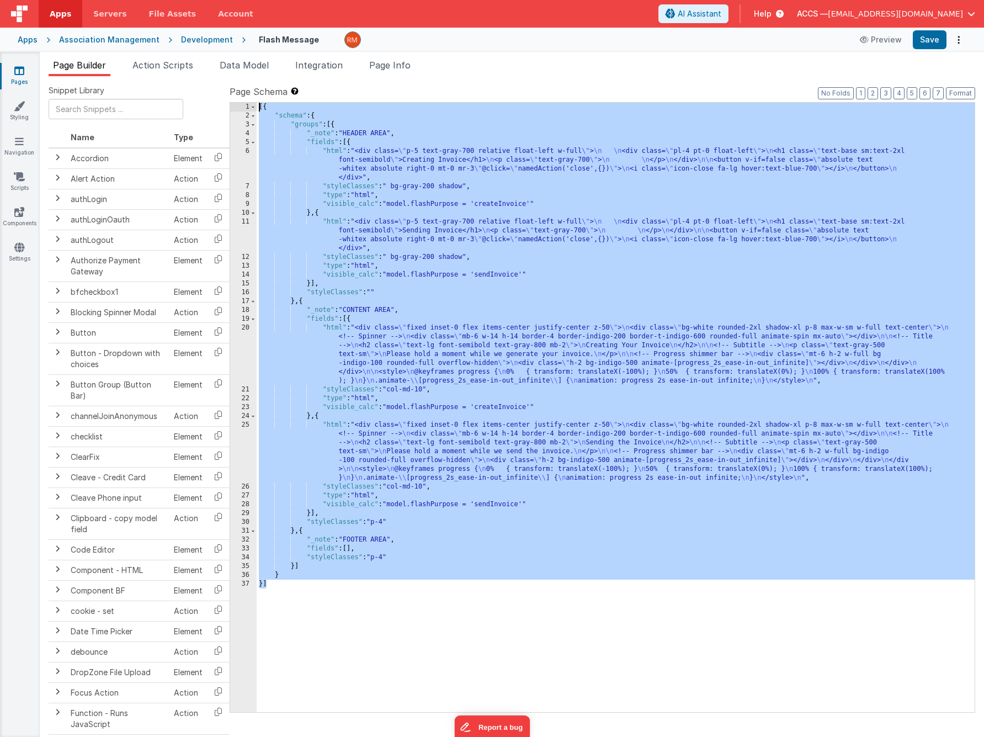
drag, startPoint x: 327, startPoint y: 592, endPoint x: 221, endPoint y: 93, distance: 510.4
click at [221, 93] on div "Snippet Library Name Type Accordion Element Alert Action Action authLogin Actio…" at bounding box center [512, 415] width 927 height 661
click at [421, 280] on div "[{ "schema" : { "groups" : [{ "_note" : "HEADER AREA" , "fields" : [{ "html" : …" at bounding box center [616, 416] width 718 height 627
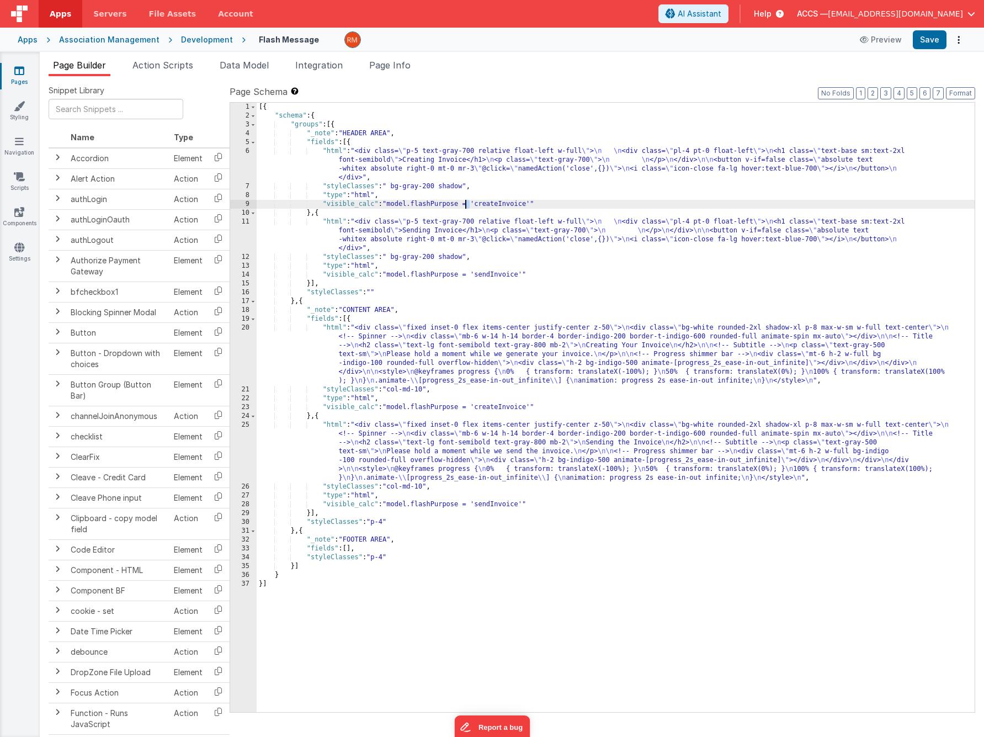
click at [466, 205] on div "[{ "schema" : { "groups" : [{ "_note" : "HEADER AREA" , "fields" : [{ "html" : …" at bounding box center [616, 416] width 718 height 627
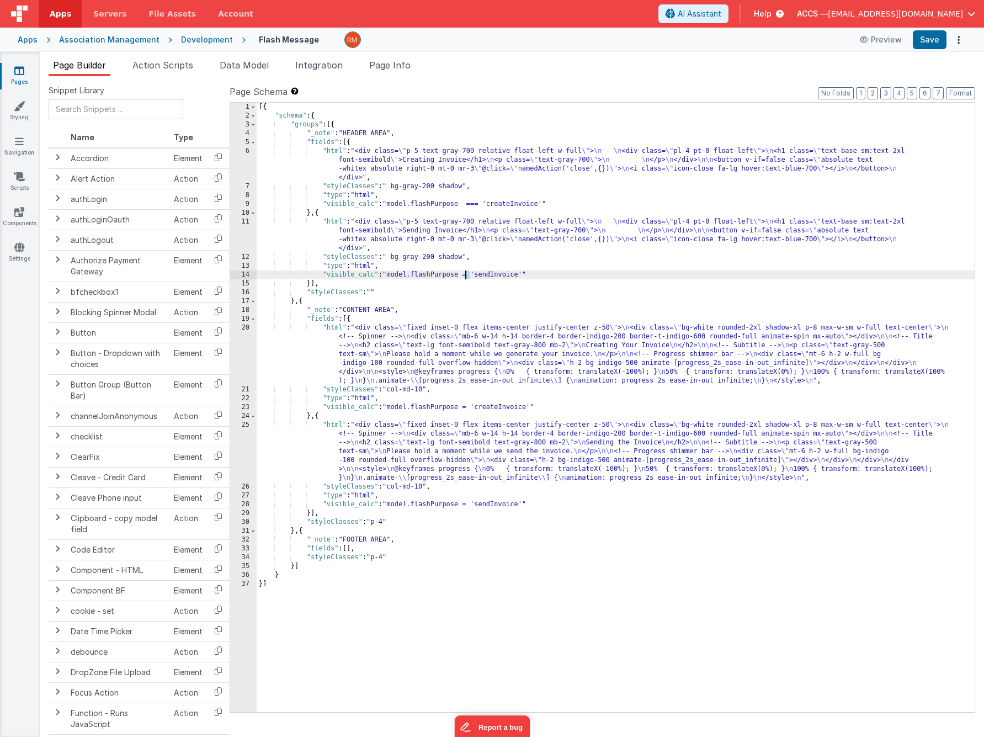
click at [465, 274] on div "[{ "schema" : { "groups" : [{ "_note" : "HEADER AREA" , "fields" : [{ "html" : …" at bounding box center [616, 416] width 718 height 627
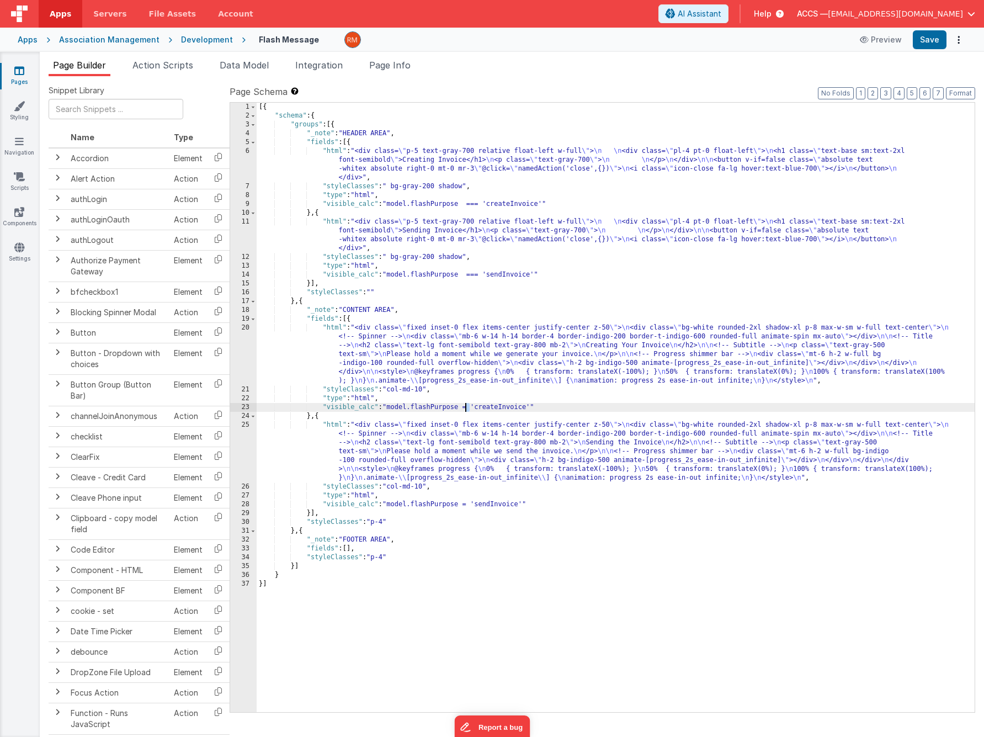
click at [466, 406] on div "[{ "schema" : { "groups" : [{ "_note" : "HEADER AREA" , "fields" : [{ "html" : …" at bounding box center [616, 416] width 718 height 627
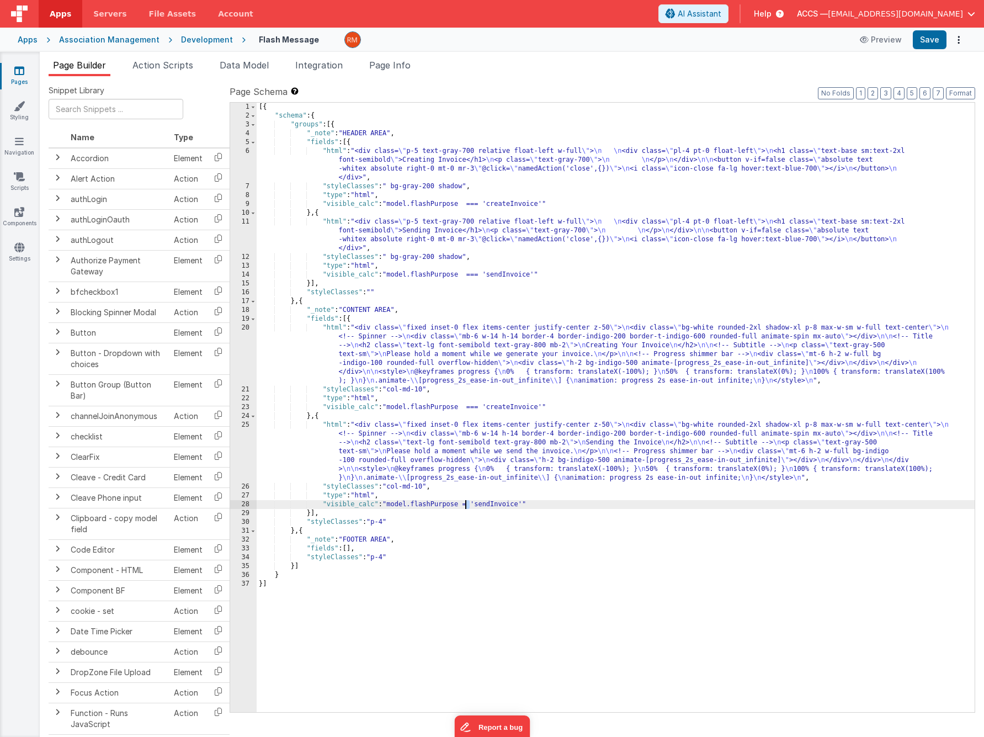
drag, startPoint x: 470, startPoint y: 505, endPoint x: 464, endPoint y: 505, distance: 5.5
click at [464, 505] on div "[{ "schema" : { "groups" : [{ "_note" : "HEADER AREA" , "fields" : [{ "html" : …" at bounding box center [616, 416] width 718 height 627
click at [926, 44] on button "Save" at bounding box center [930, 39] width 34 height 19
